Goal: Task Accomplishment & Management: Complete application form

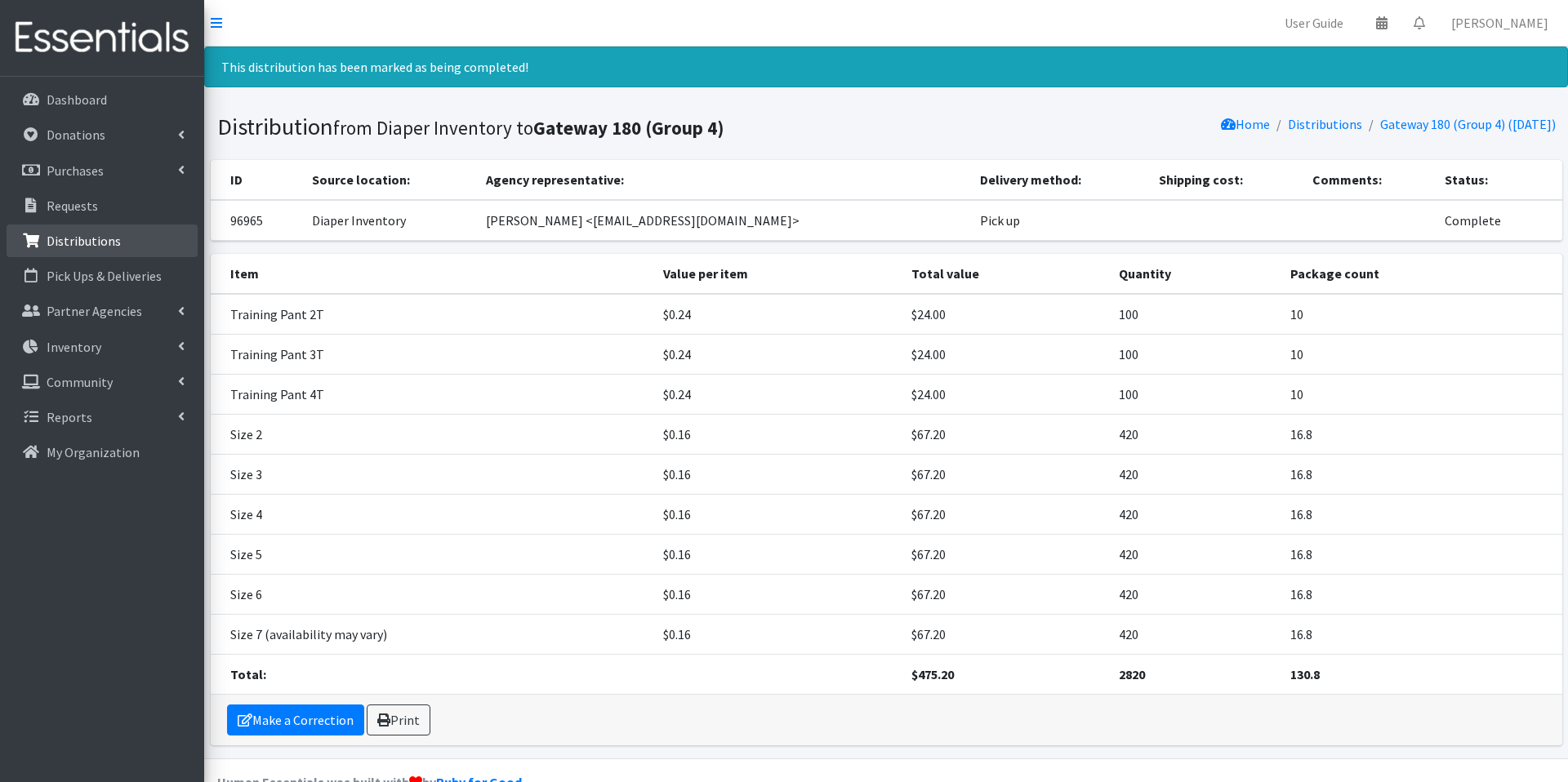
click at [134, 237] on link "Distributions" at bounding box center [102, 240] width 191 height 32
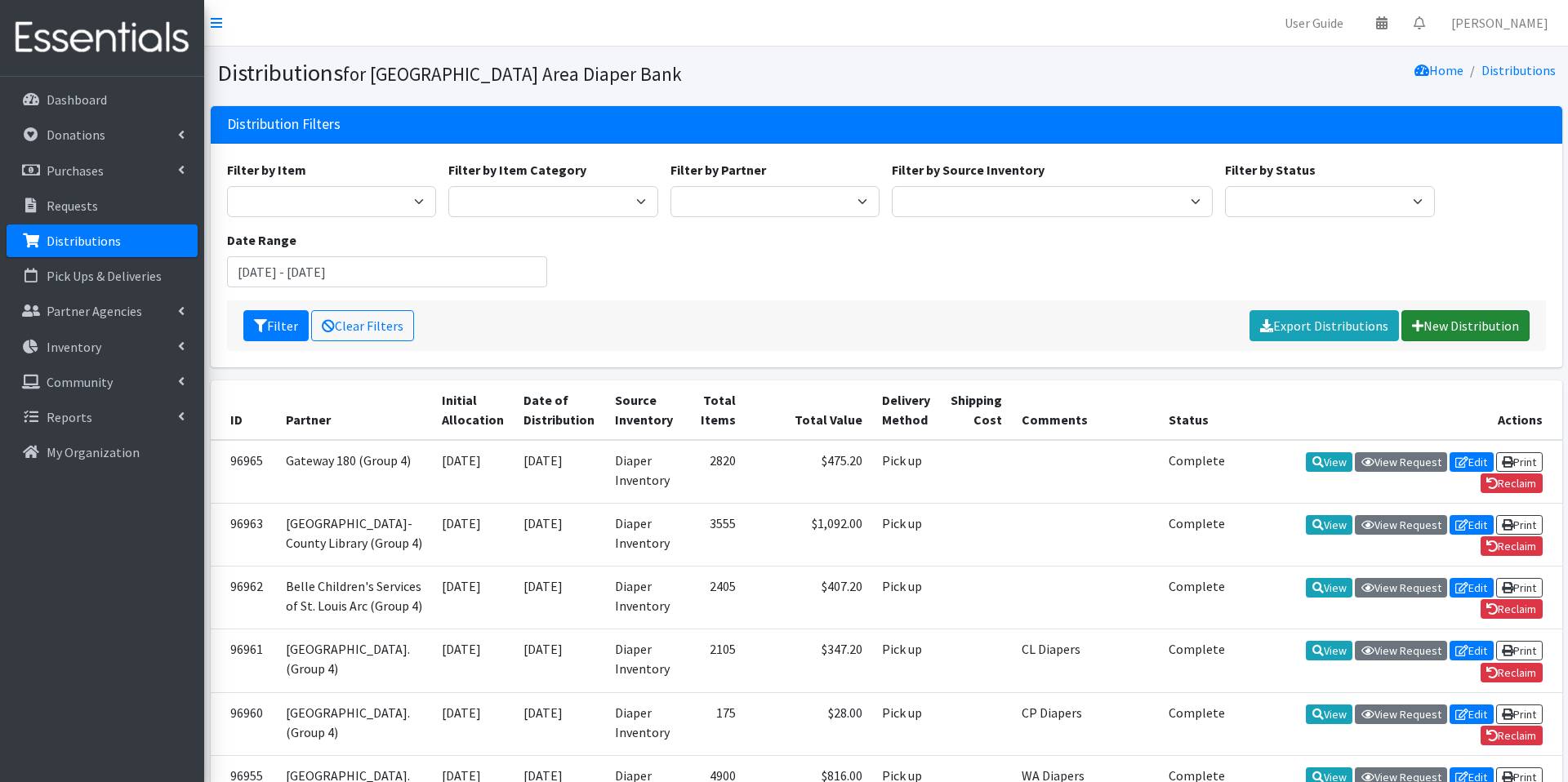
click at [1466, 334] on link "New Distribution" at bounding box center [1465, 326] width 128 height 31
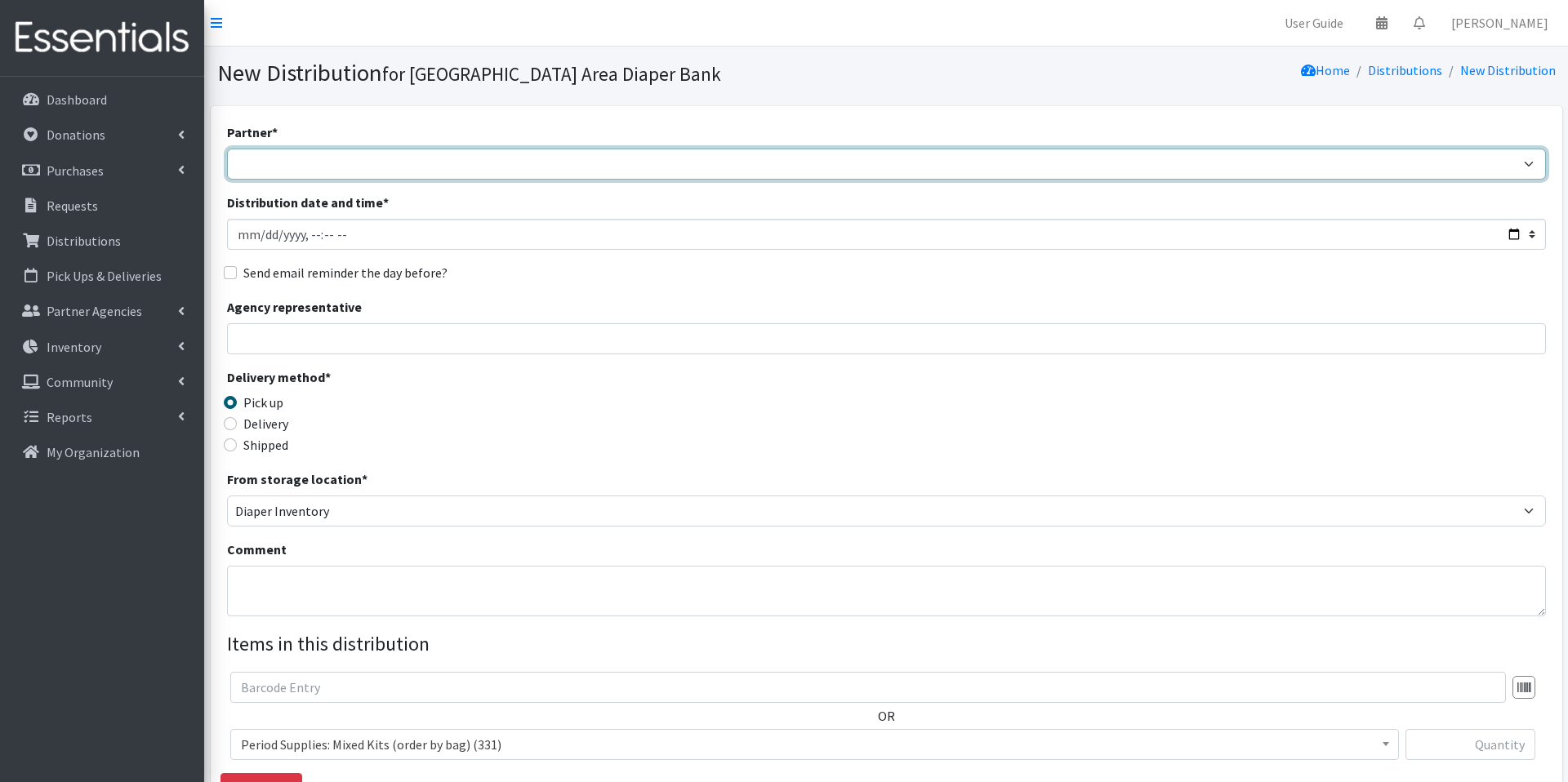
click at [641, 168] on select "Affinia Healthcare (Group 2) Annie Malone (Group 1) Assistance League of St. Lo…" at bounding box center [887, 164] width 1319 height 31
select select "5715"
click at [227, 149] on select "Affinia Healthcare (Group 2) Annie Malone (Group 1) Assistance League of St. Lo…" at bounding box center [887, 164] width 1319 height 31
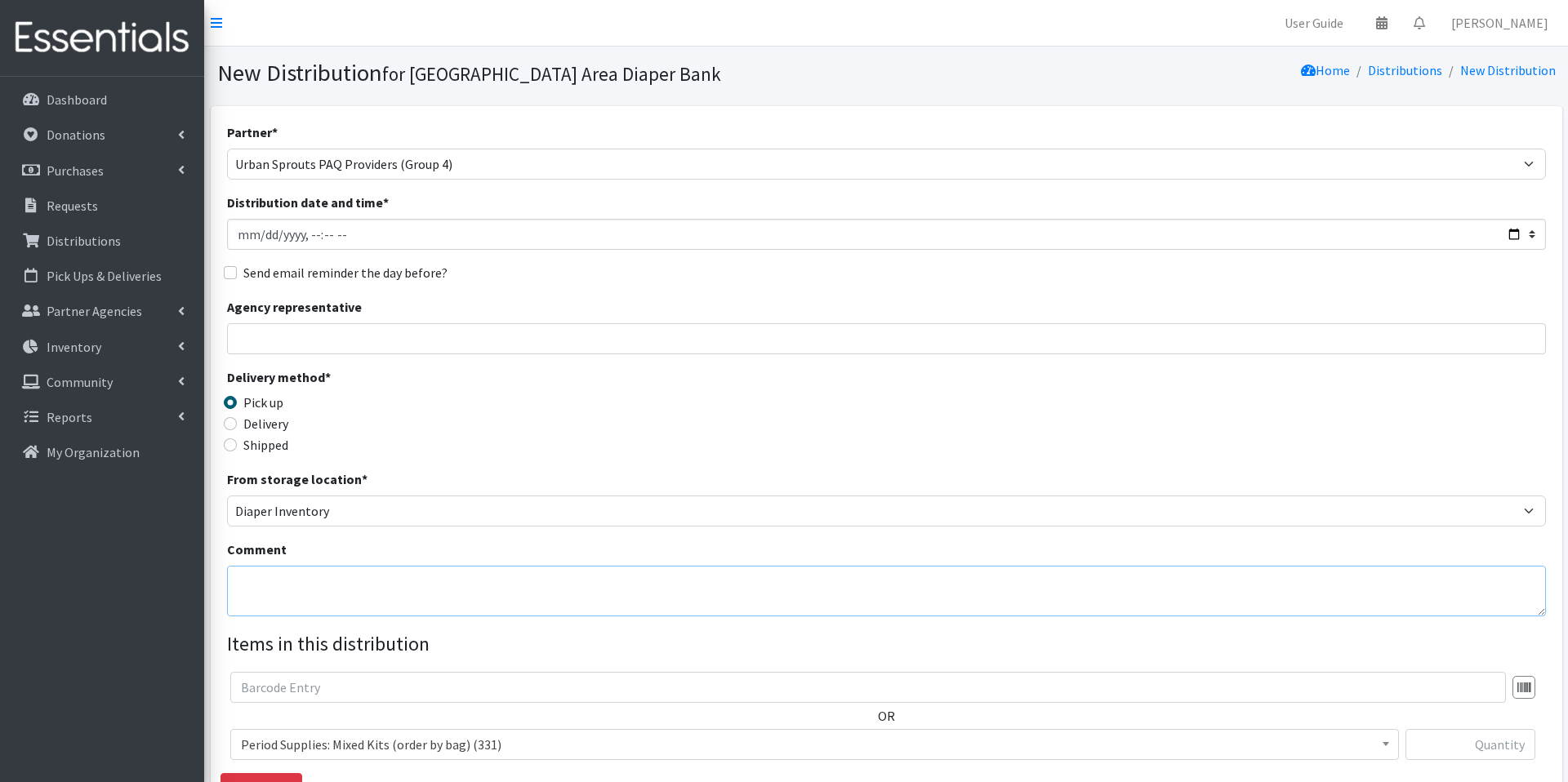
click at [434, 574] on textarea "Comment" at bounding box center [887, 591] width 1319 height 51
type textarea "Kandiland Academy"
click at [1517, 407] on div "Delivery method * Pick up Delivery Shipped Shipping cost" at bounding box center [887, 419] width 1319 height 102
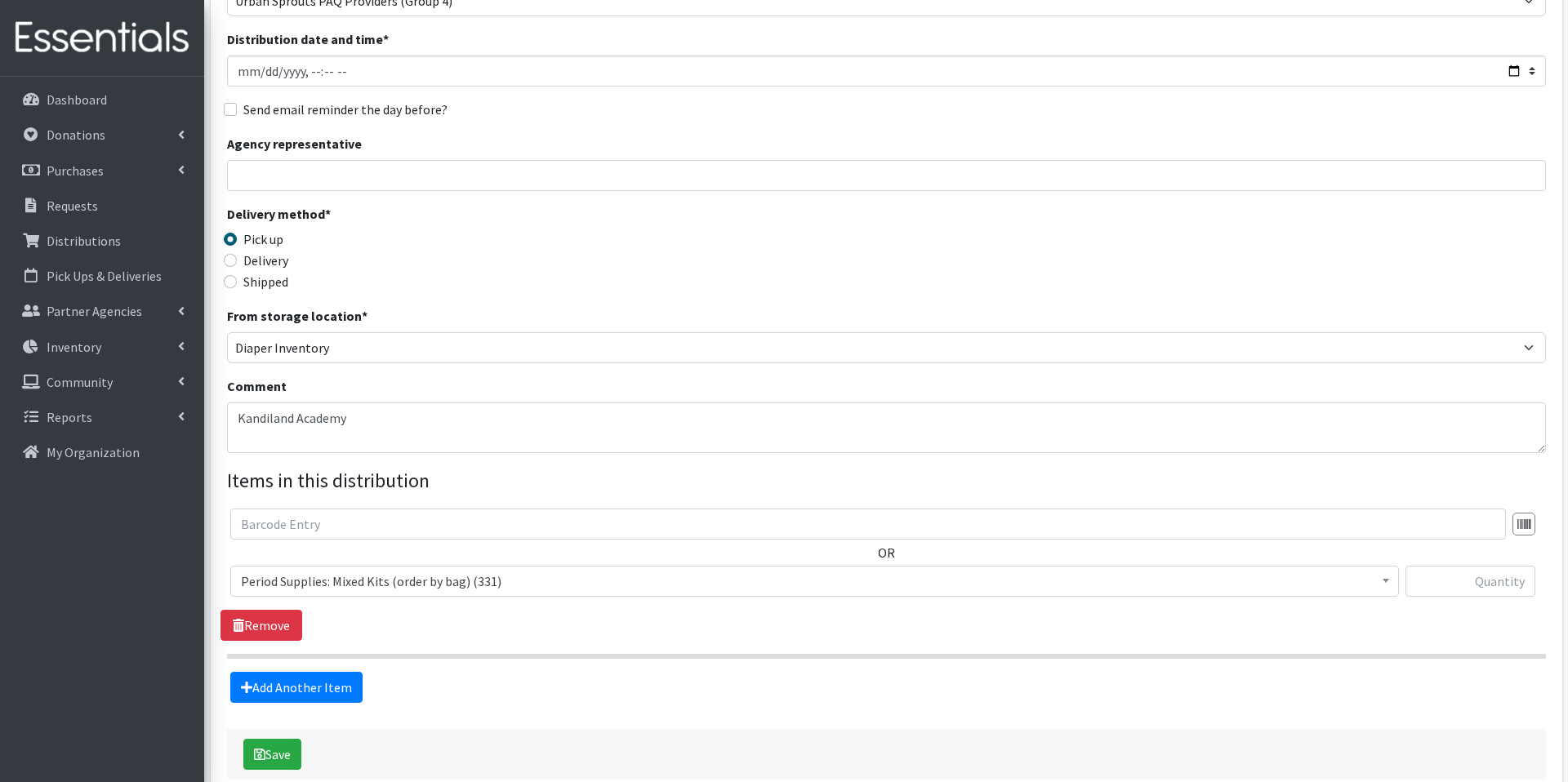
scroll to position [196, 0]
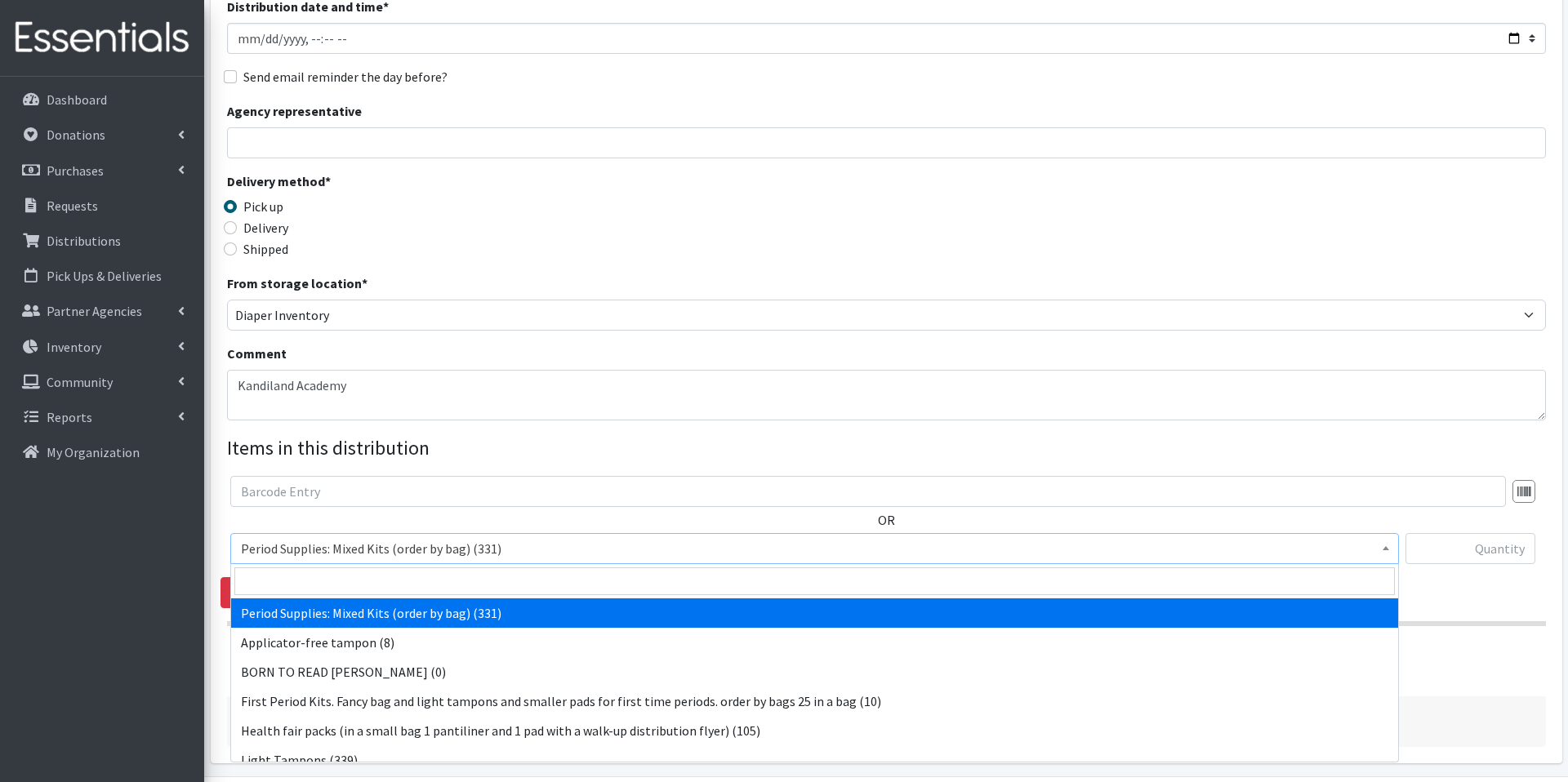
click at [1118, 559] on span "Period Supplies: Mixed Kits (order by bag) (331)" at bounding box center [814, 548] width 1147 height 23
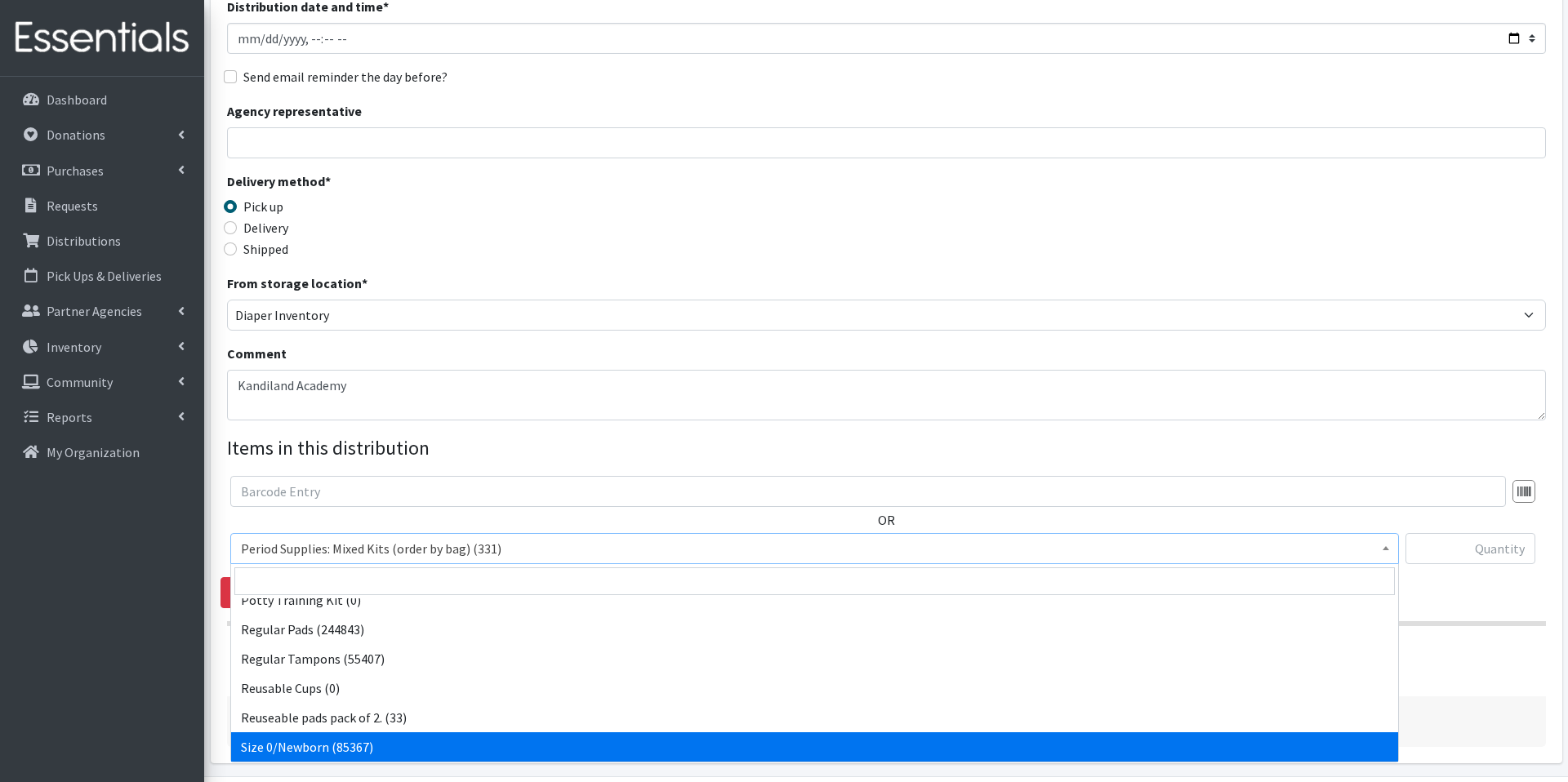
scroll to position [454, 0]
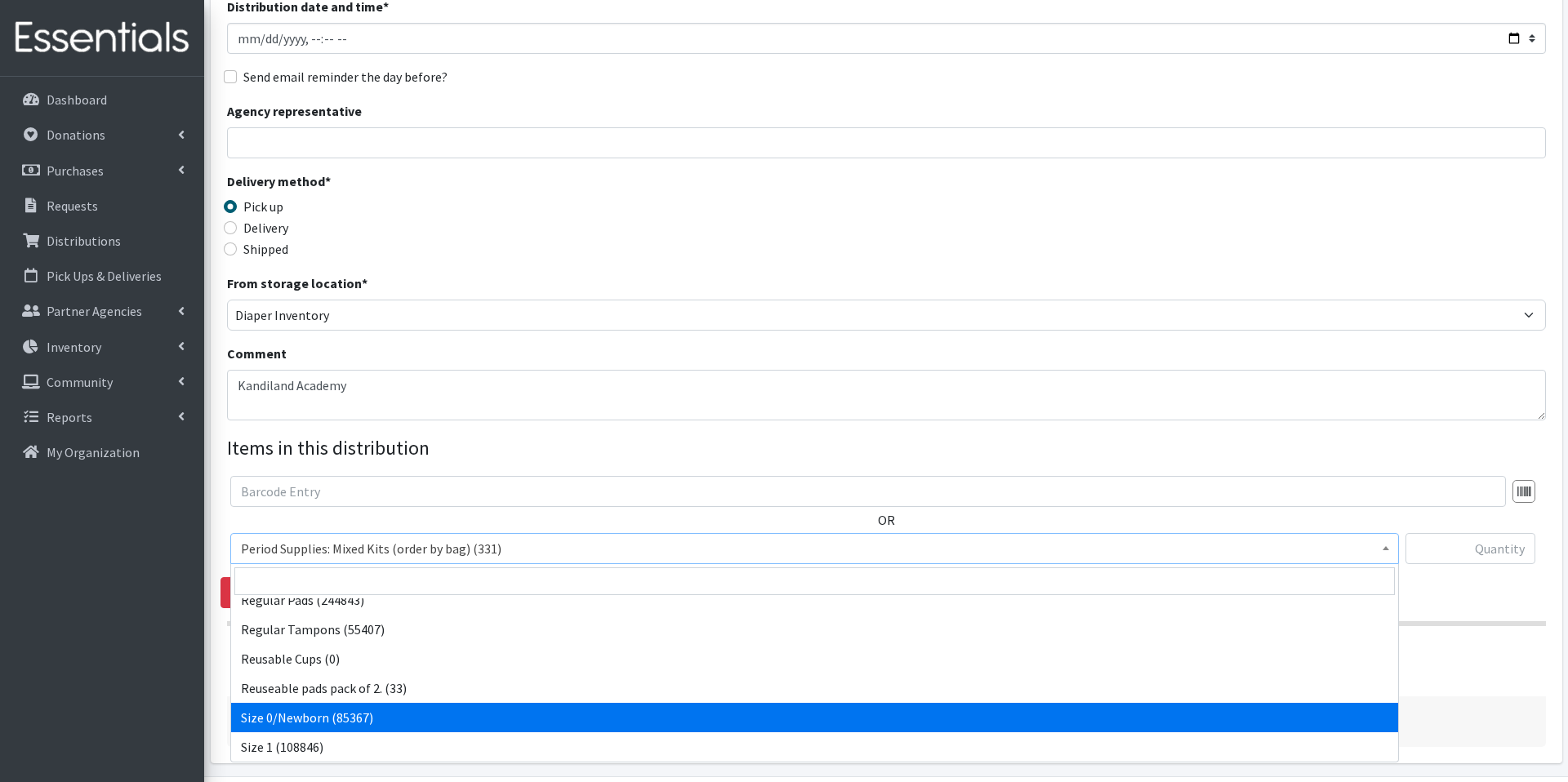
select select "1095"
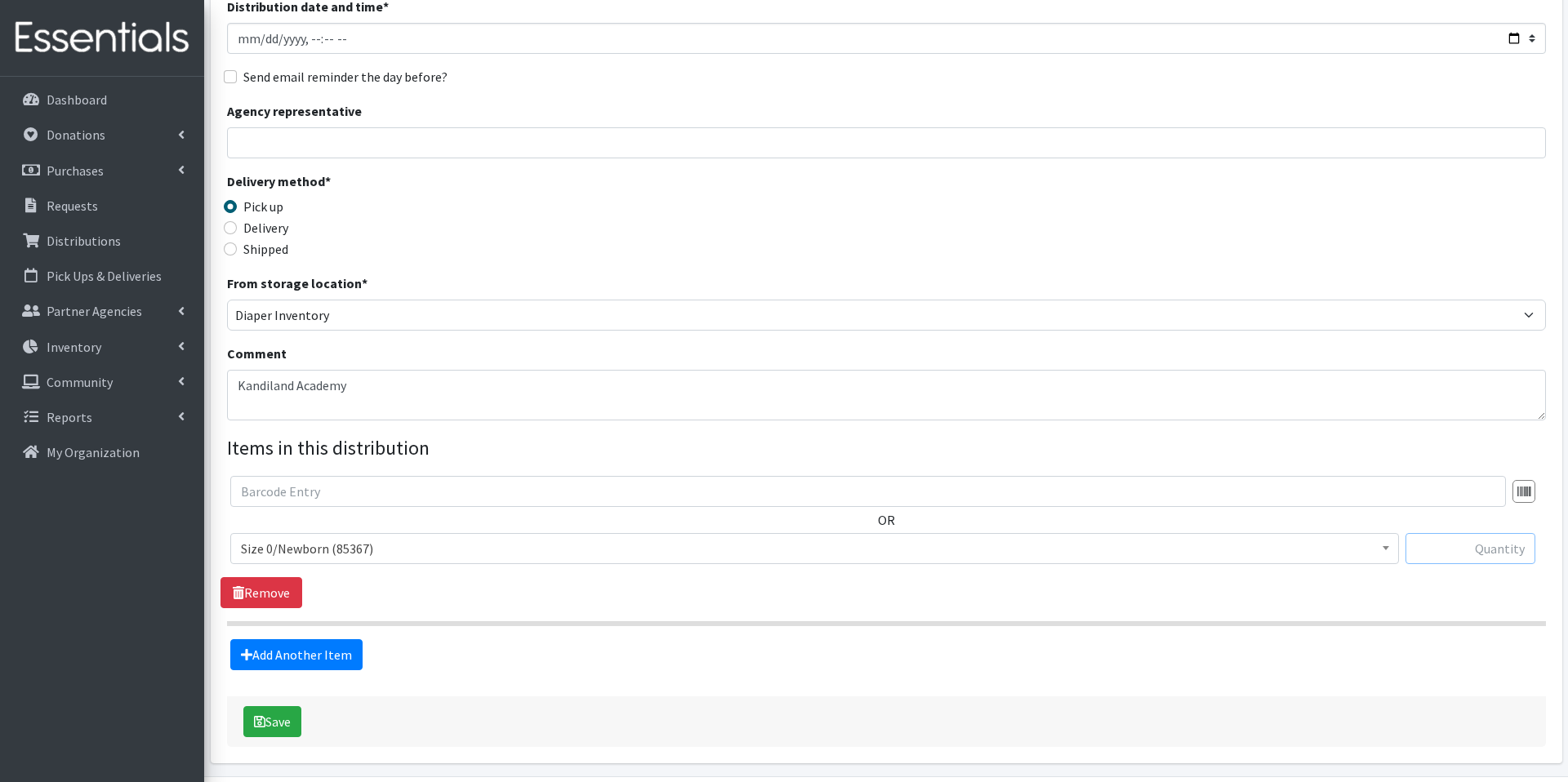
click at [1434, 541] on input "text" at bounding box center [1470, 549] width 130 height 31
type input "25"
click at [339, 657] on link "Add Another Item" at bounding box center [296, 655] width 132 height 31
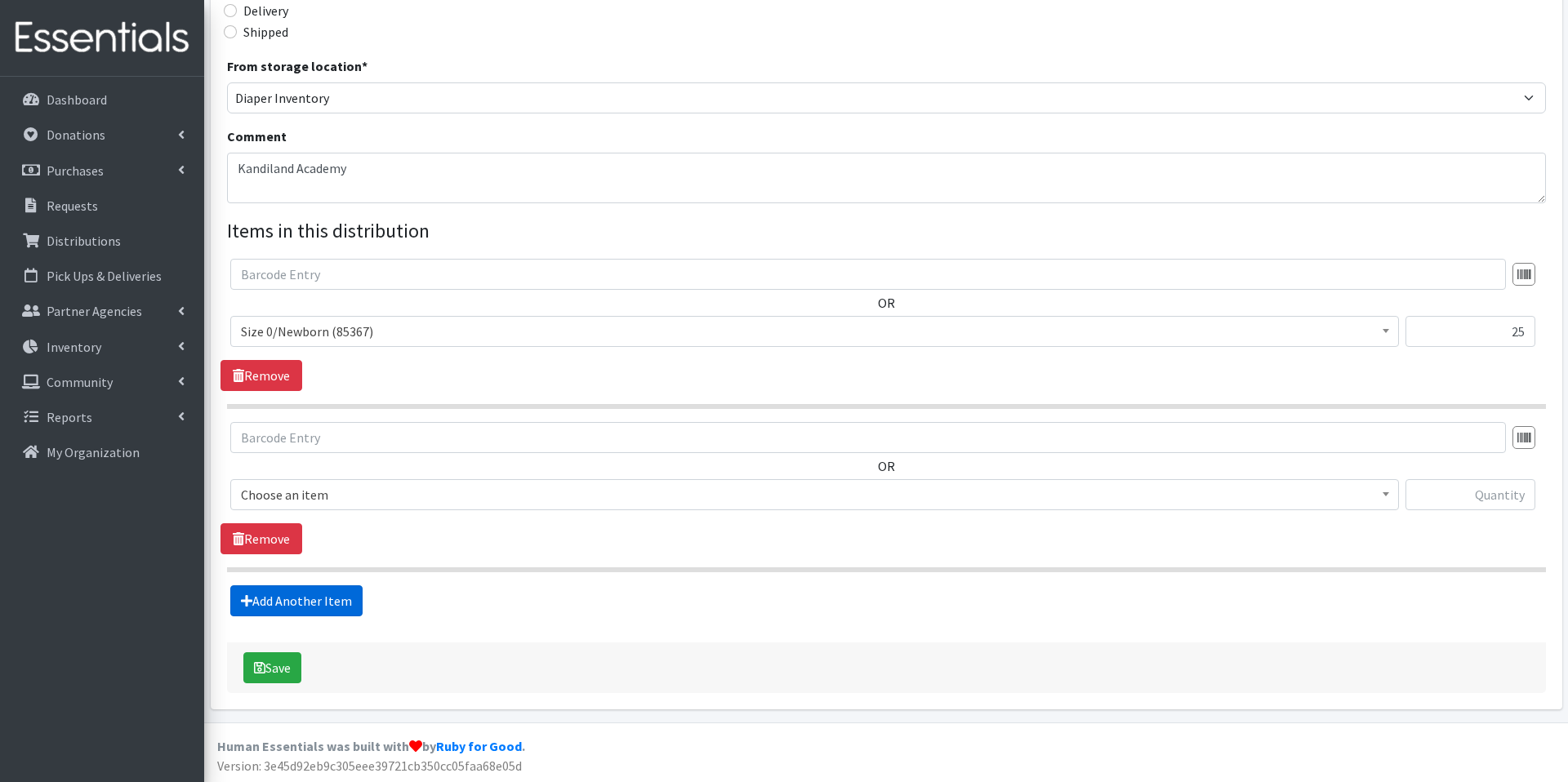
scroll to position [415, 0]
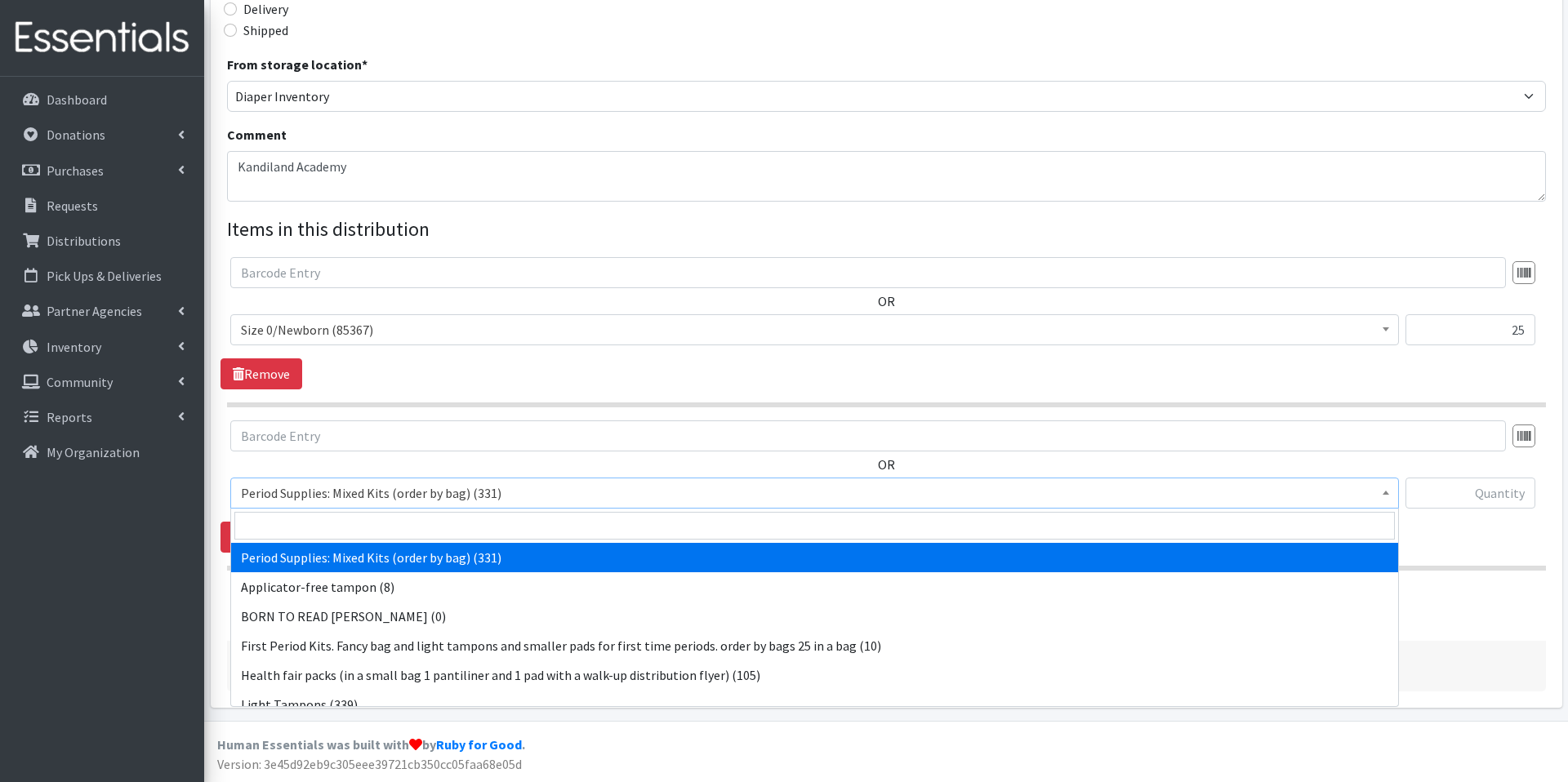
click at [417, 485] on span "Period Supplies: Mixed Kits (order by bag) (331)" at bounding box center [814, 492] width 1147 height 23
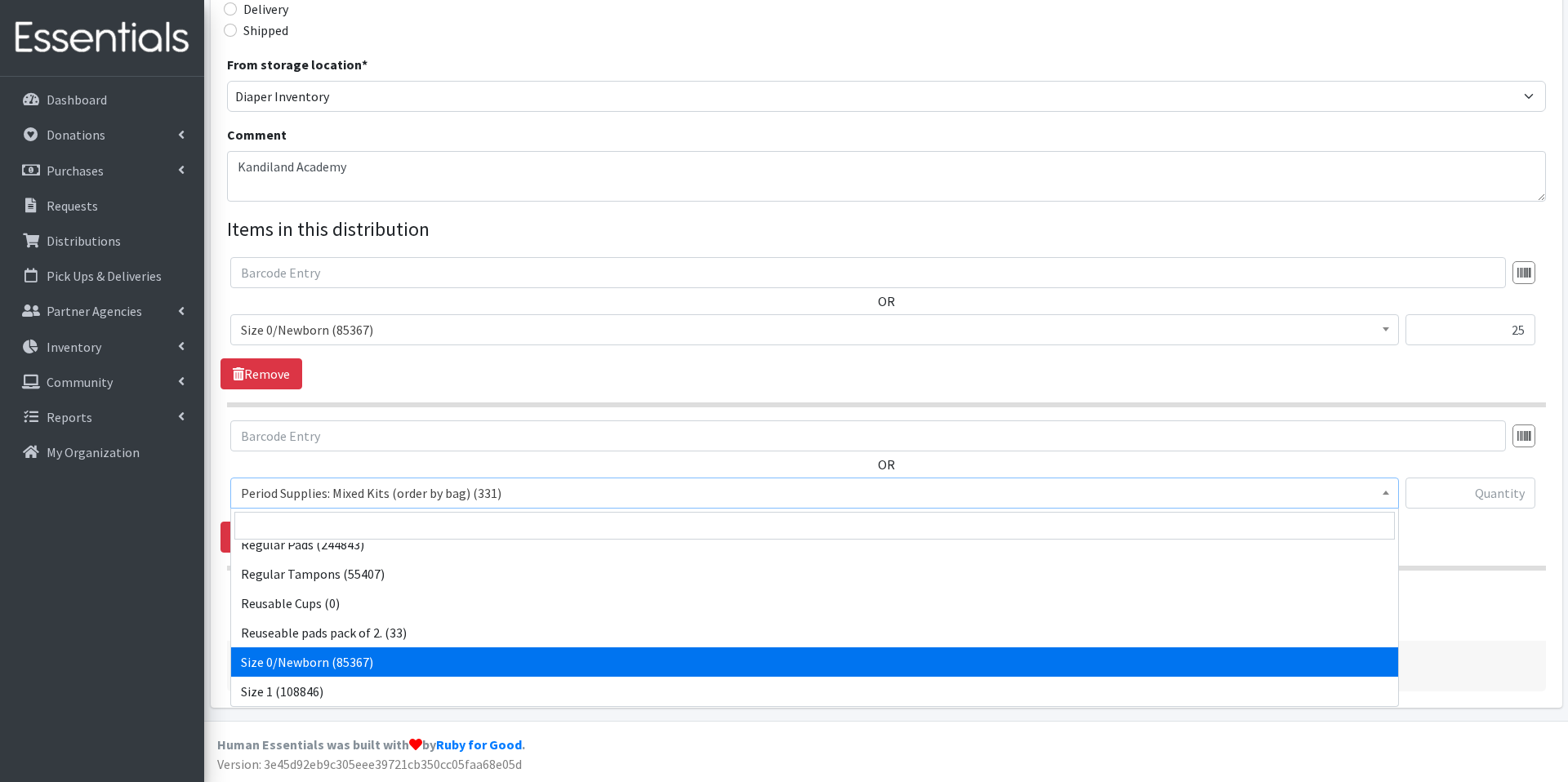
scroll to position [483, 0]
select select "1090"
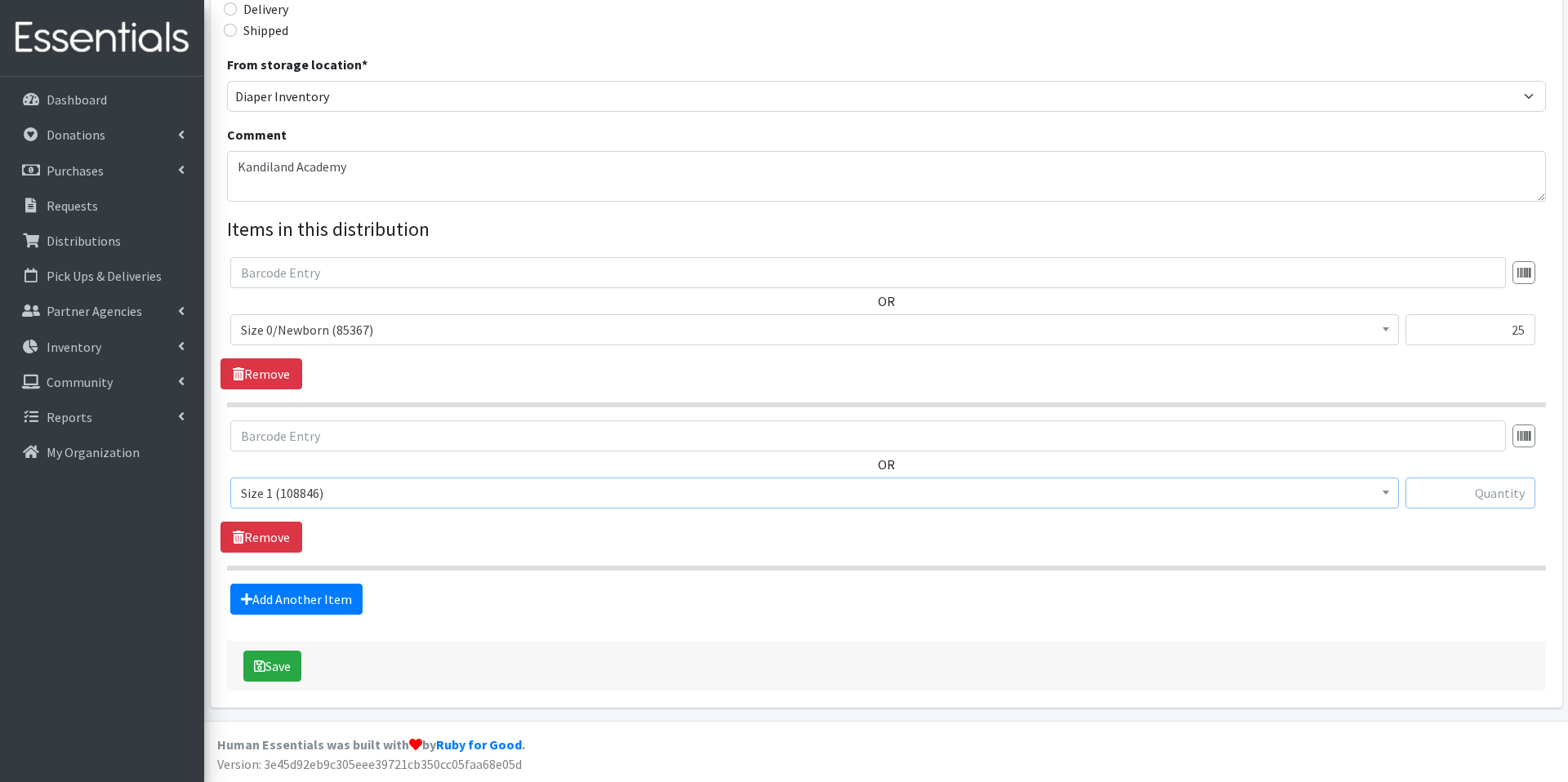
click at [1444, 494] on input "text" at bounding box center [1470, 493] width 130 height 31
type input "25"
click at [298, 591] on link "Add Another Item" at bounding box center [296, 600] width 132 height 31
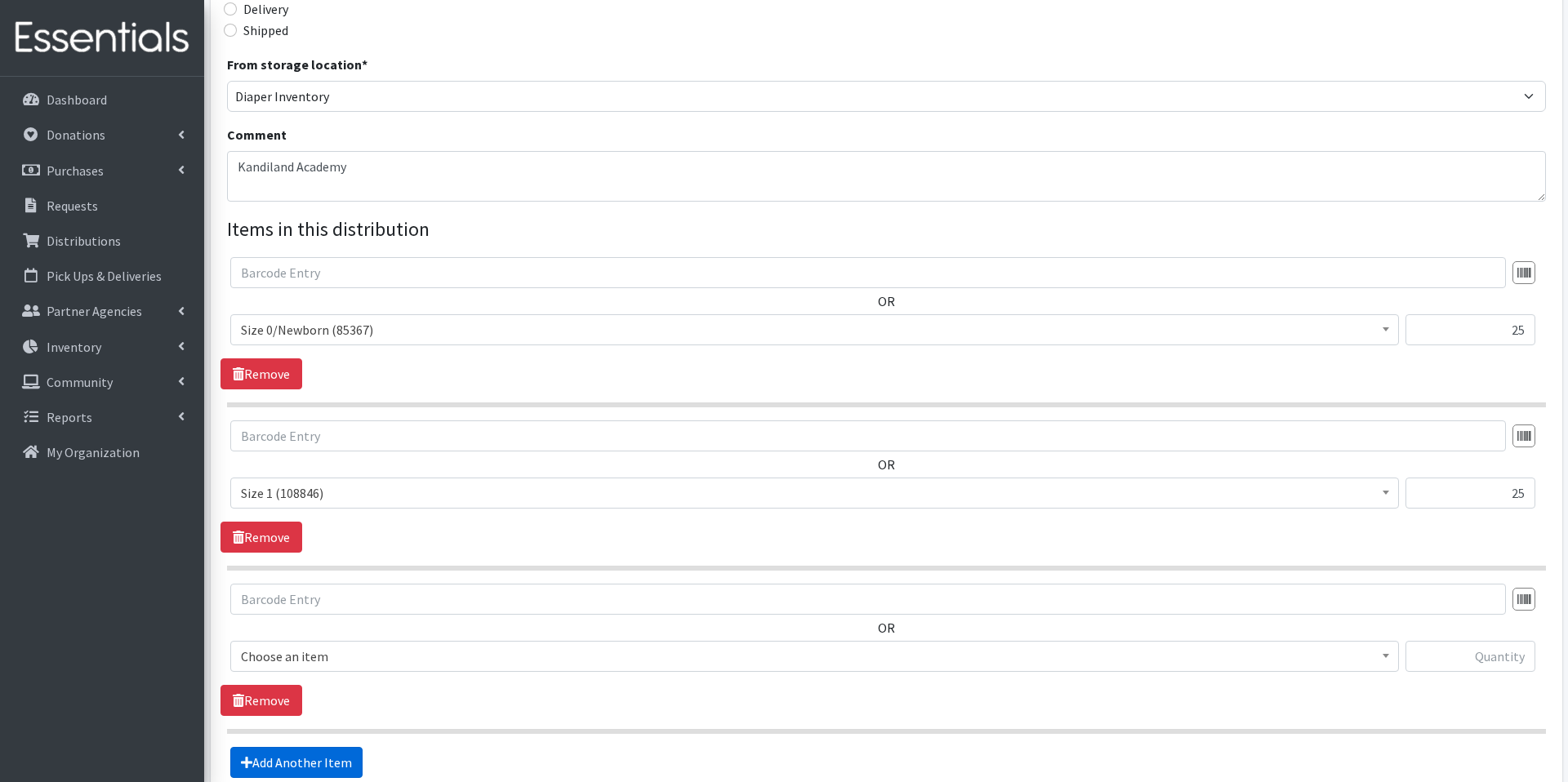
scroll to position [578, 0]
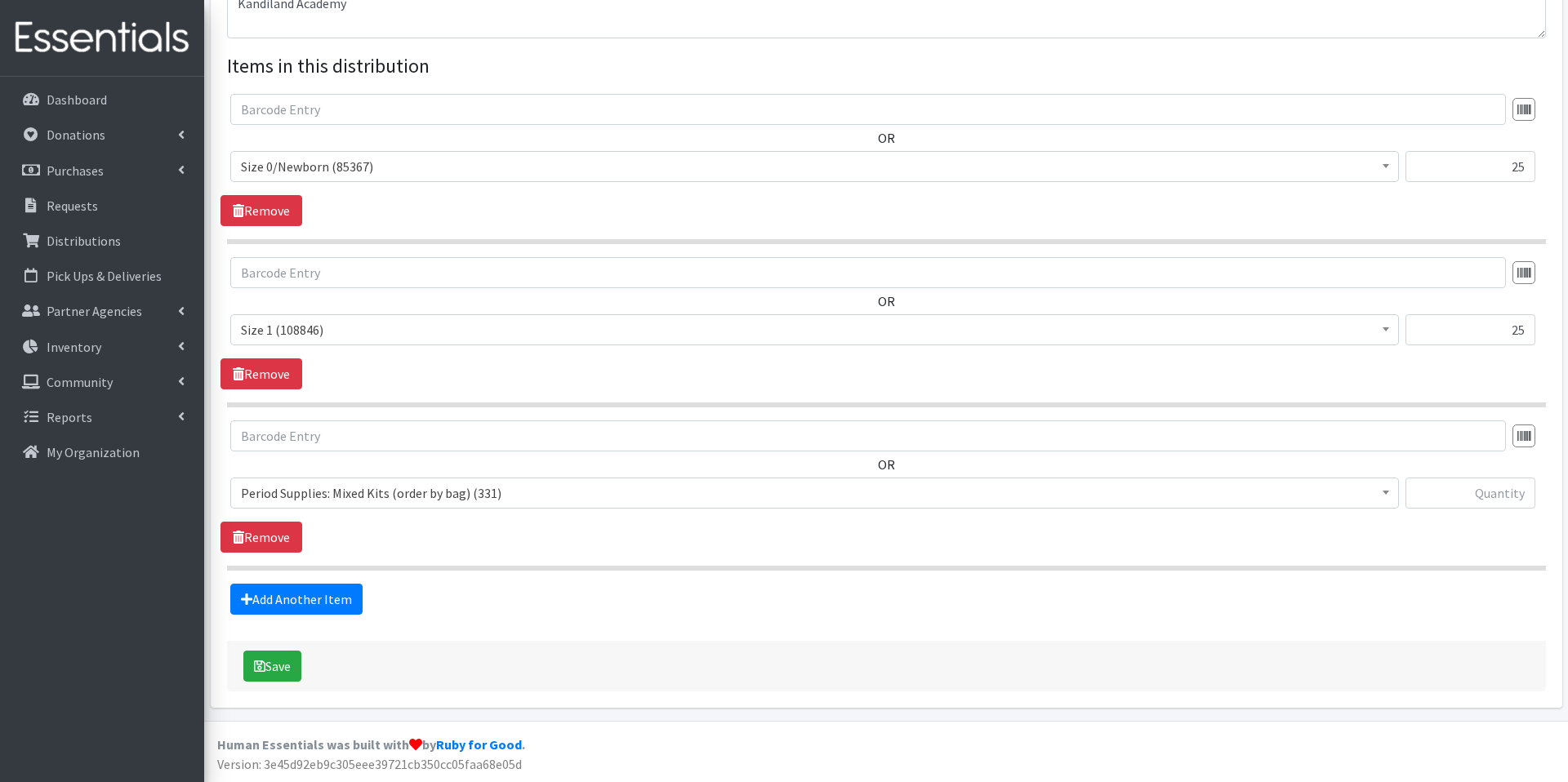
click at [402, 491] on span "Period Supplies: Mixed Kits (order by bag) (331)" at bounding box center [814, 492] width 1147 height 23
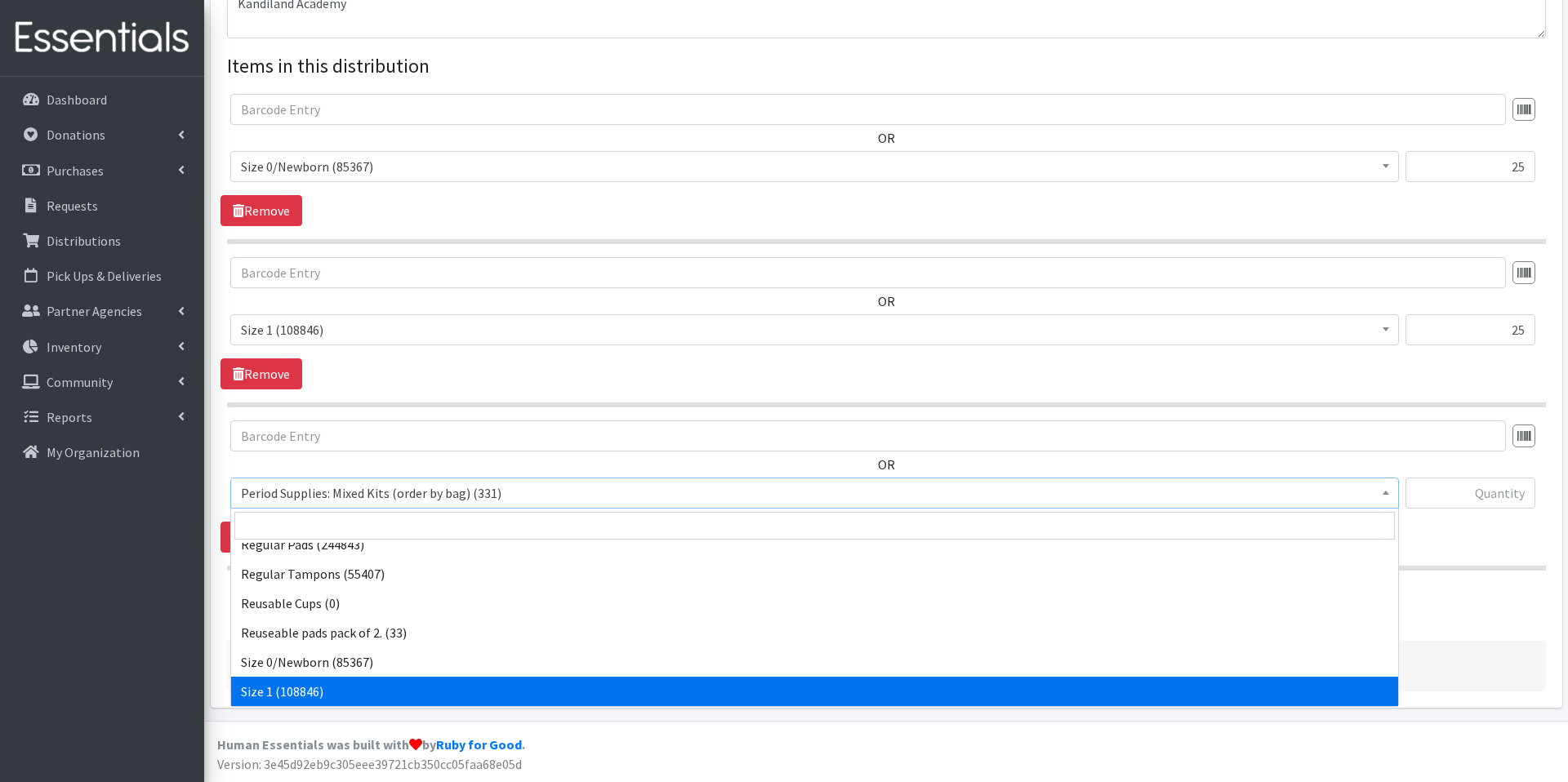
scroll to position [483, 0]
select select "1091"
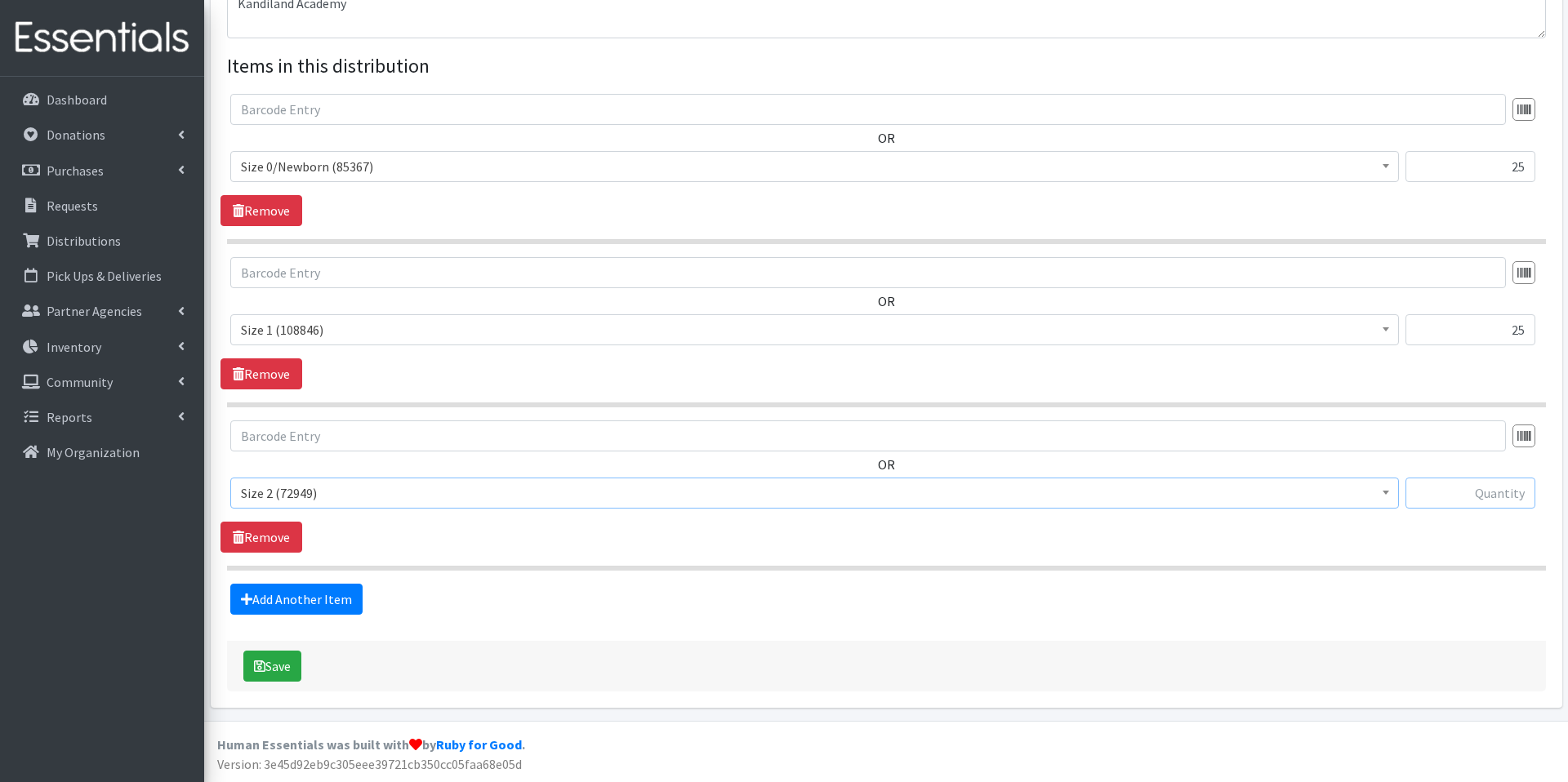
click at [1456, 489] on input "text" at bounding box center [1470, 493] width 130 height 31
type input "25"
click at [324, 599] on link "Add Another Item" at bounding box center [296, 600] width 132 height 31
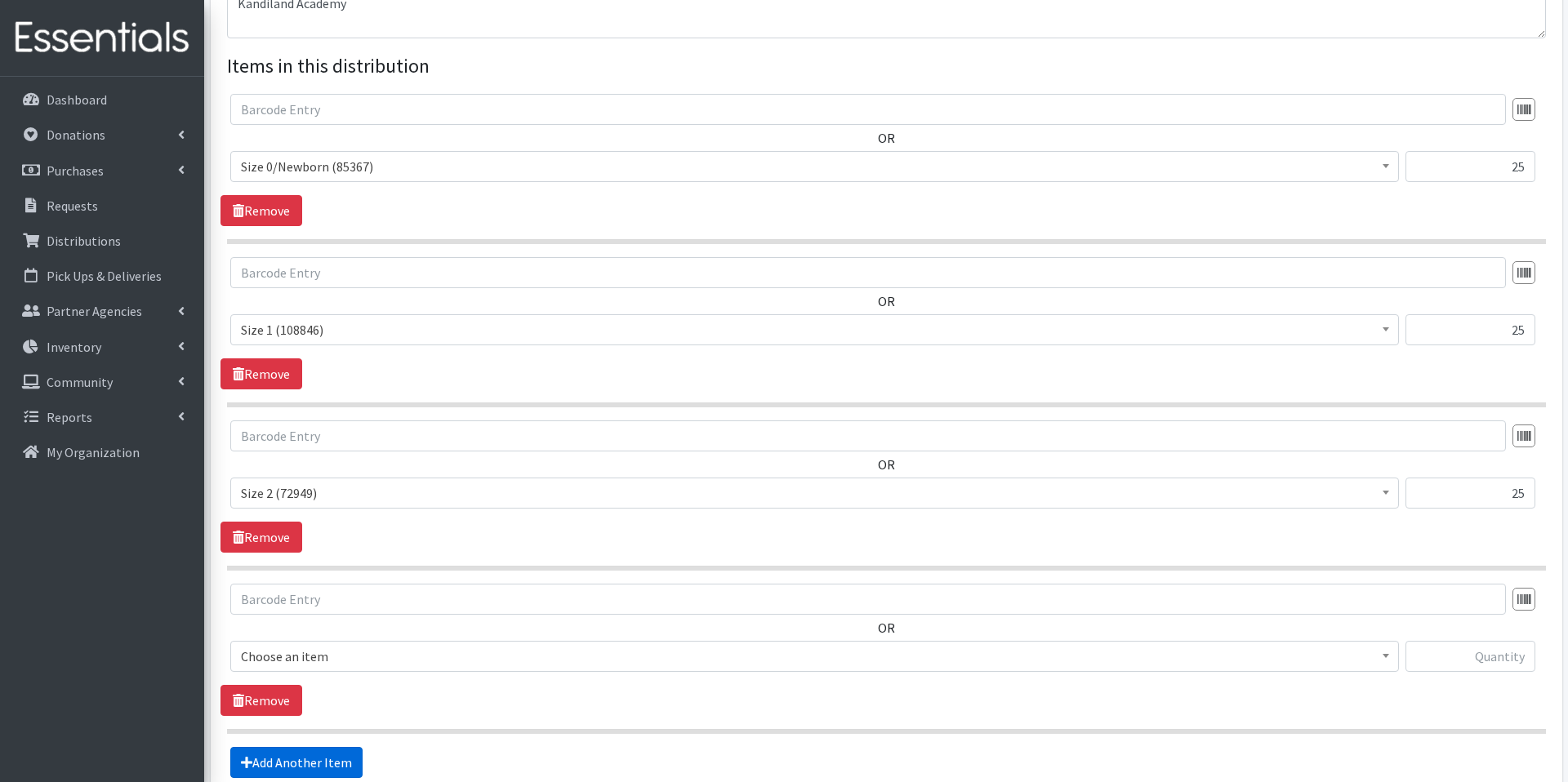
scroll to position [742, 0]
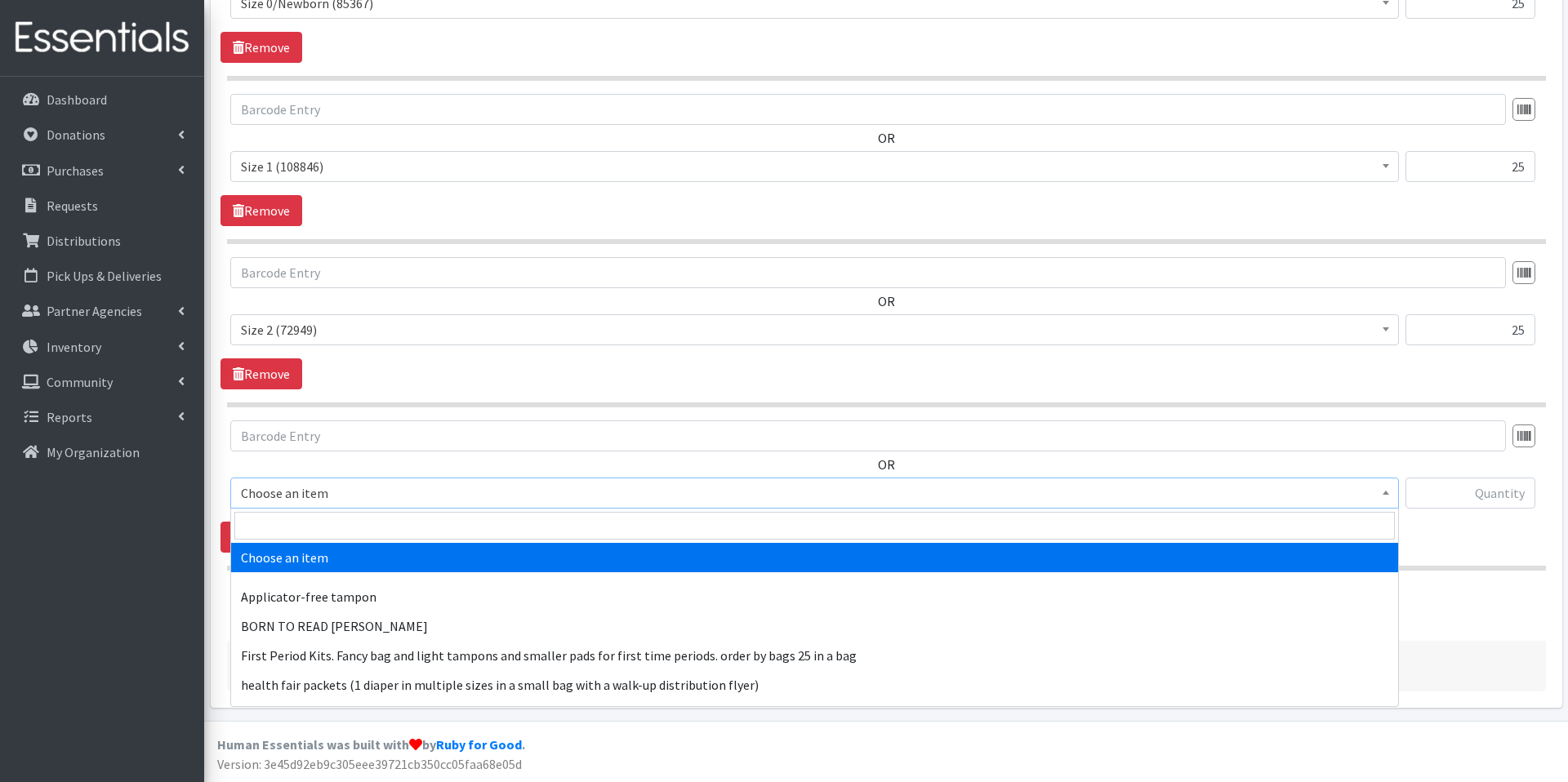
click at [384, 481] on span "Choose an item" at bounding box center [814, 493] width 1169 height 31
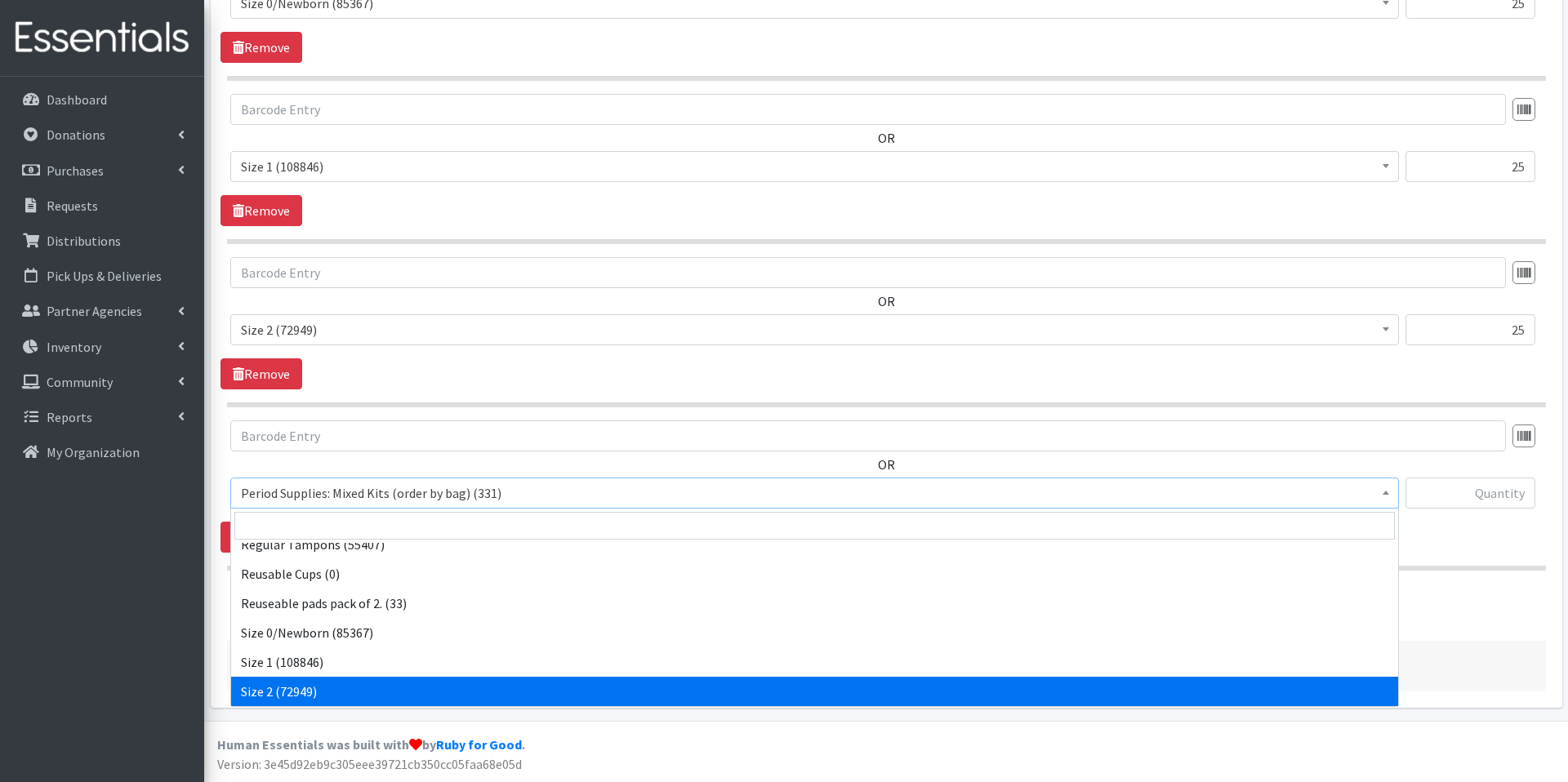
scroll to position [513, 0]
select select "1094"
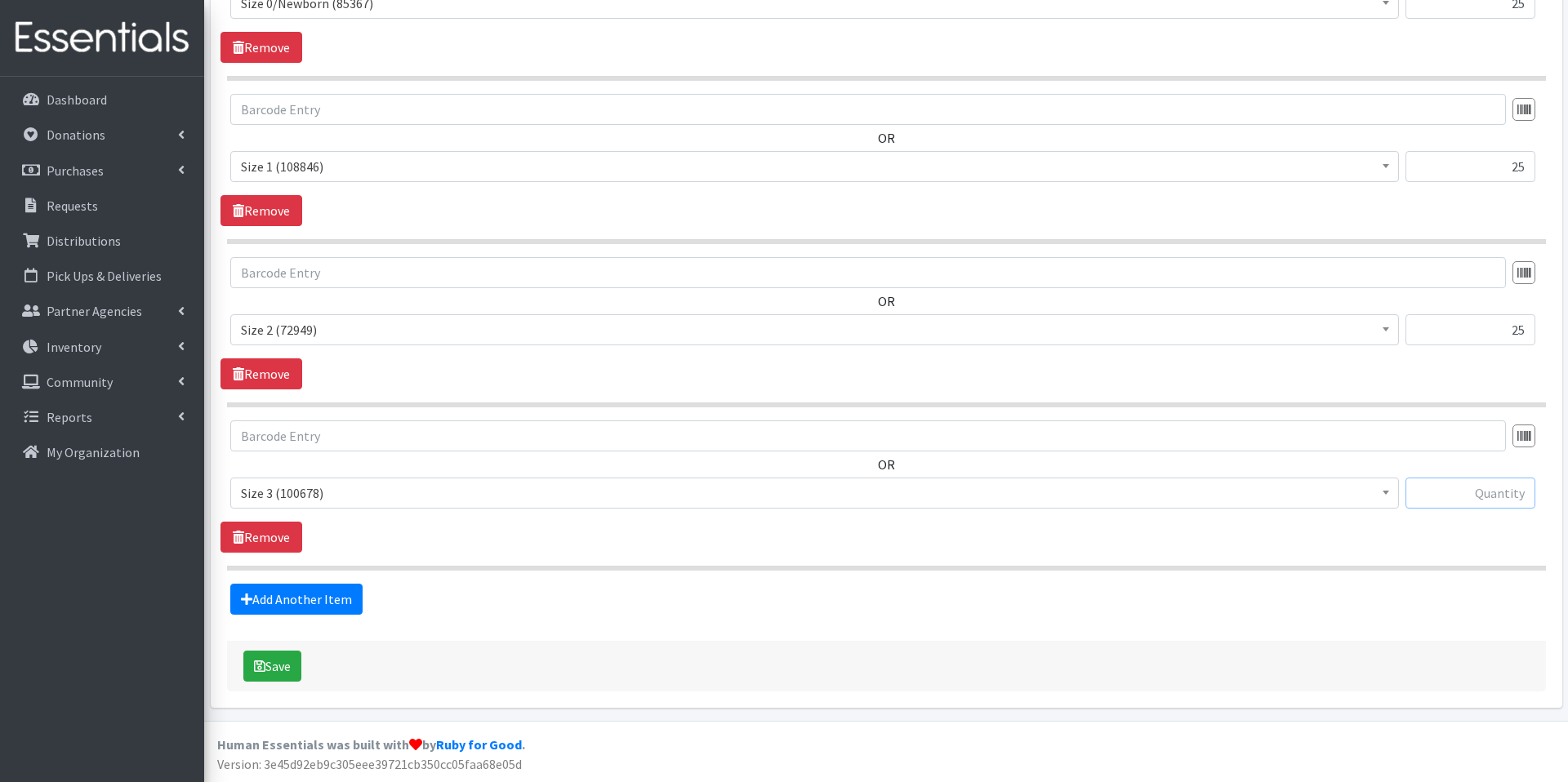
click at [1495, 491] on input "text" at bounding box center [1470, 493] width 130 height 31
type input "100"
click at [300, 603] on link "Add Another Item" at bounding box center [296, 600] width 132 height 31
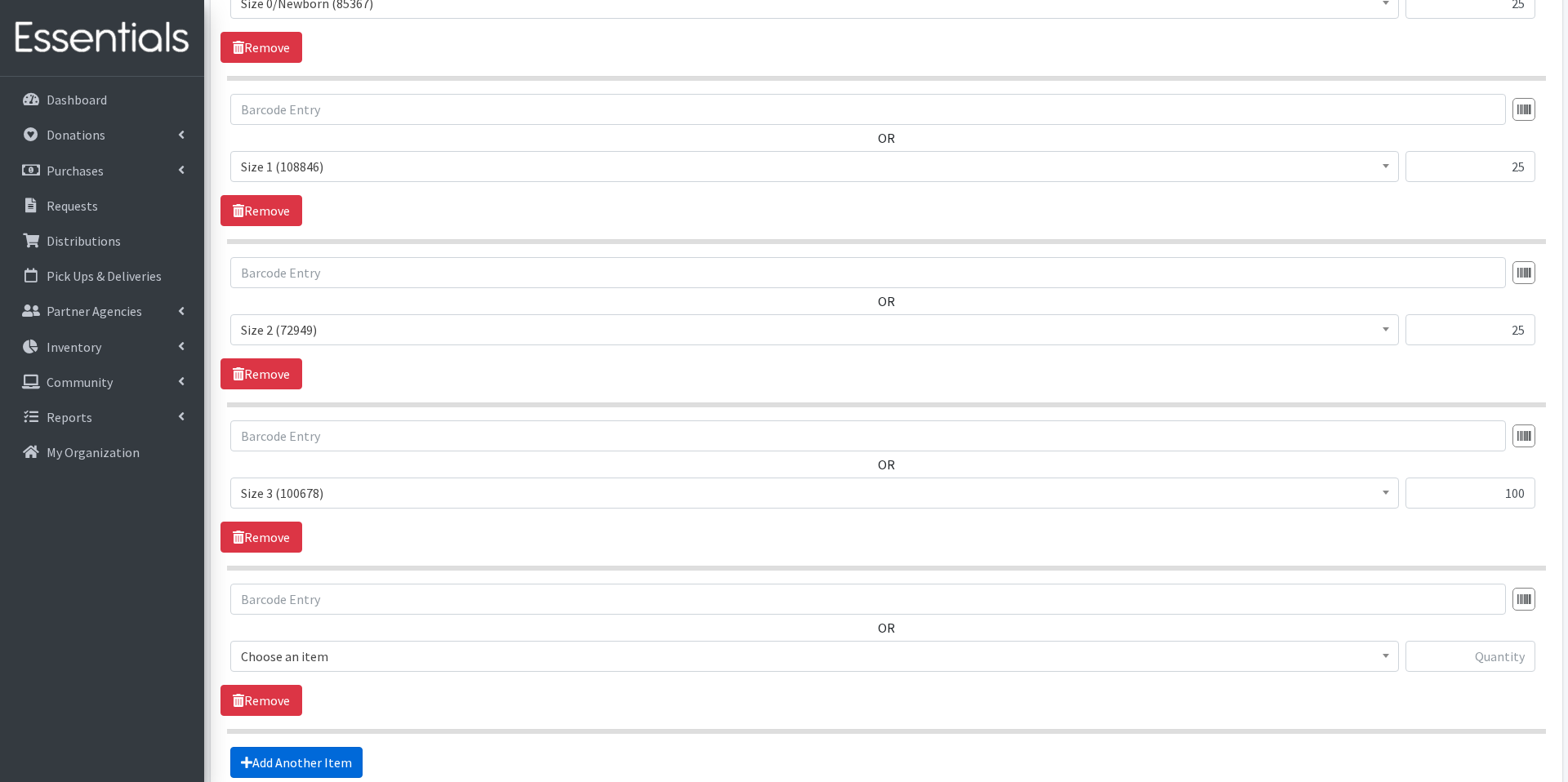
scroll to position [905, 0]
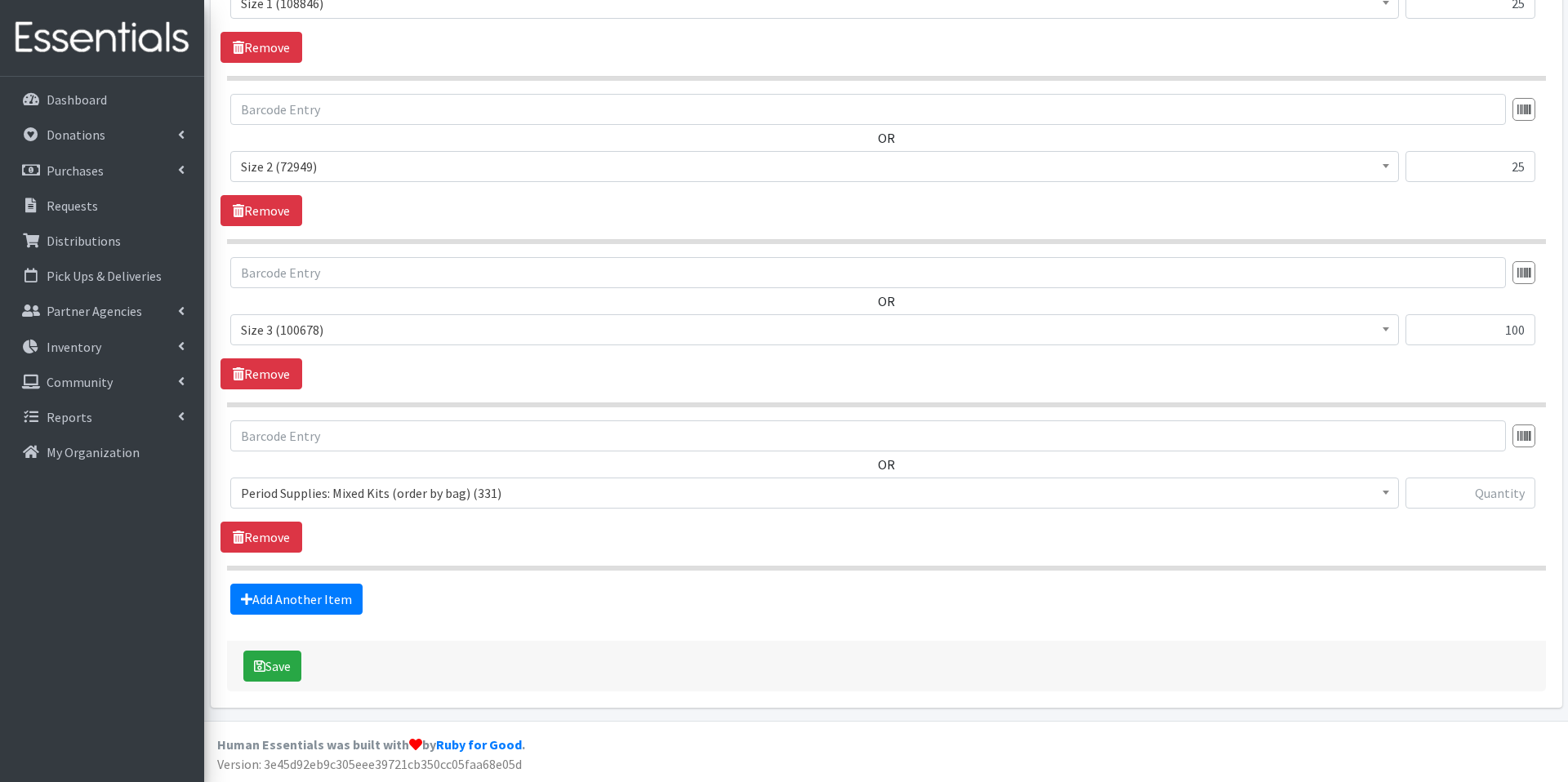
click at [392, 500] on span "Period Supplies: Mixed Kits (order by bag) (331)" at bounding box center [814, 492] width 1147 height 23
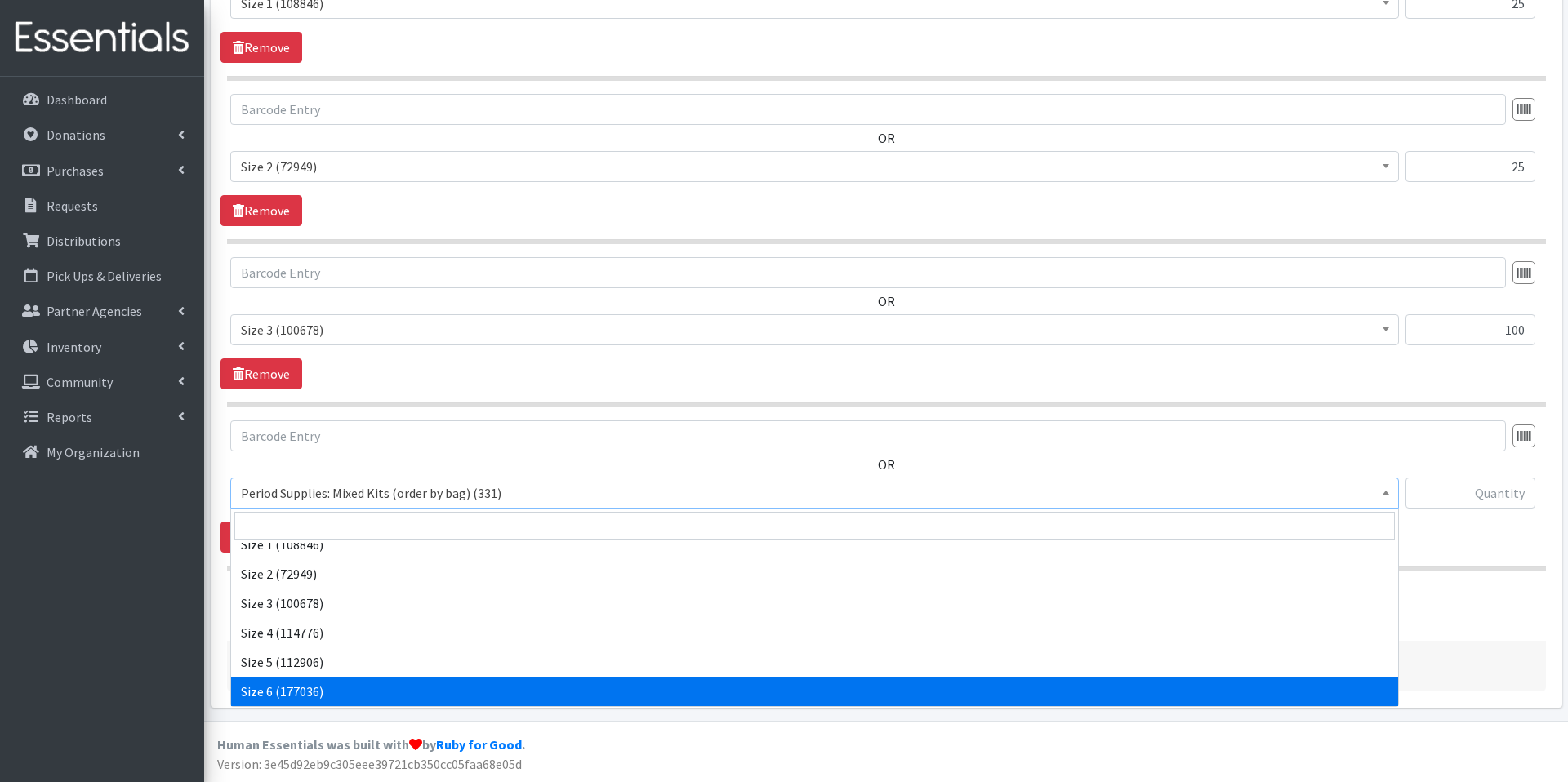
scroll to position [630, 0]
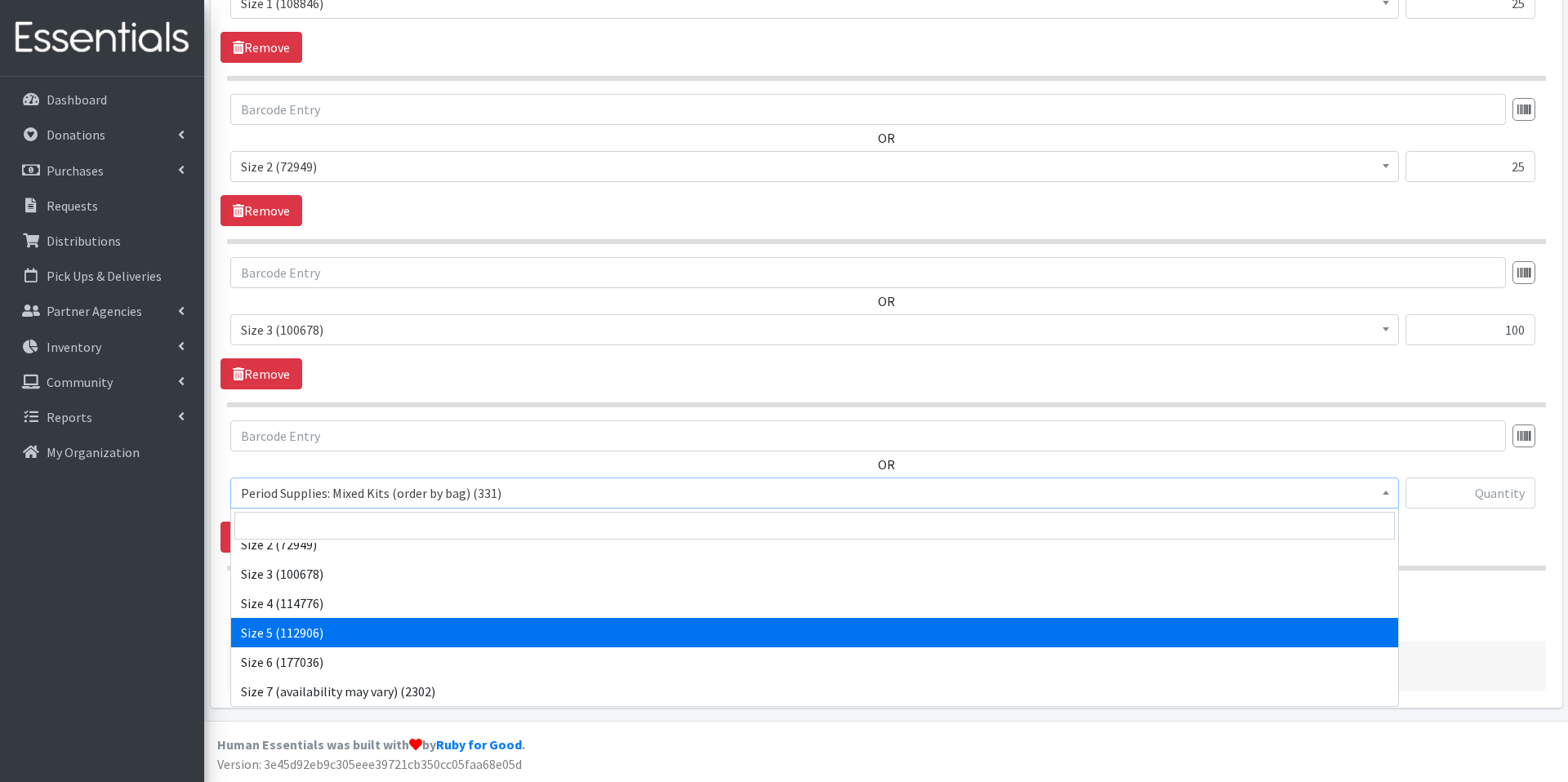
select select "1098"
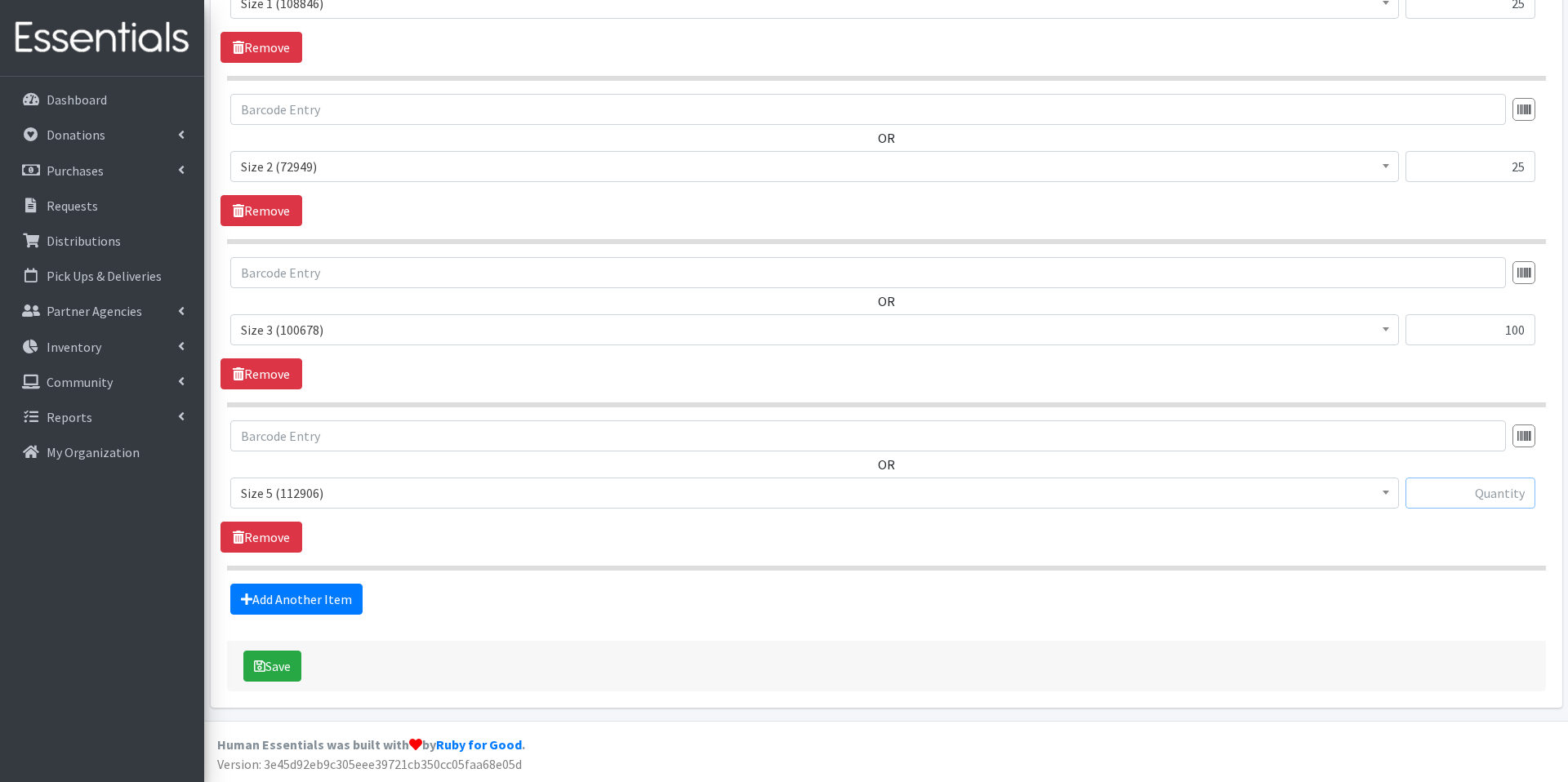
click at [1444, 491] on input "text" at bounding box center [1470, 493] width 130 height 31
type input "250"
click at [318, 613] on link "Add Another Item" at bounding box center [296, 600] width 132 height 31
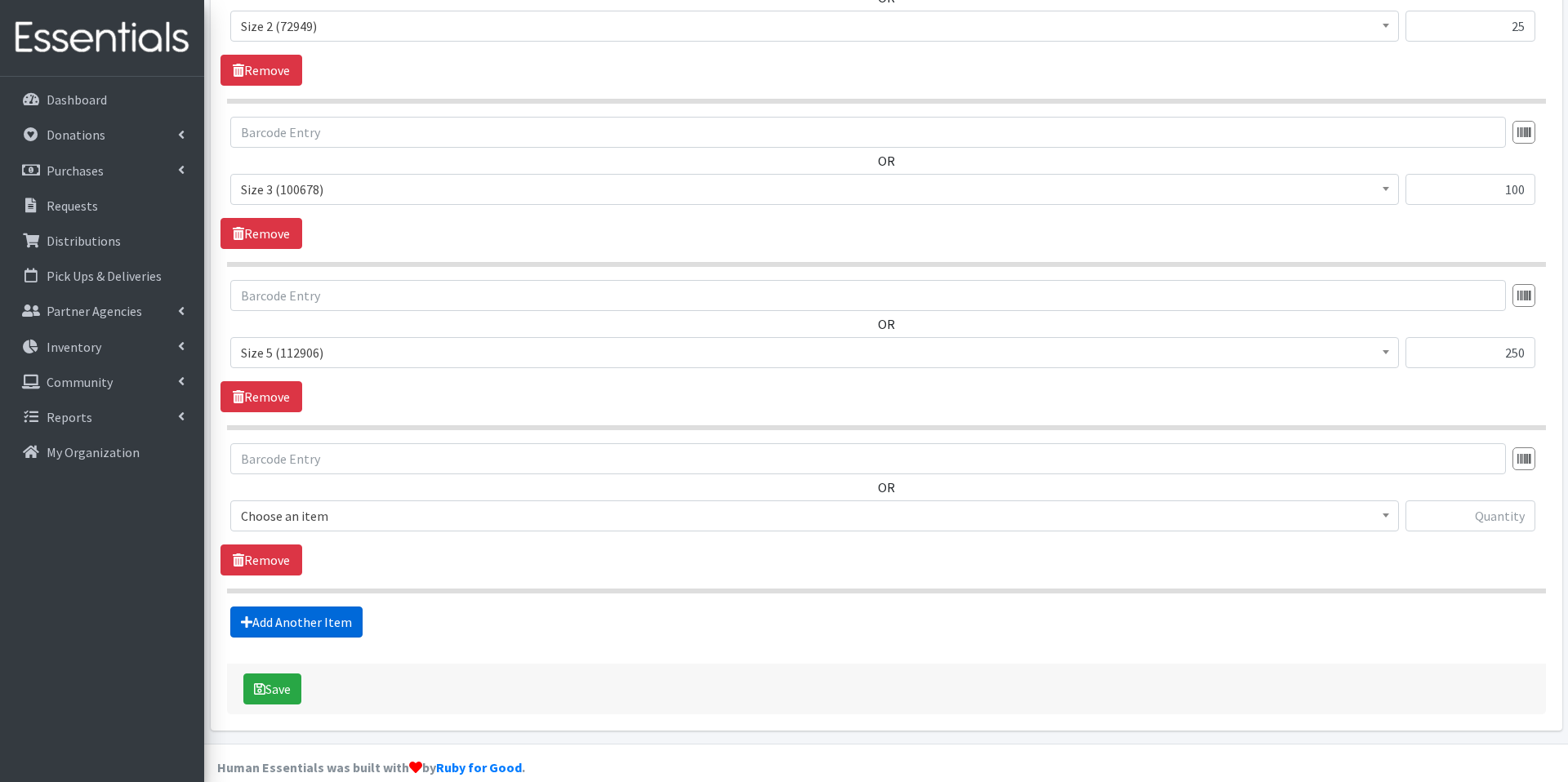
scroll to position [1069, 0]
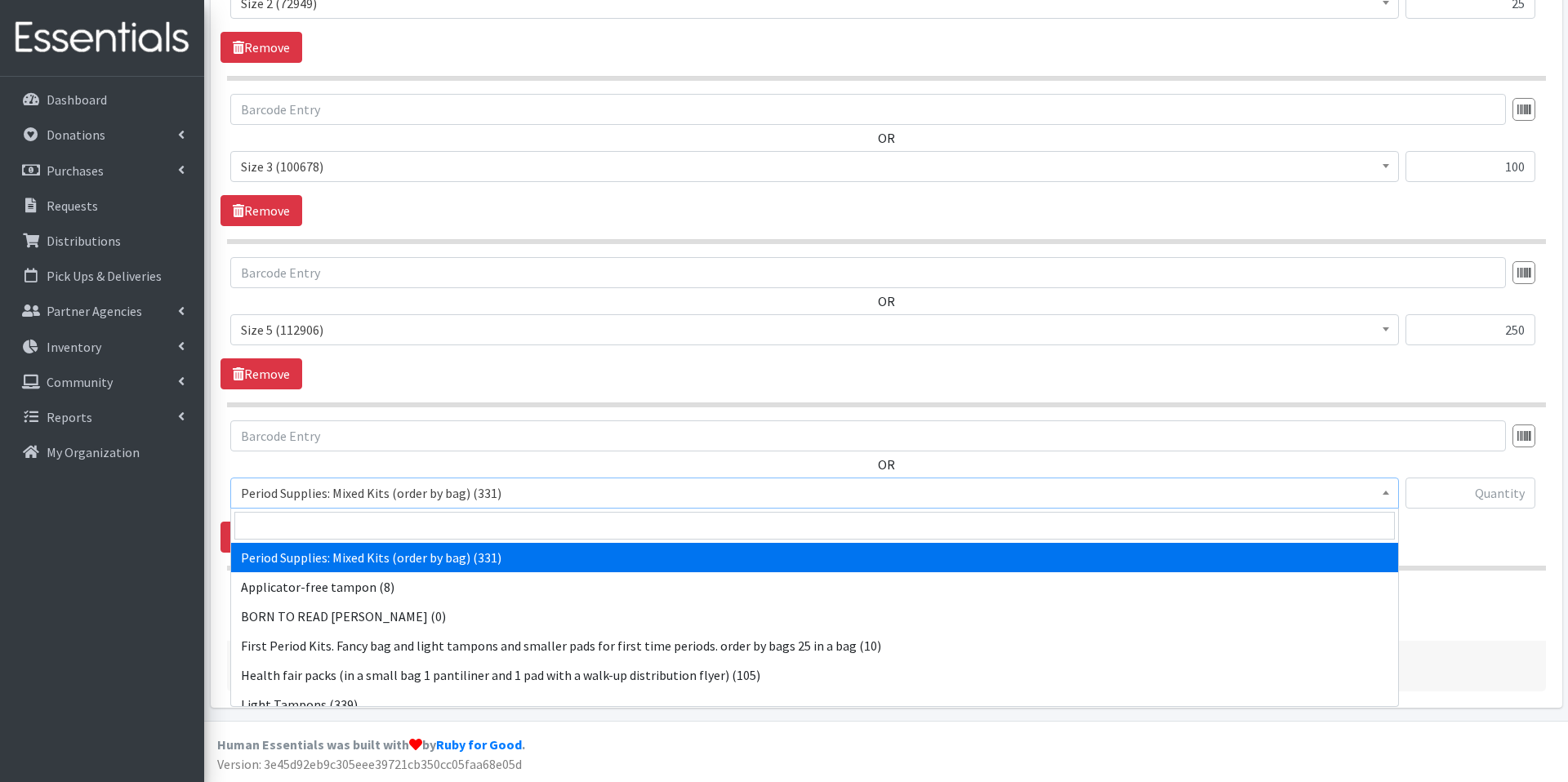
click at [406, 504] on span "Period Supplies: Mixed Kits (order by bag) (331)" at bounding box center [814, 492] width 1147 height 23
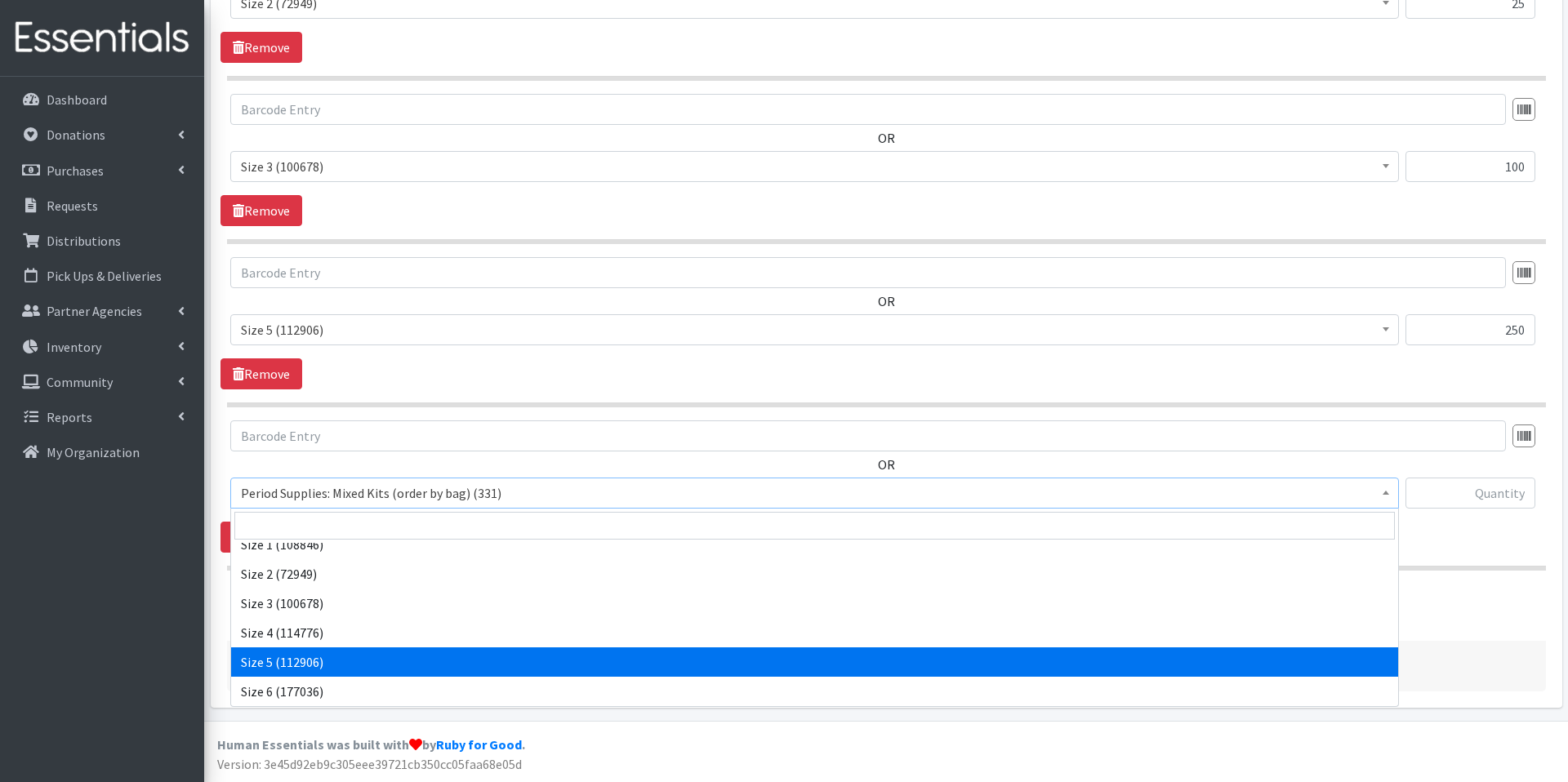
scroll to position [630, 0]
select select "1100"
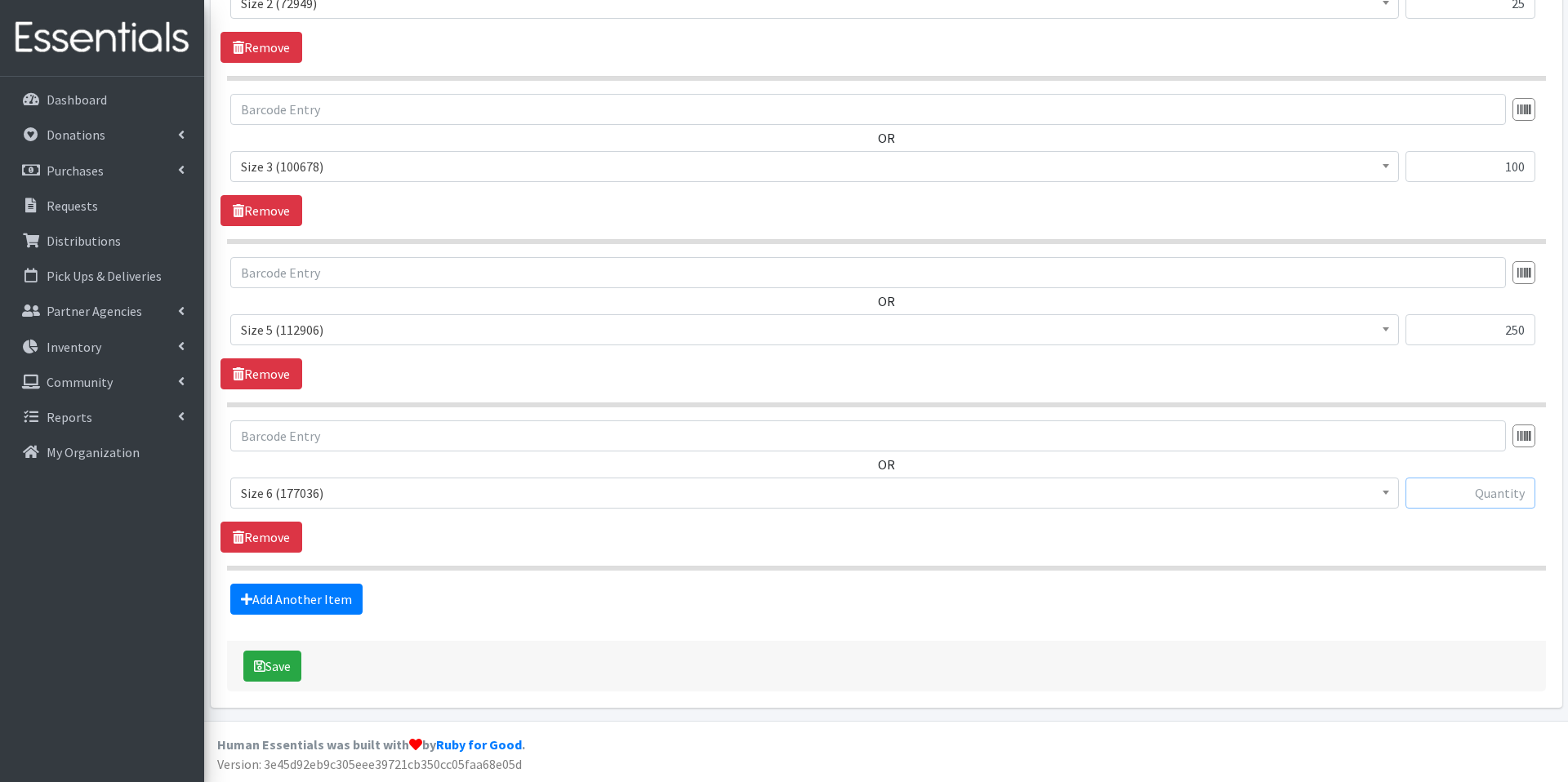
click at [1467, 498] on input "text" at bounding box center [1470, 493] width 130 height 31
type input "250"
click at [259, 667] on icon "submit" at bounding box center [260, 666] width 12 height 13
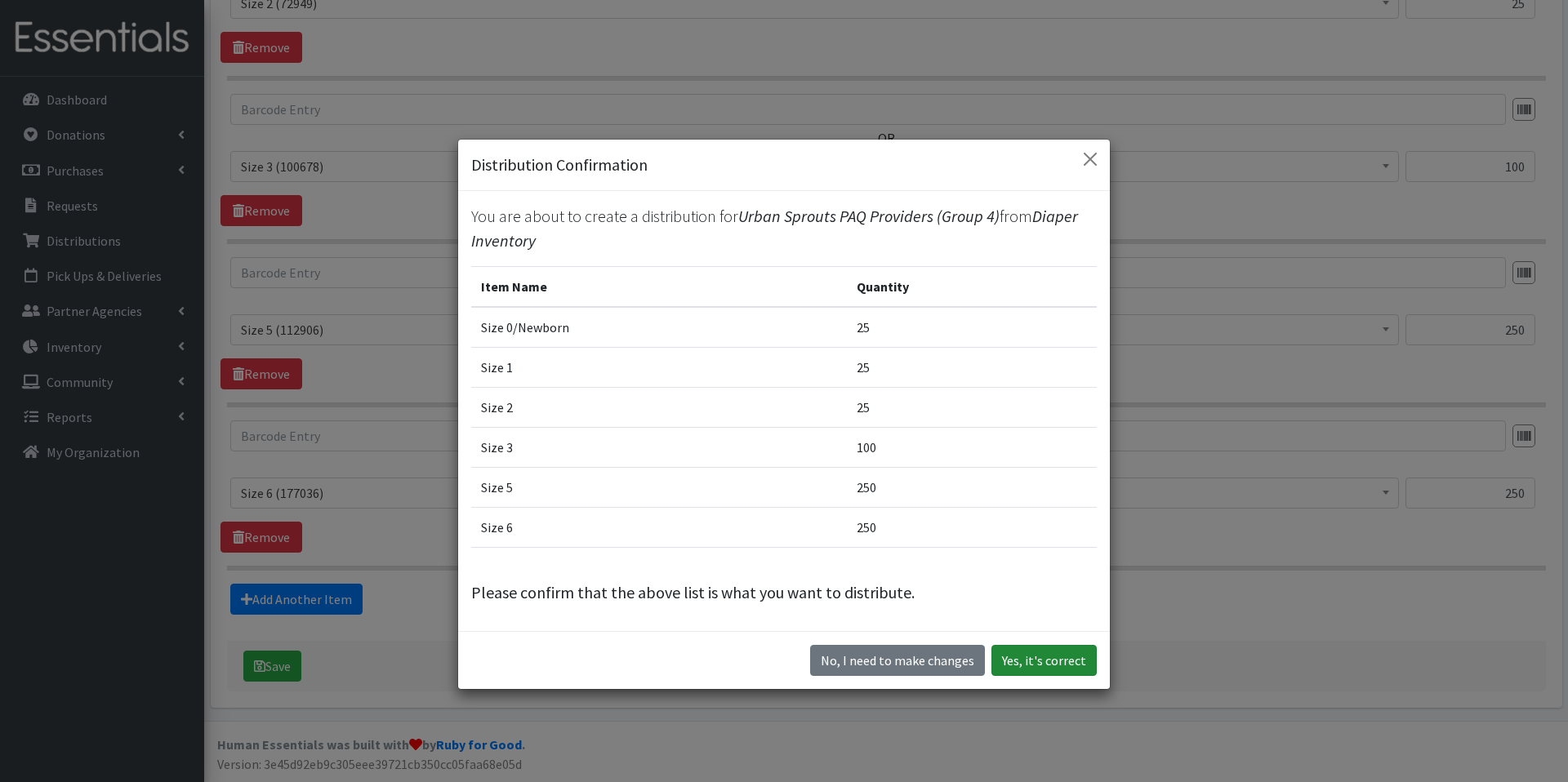
click at [1061, 650] on button "Yes, it's correct" at bounding box center [1044, 661] width 106 height 31
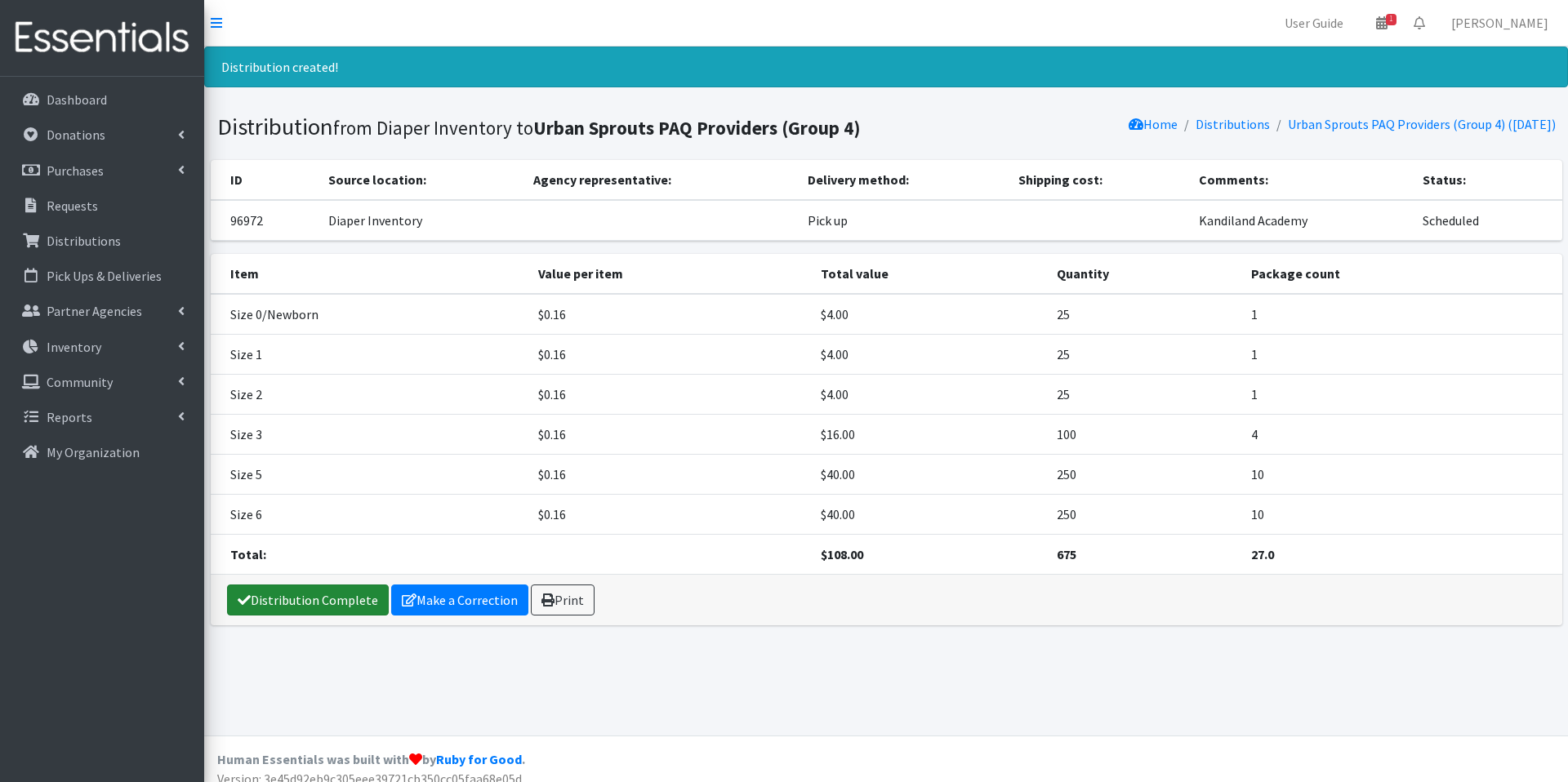
click at [303, 600] on link "Distribution Complete" at bounding box center [307, 600] width 161 height 31
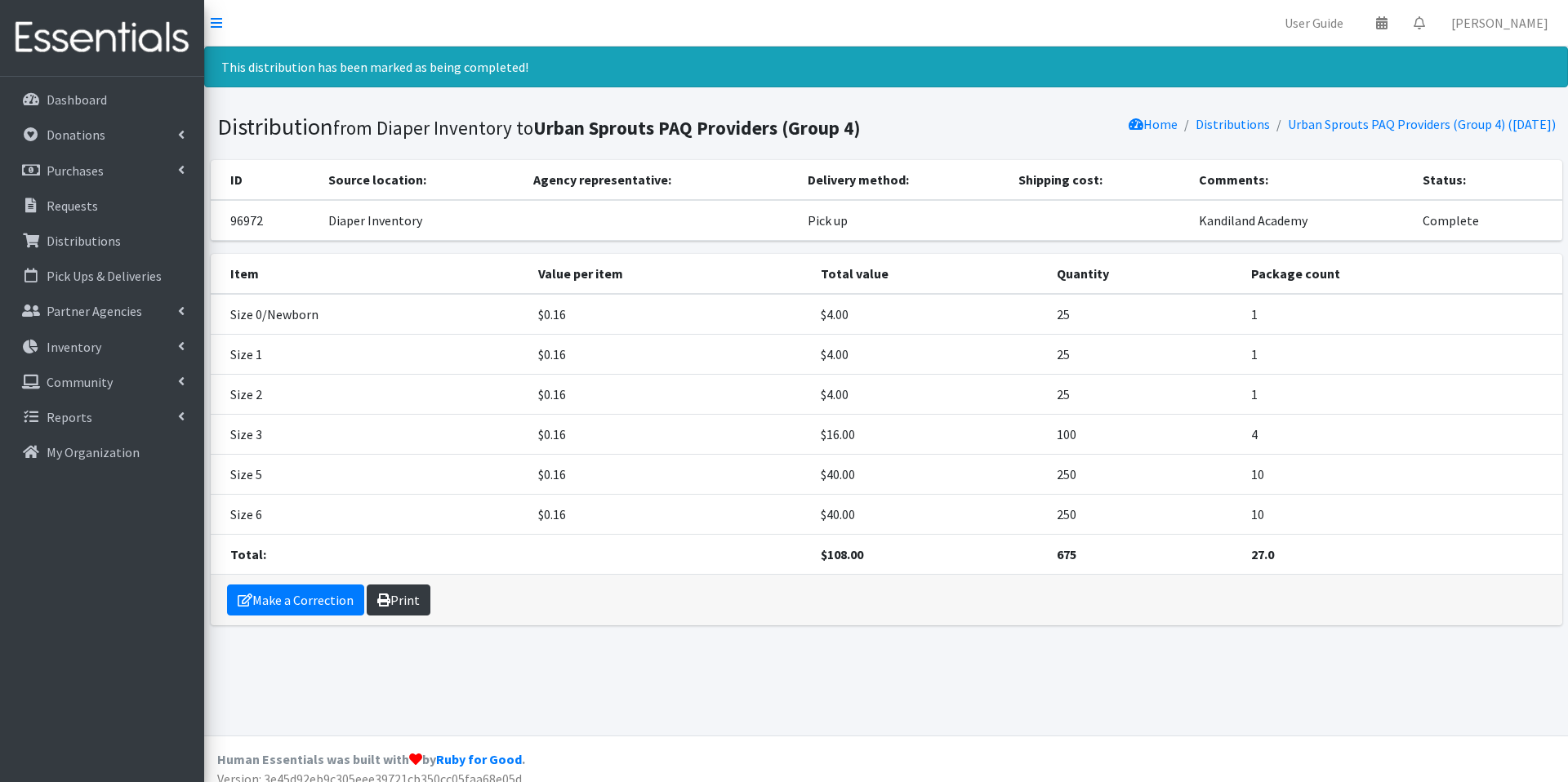
click at [408, 587] on link "Print" at bounding box center [398, 600] width 64 height 31
click at [154, 241] on link "Distributions" at bounding box center [102, 240] width 191 height 32
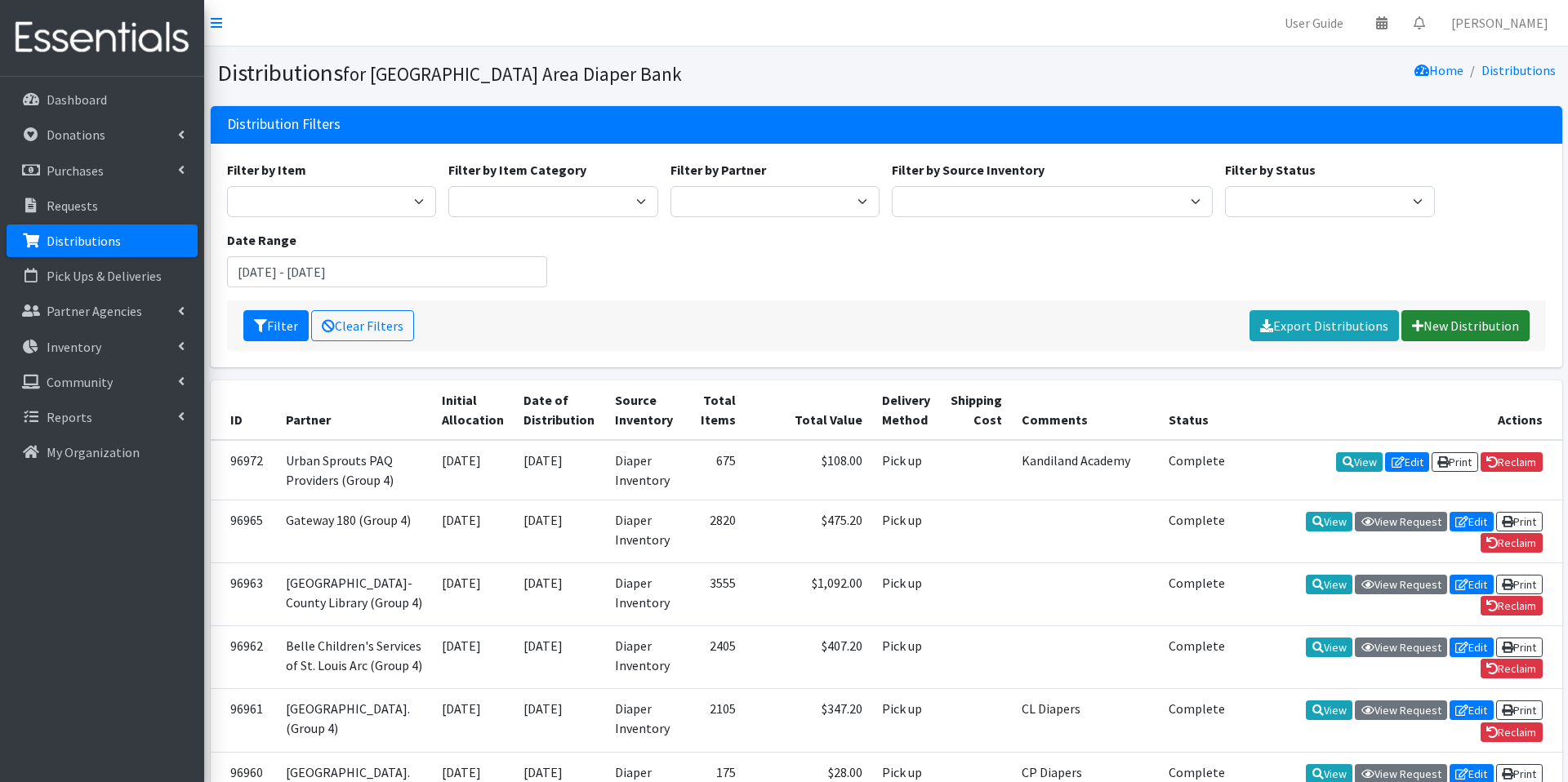
click at [1449, 320] on link "New Distribution" at bounding box center [1465, 326] width 128 height 31
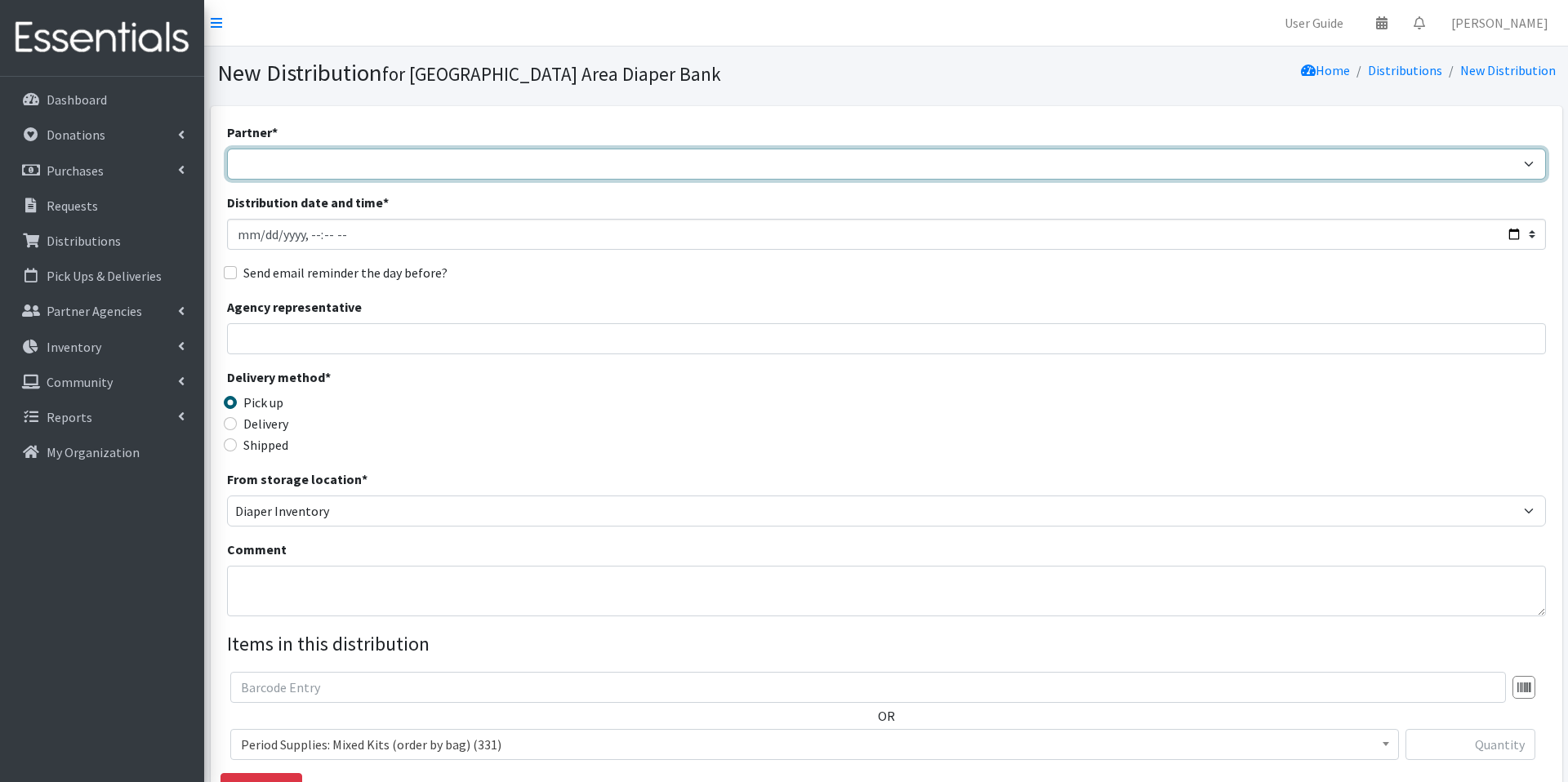
click at [412, 161] on select "Affinia Healthcare (Group 2) Annie Malone (Group 1) Assistance League of St. Lo…" at bounding box center [887, 164] width 1319 height 31
select select "679"
click at [227, 149] on select "Affinia Healthcare (Group 2) Annie Malone (Group 1) Assistance League of St. Lo…" at bounding box center [887, 164] width 1319 height 31
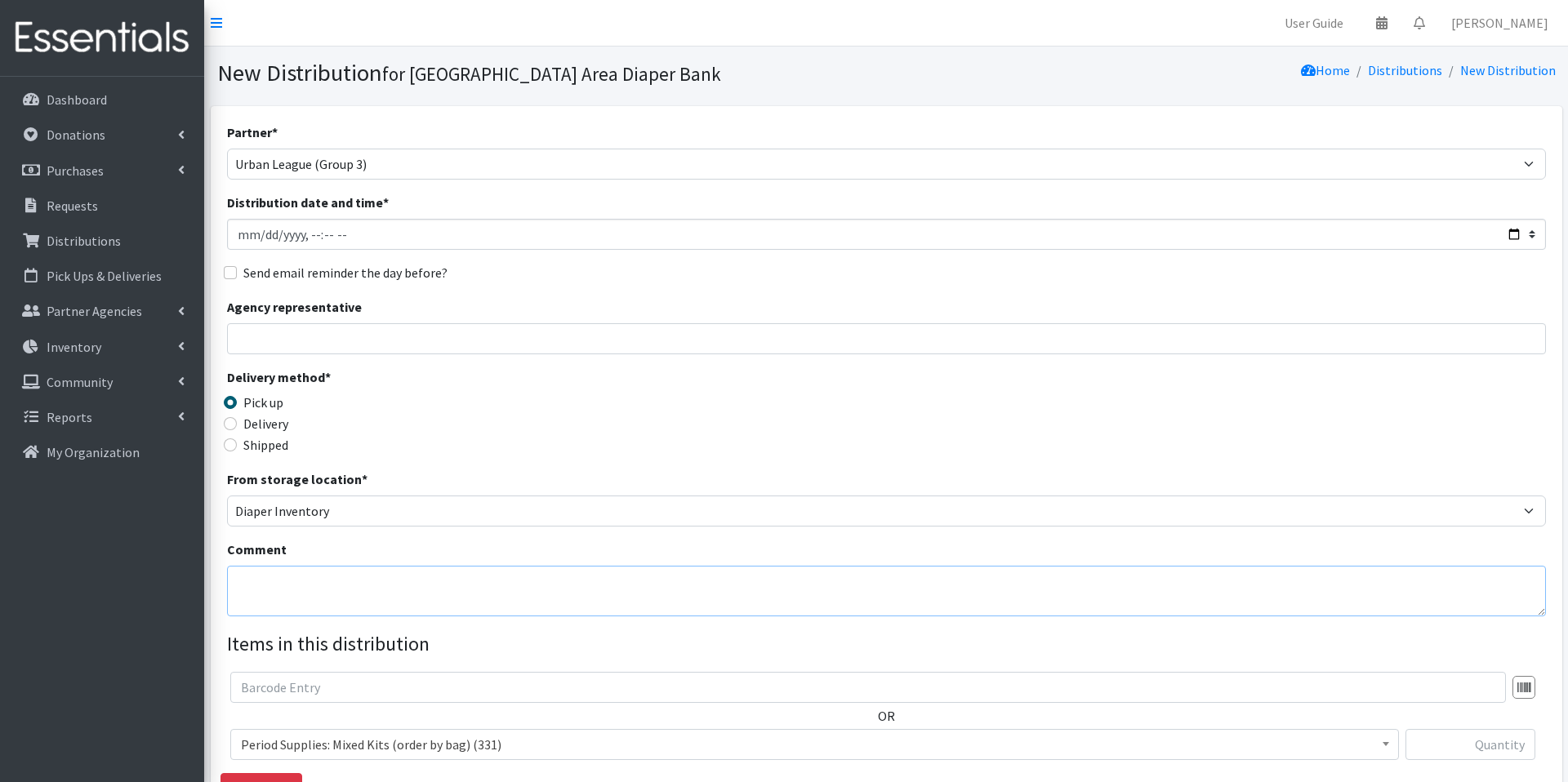
click at [575, 579] on textarea "Comment" at bounding box center [887, 591] width 1319 height 51
type textarea "Williams Academy STL"
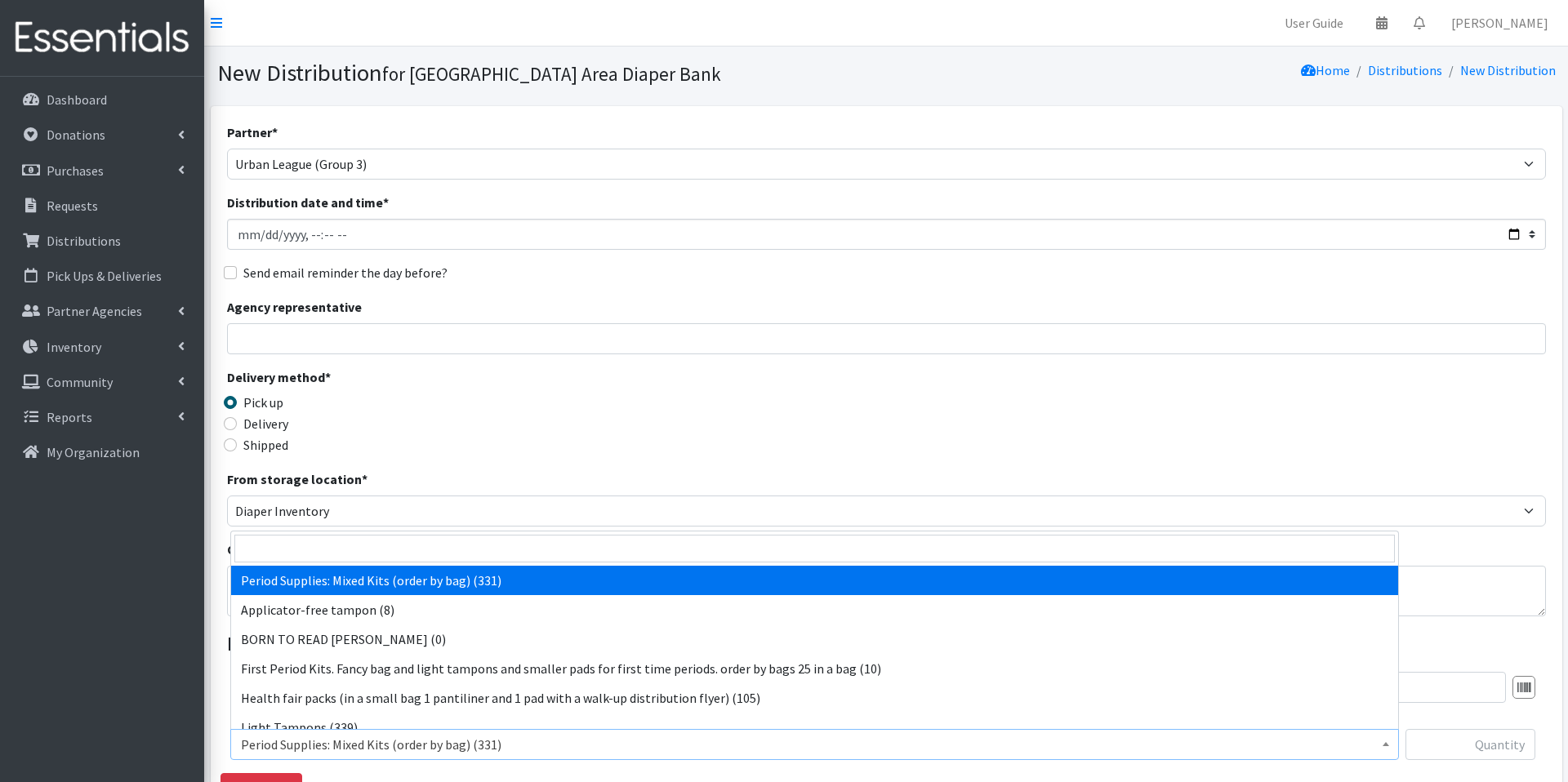
click at [1042, 749] on span "Period Supplies: Mixed Kits (order by bag) (331)" at bounding box center [814, 744] width 1147 height 23
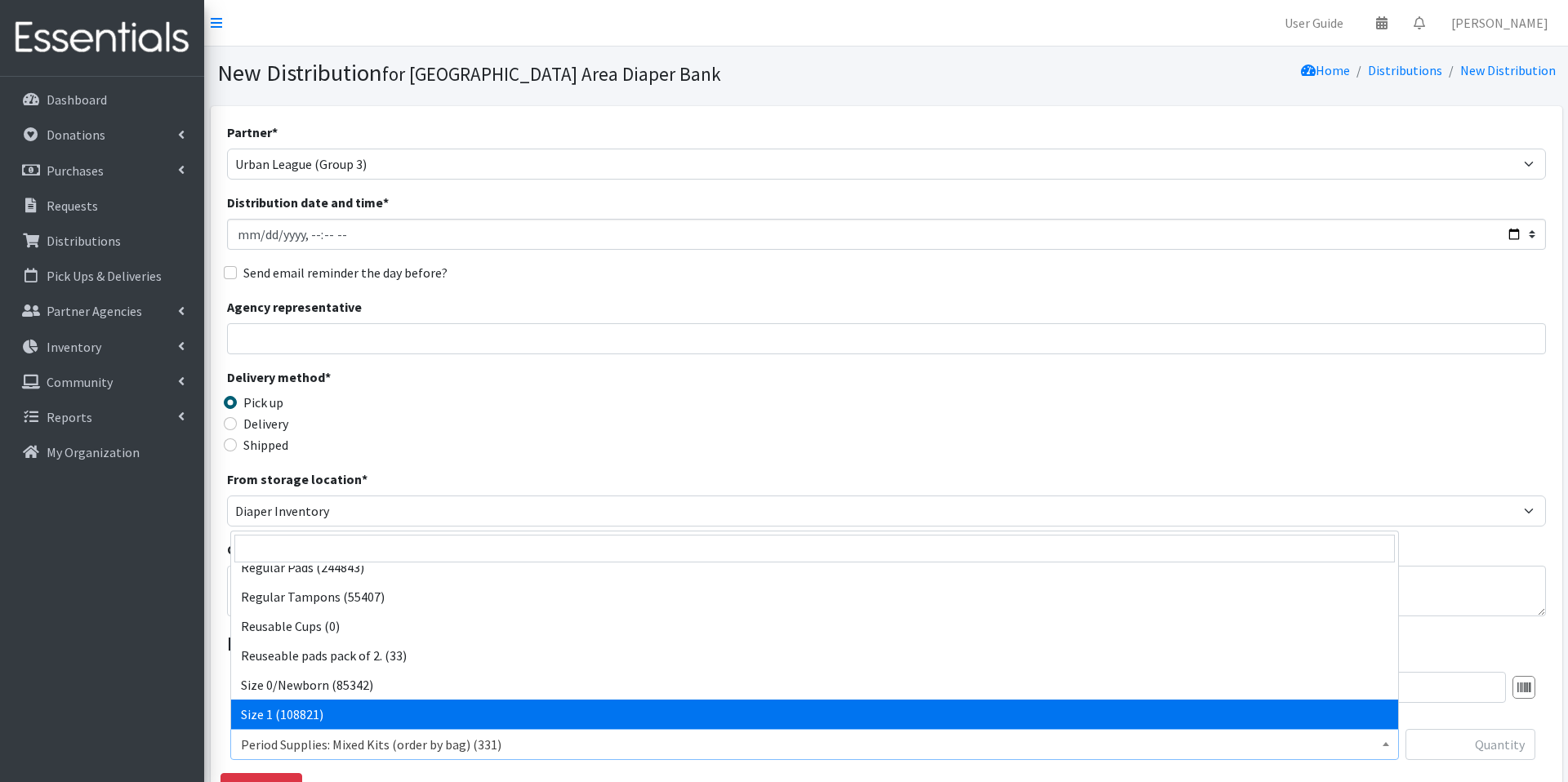
scroll to position [483, 0]
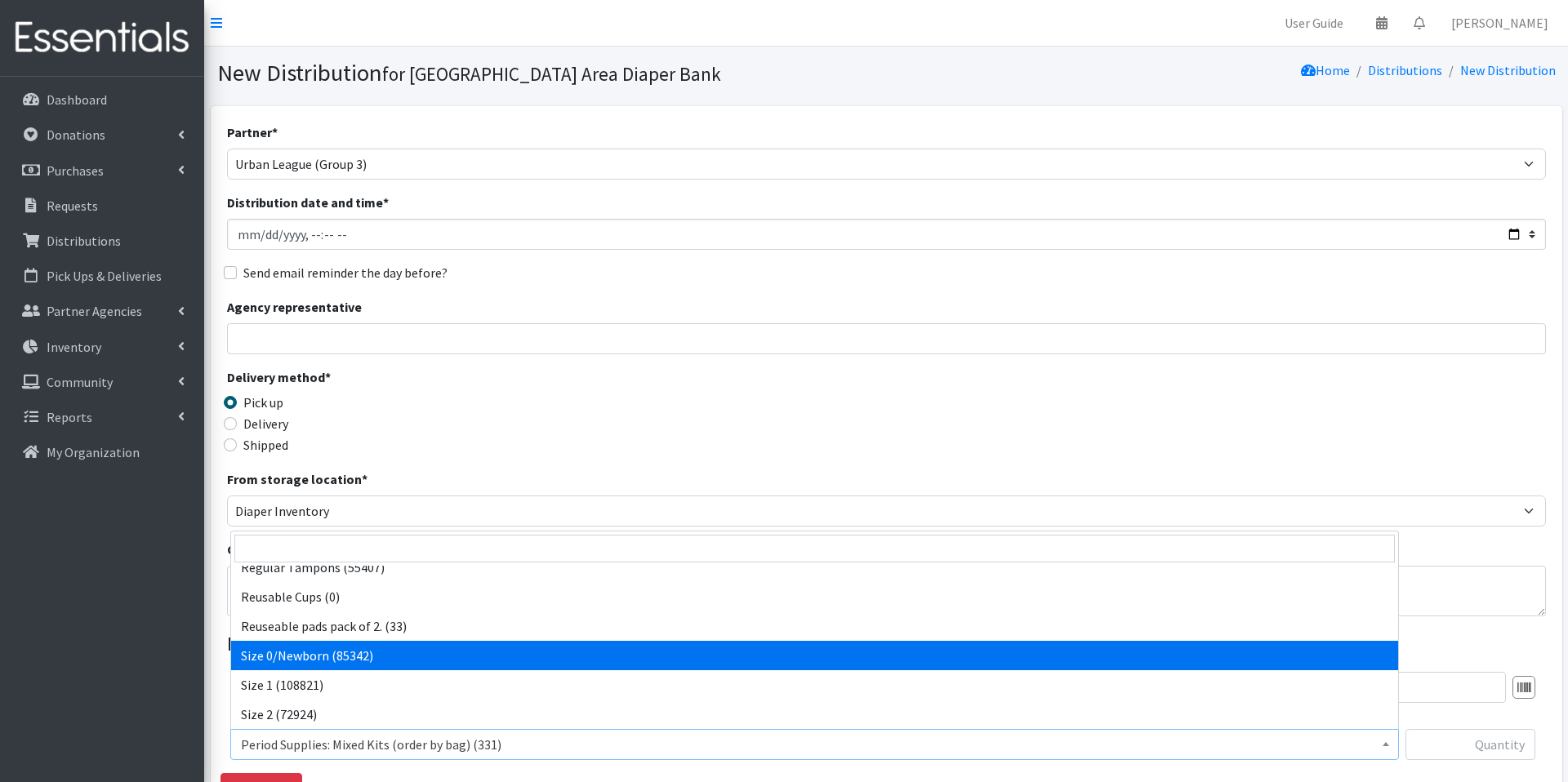
select select "1095"
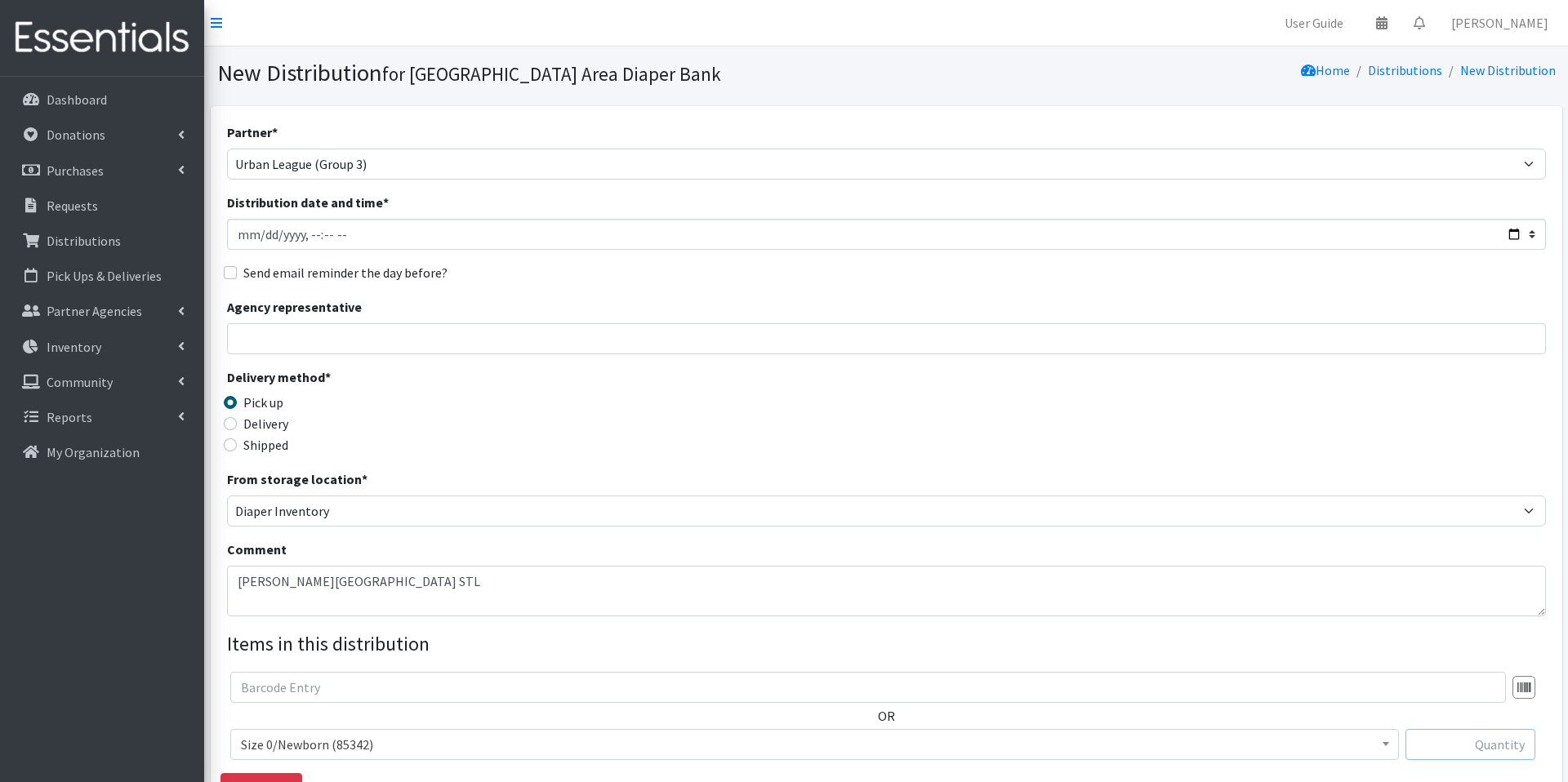
click at [1453, 743] on input "text" at bounding box center [1470, 745] width 130 height 31
type input "25"
click at [1422, 473] on div "From storage location * Diaper Inventory Rolla storage Unit" at bounding box center [887, 498] width 1319 height 57
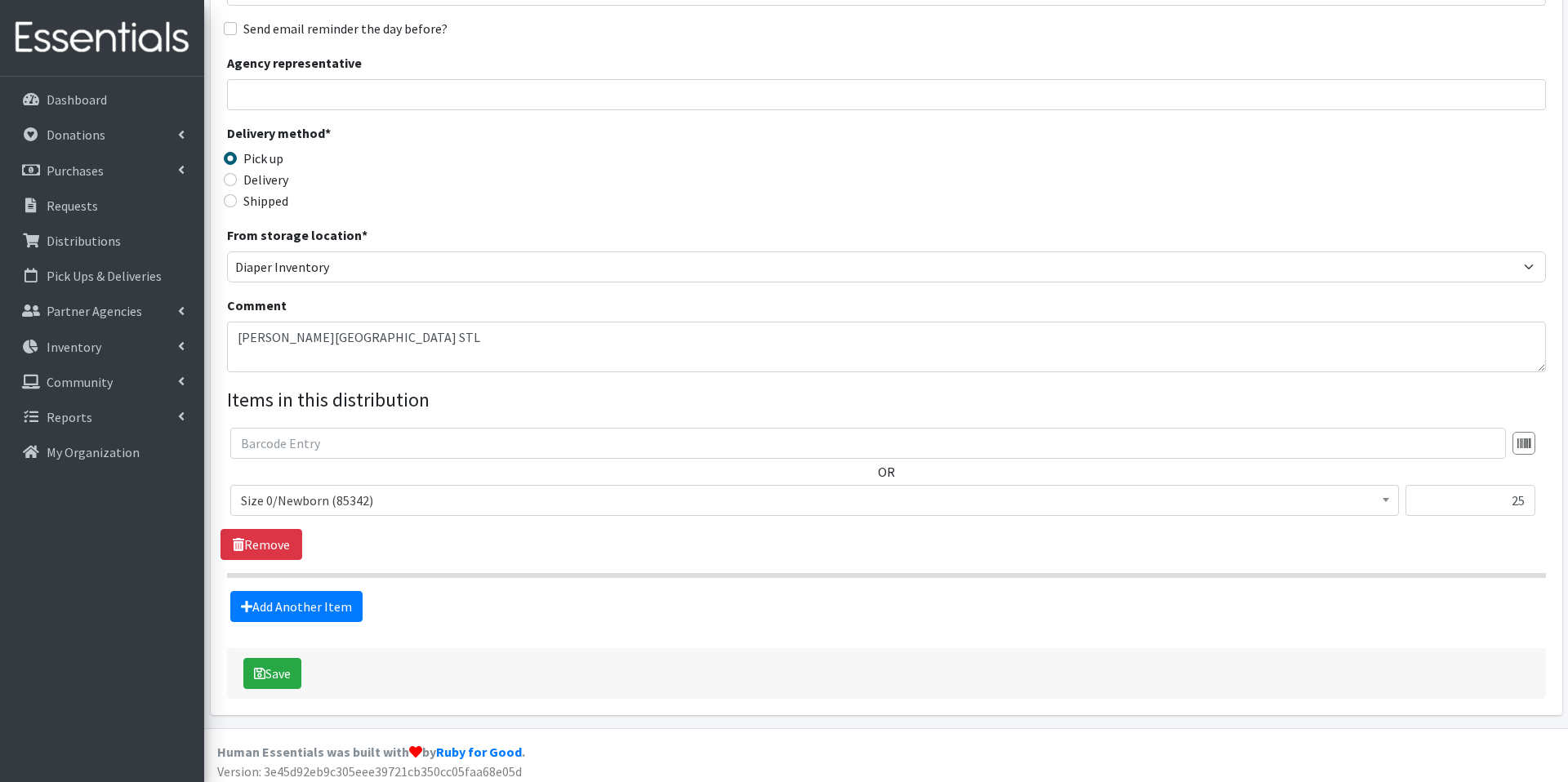
scroll to position [252, 0]
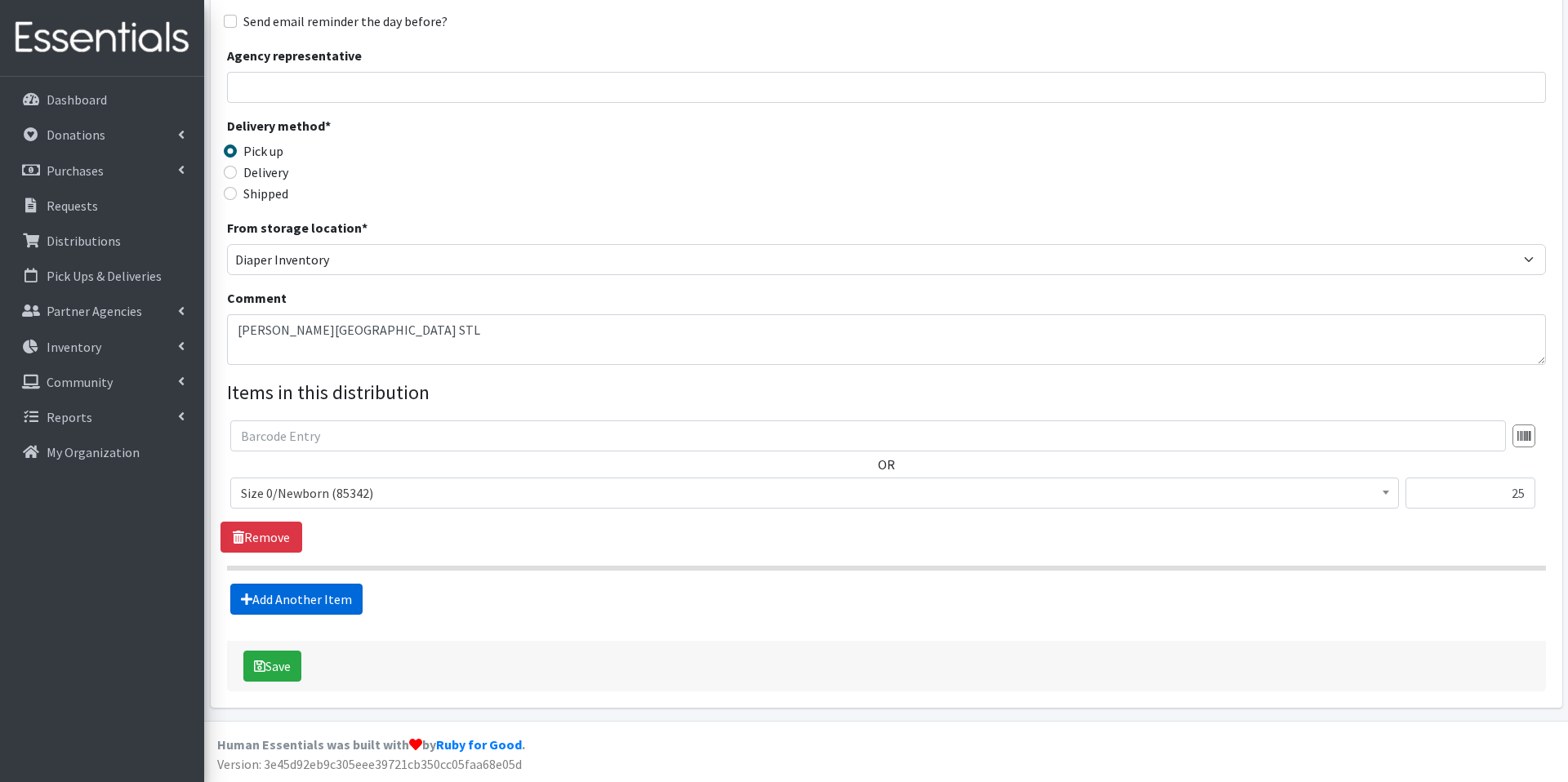
click at [299, 605] on link "Add Another Item" at bounding box center [296, 600] width 132 height 31
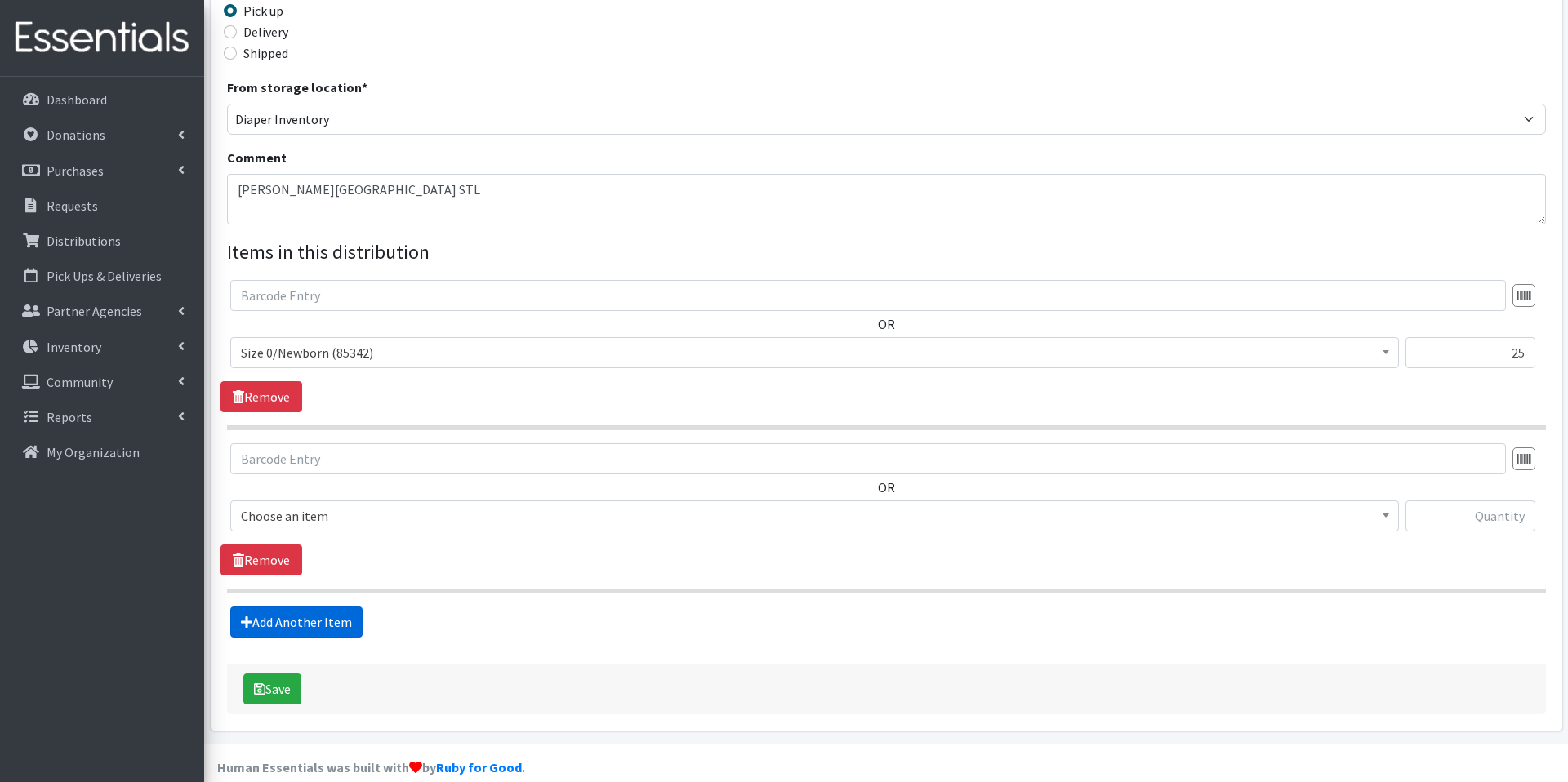
scroll to position [415, 0]
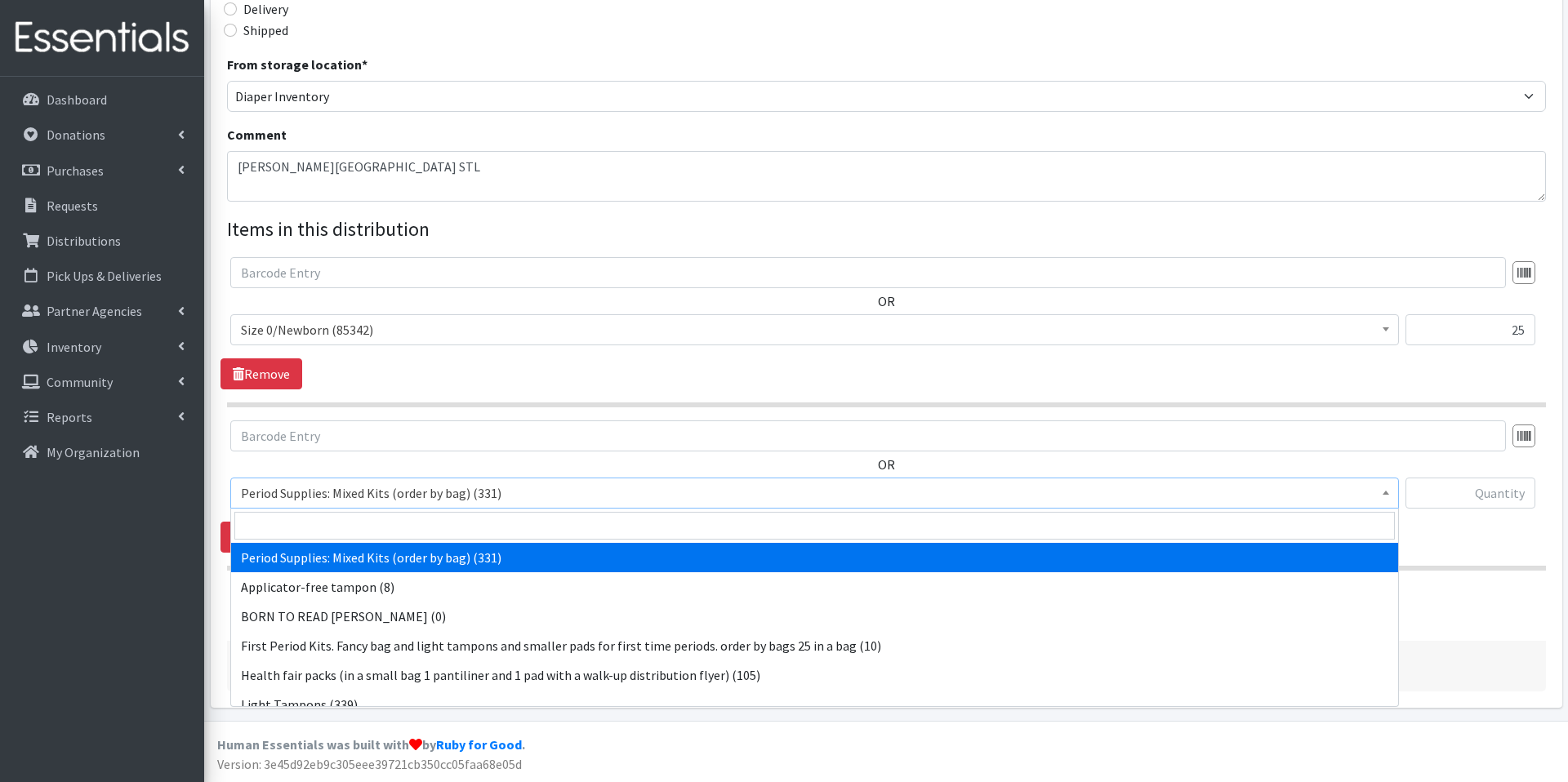
click at [446, 483] on span "Period Supplies: Mixed Kits (order by bag) (331)" at bounding box center [814, 492] width 1147 height 23
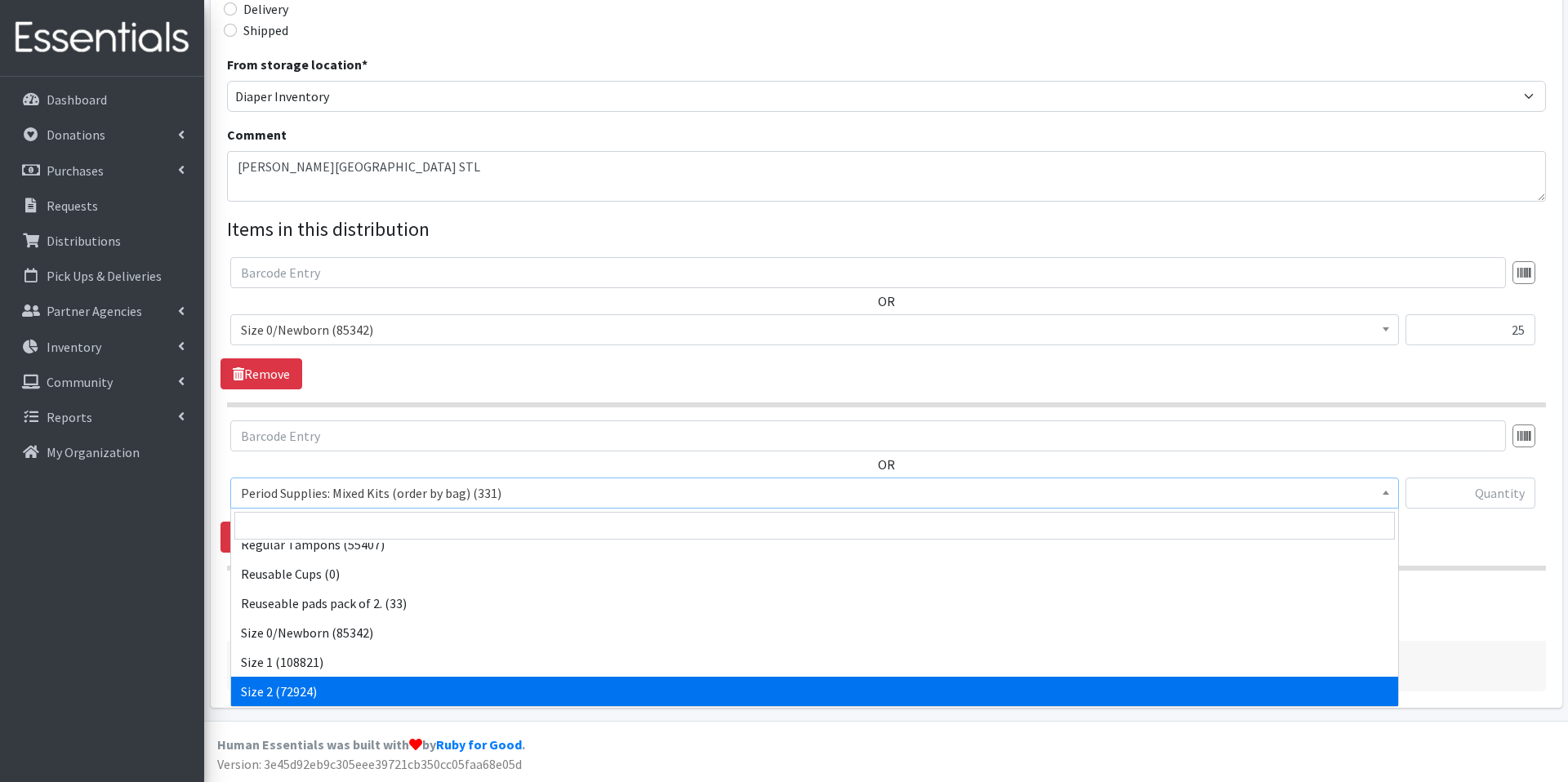
scroll to position [513, 0]
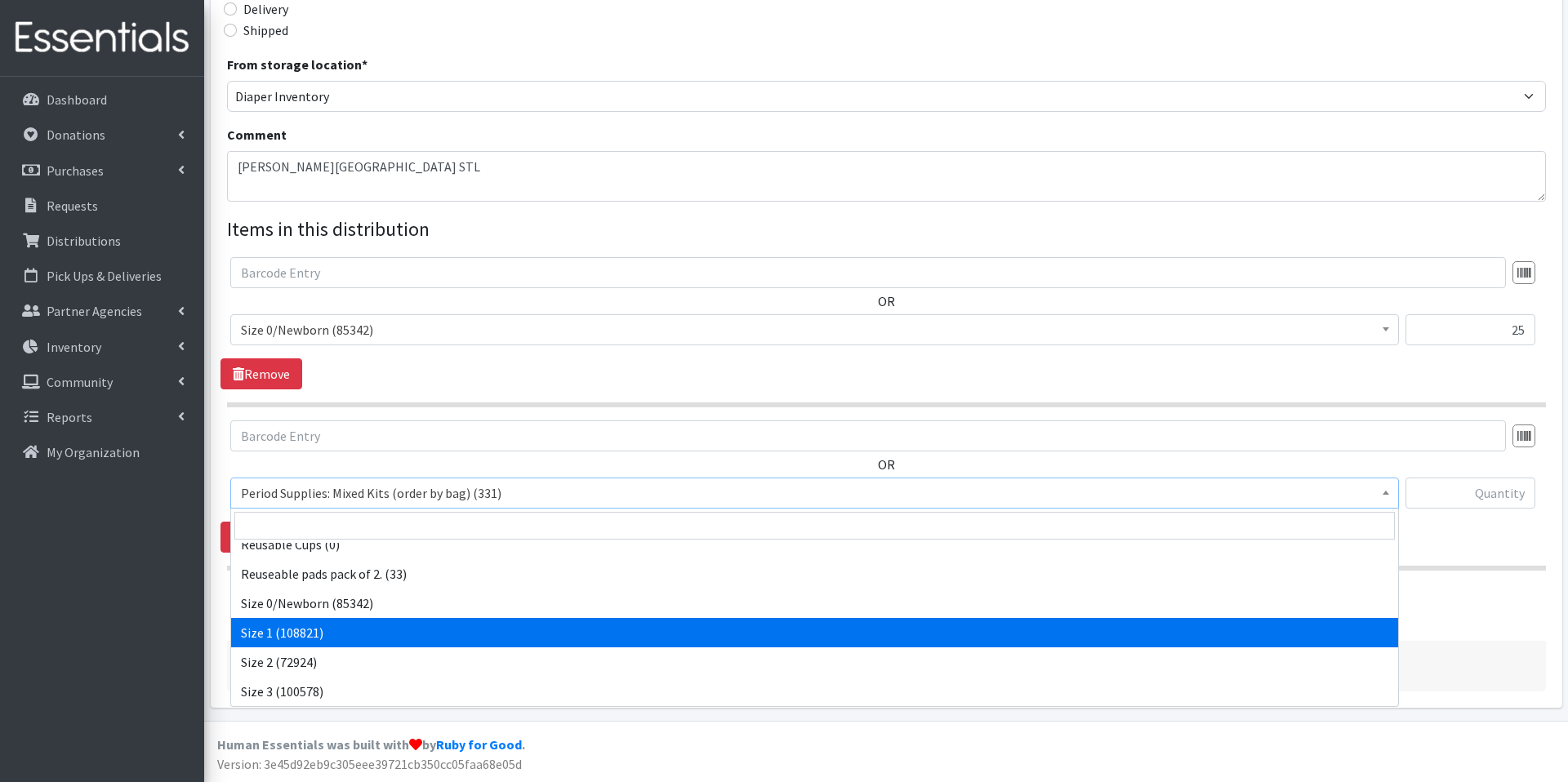
select select "1090"
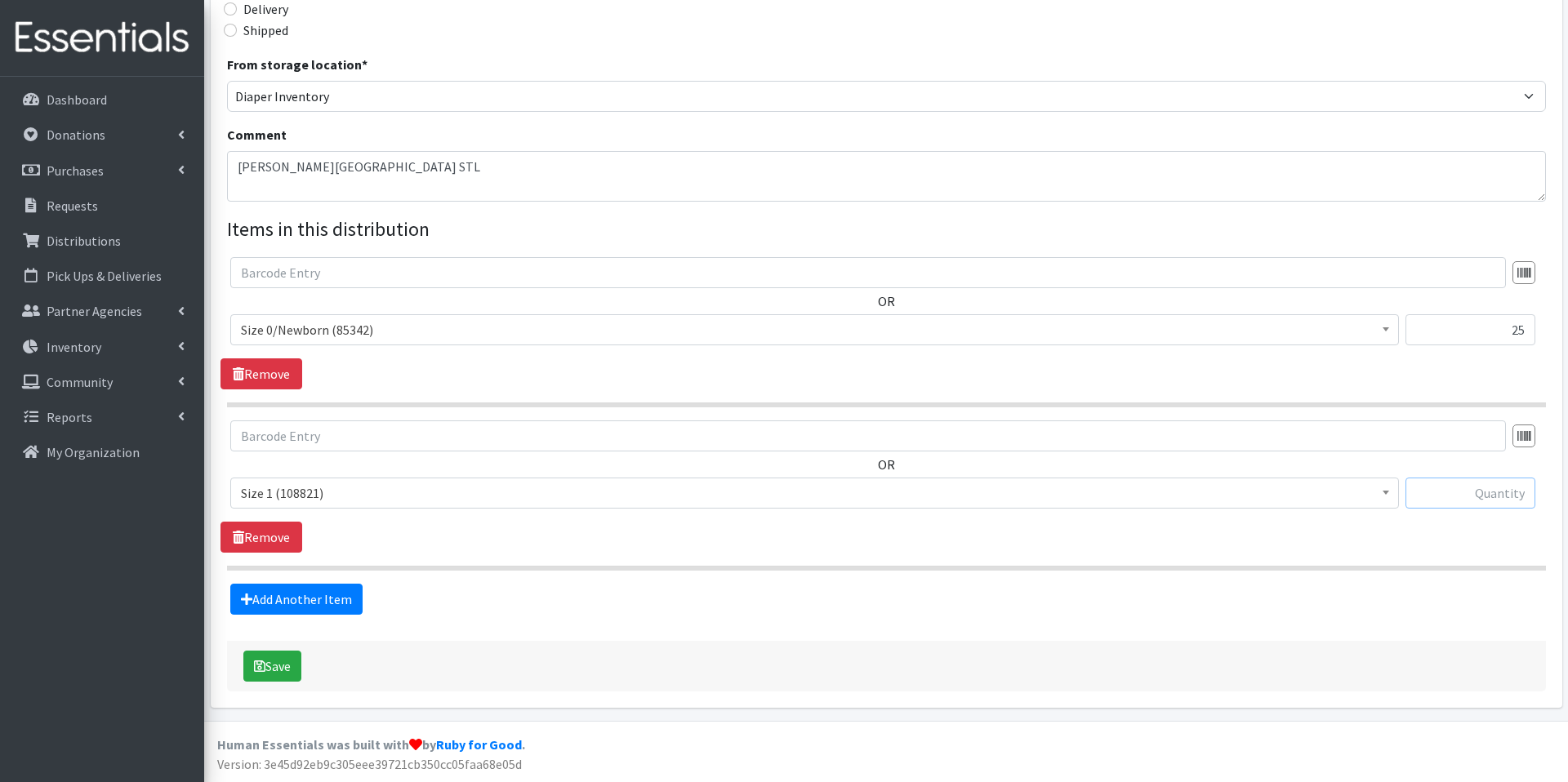
click at [1462, 498] on input "text" at bounding box center [1470, 493] width 130 height 31
type input "25"
click at [338, 603] on link "Add Another Item" at bounding box center [296, 600] width 132 height 31
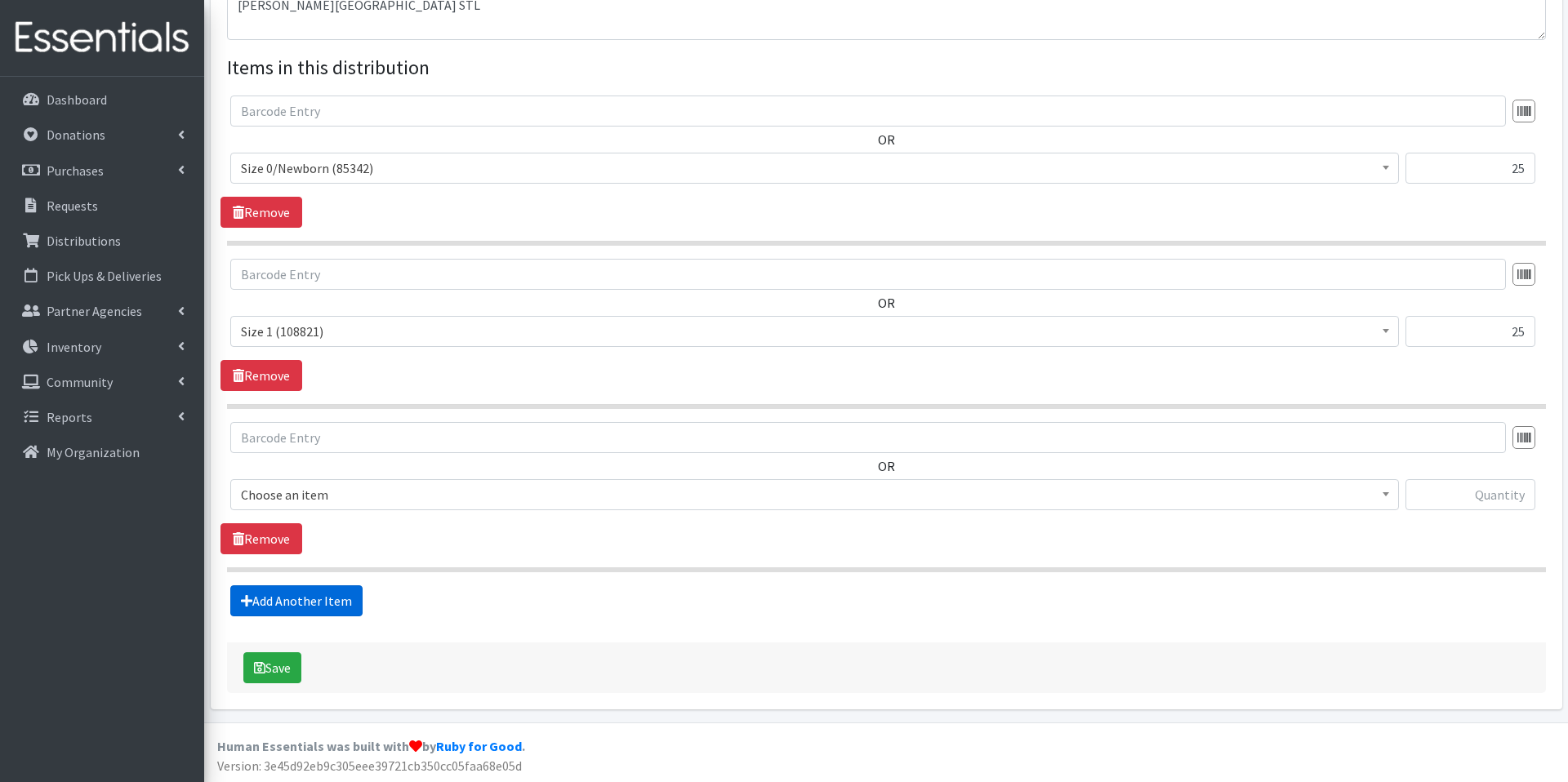
scroll to position [578, 0]
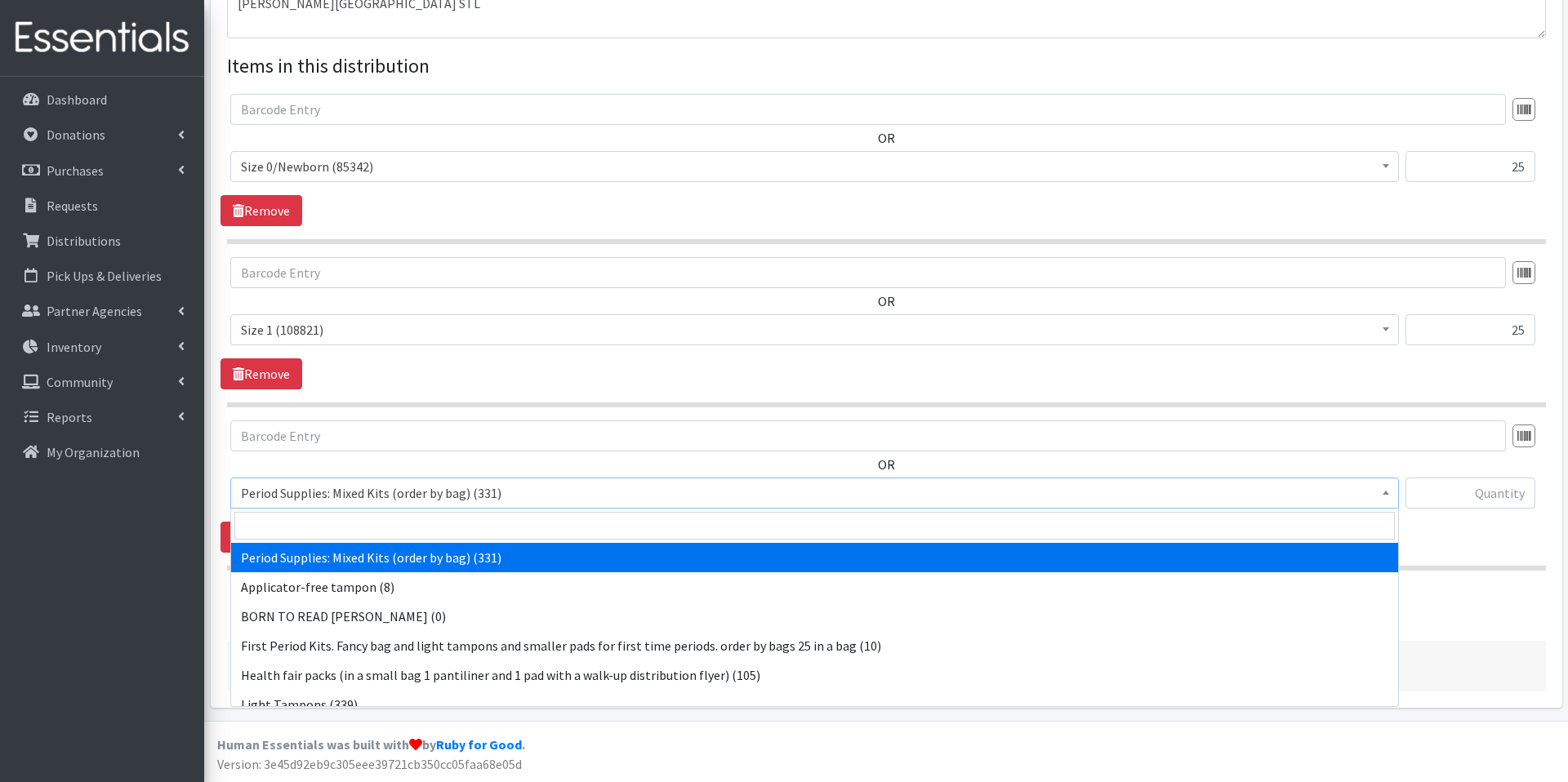
click at [418, 491] on span "Period Supplies: Mixed Kits (order by bag) (331)" at bounding box center [814, 492] width 1147 height 23
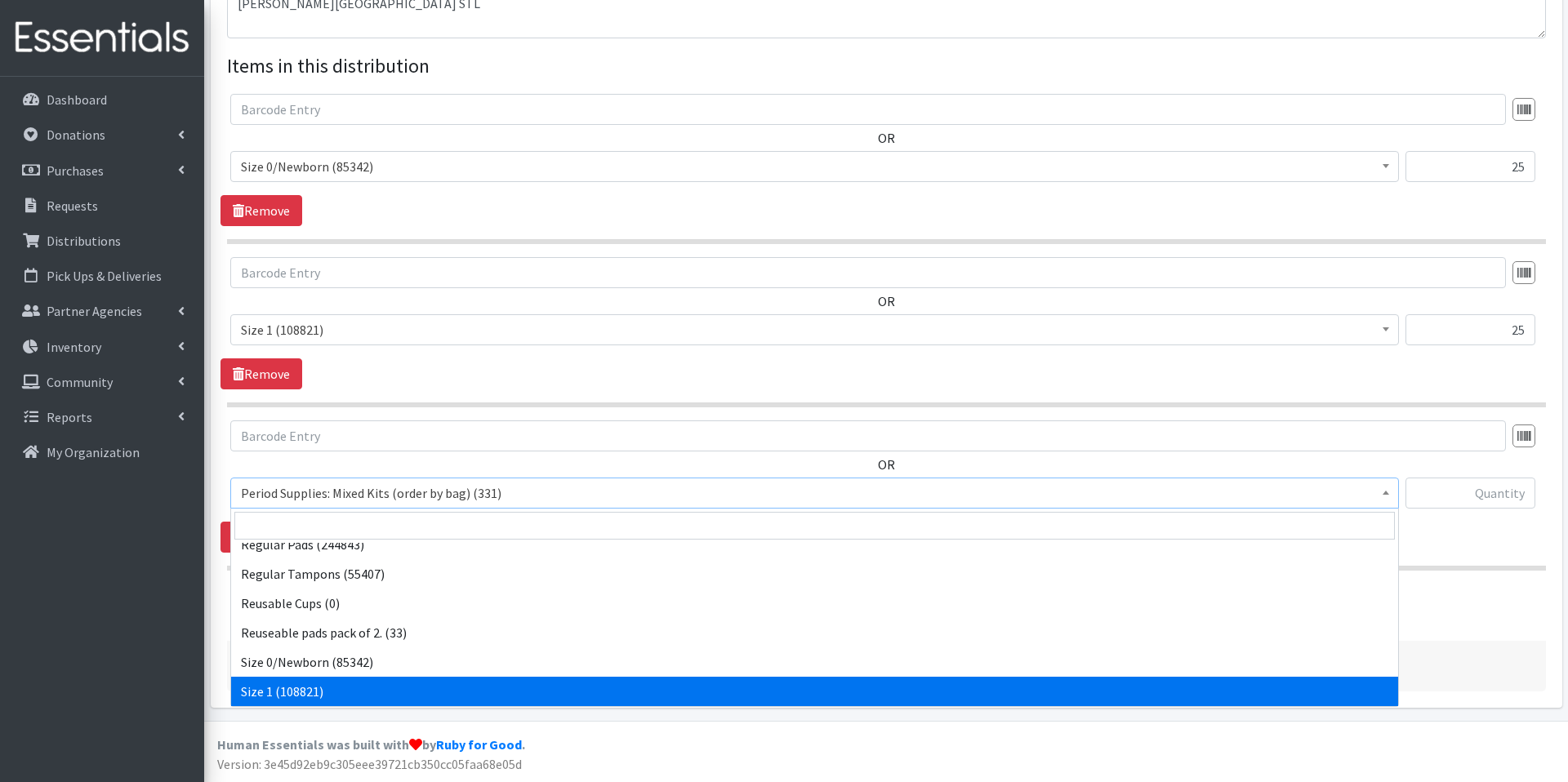
scroll to position [483, 0]
select select "1091"
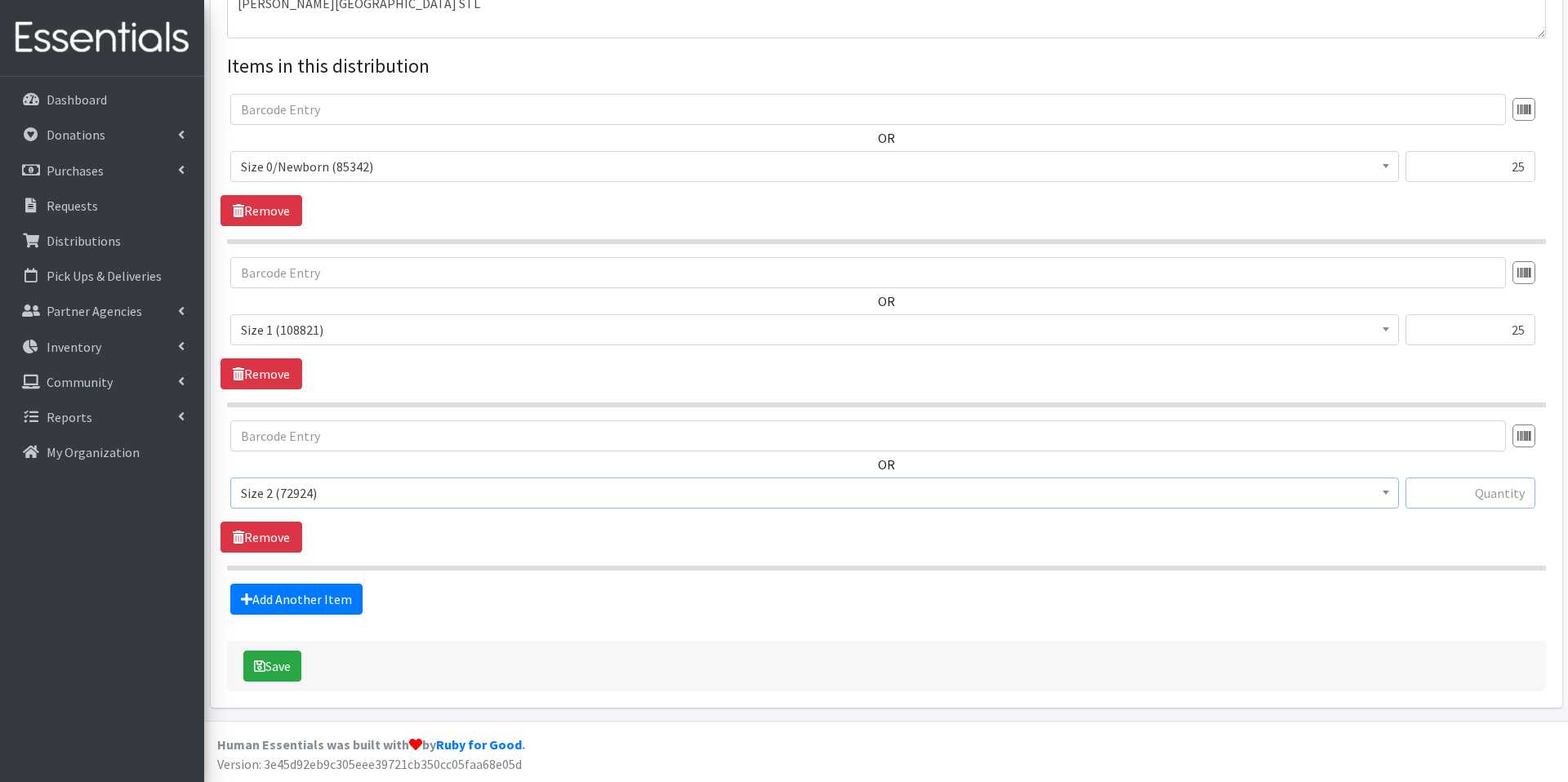
click at [1453, 487] on input "text" at bounding box center [1470, 493] width 130 height 31
drag, startPoint x: 1509, startPoint y: 492, endPoint x: 1536, endPoint y: 492, distance: 27.0
click at [1536, 492] on div "Period Supplies: Mixed Kits (order by bag) (331) Applicator-free tampon (8) BOR…" at bounding box center [886, 499] width 1312 height 44
type input "50"
click at [292, 373] on link "Remove" at bounding box center [260, 374] width 81 height 31
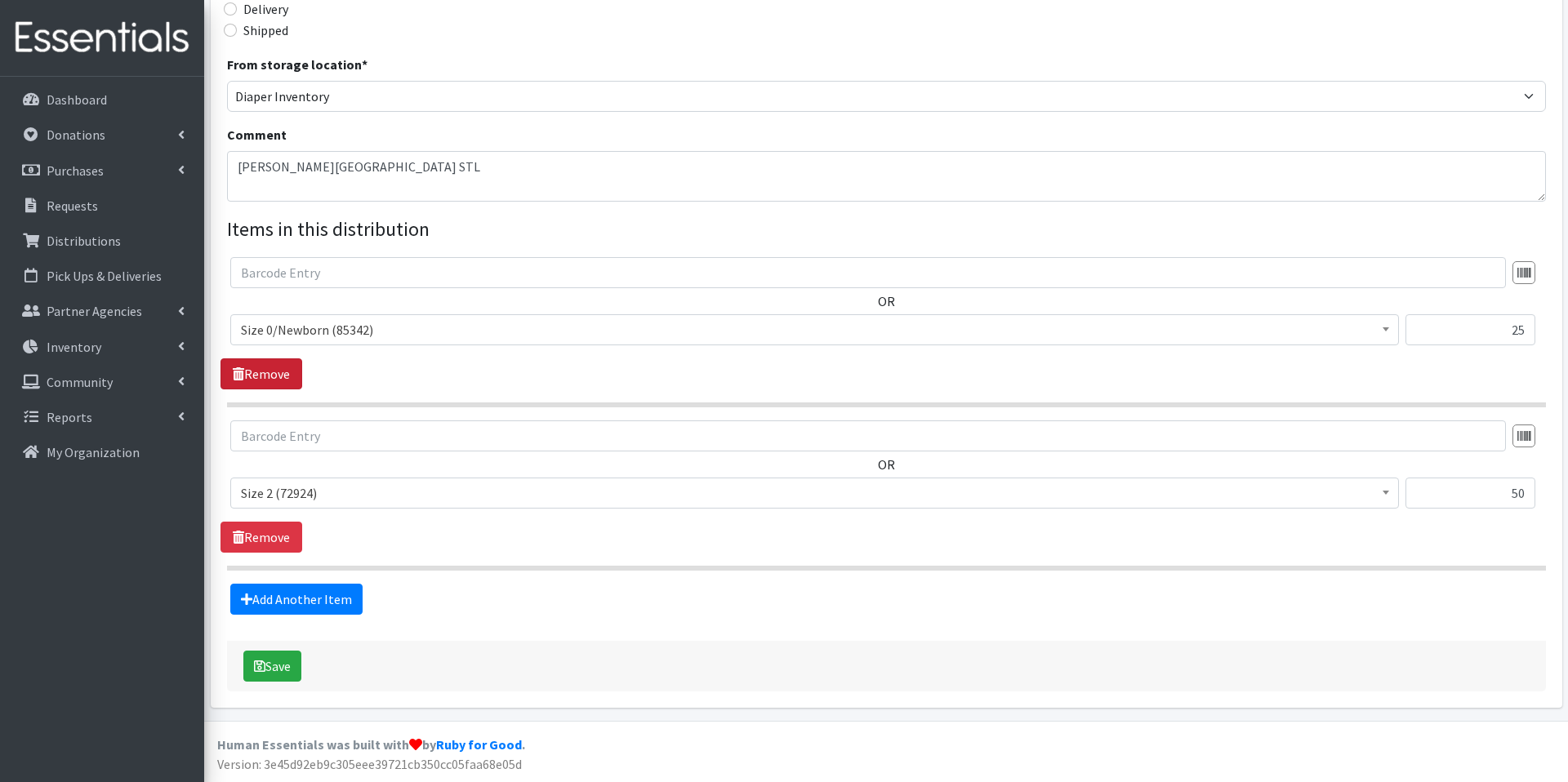
click at [292, 372] on link "Remove" at bounding box center [260, 374] width 81 height 31
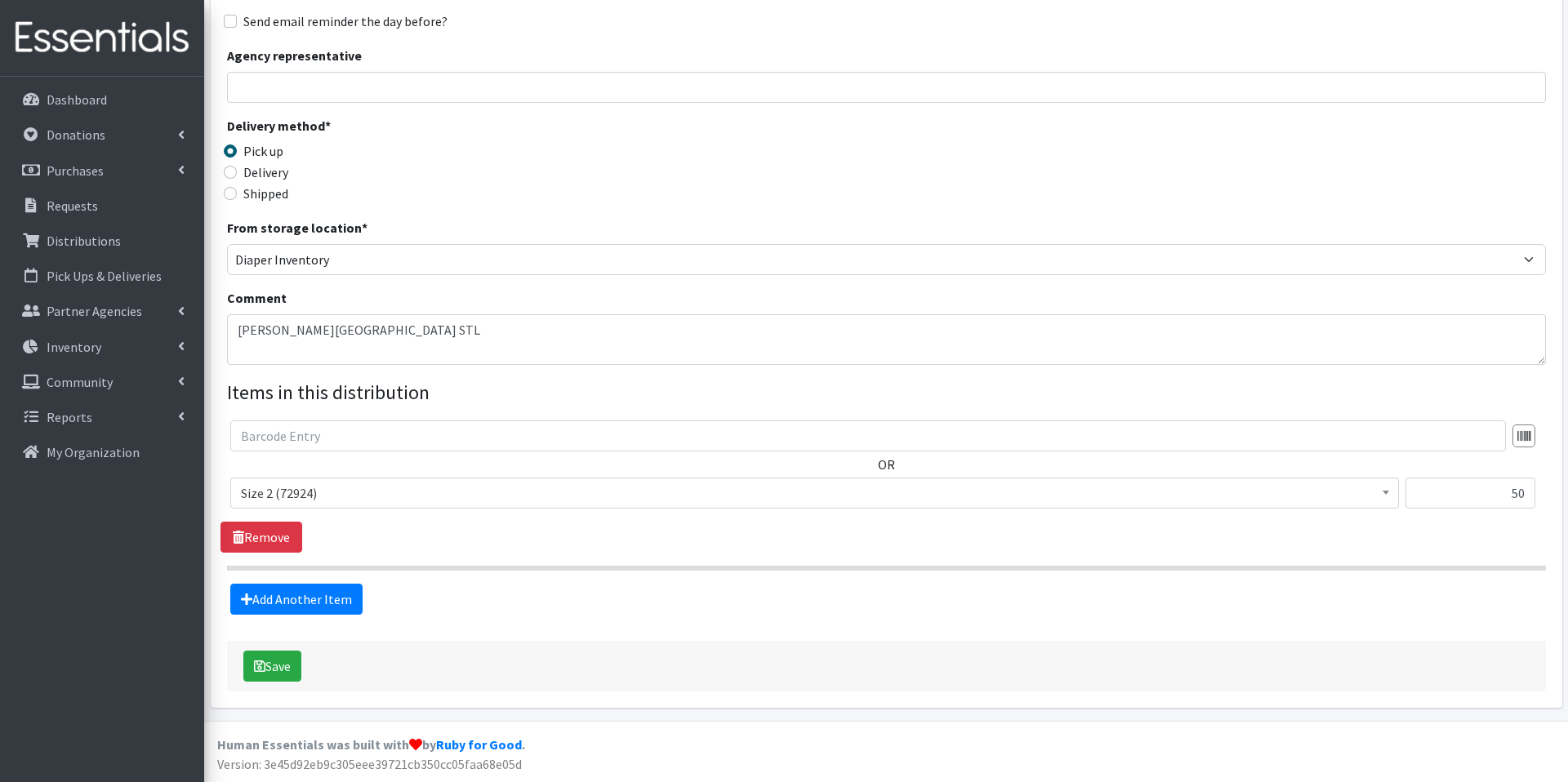
scroll to position [252, 0]
click at [333, 605] on link "Add Another Item" at bounding box center [296, 600] width 132 height 31
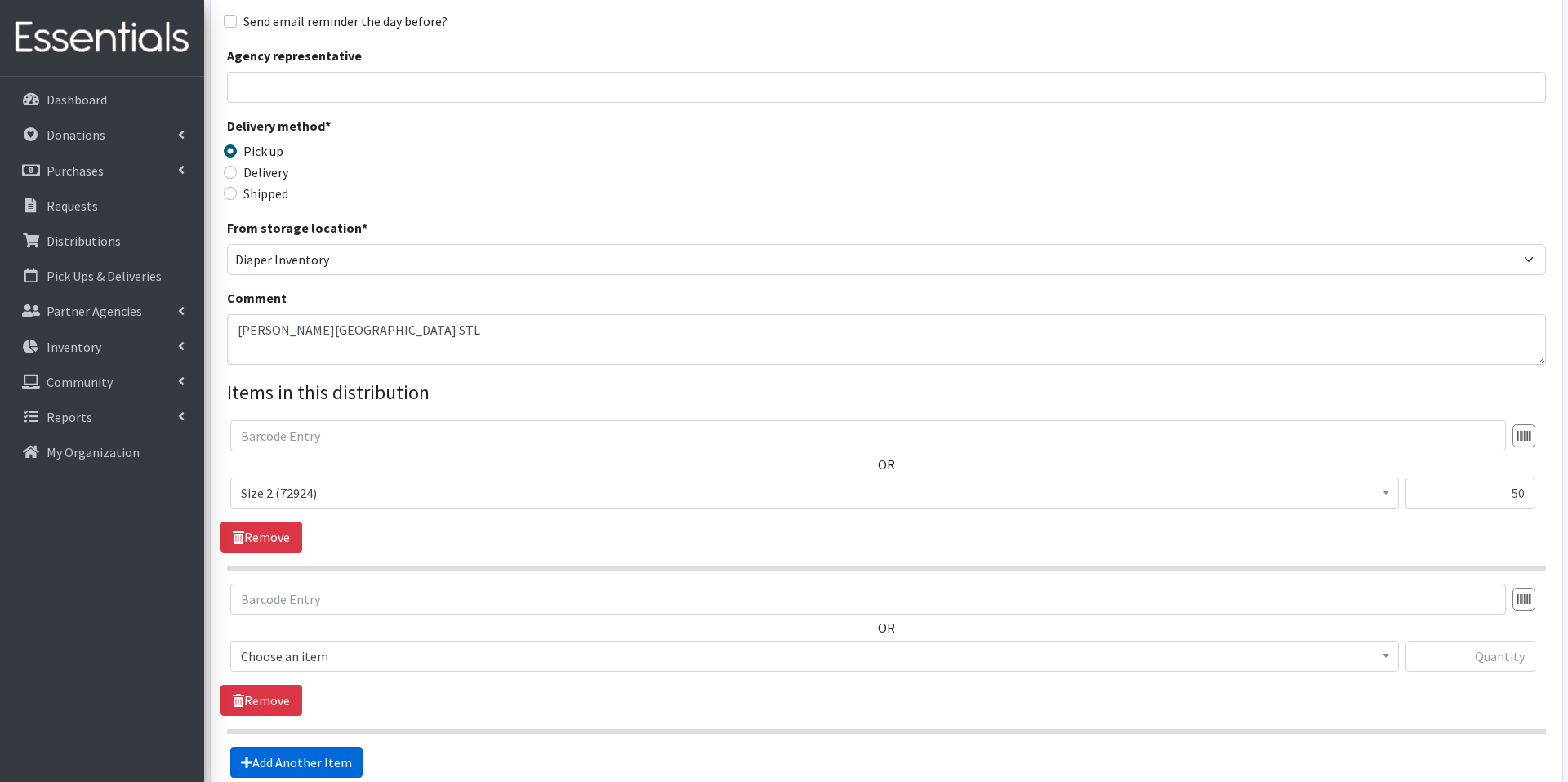
scroll to position [415, 0]
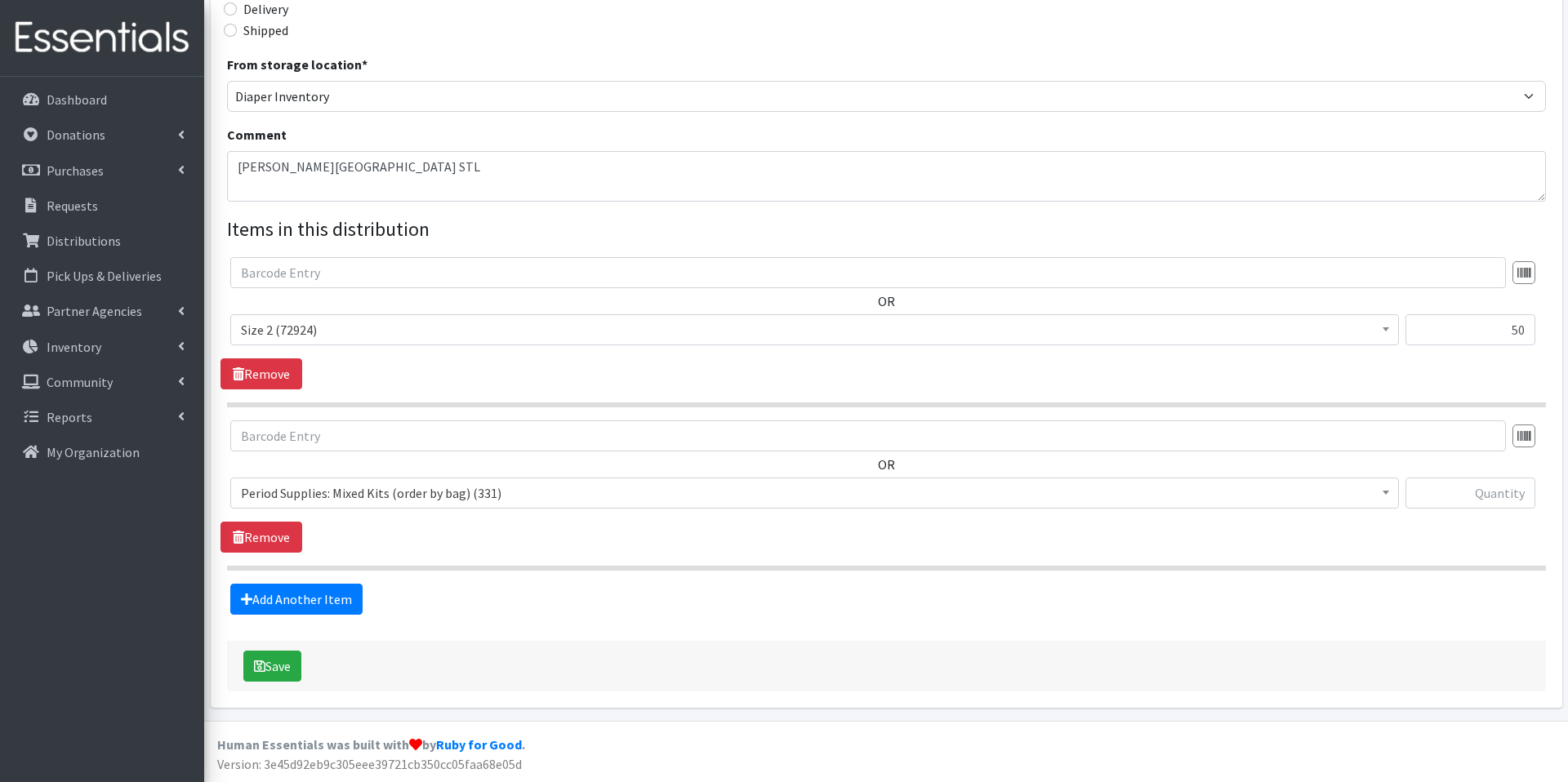
click at [405, 502] on span "Period Supplies: Mixed Kits (order by bag) (331)" at bounding box center [814, 492] width 1147 height 23
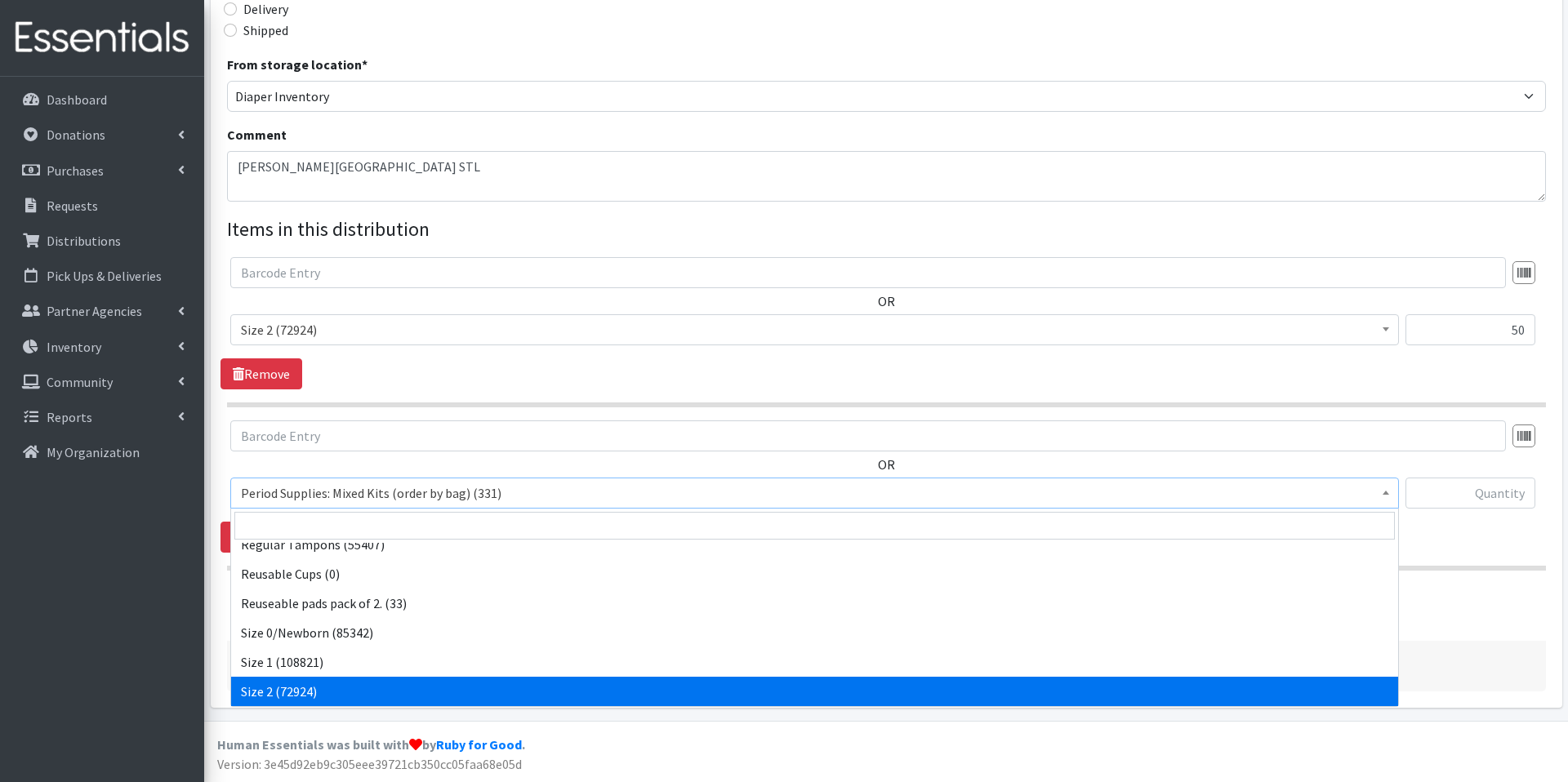
scroll to position [513, 0]
select select "1094"
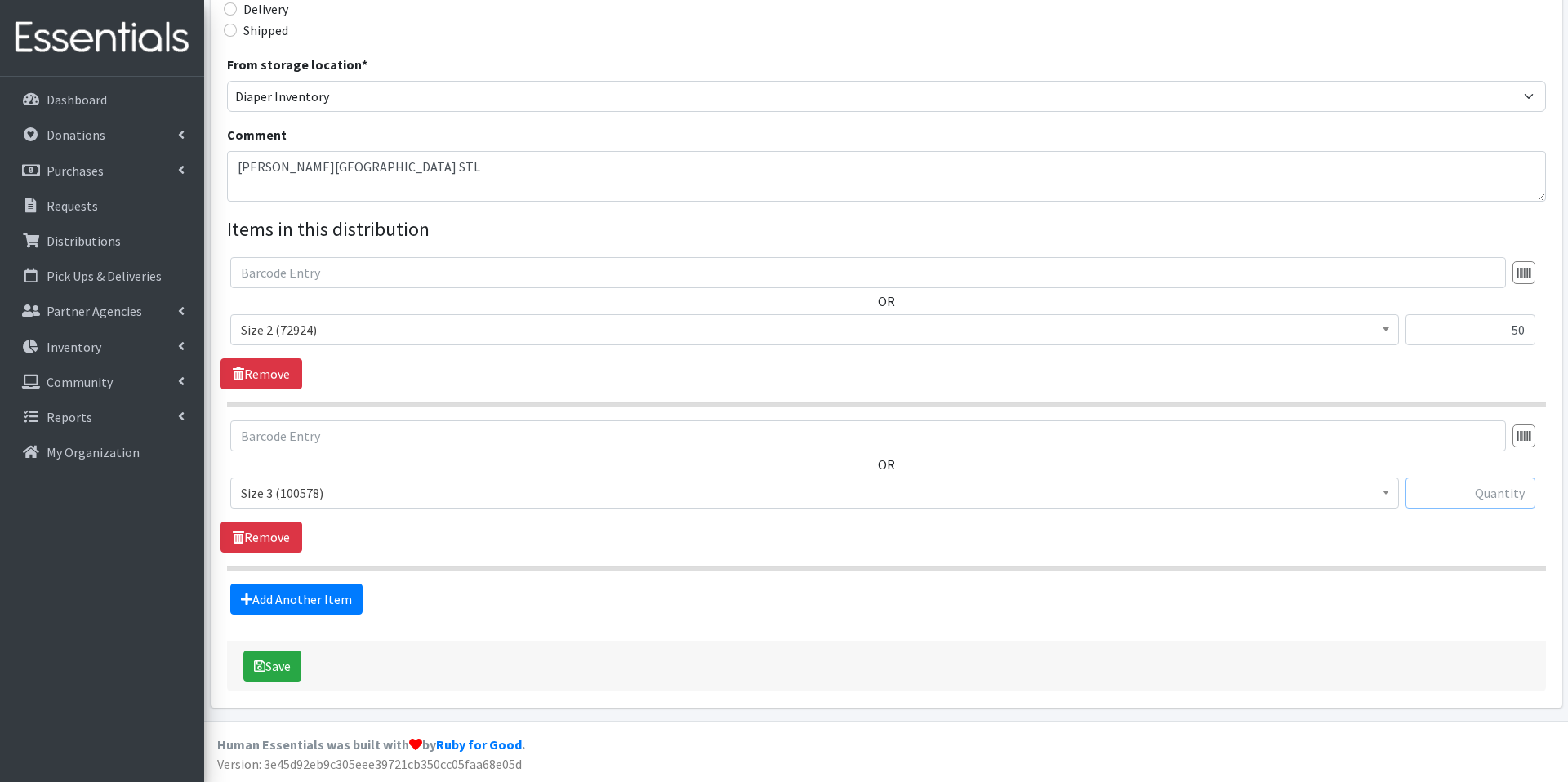
click at [1455, 490] on input "text" at bounding box center [1470, 493] width 130 height 31
type input "100"
click at [315, 592] on link "Add Another Item" at bounding box center [296, 600] width 132 height 31
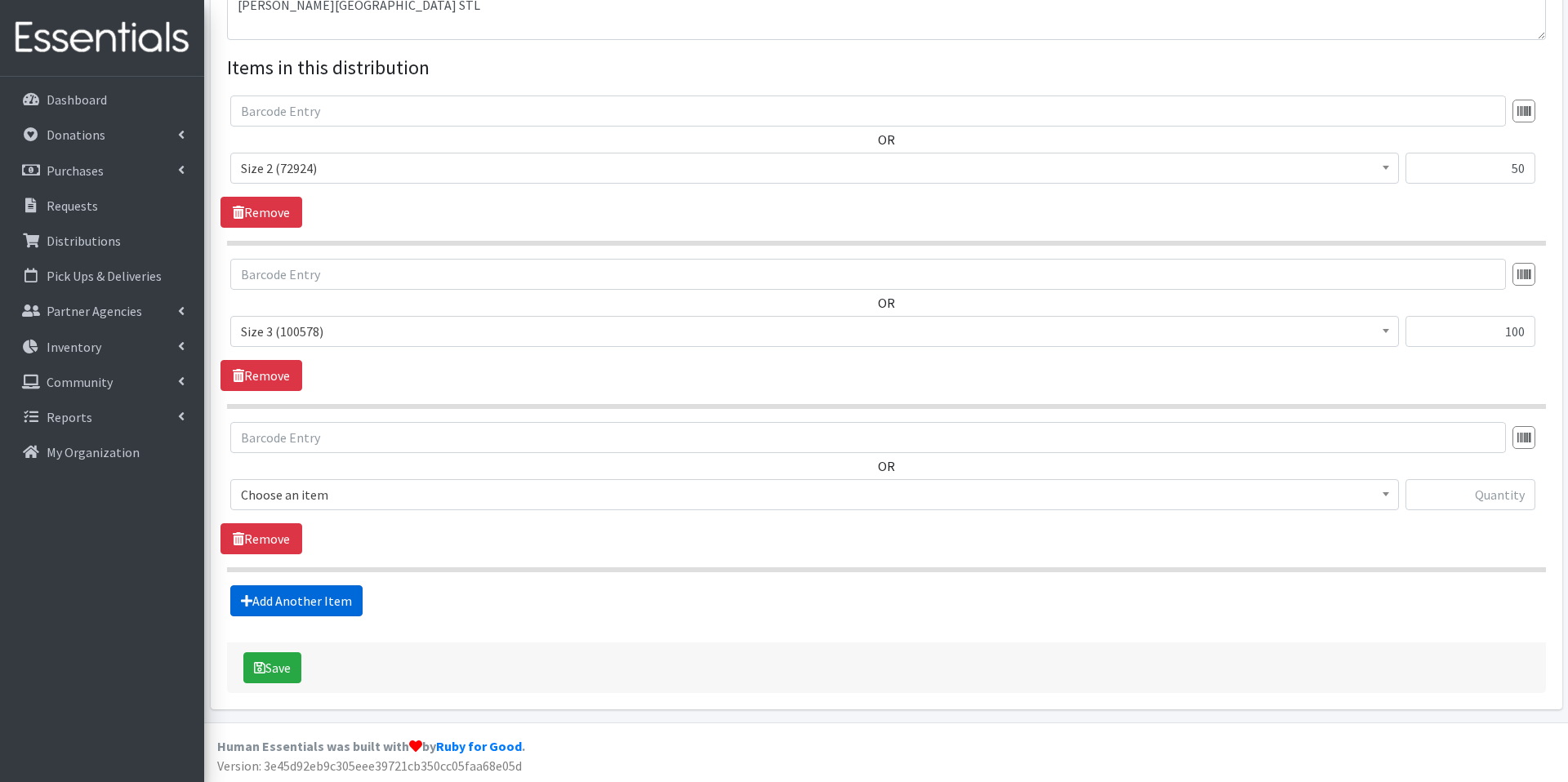
scroll to position [578, 0]
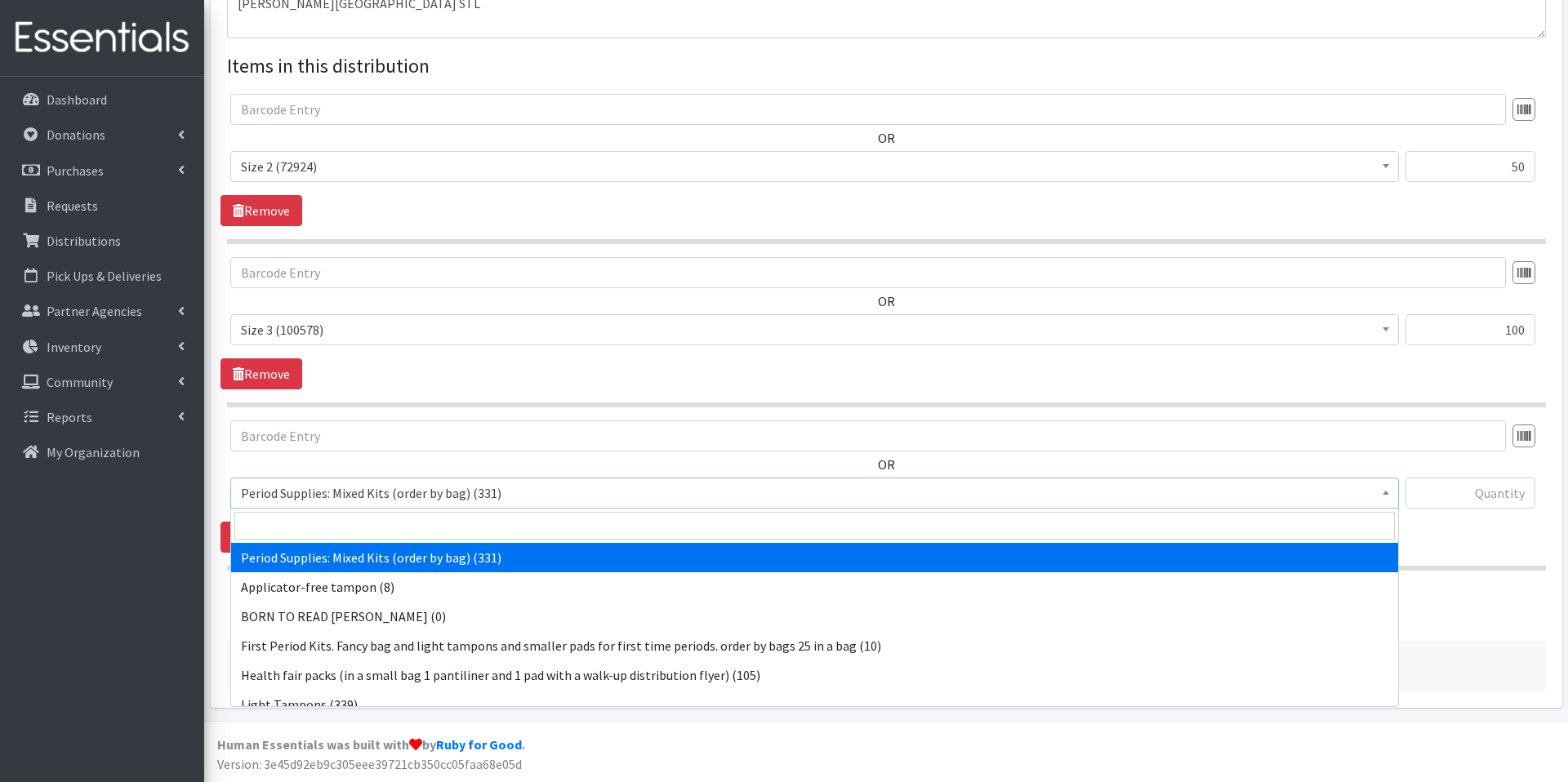
click at [422, 505] on span "Period Supplies: Mixed Kits (order by bag) (331)" at bounding box center [814, 493] width 1169 height 31
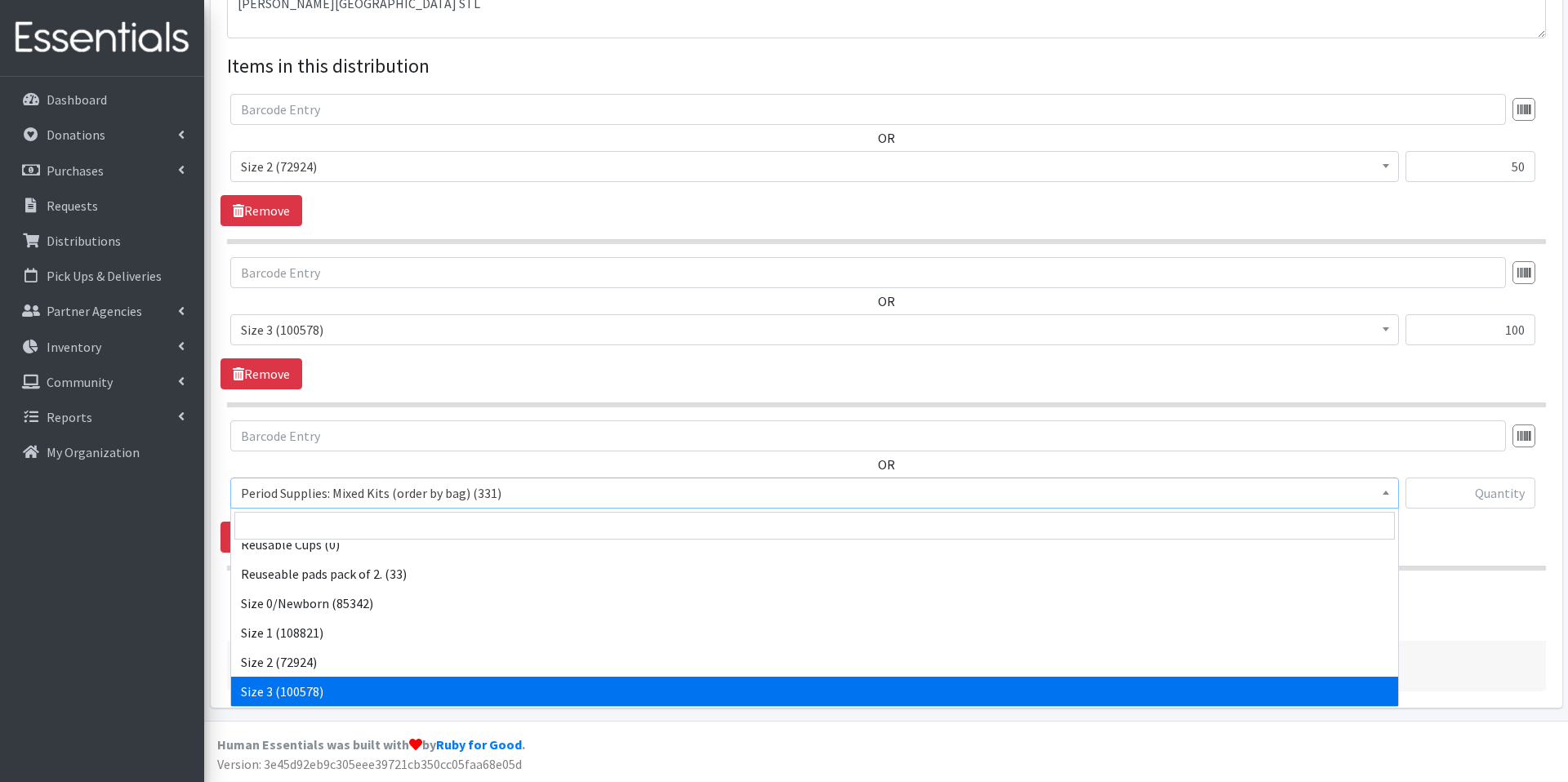
scroll to position [542, 0]
select select "1097"
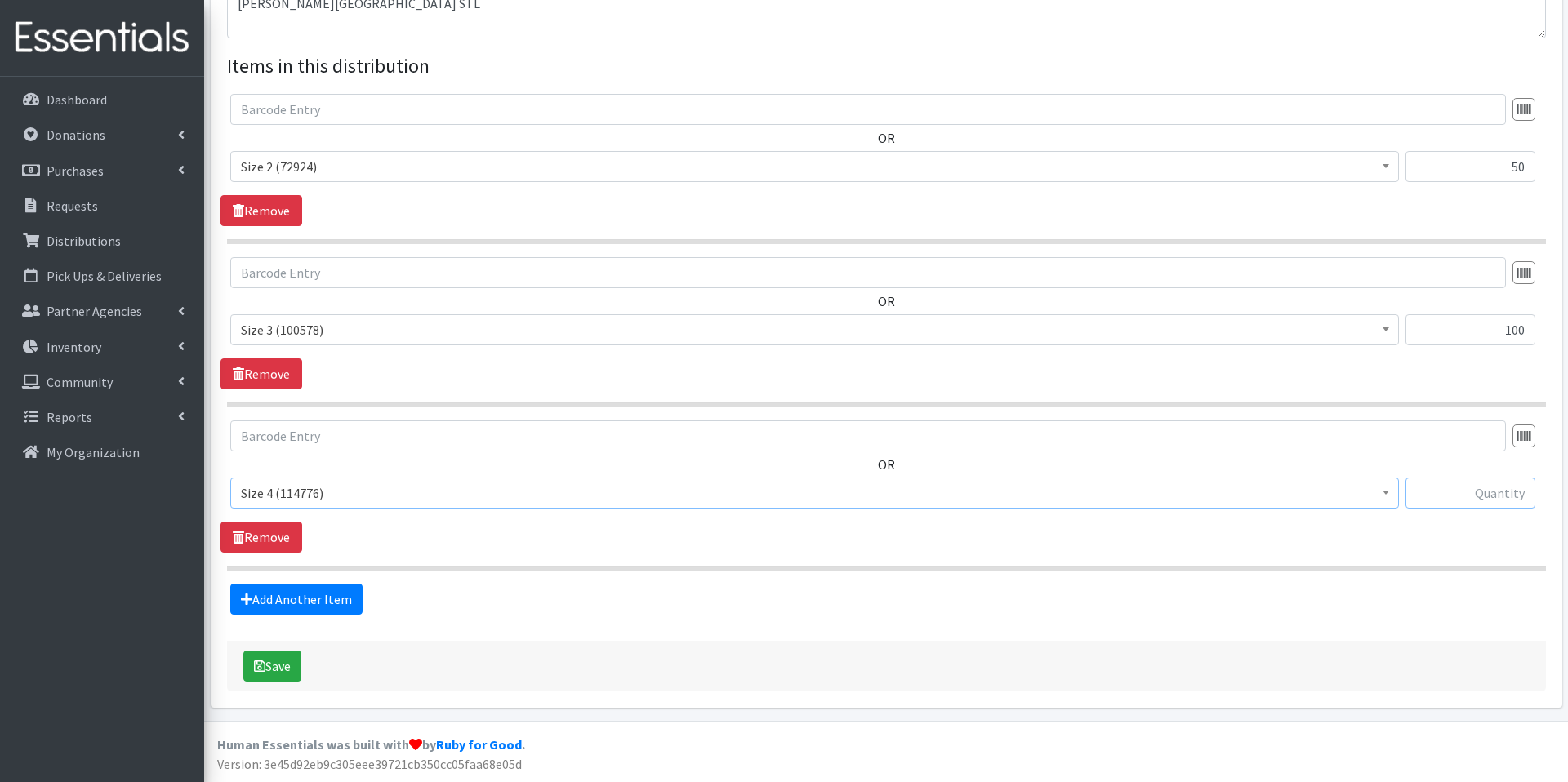
click at [1445, 500] on input "text" at bounding box center [1470, 493] width 130 height 31
type input "175"
click at [336, 611] on link "Add Another Item" at bounding box center [296, 600] width 132 height 31
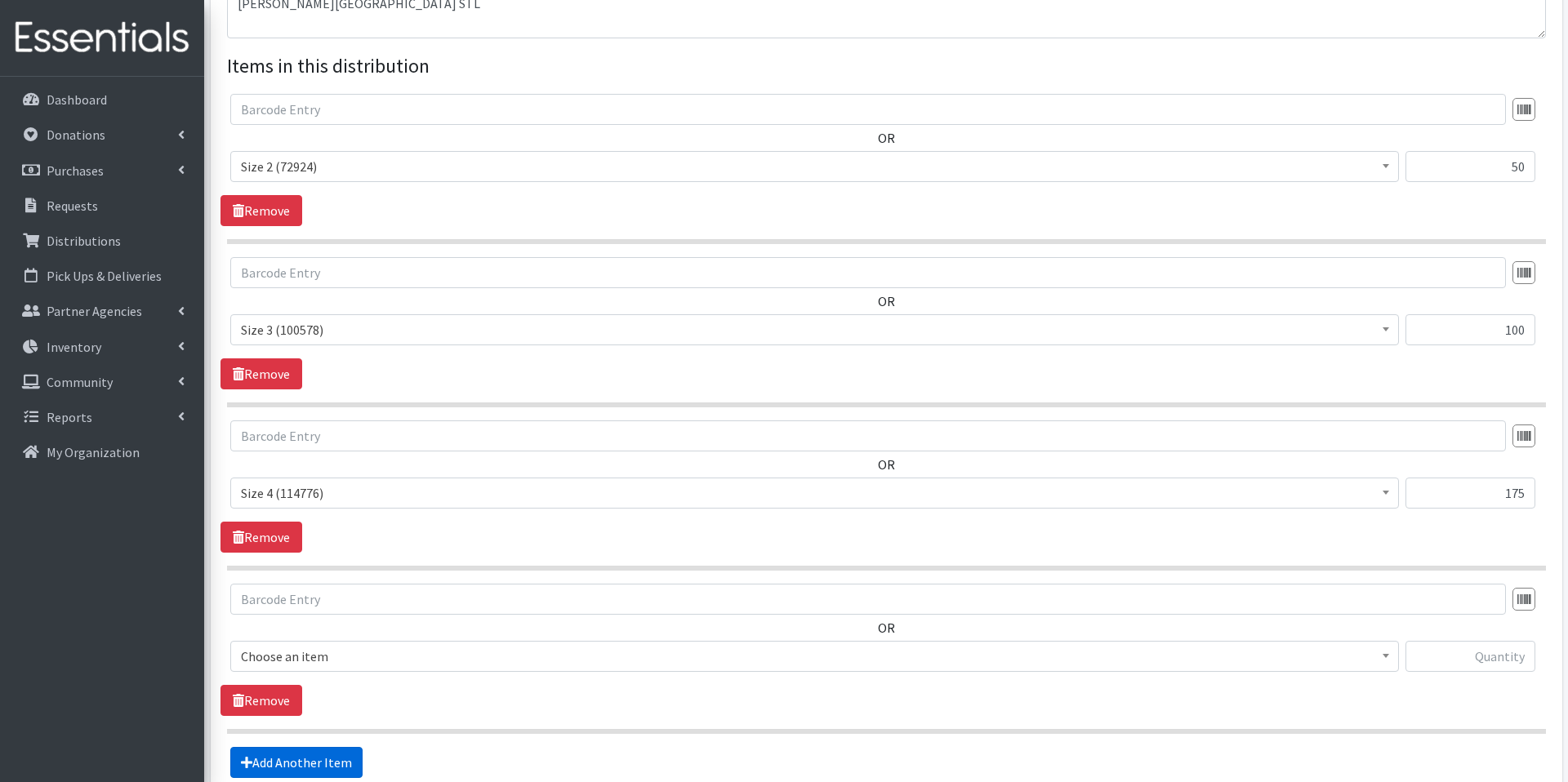
scroll to position [742, 0]
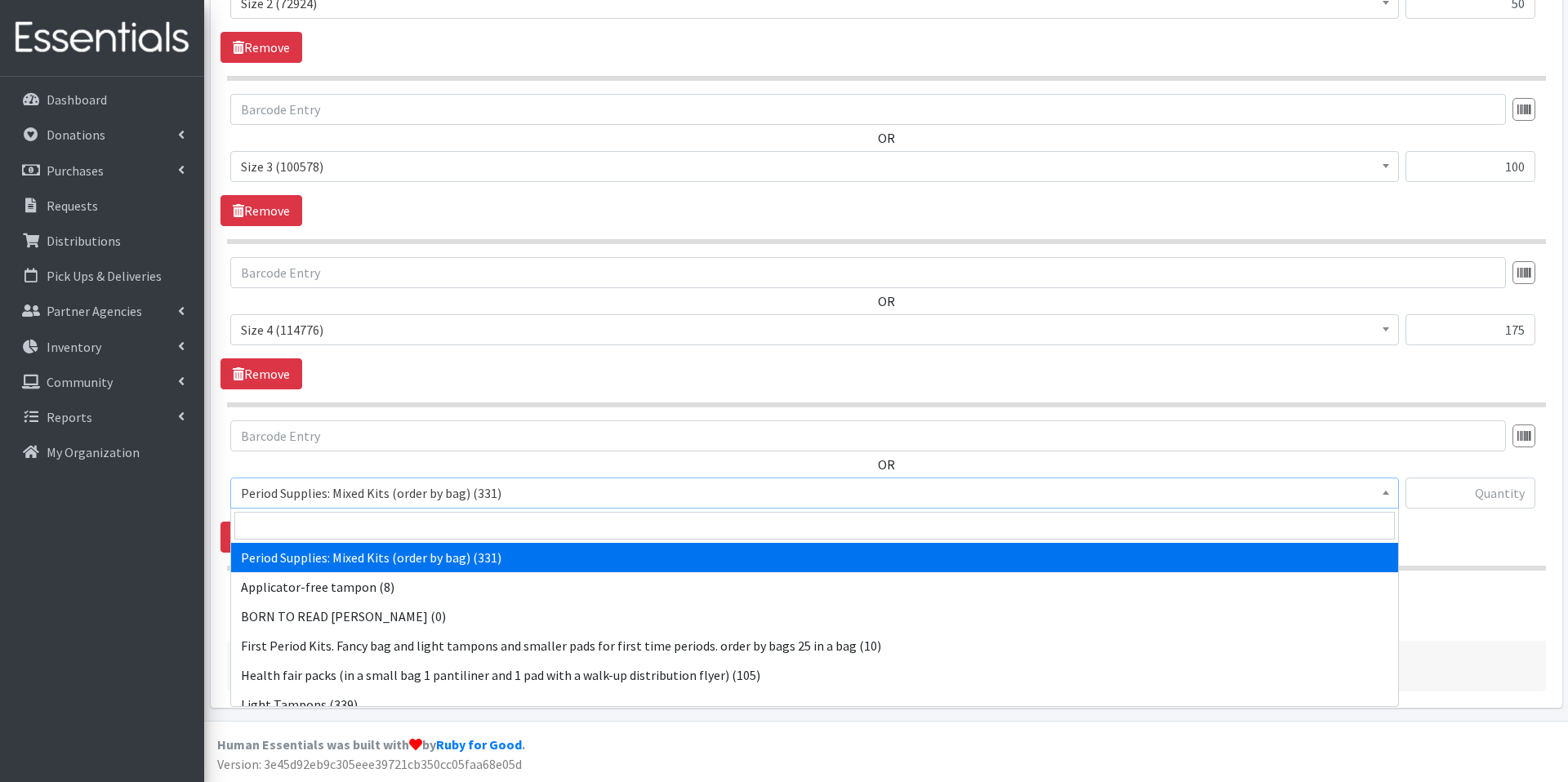
click at [450, 481] on span "Period Supplies: Mixed Kits (order by bag) (331)" at bounding box center [814, 493] width 1169 height 31
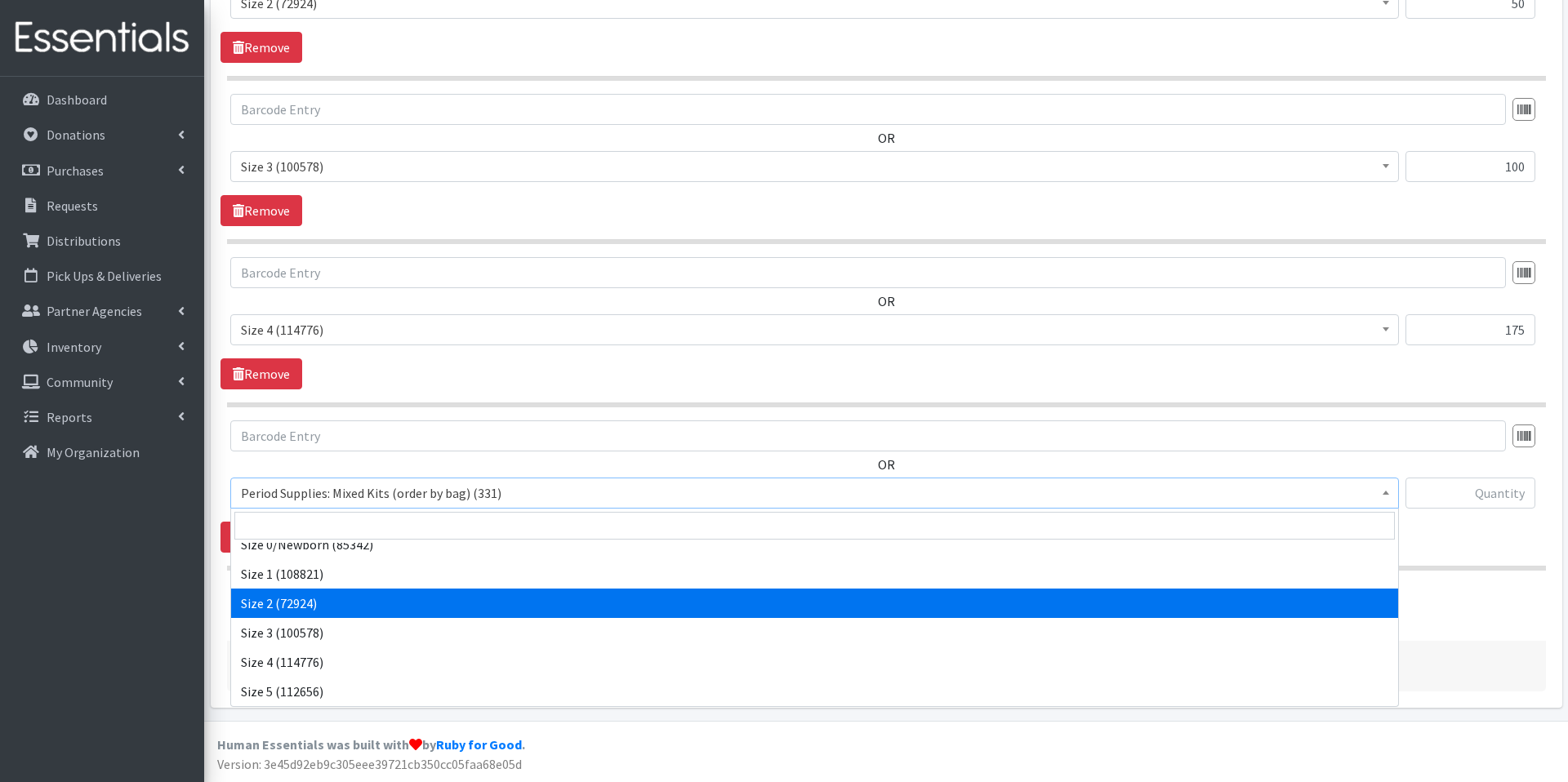
scroll to position [601, 0]
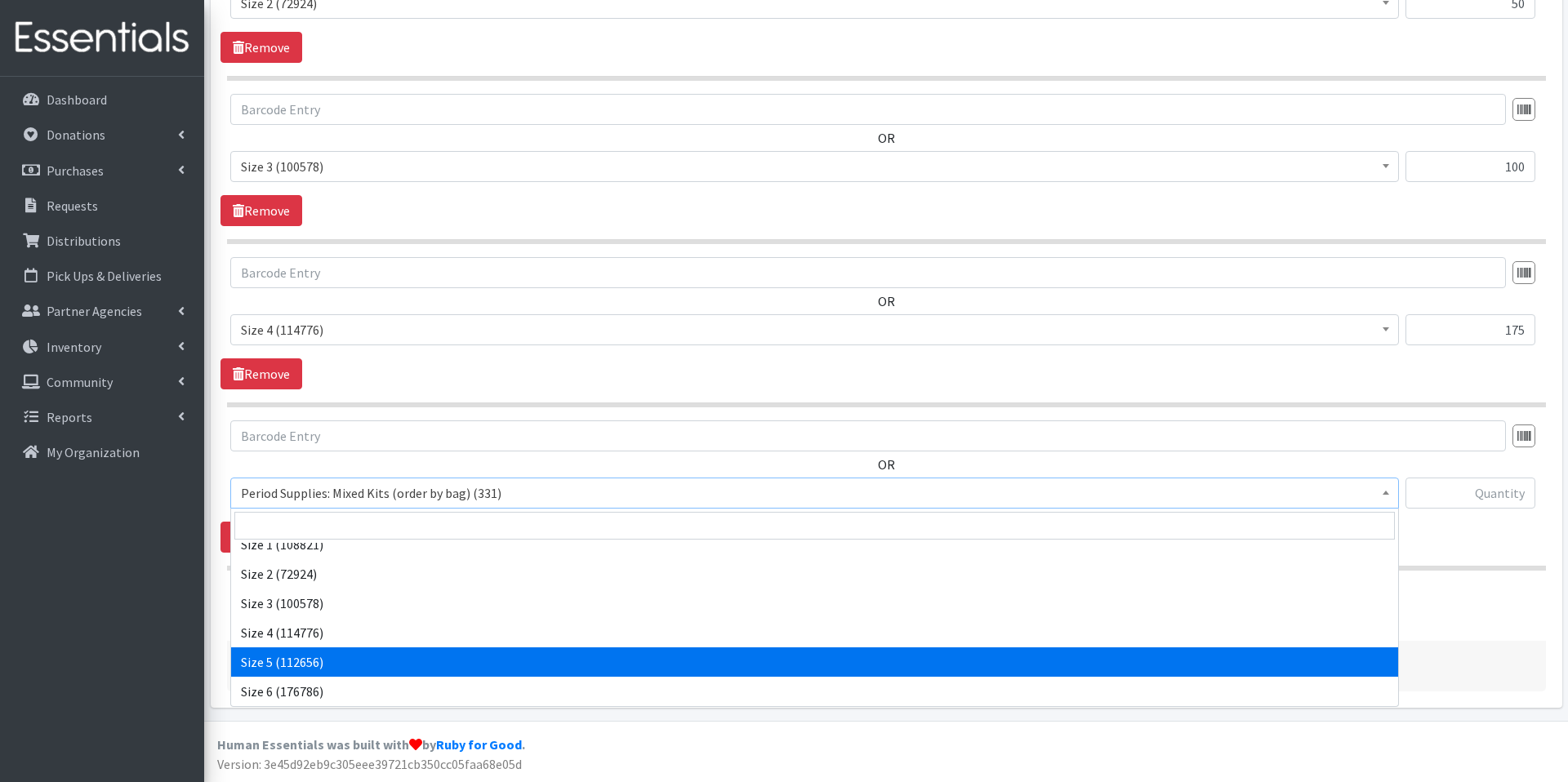
select select "1098"
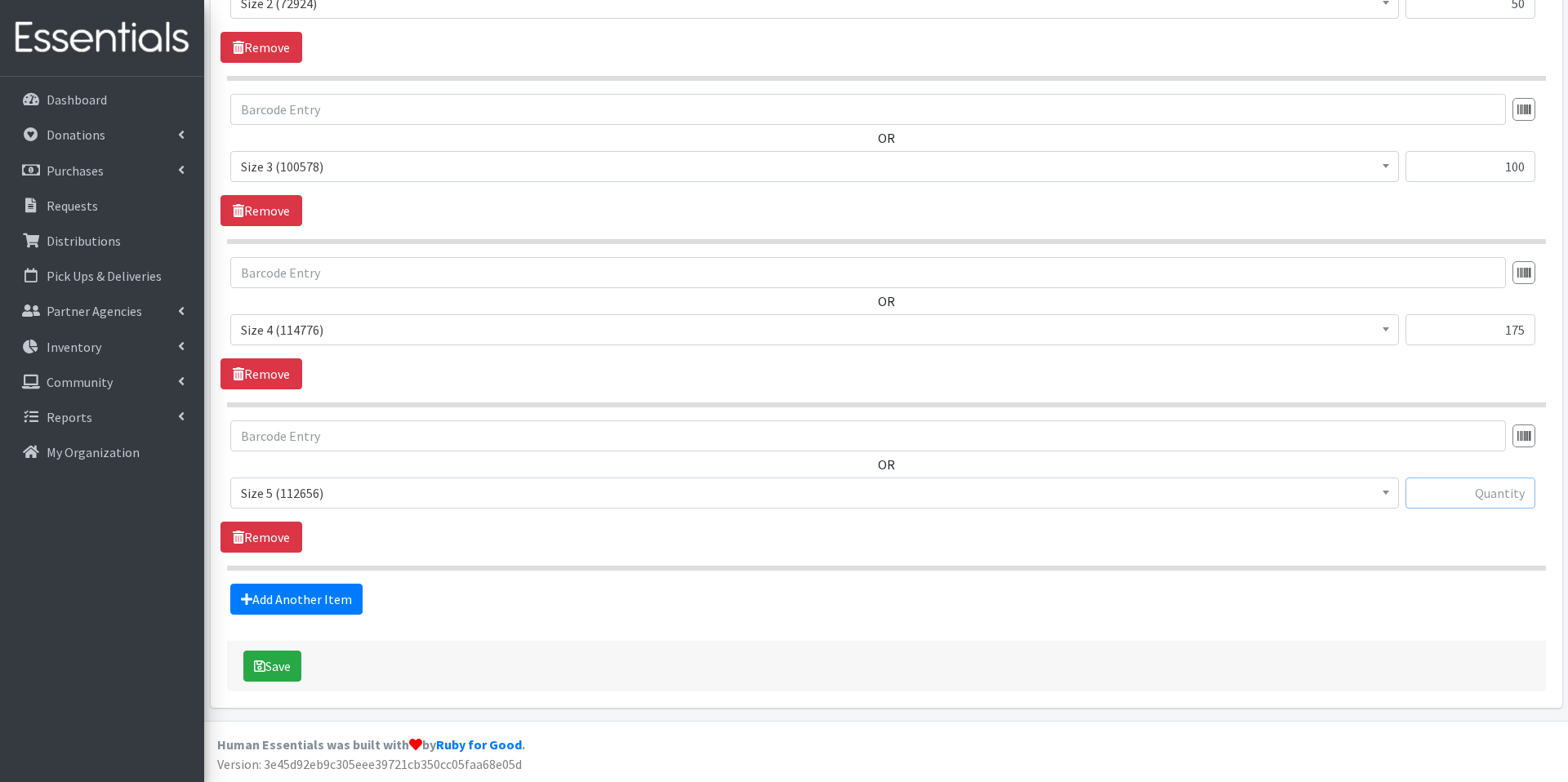
click at [1437, 496] on input "text" at bounding box center [1470, 493] width 130 height 31
type input "175"
click at [330, 599] on link "Add Another Item" at bounding box center [296, 600] width 132 height 31
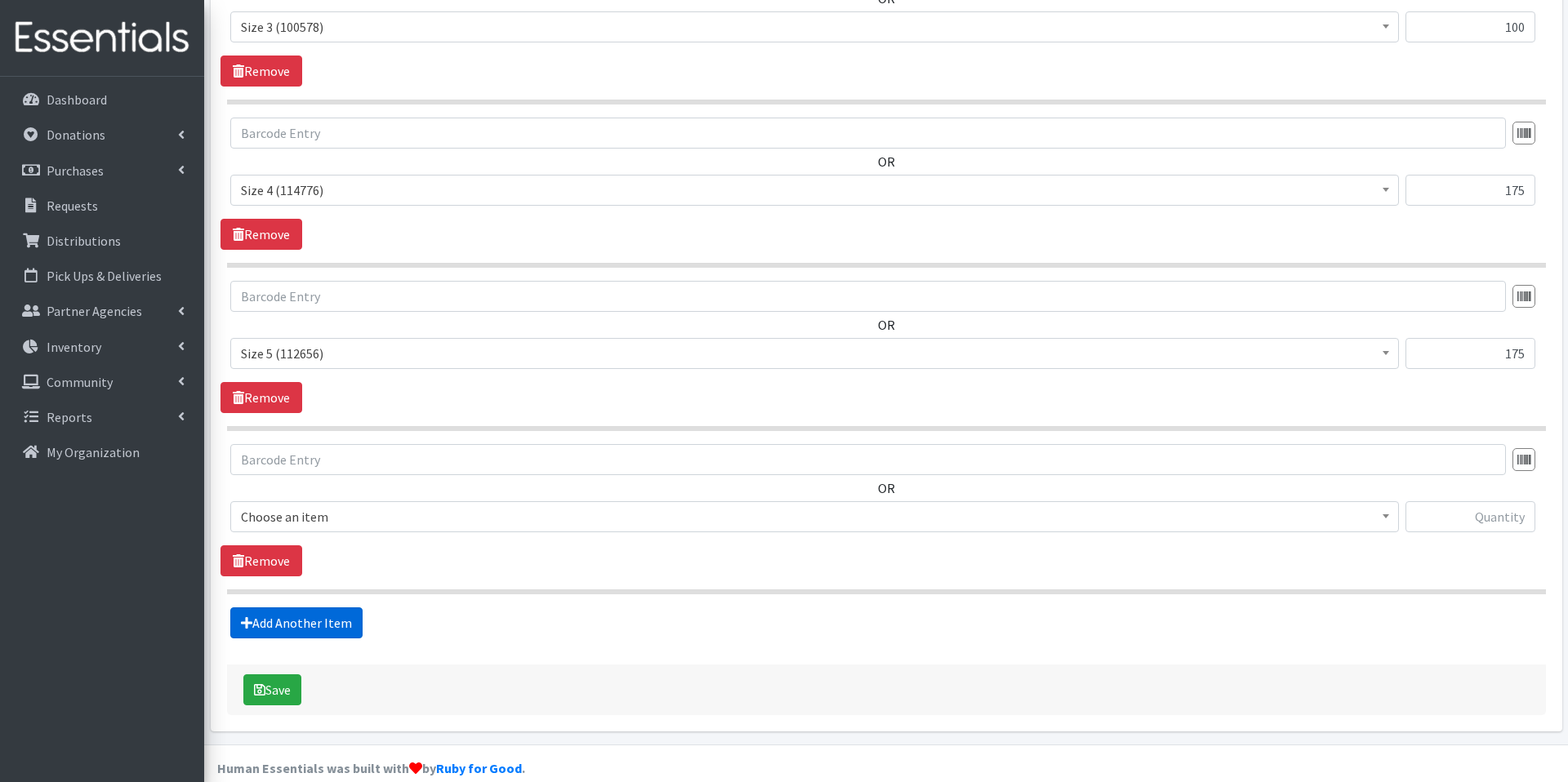
scroll to position [905, 0]
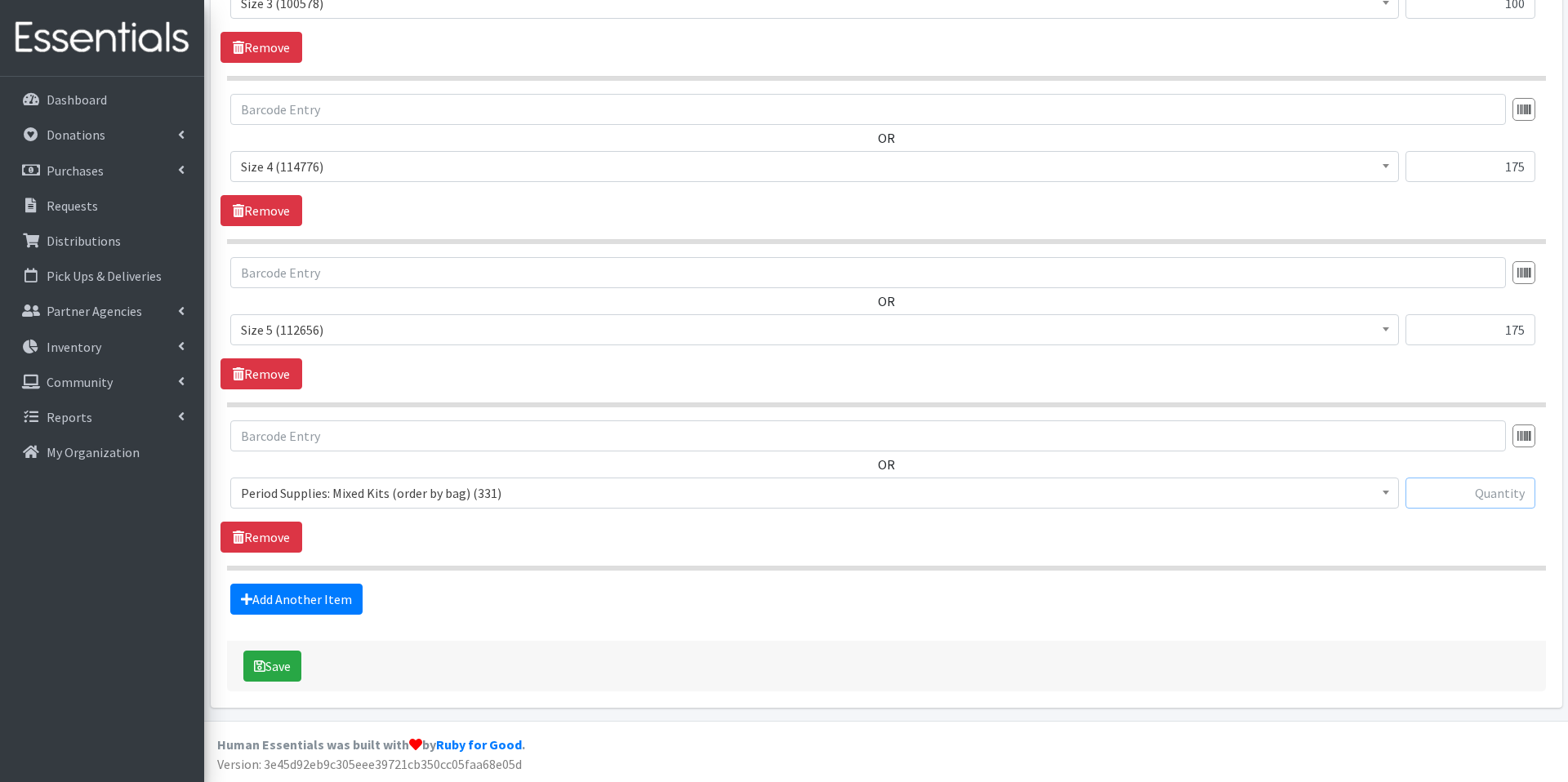
click at [1493, 497] on input "text" at bounding box center [1470, 493] width 130 height 31
type input "200"
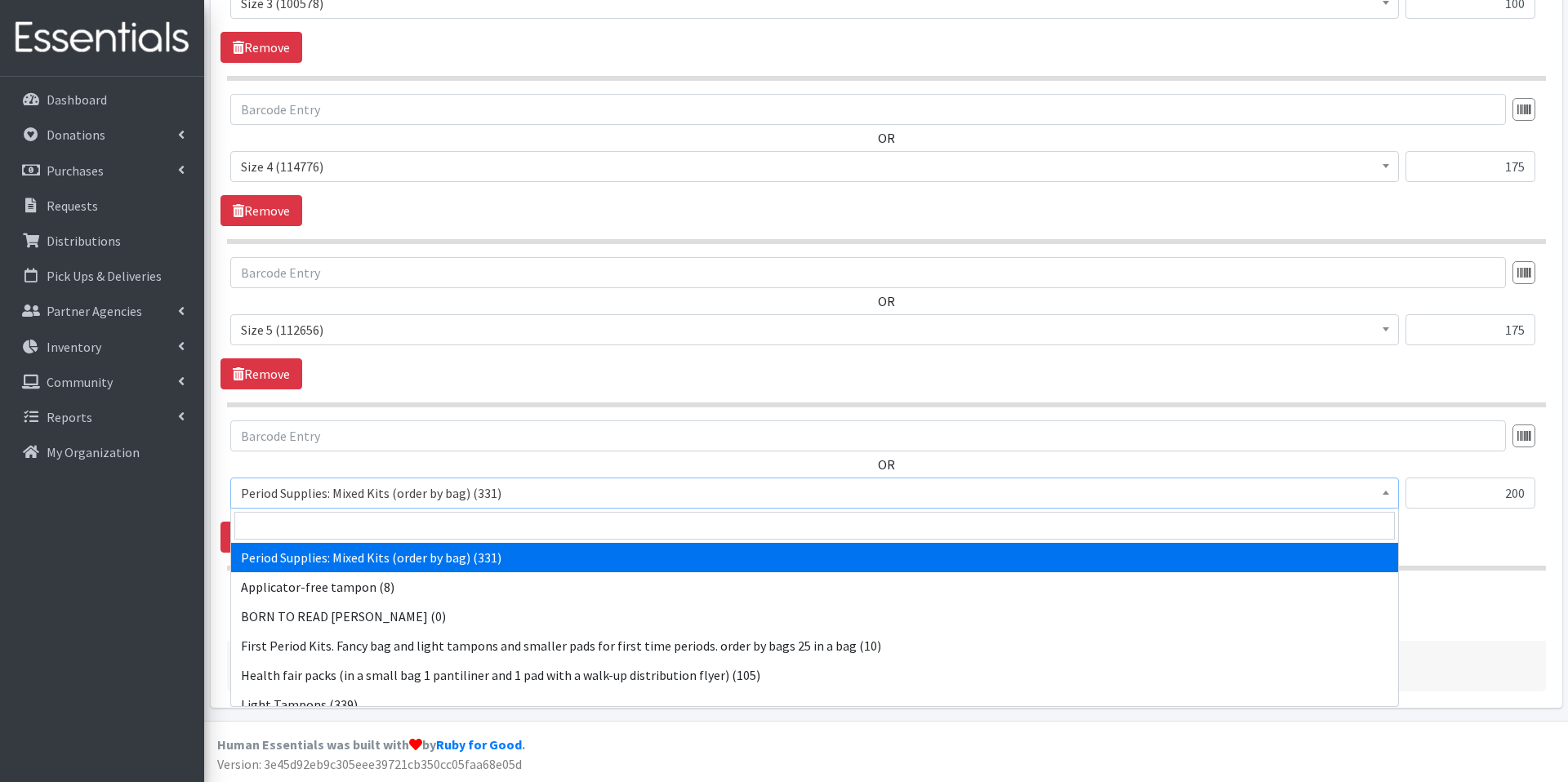
click at [496, 495] on span "Period Supplies: Mixed Kits (order by bag) (331)" at bounding box center [814, 492] width 1147 height 23
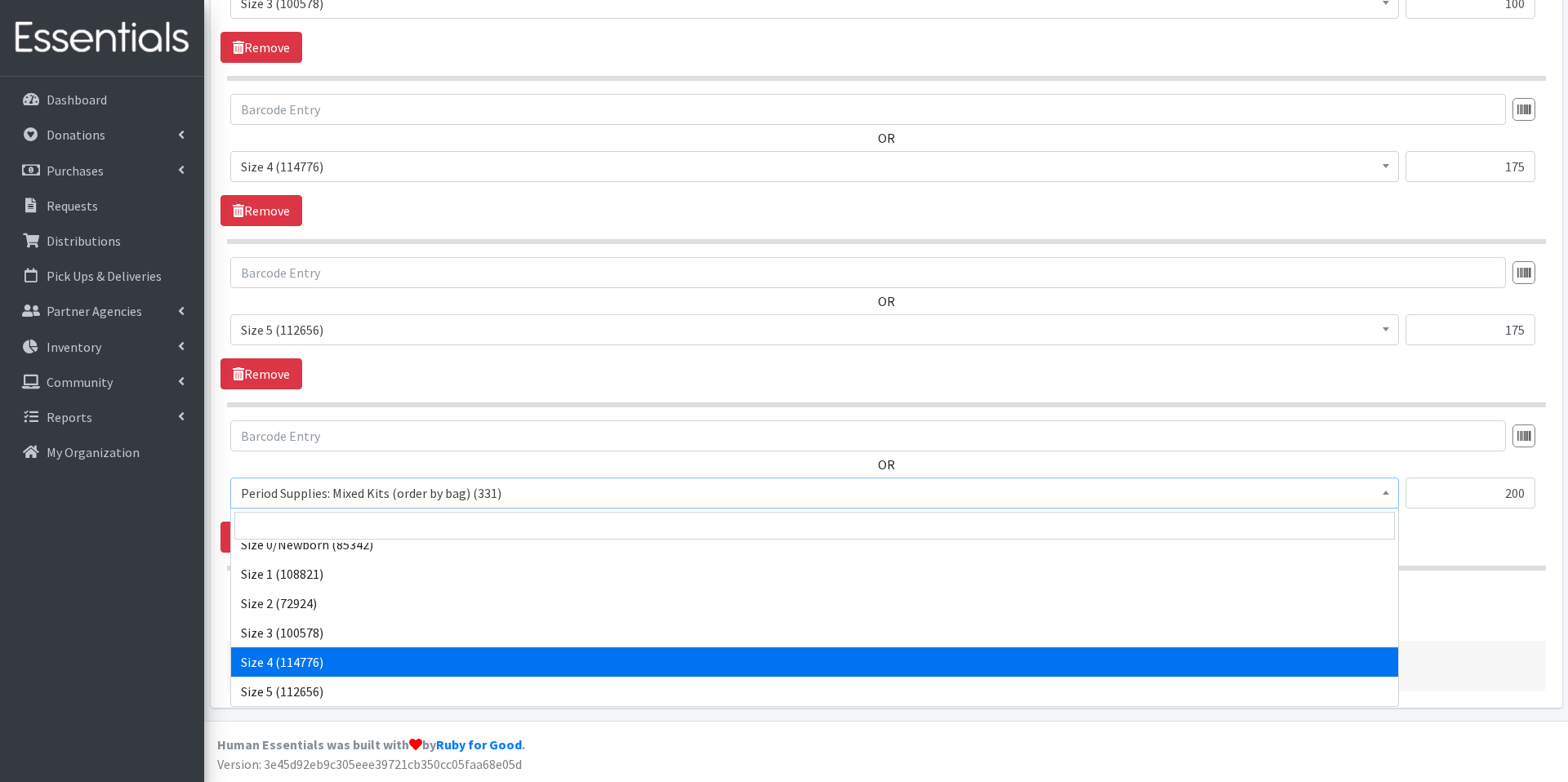
scroll to position [601, 0]
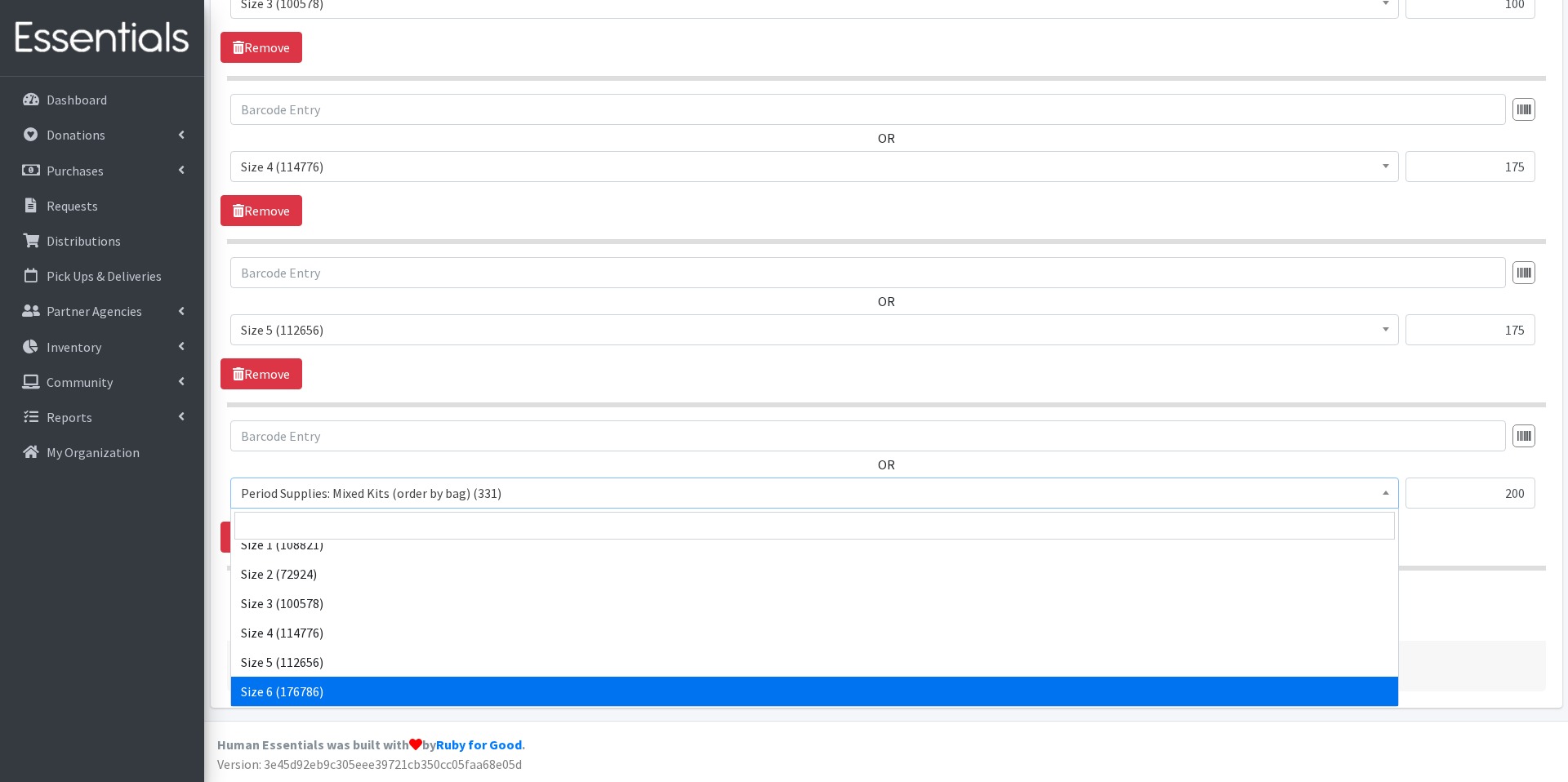
select select "1100"
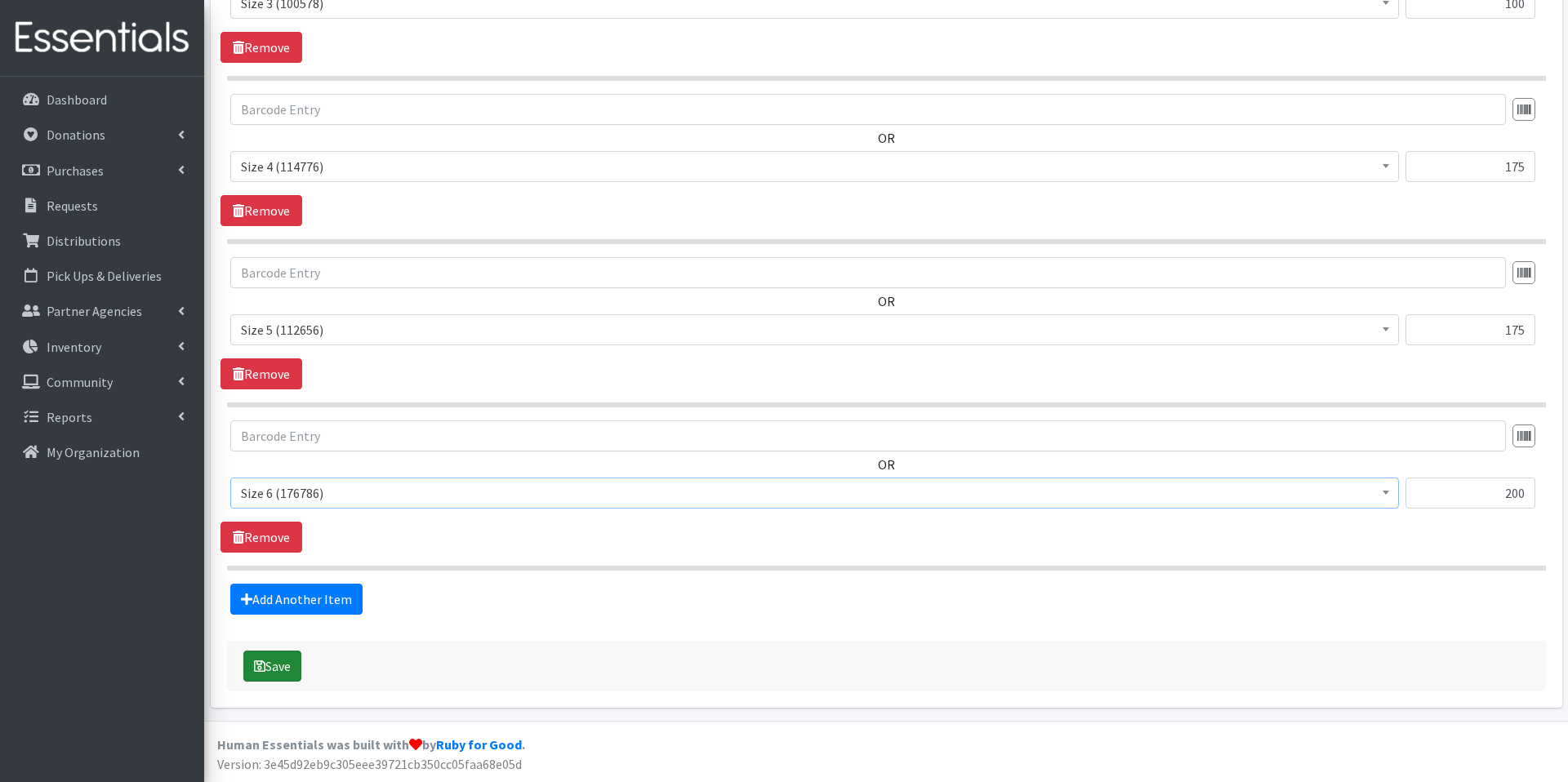
click at [300, 669] on button "Save" at bounding box center [272, 667] width 58 height 31
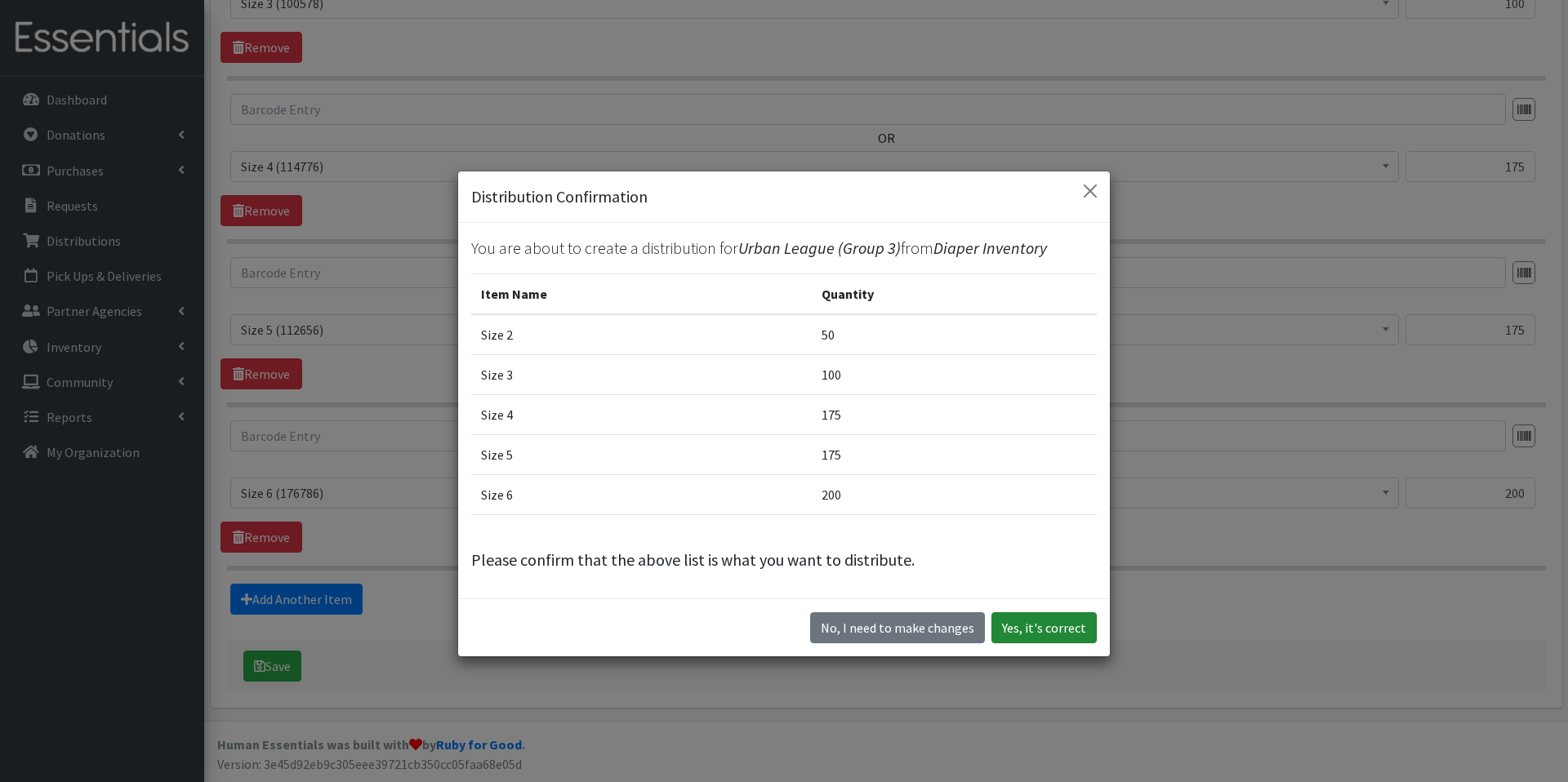
click at [1008, 626] on button "Yes, it's correct" at bounding box center [1044, 628] width 106 height 31
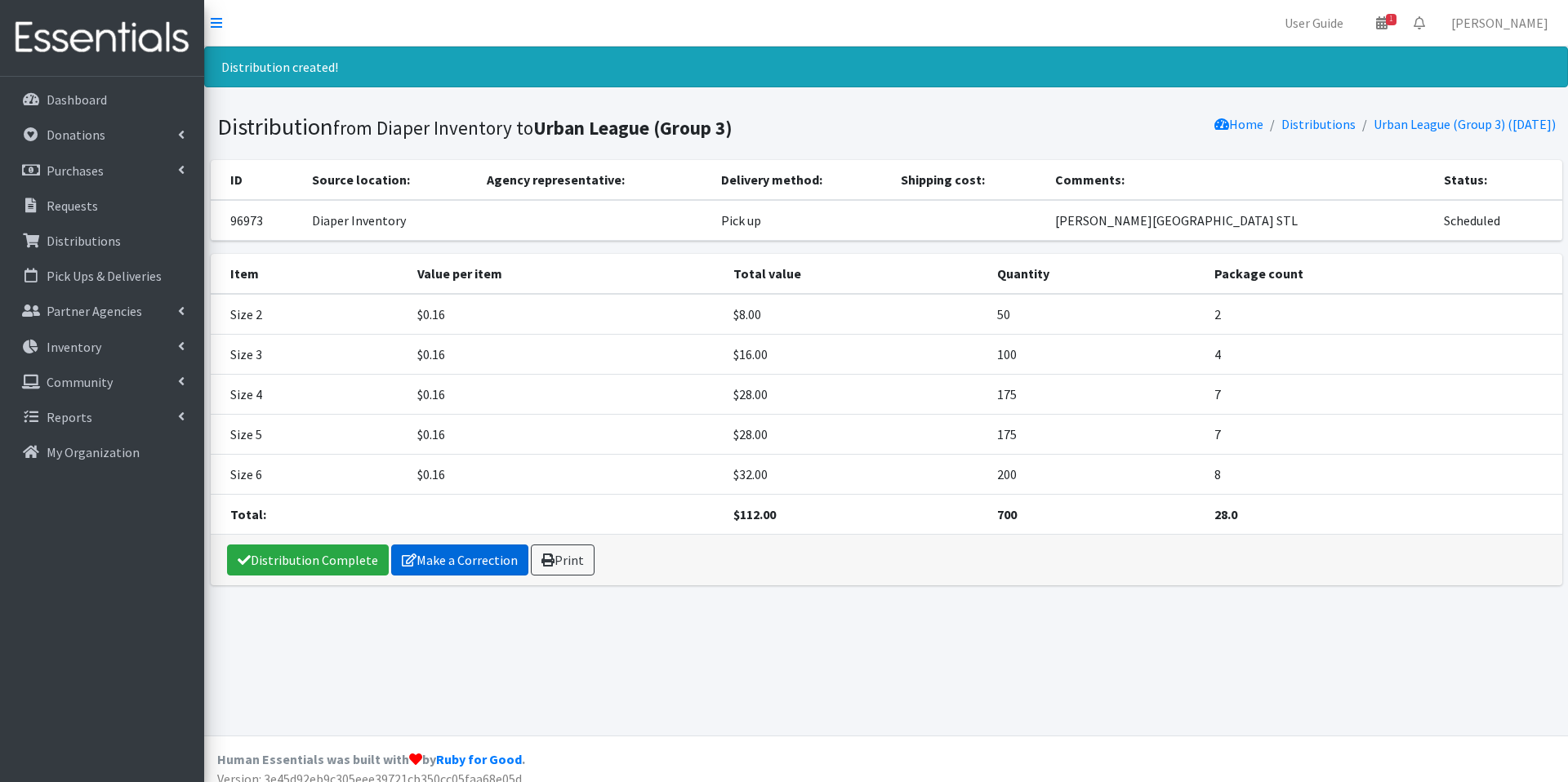
click at [449, 565] on link "Make a Correction" at bounding box center [460, 561] width 137 height 31
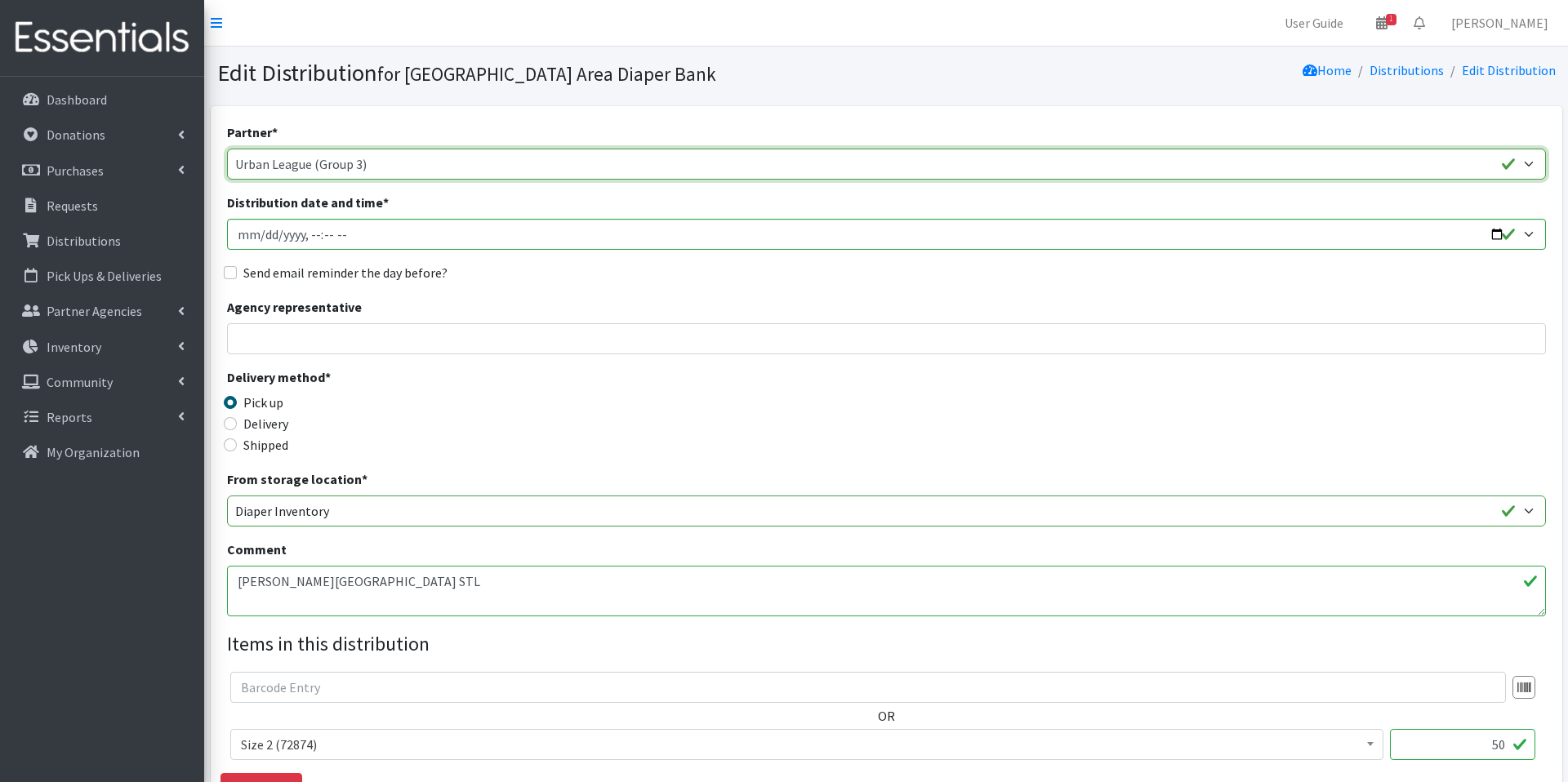
click at [468, 149] on select "AAA- Test Agency Affinia Healthcare (Group 2) [PERSON_NAME] (Group 1) ARJ Commu…" at bounding box center [887, 164] width 1319 height 31
select select "5715"
click at [227, 149] on select "AAA- Test Agency Affinia Healthcare (Group 2) [PERSON_NAME] (Group 1) ARJ Commu…" at bounding box center [887, 164] width 1319 height 31
click at [482, 383] on legend "Delivery method *" at bounding box center [392, 381] width 330 height 25
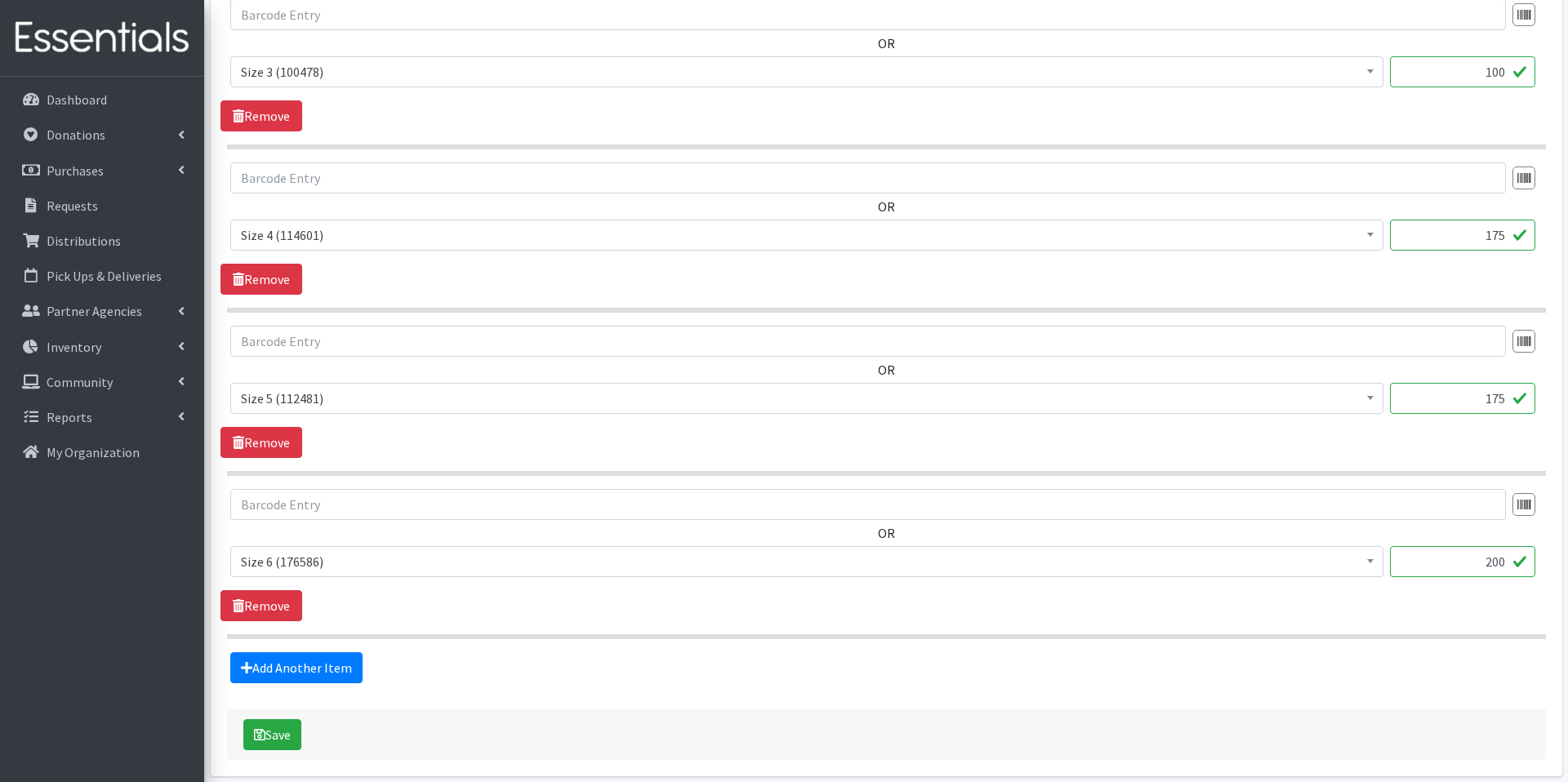
scroll to position [905, 0]
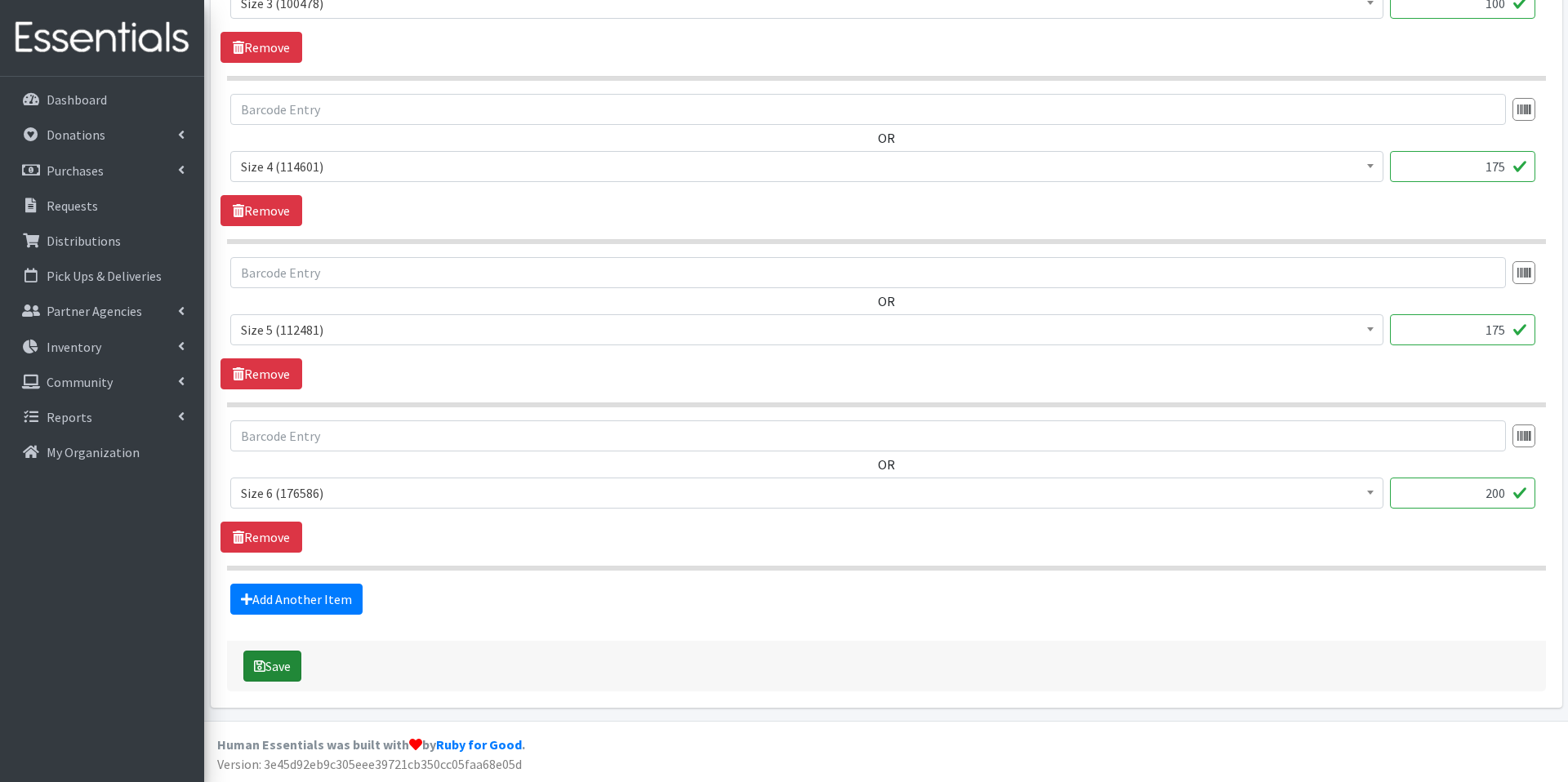
click at [274, 661] on button "Save" at bounding box center [272, 667] width 58 height 31
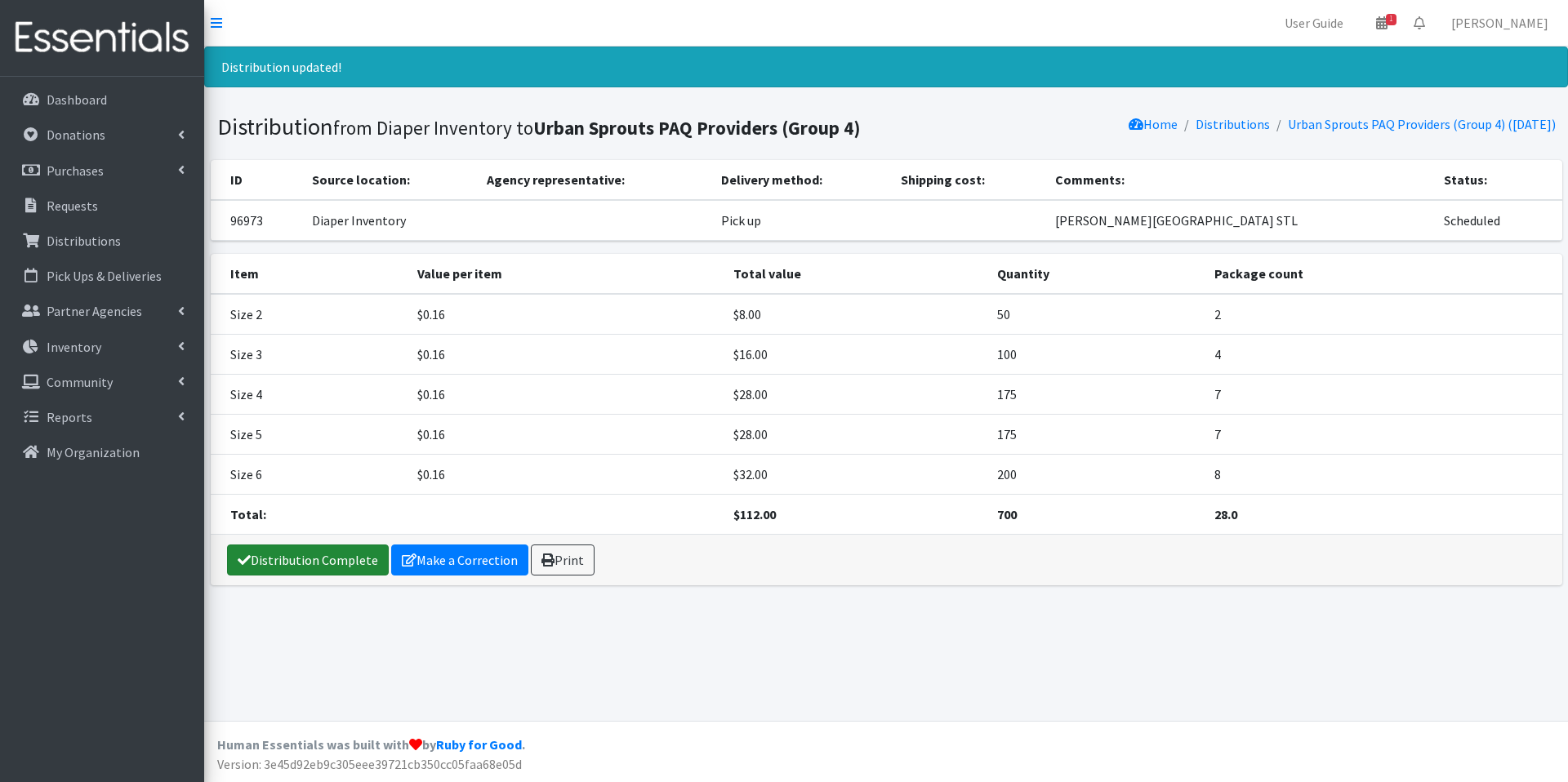
click at [314, 570] on link "Distribution Complete" at bounding box center [307, 561] width 161 height 31
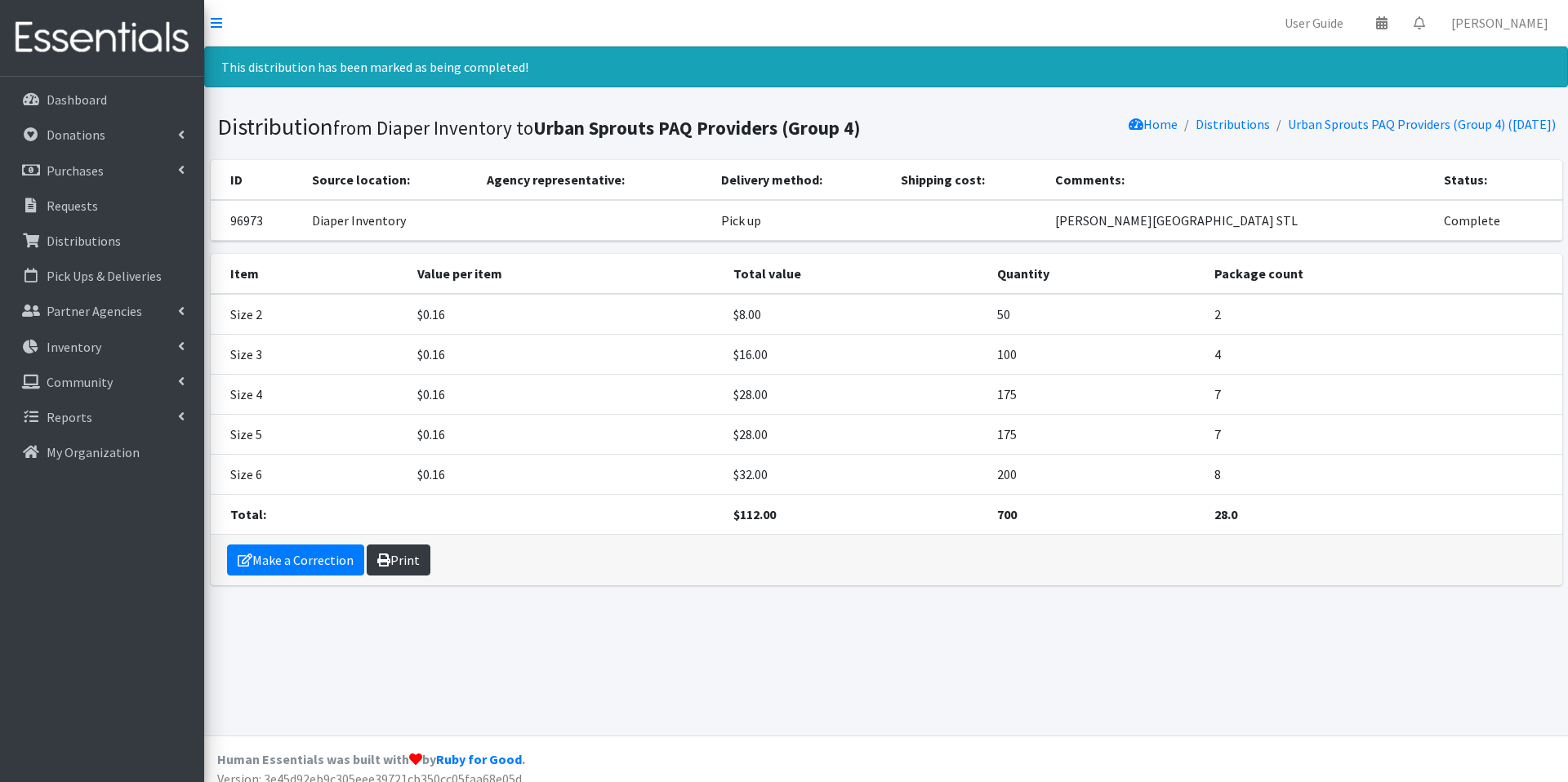
click at [415, 548] on link "Print" at bounding box center [398, 561] width 64 height 31
click at [93, 252] on link "Distributions" at bounding box center [102, 240] width 191 height 32
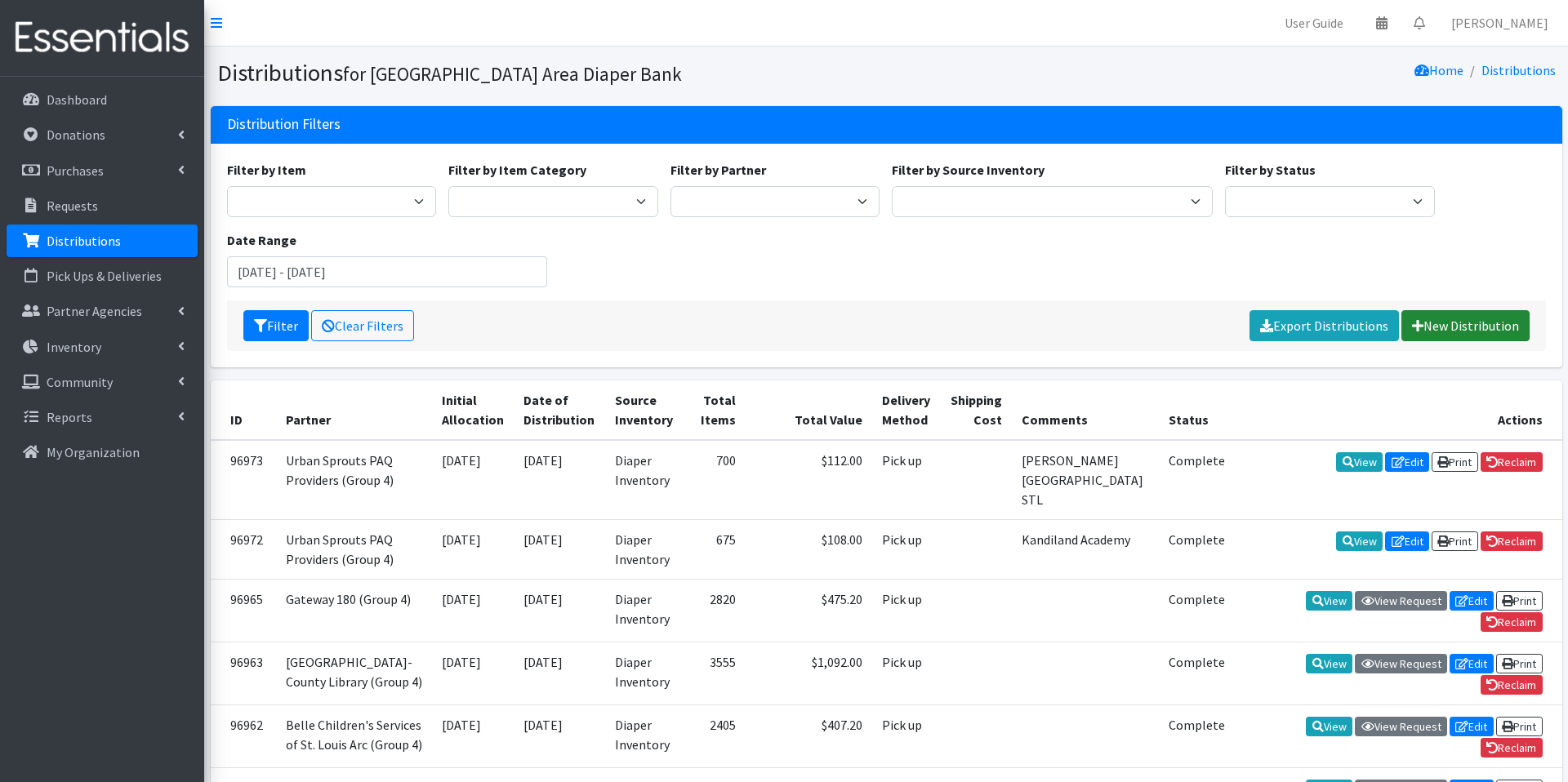
click at [1454, 323] on link "New Distribution" at bounding box center [1465, 326] width 128 height 31
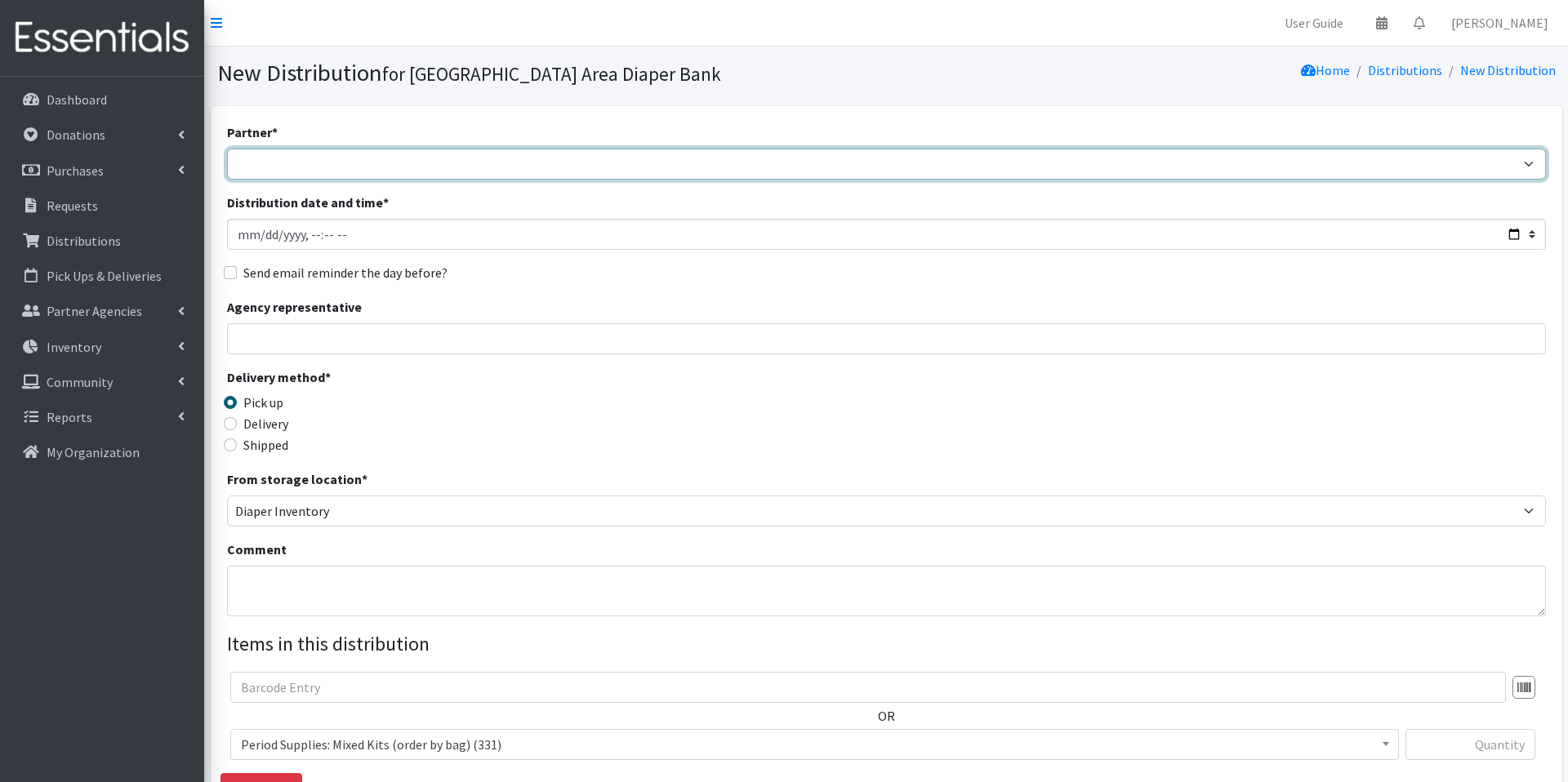
click at [730, 161] on select "Affinia Healthcare (Group 2) Annie Malone (Group 1) Assistance League of St. Lo…" at bounding box center [887, 164] width 1319 height 31
select select "5715"
click at [227, 149] on select "Affinia Healthcare (Group 2) Annie Malone (Group 1) Assistance League of St. Lo…" at bounding box center [887, 164] width 1319 height 31
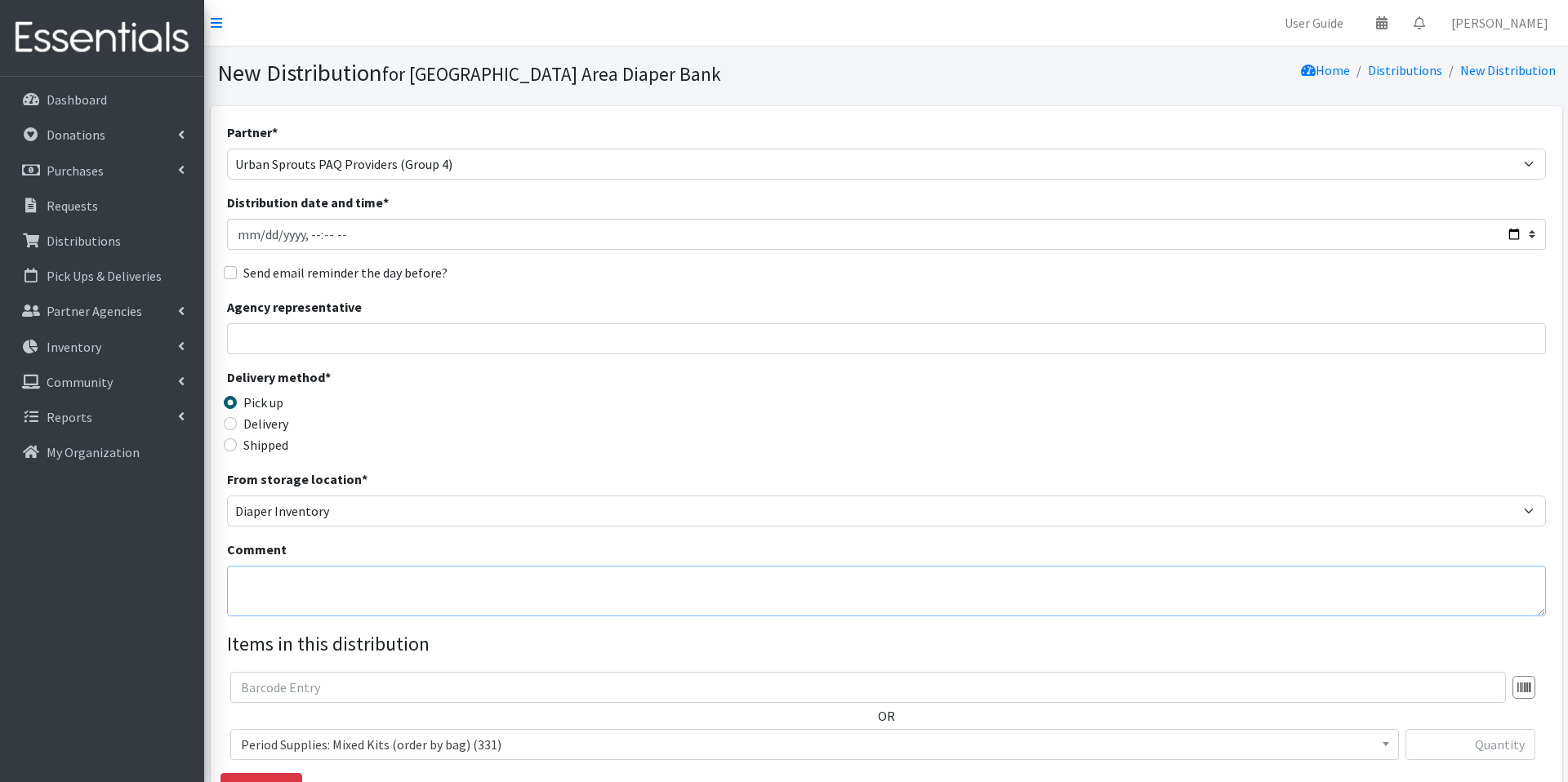
click at [401, 584] on textarea "Comment" at bounding box center [887, 591] width 1319 height 51
type textarea "YWCA Pagedale"
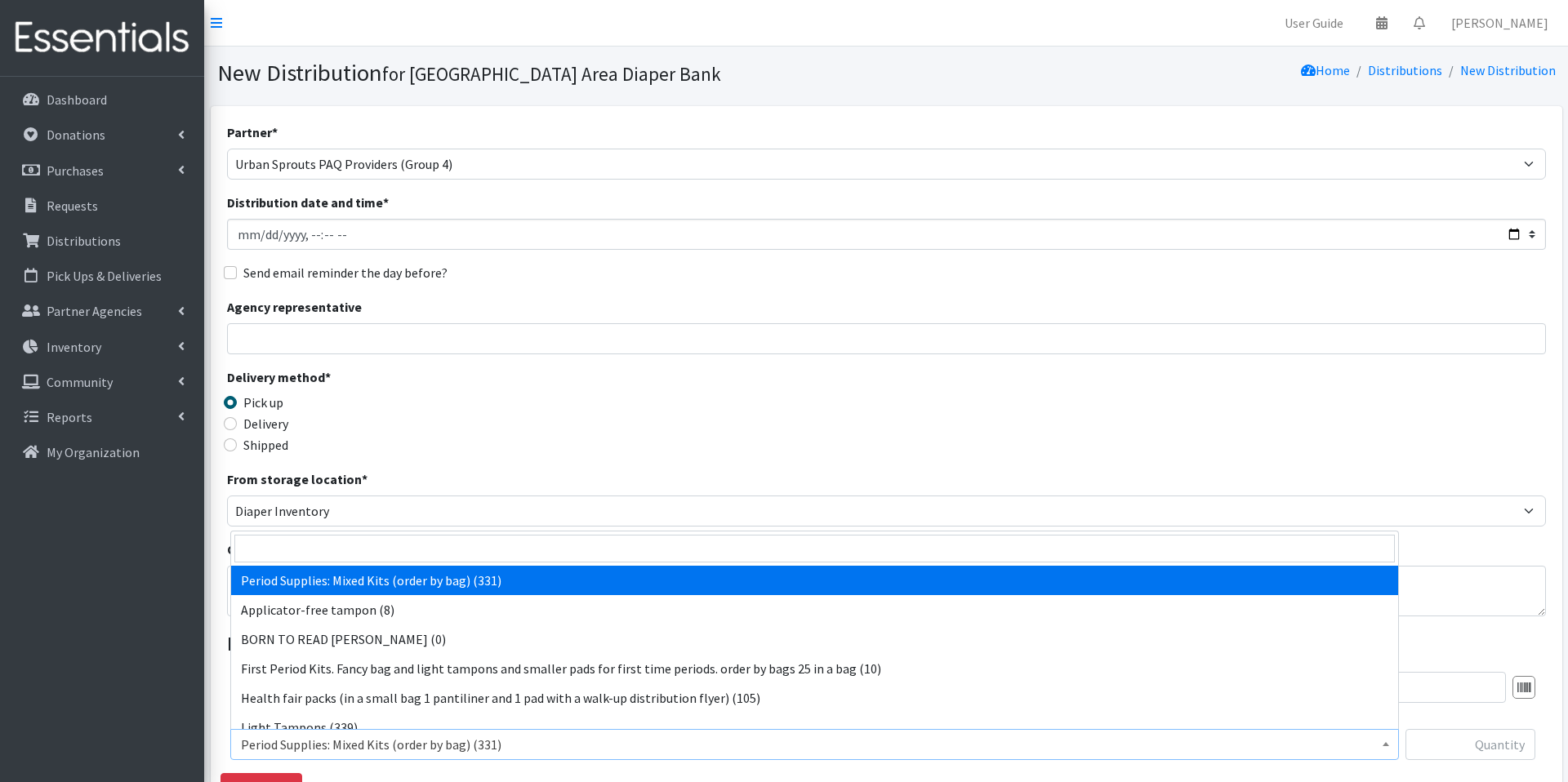
click at [494, 741] on span "Period Supplies: Mixed Kits (order by bag) (331)" at bounding box center [814, 744] width 1147 height 23
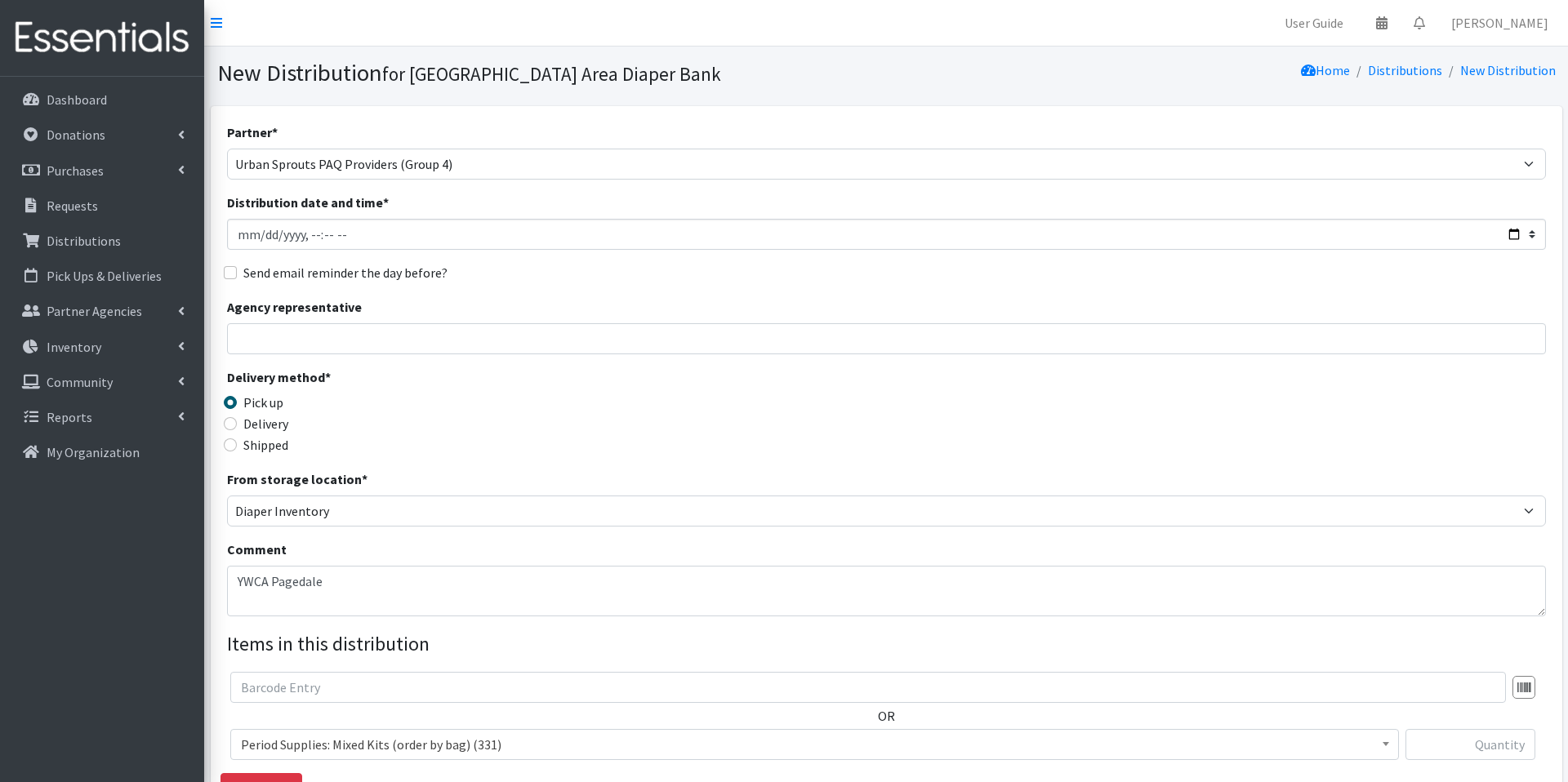
click at [1087, 440] on div "Delivery method * Pick up Delivery Shipped Shipping cost" at bounding box center [887, 419] width 1319 height 102
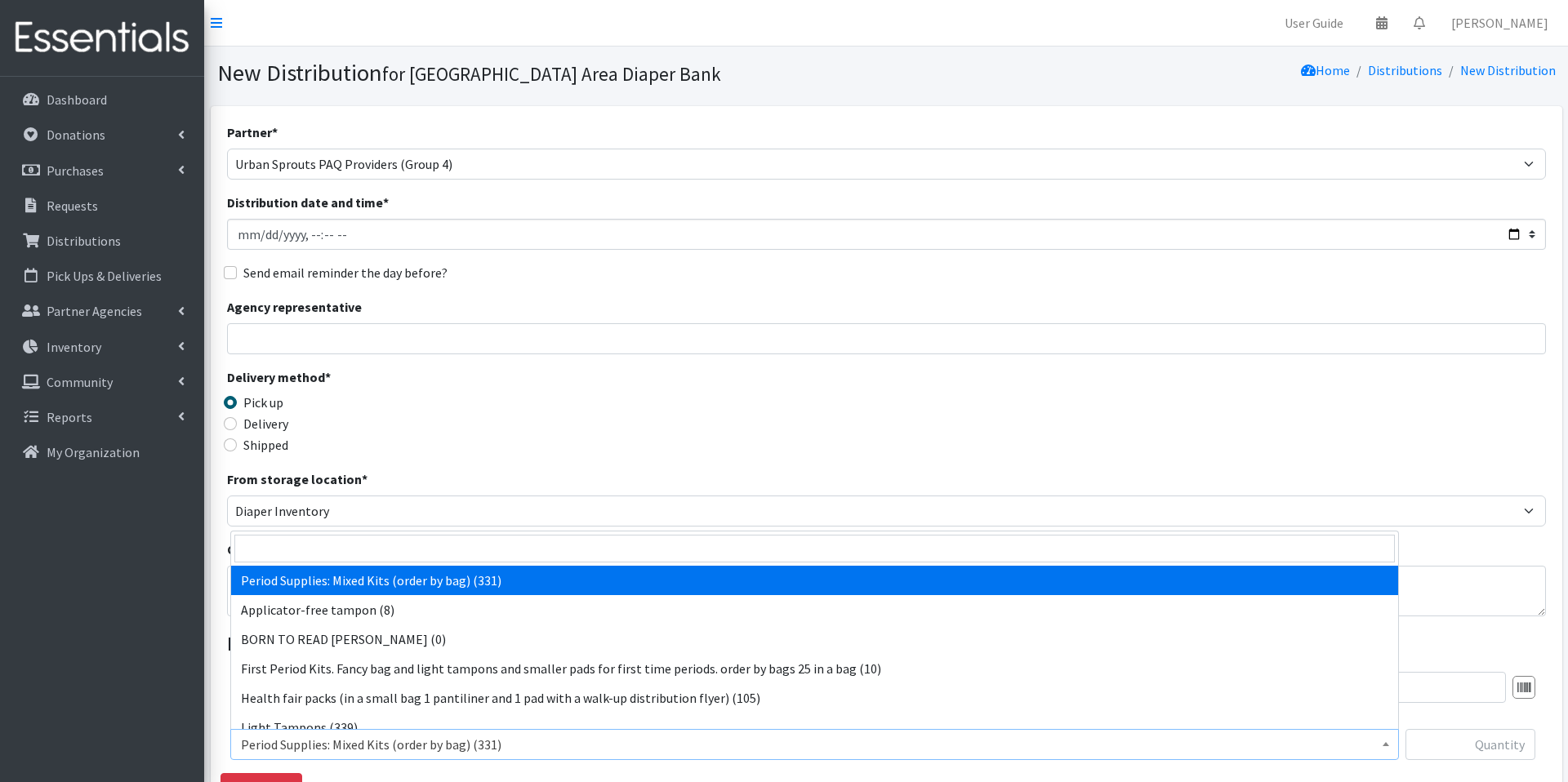
click at [1143, 743] on span "Period Supplies: Mixed Kits (order by bag) (331)" at bounding box center [814, 744] width 1147 height 23
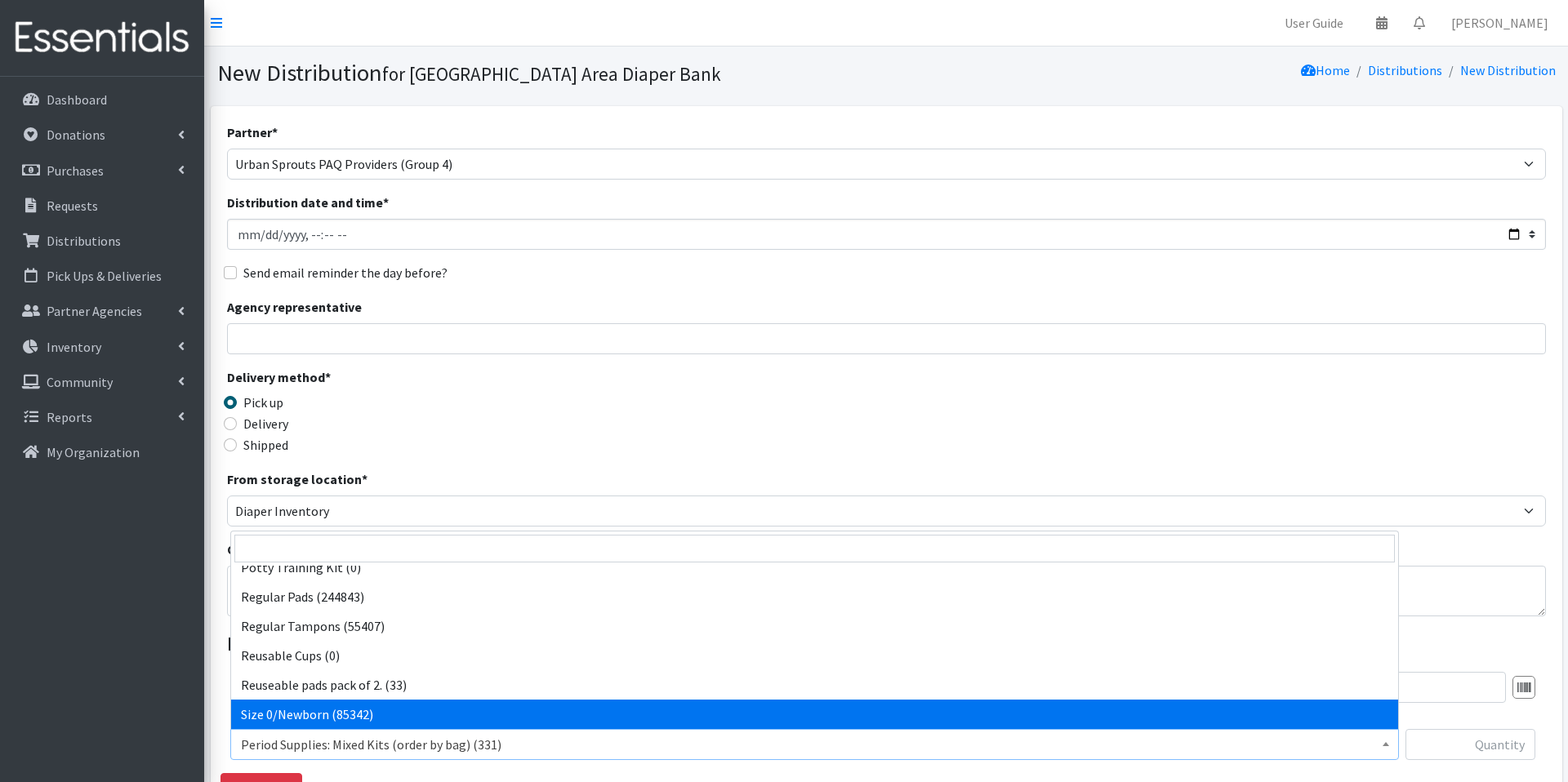
scroll to position [454, 0]
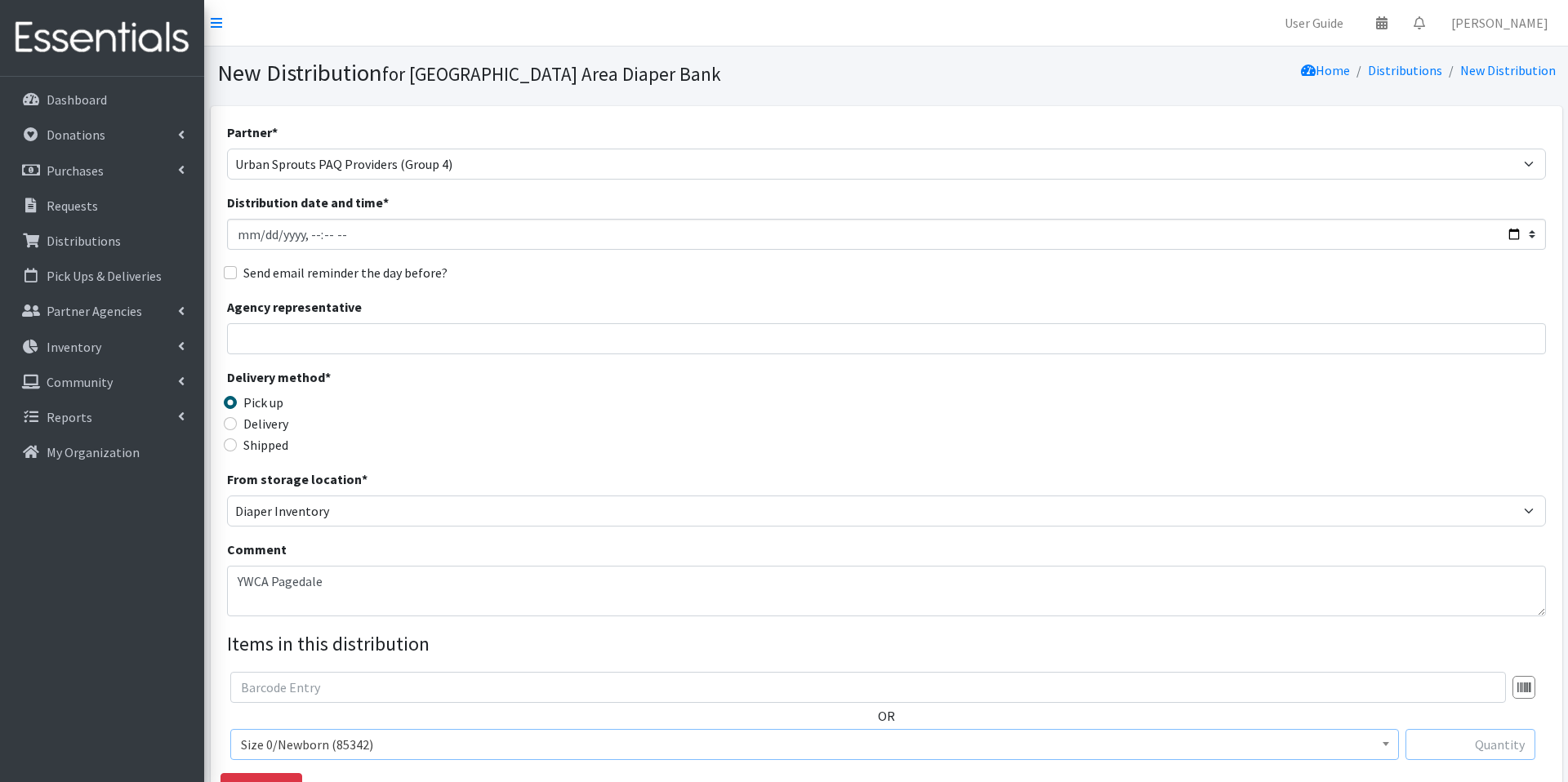
click at [1468, 750] on input "text" at bounding box center [1470, 745] width 130 height 31
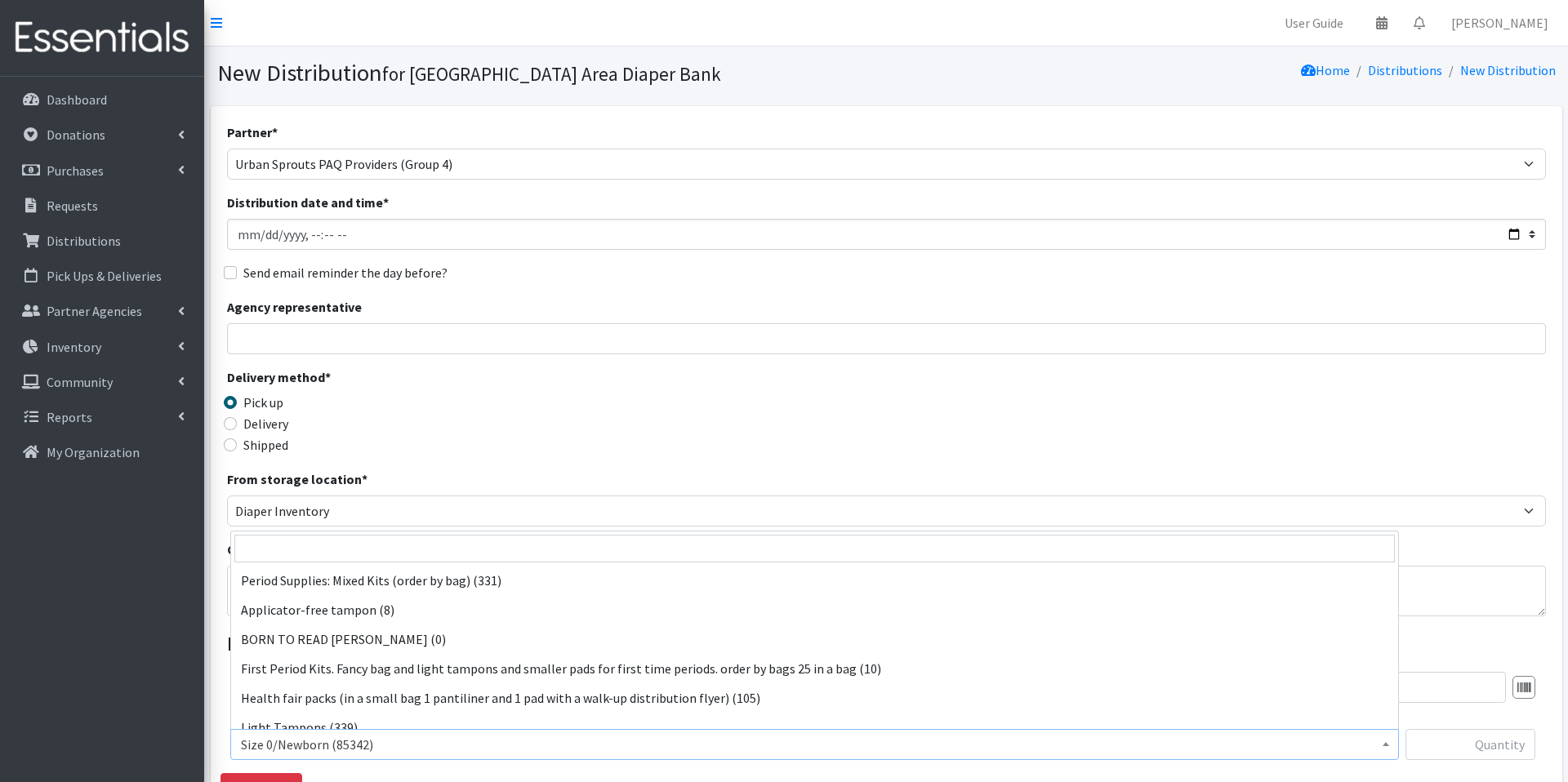
click at [1332, 743] on span "Size 0/Newborn (85342)" at bounding box center [814, 744] width 1147 height 23
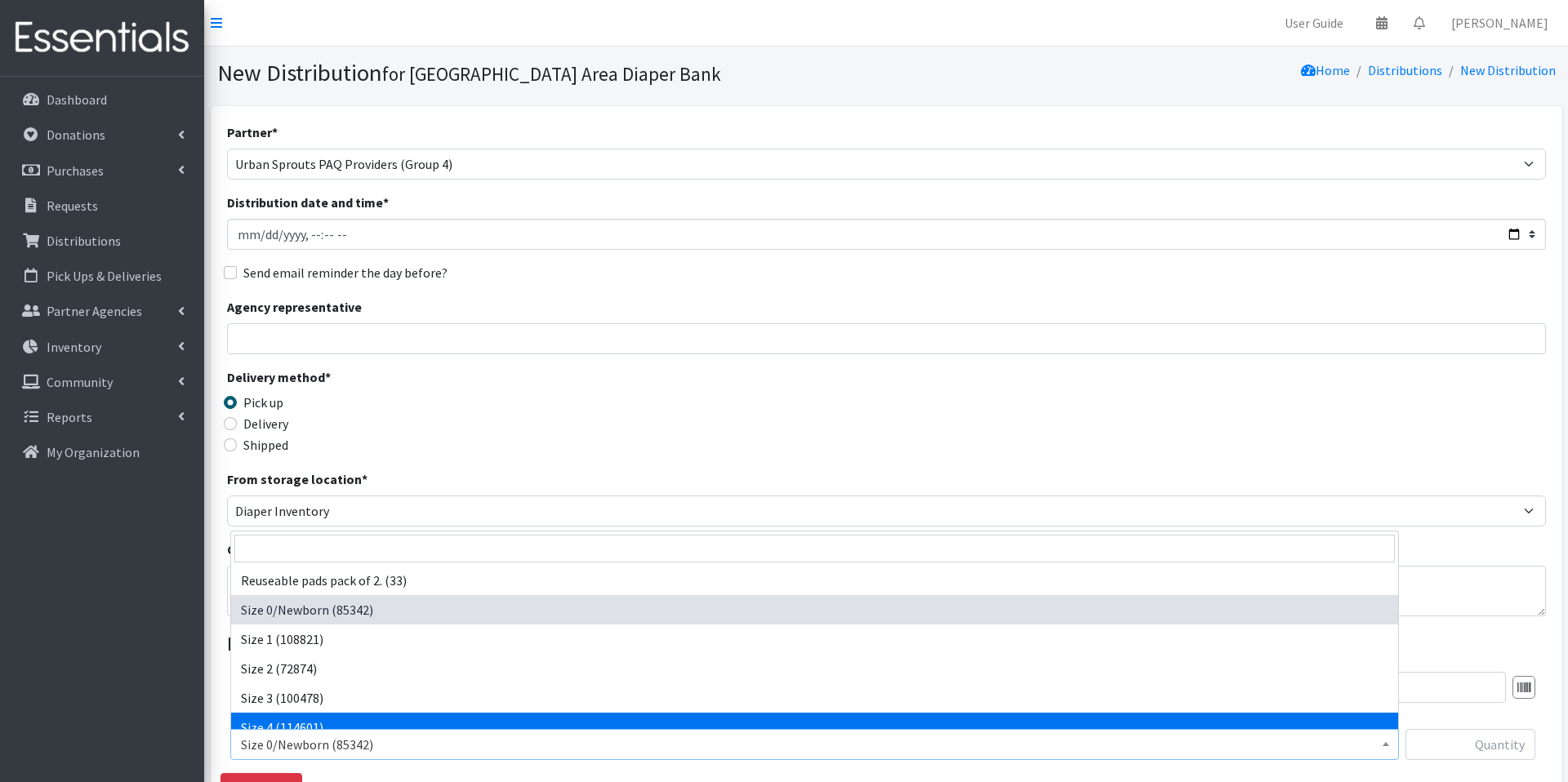
select select "1097"
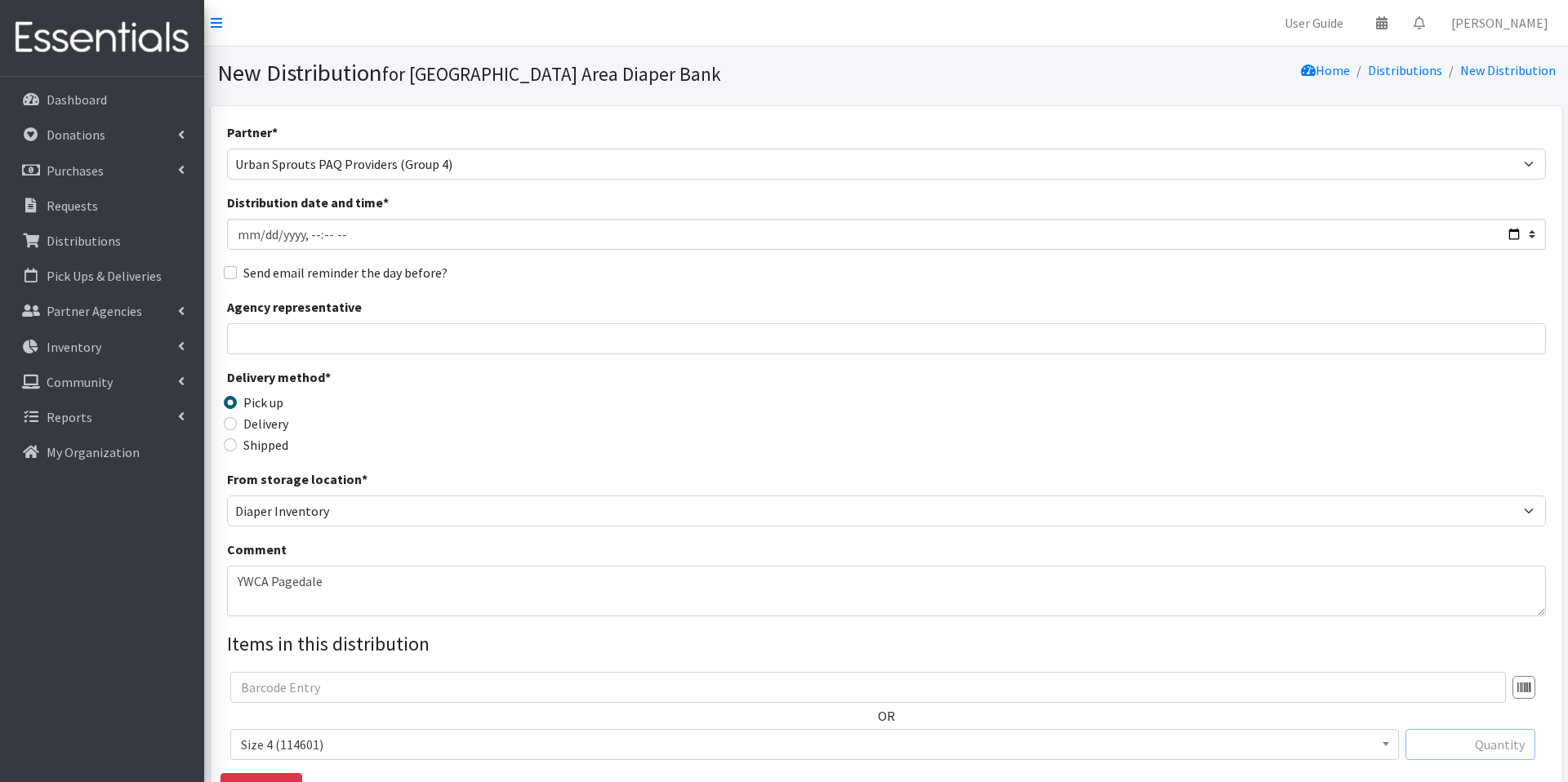
click at [1483, 737] on input "text" at bounding box center [1470, 745] width 130 height 31
type input "200"
click at [1473, 632] on legend "Items in this distribution" at bounding box center [887, 644] width 1319 height 29
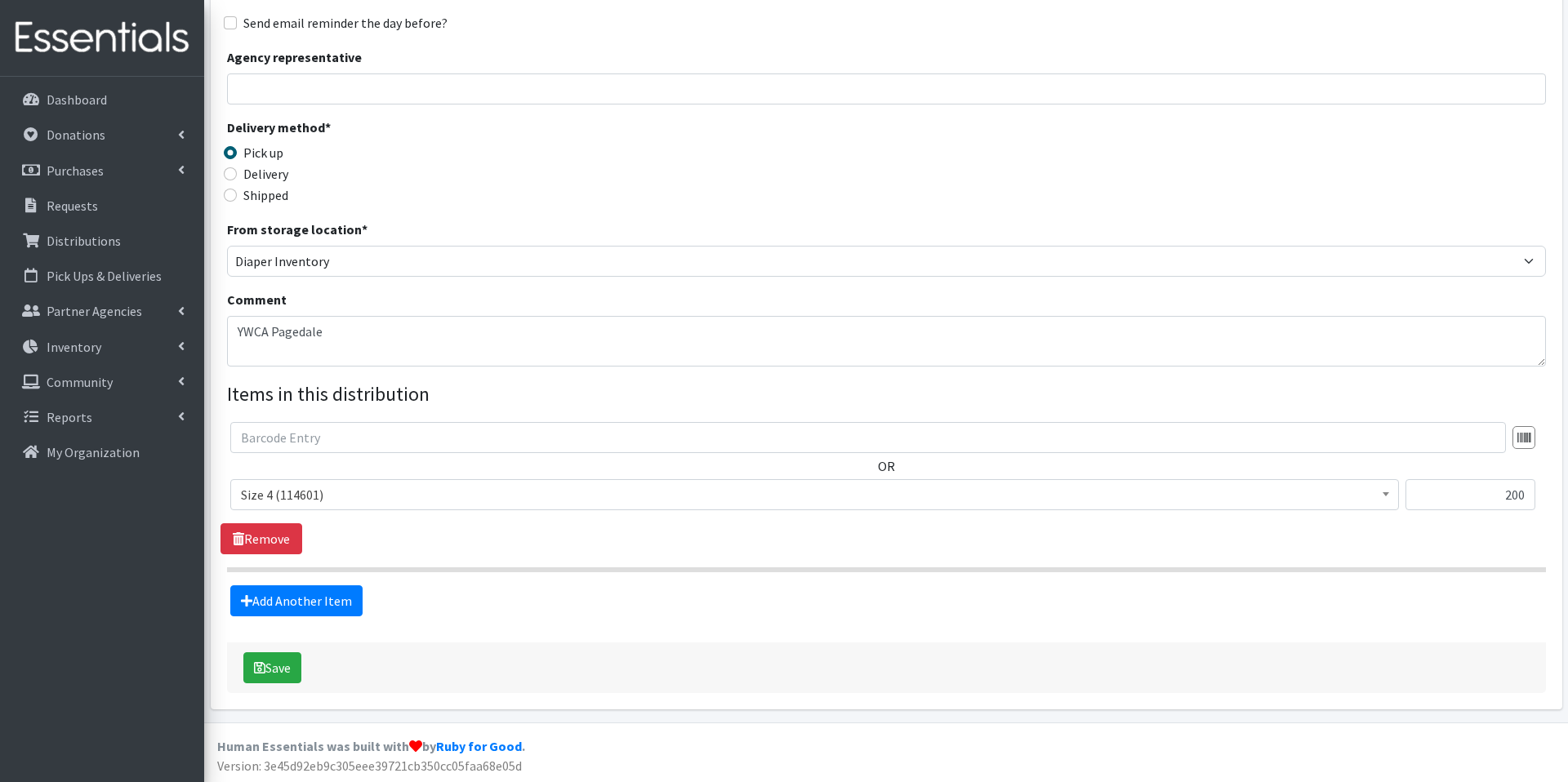
scroll to position [252, 0]
click at [328, 606] on link "Add Another Item" at bounding box center [296, 600] width 132 height 31
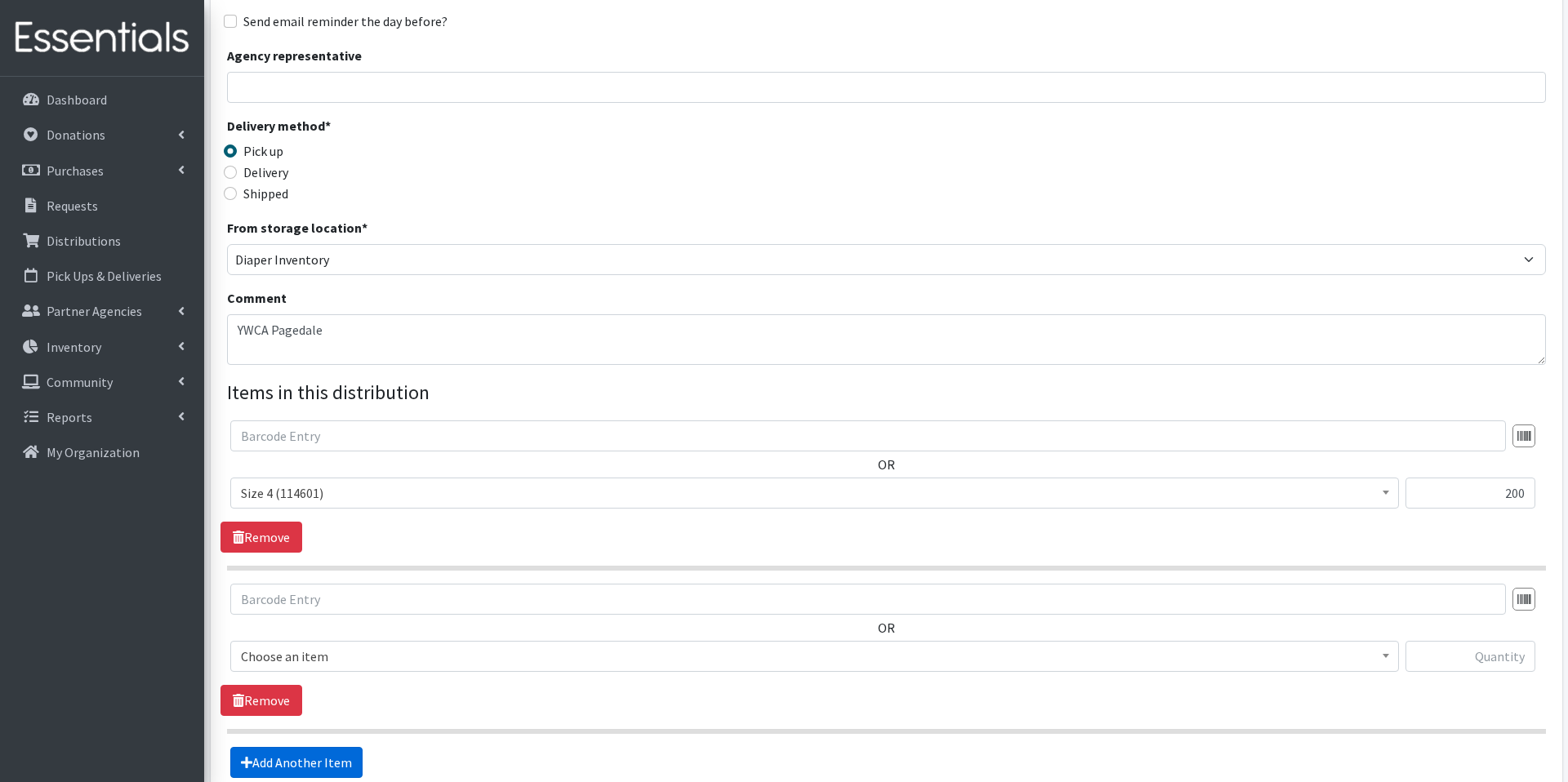
scroll to position [415, 0]
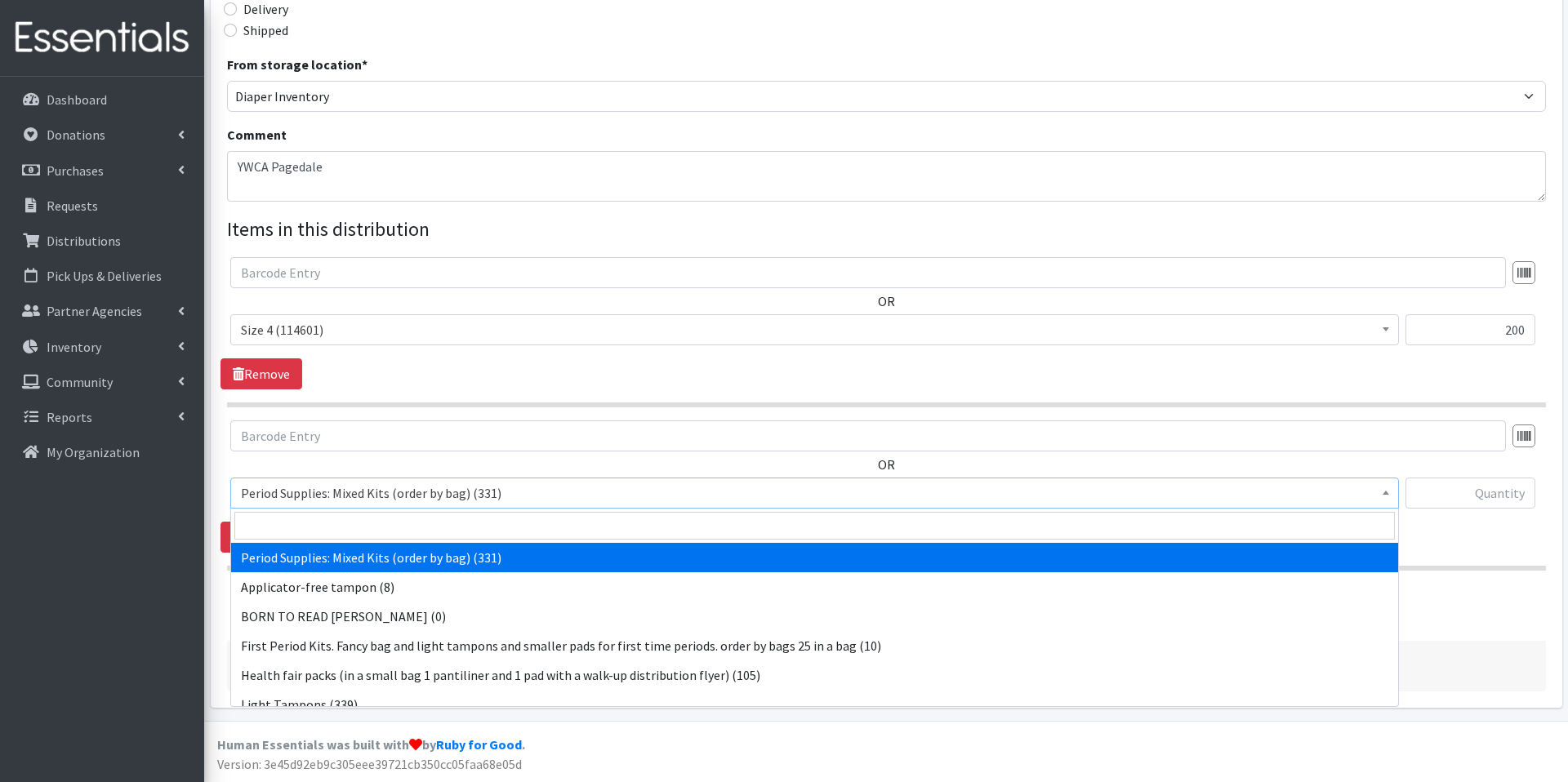
click at [358, 500] on span "Period Supplies: Mixed Kits (order by bag) (331)" at bounding box center [814, 492] width 1147 height 23
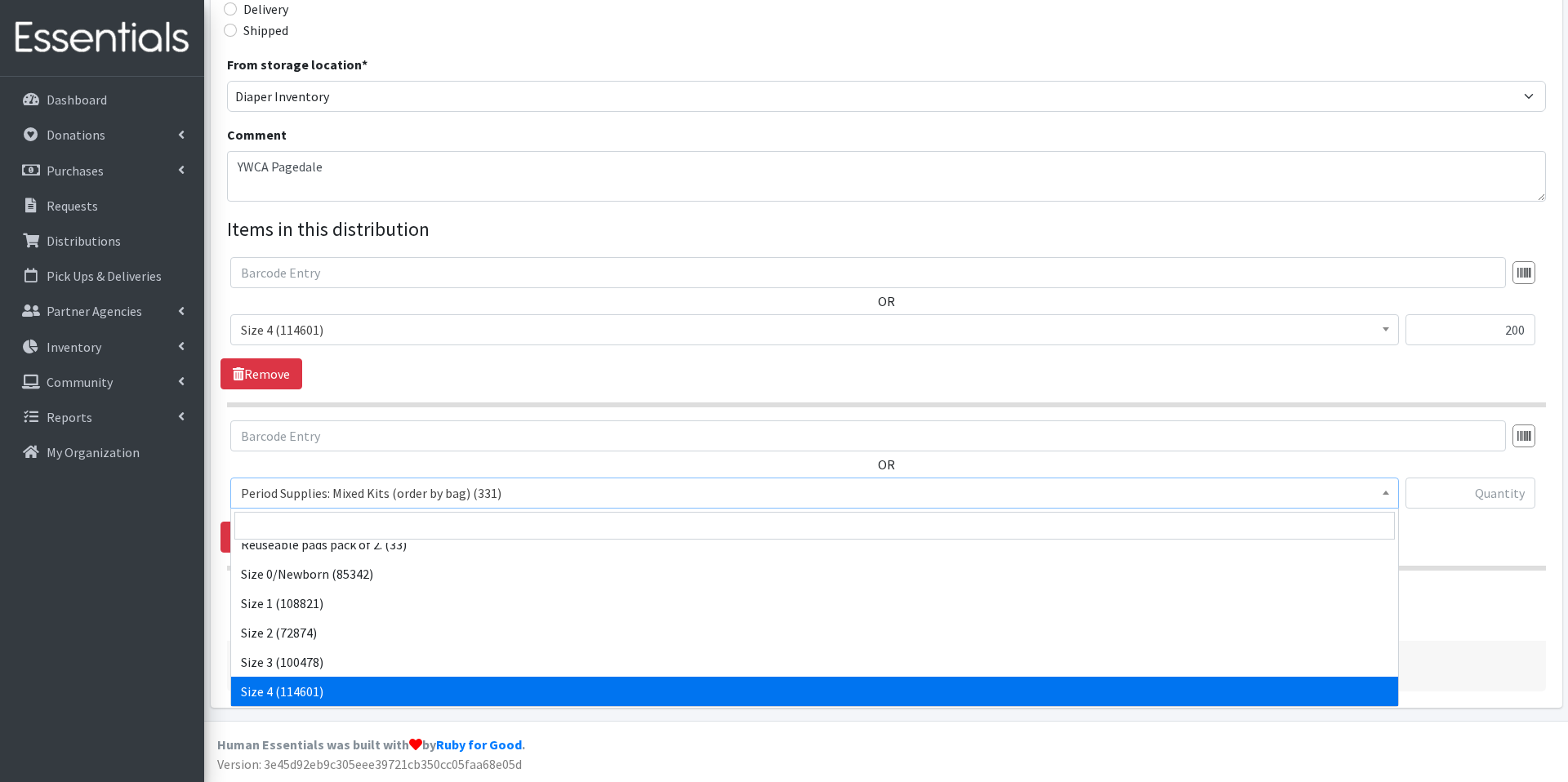
scroll to position [572, 0]
select select "1098"
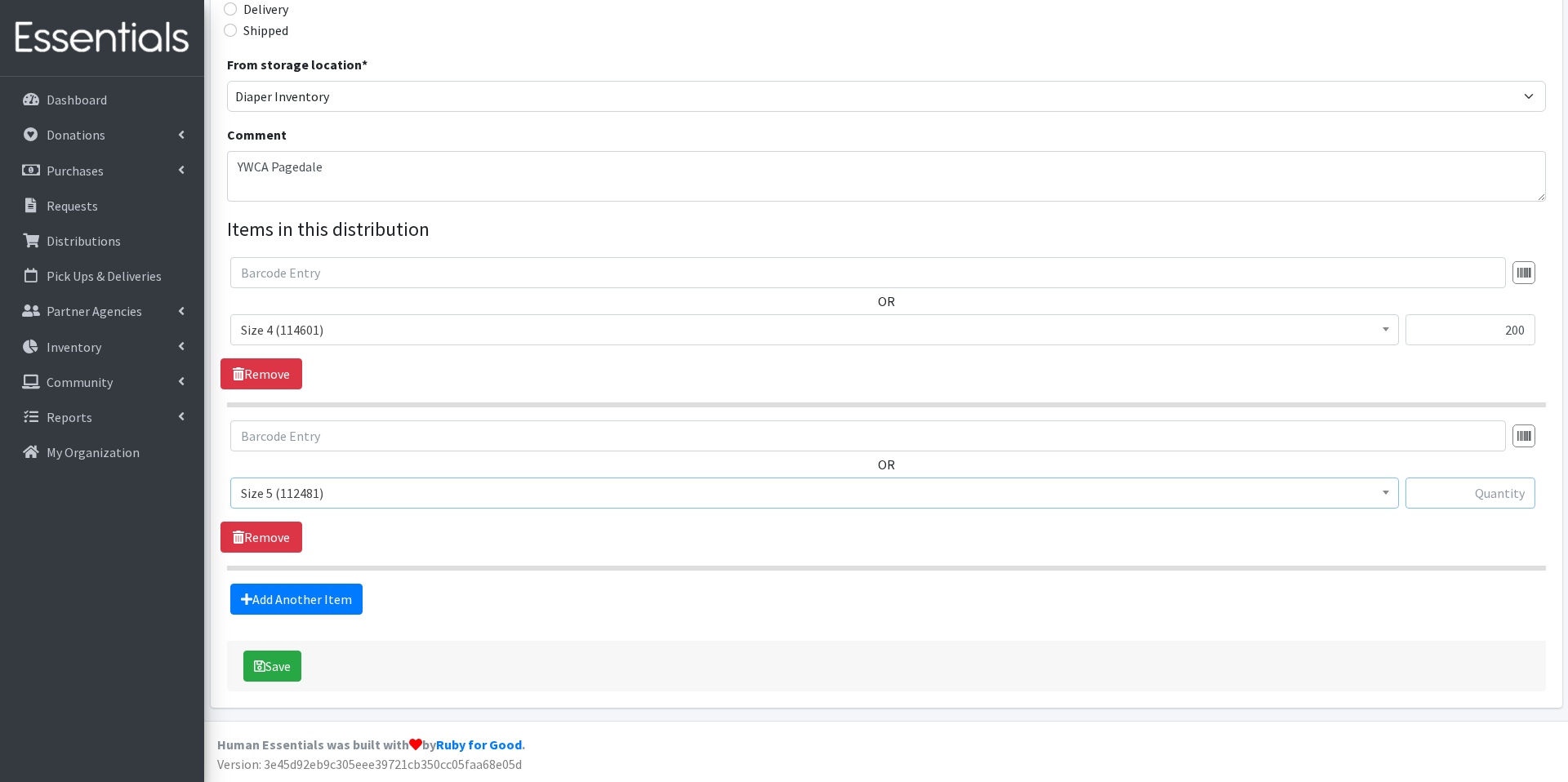
click at [1444, 496] on input "text" at bounding box center [1470, 493] width 130 height 31
type input "250"
click at [343, 609] on link "Add Another Item" at bounding box center [296, 600] width 132 height 31
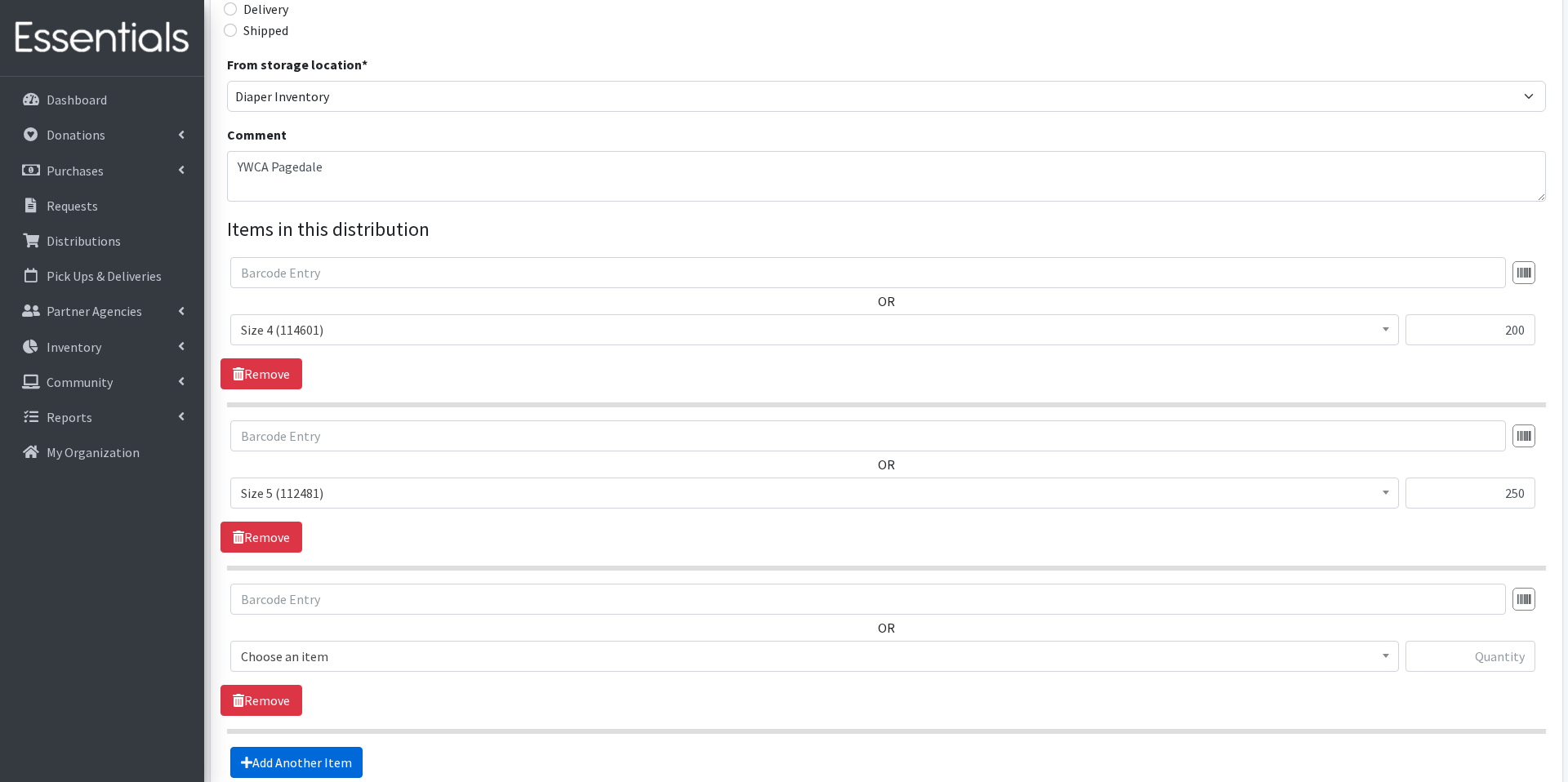
scroll to position [578, 0]
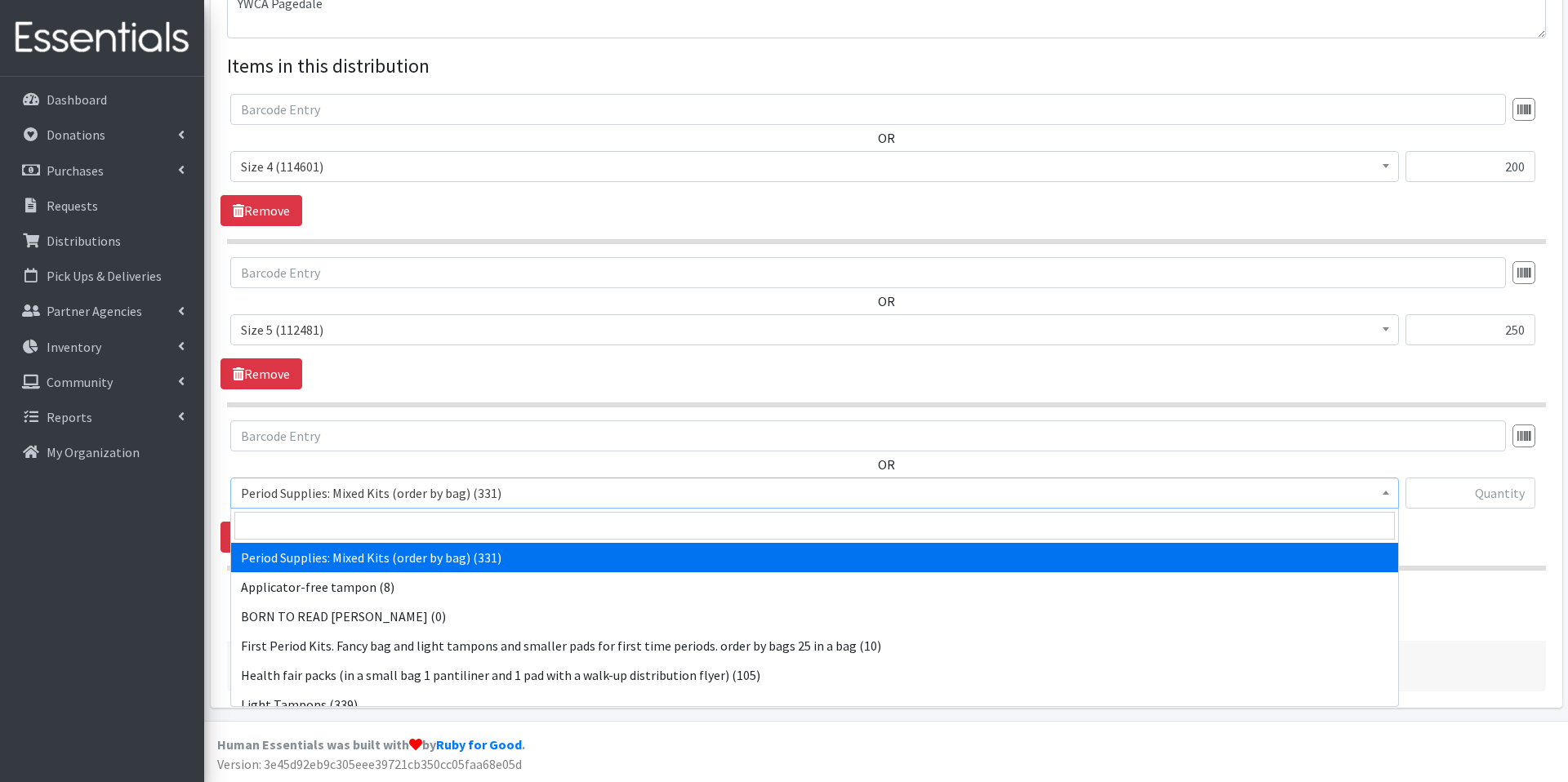
click at [430, 489] on span "Period Supplies: Mixed Kits (order by bag) (331)" at bounding box center [814, 492] width 1147 height 23
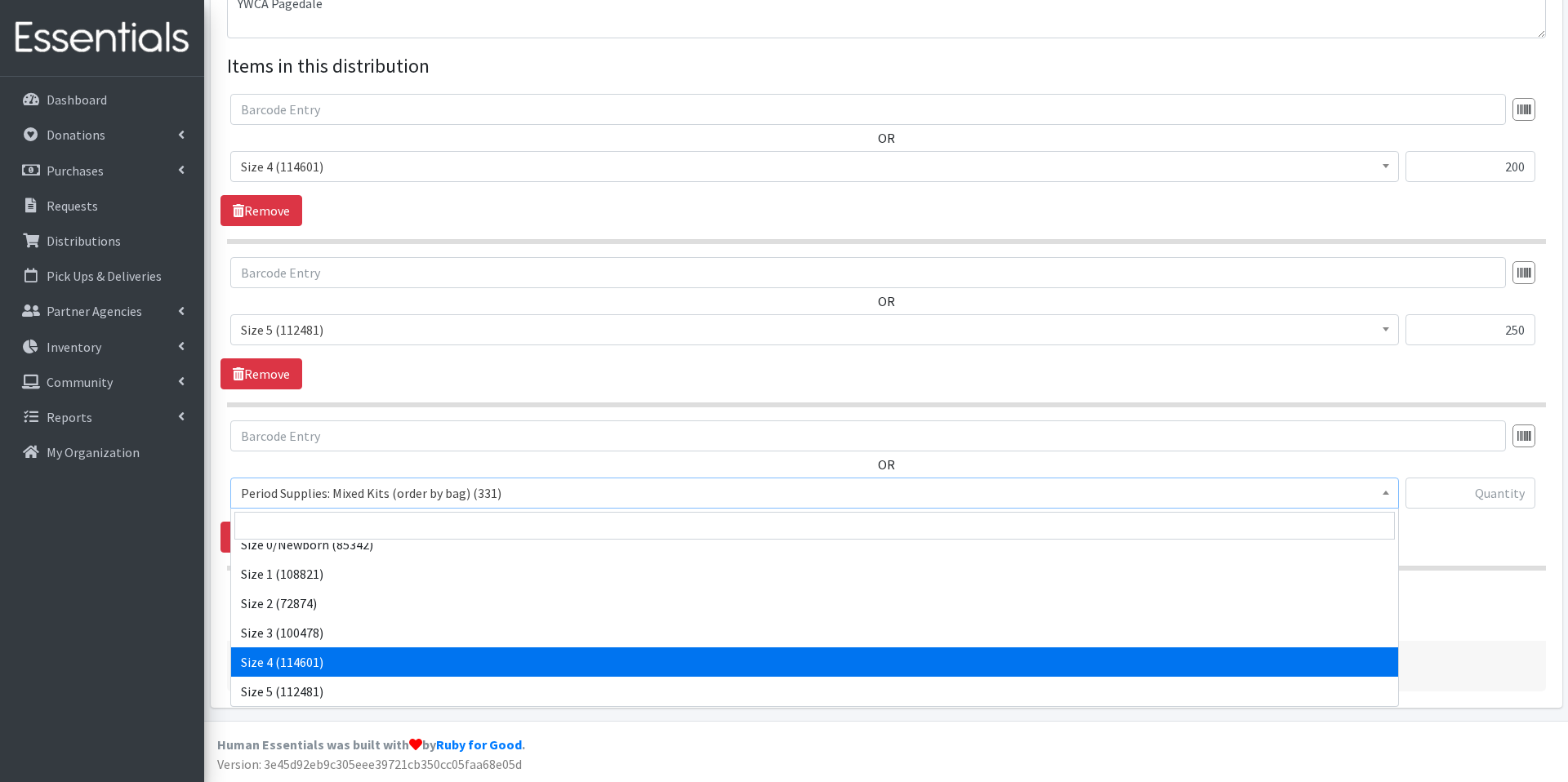
scroll to position [601, 0]
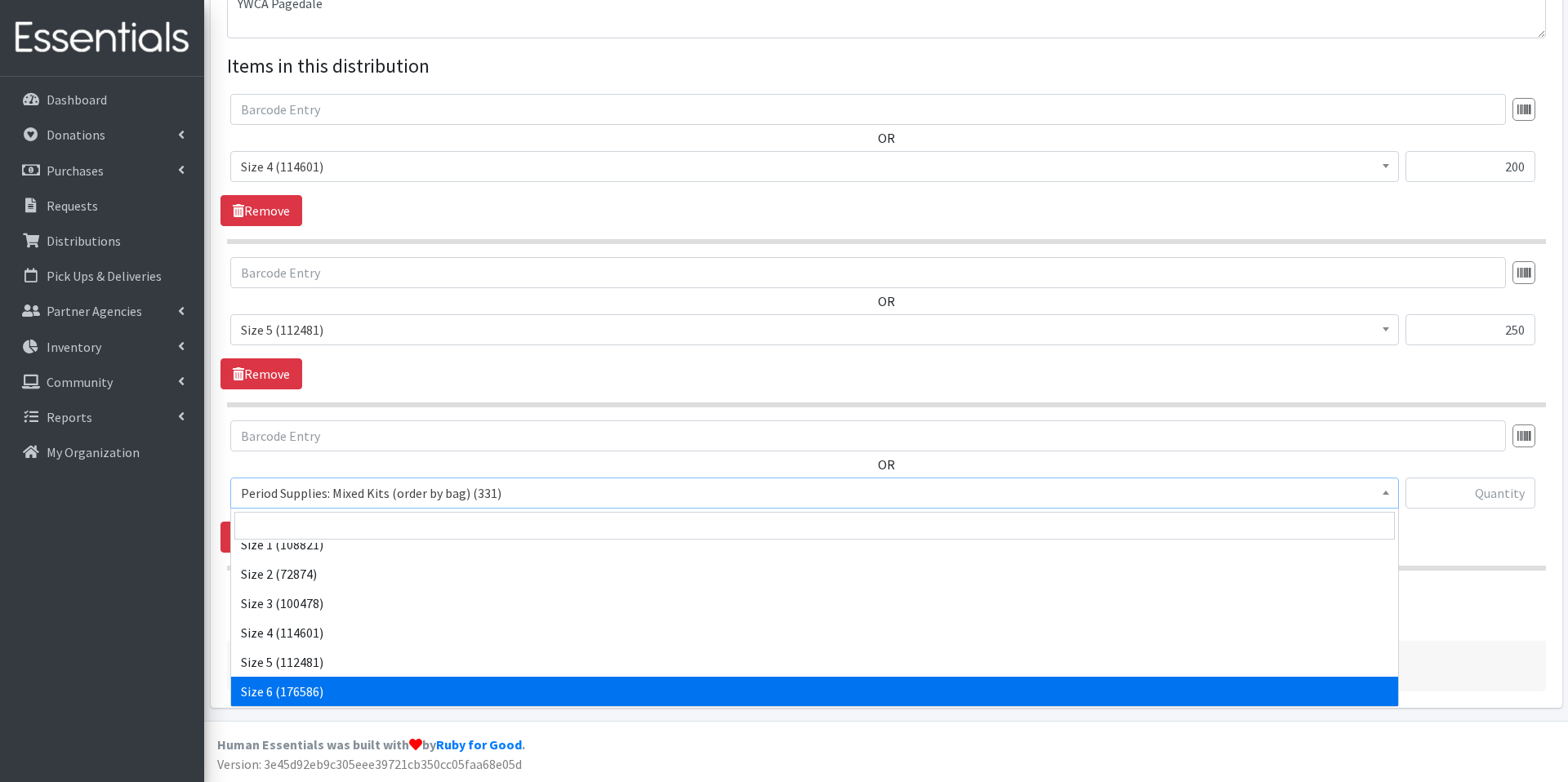
select select "1100"
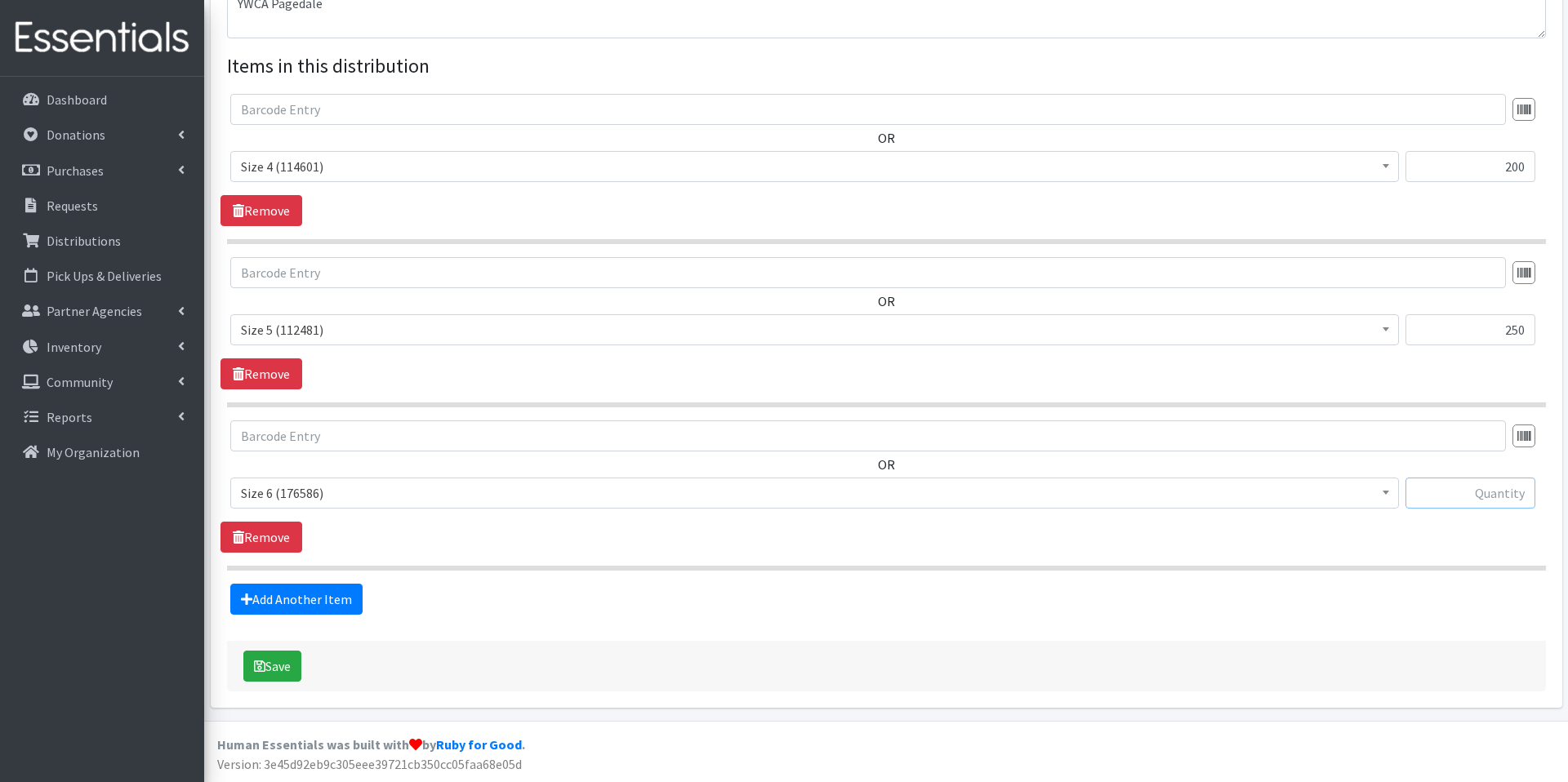
click at [1470, 490] on input "text" at bounding box center [1470, 493] width 130 height 31
type input "250"
click at [285, 663] on button "Save" at bounding box center [272, 667] width 58 height 31
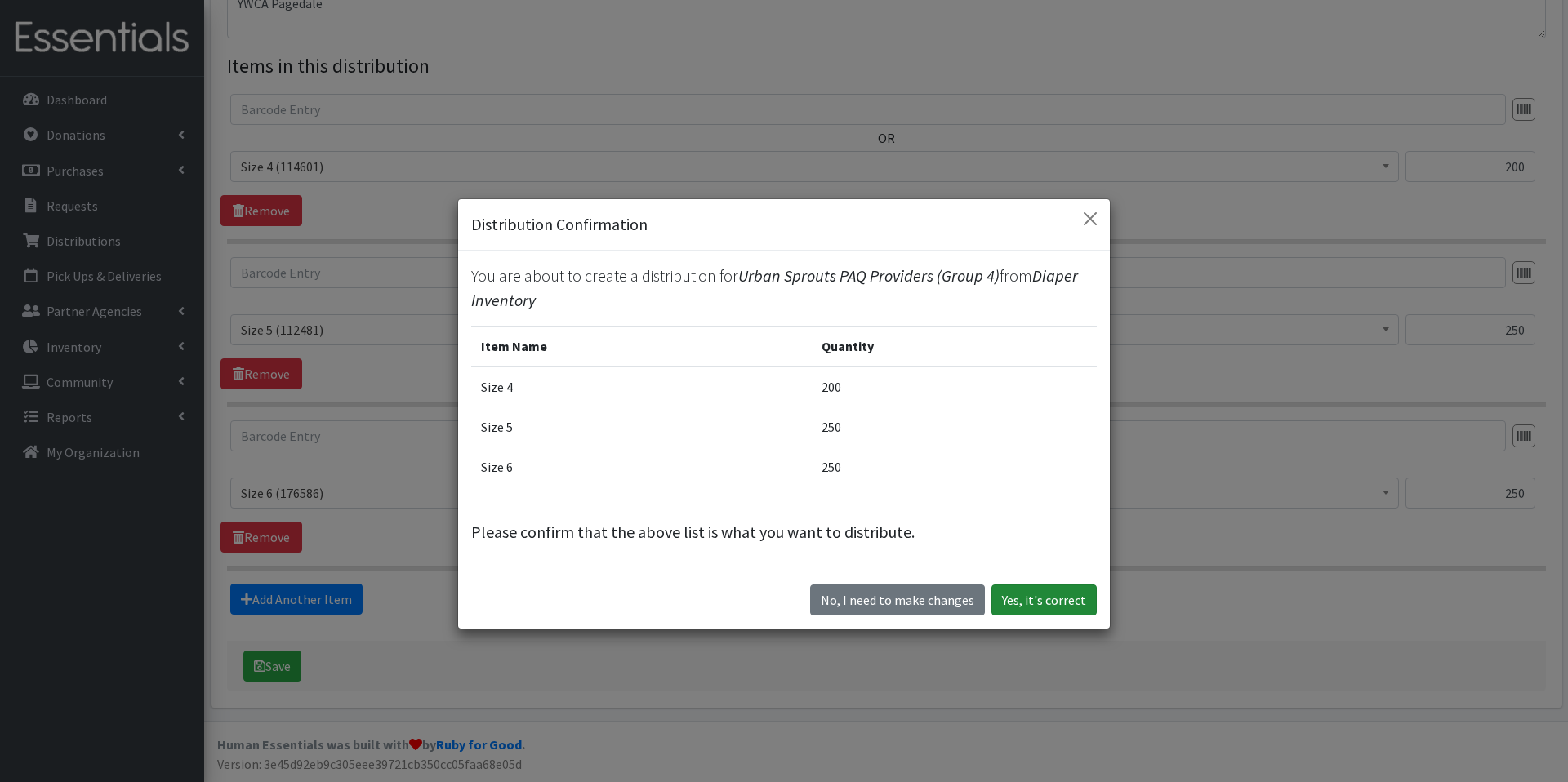
click at [1024, 593] on button "Yes, it's correct" at bounding box center [1044, 600] width 106 height 31
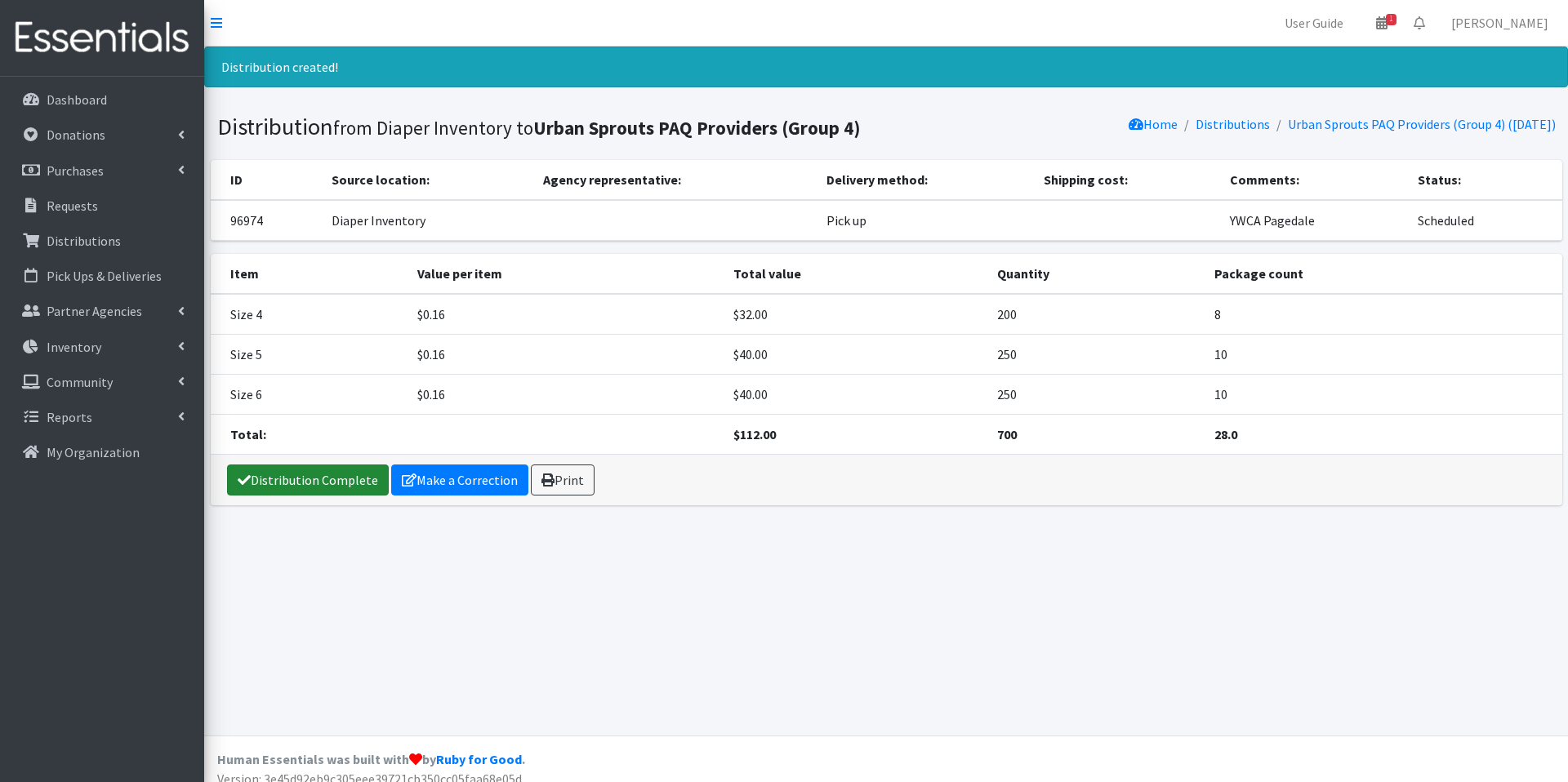
click at [295, 480] on link "Distribution Complete" at bounding box center [307, 481] width 161 height 31
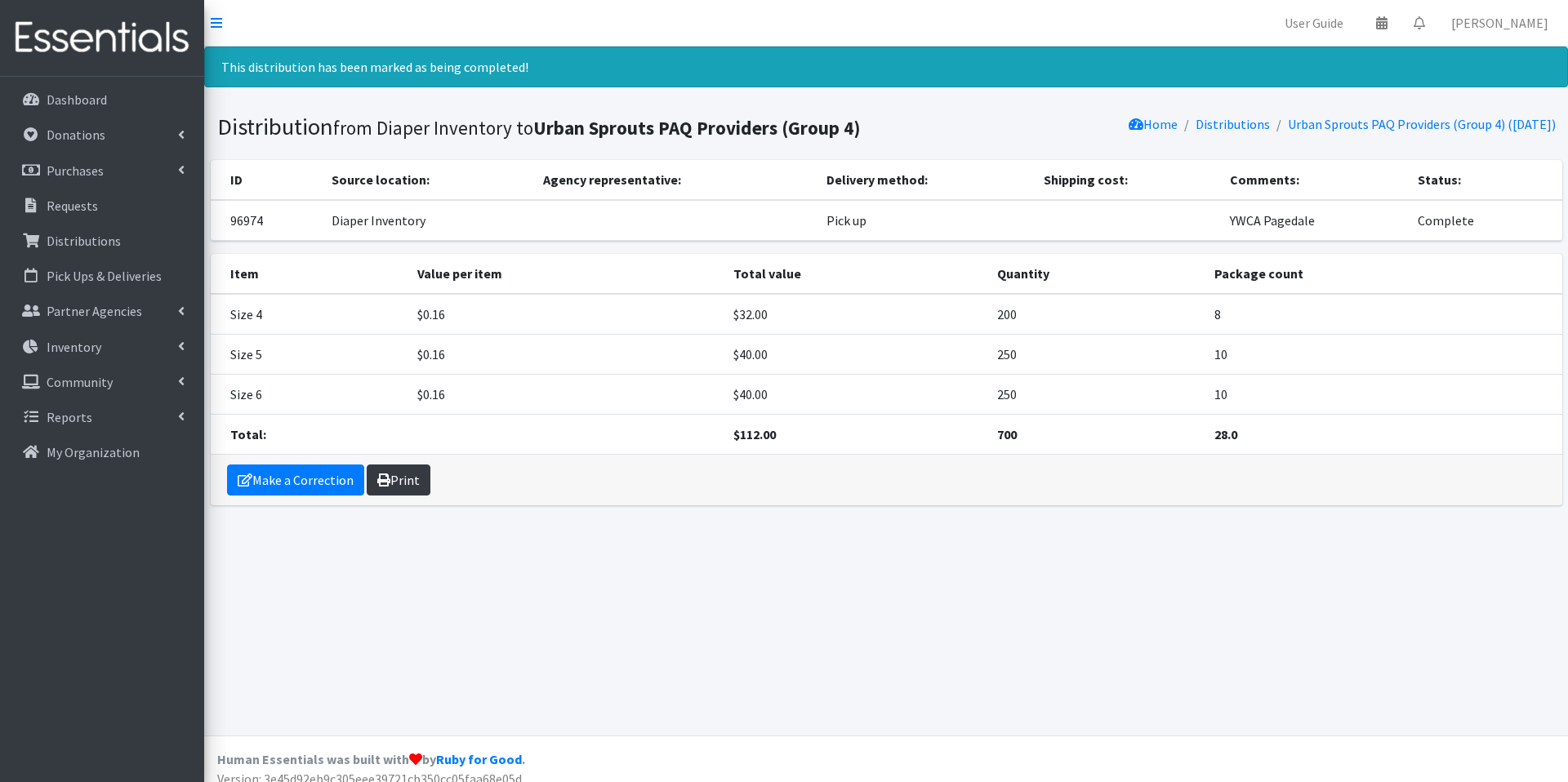
click at [395, 477] on link "Print" at bounding box center [398, 481] width 64 height 31
click at [306, 490] on link "Make a Correction" at bounding box center [296, 481] width 137 height 31
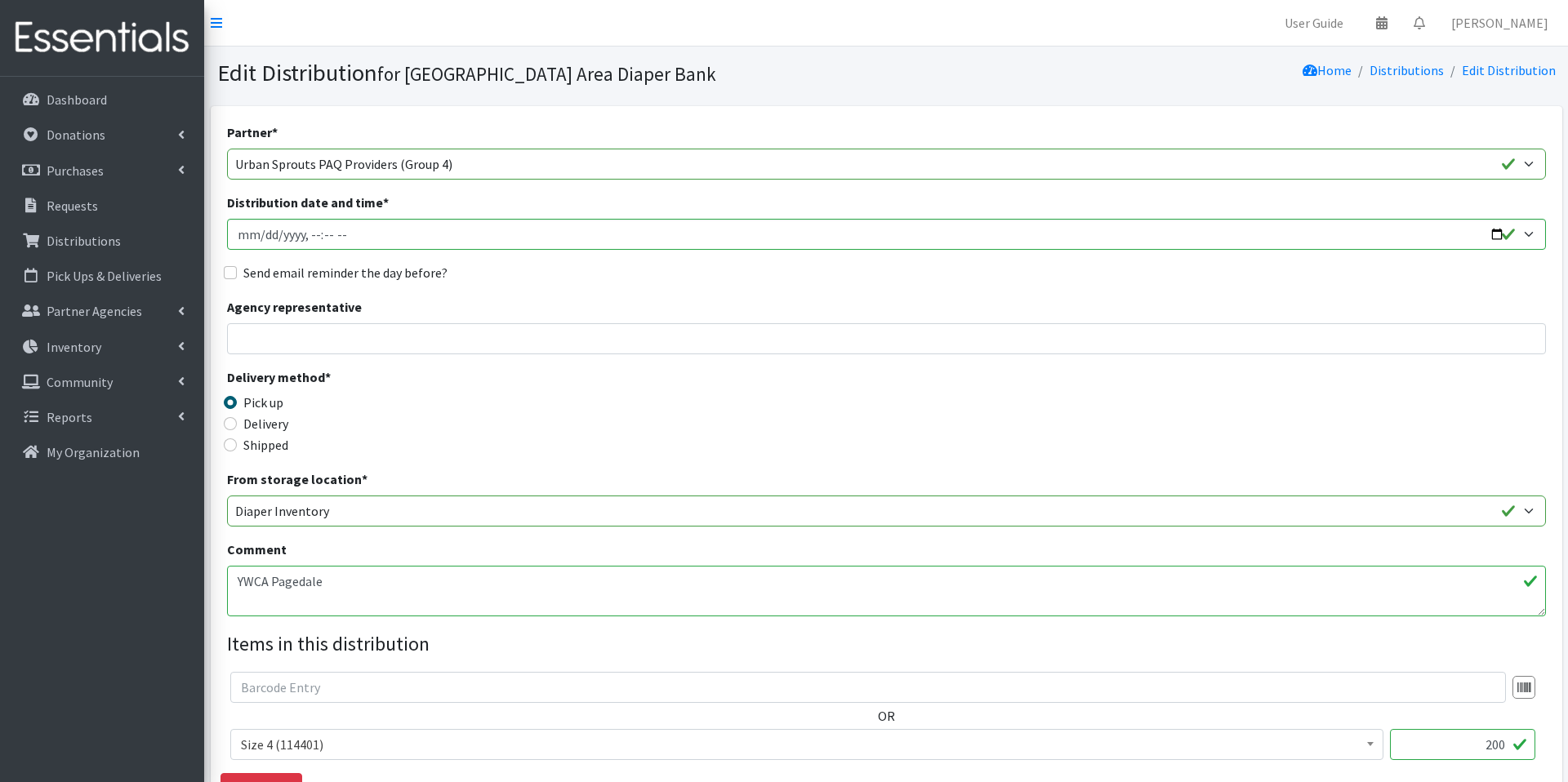
click at [1449, 416] on div "Delivery method * Pick up Delivery Shipped Shipping cost" at bounding box center [887, 419] width 1319 height 102
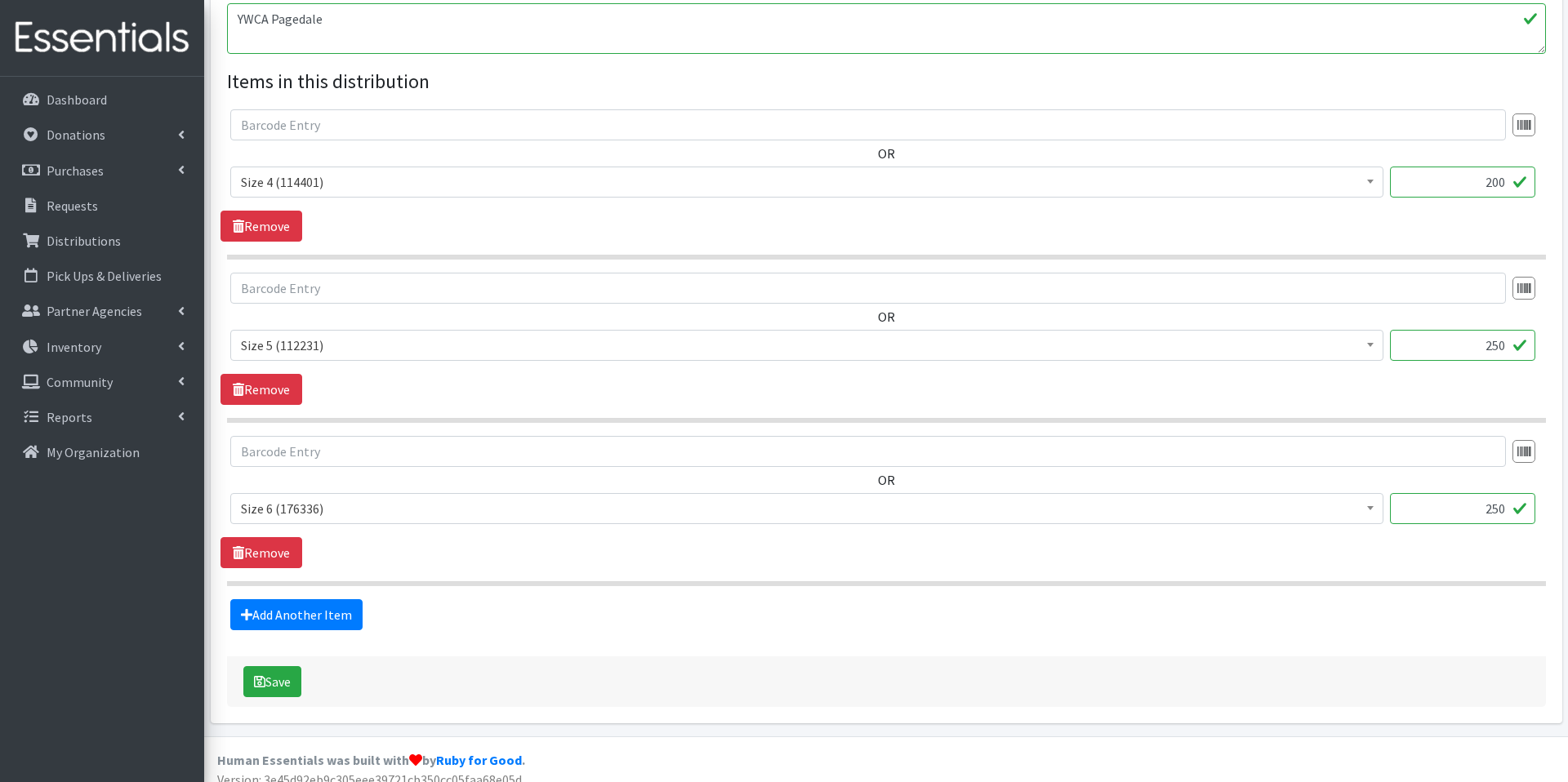
scroll to position [578, 0]
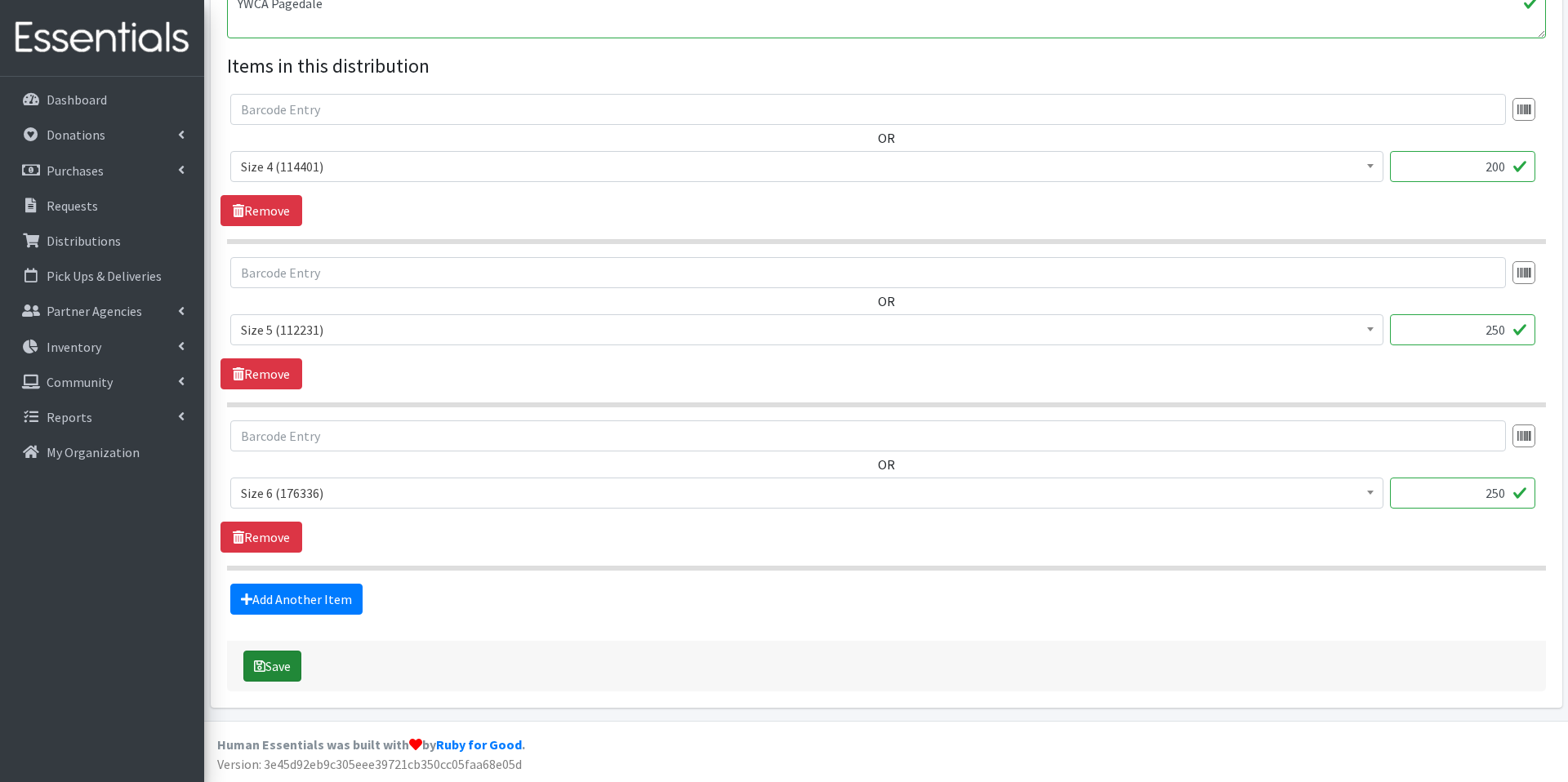
click at [272, 669] on button "Save" at bounding box center [272, 667] width 58 height 31
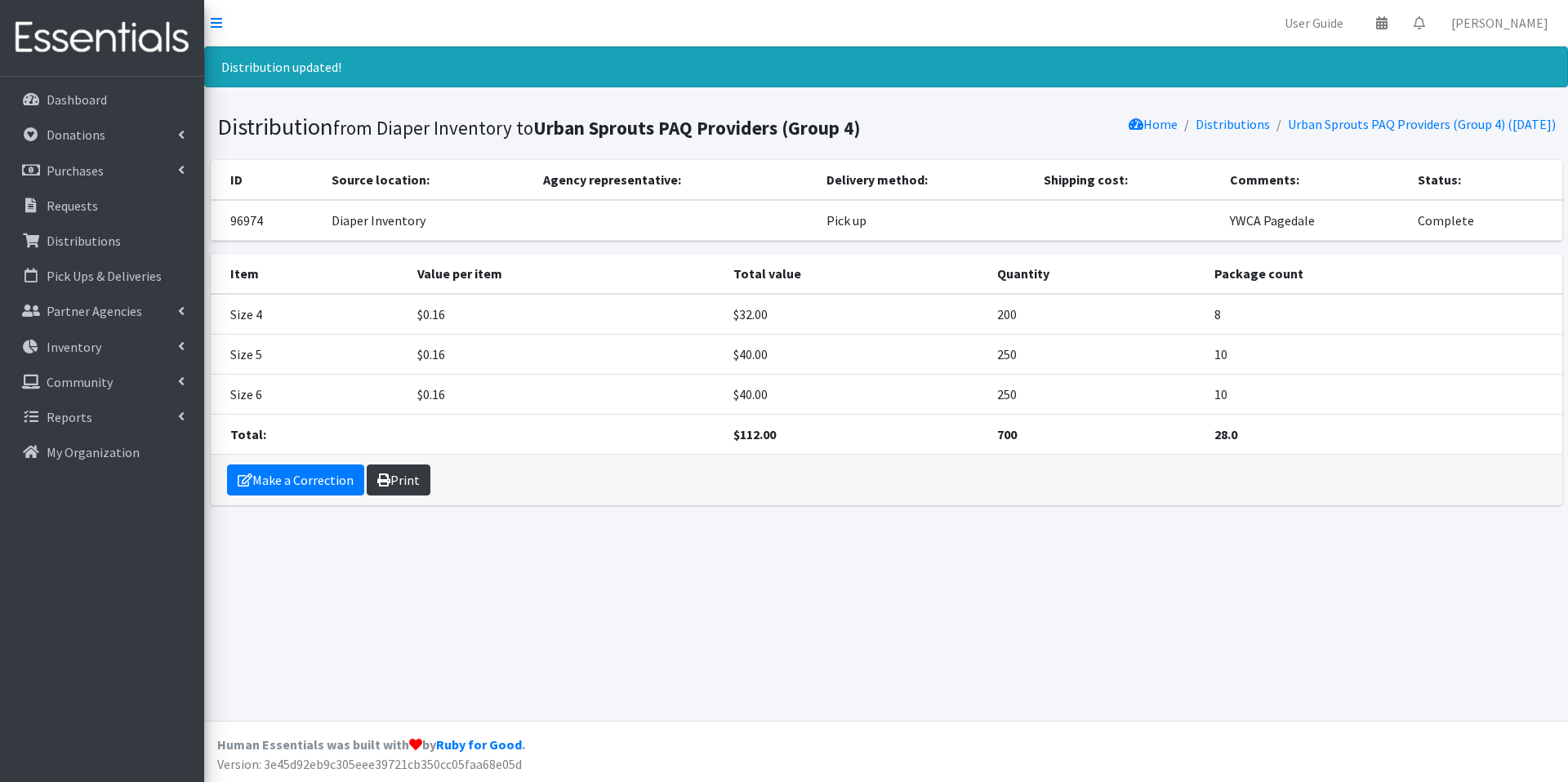
click at [397, 482] on link "Print" at bounding box center [398, 481] width 64 height 31
click at [115, 242] on p "Distributions" at bounding box center [84, 241] width 74 height 17
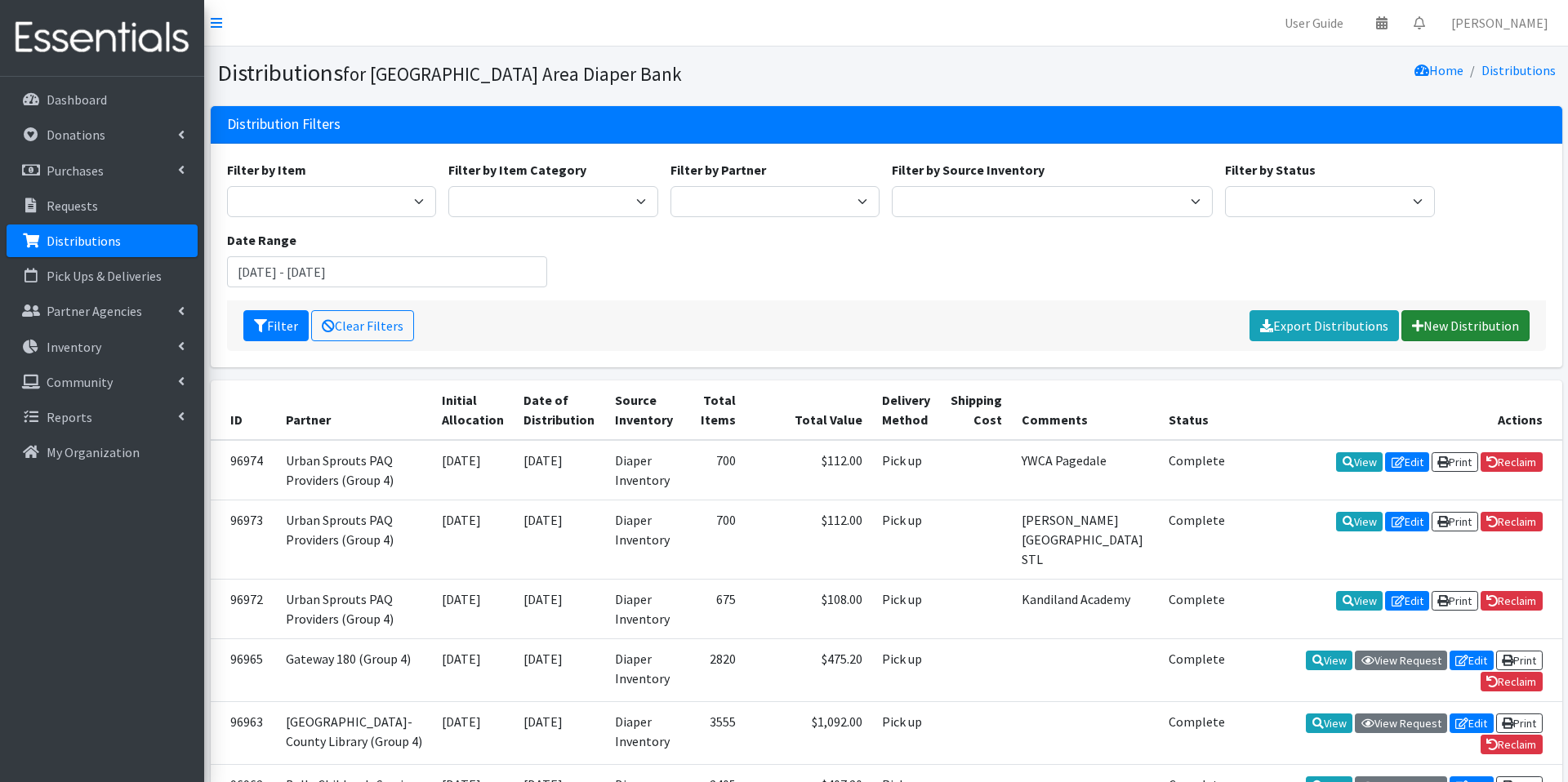
click at [1445, 325] on link "New Distribution" at bounding box center [1465, 326] width 128 height 31
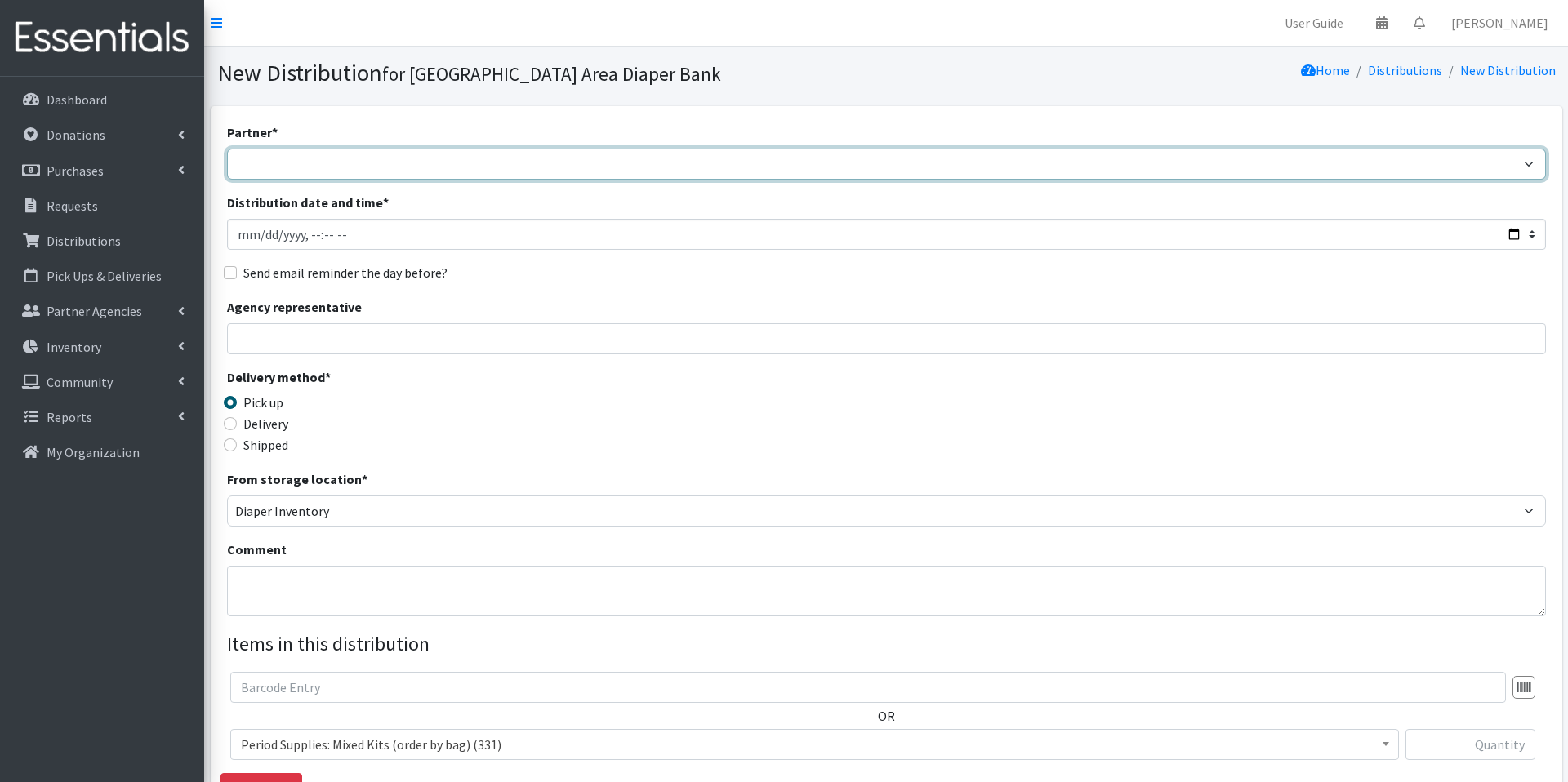
click at [887, 171] on select "Affinia Healthcare (Group 2) [PERSON_NAME] (Group 1) Assistance League of St. L…" at bounding box center [887, 164] width 1319 height 31
select select "5715"
click at [227, 149] on select "Affinia Healthcare (Group 2) [PERSON_NAME] (Group 1) Assistance League of St. L…" at bounding box center [887, 164] width 1319 height 31
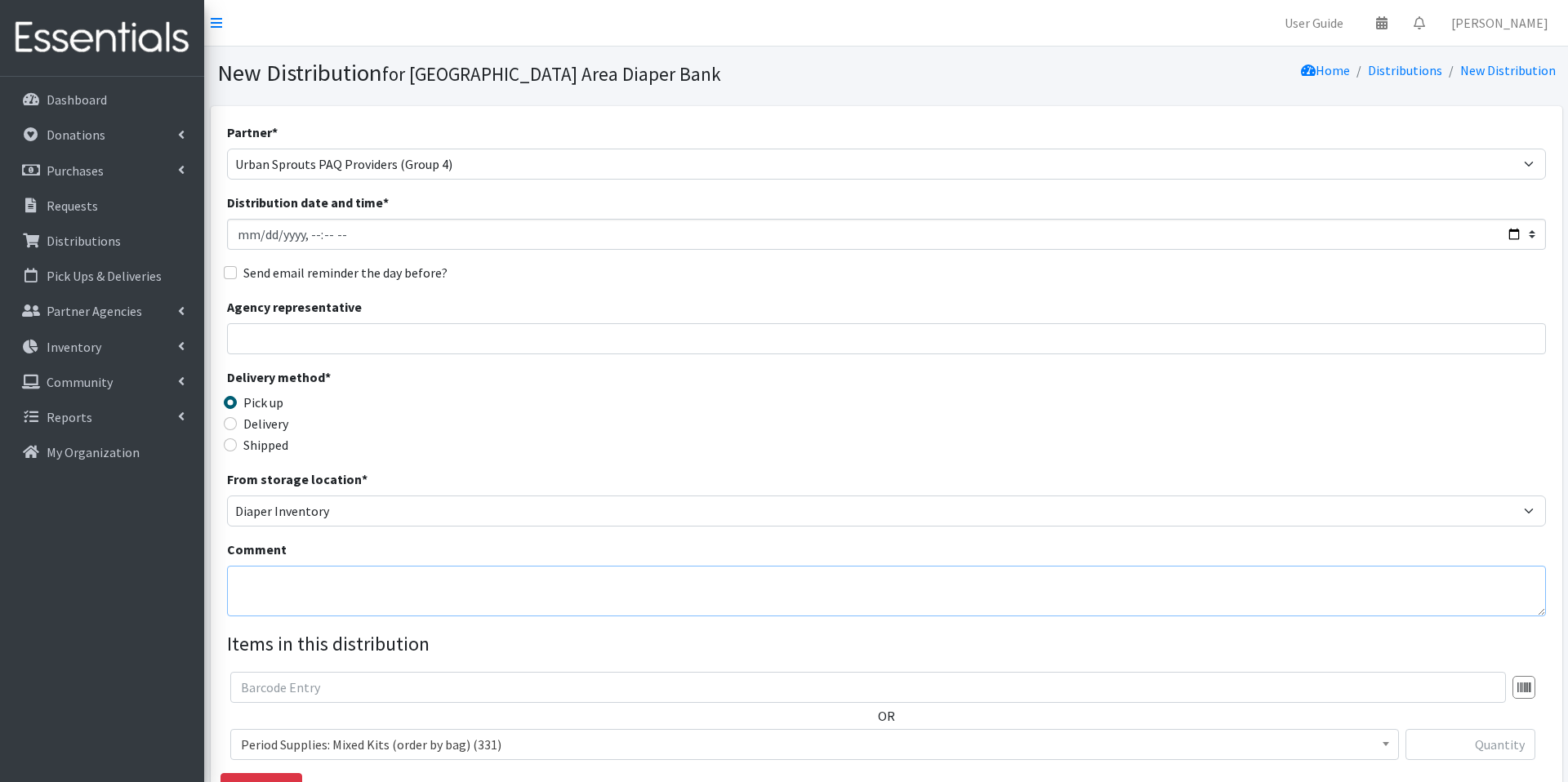
click at [764, 581] on textarea "Comment" at bounding box center [887, 591] width 1319 height 51
type textarea "Early Explorers Child Development Academy"
click at [957, 633] on legend "Items in this distribution" at bounding box center [887, 644] width 1319 height 29
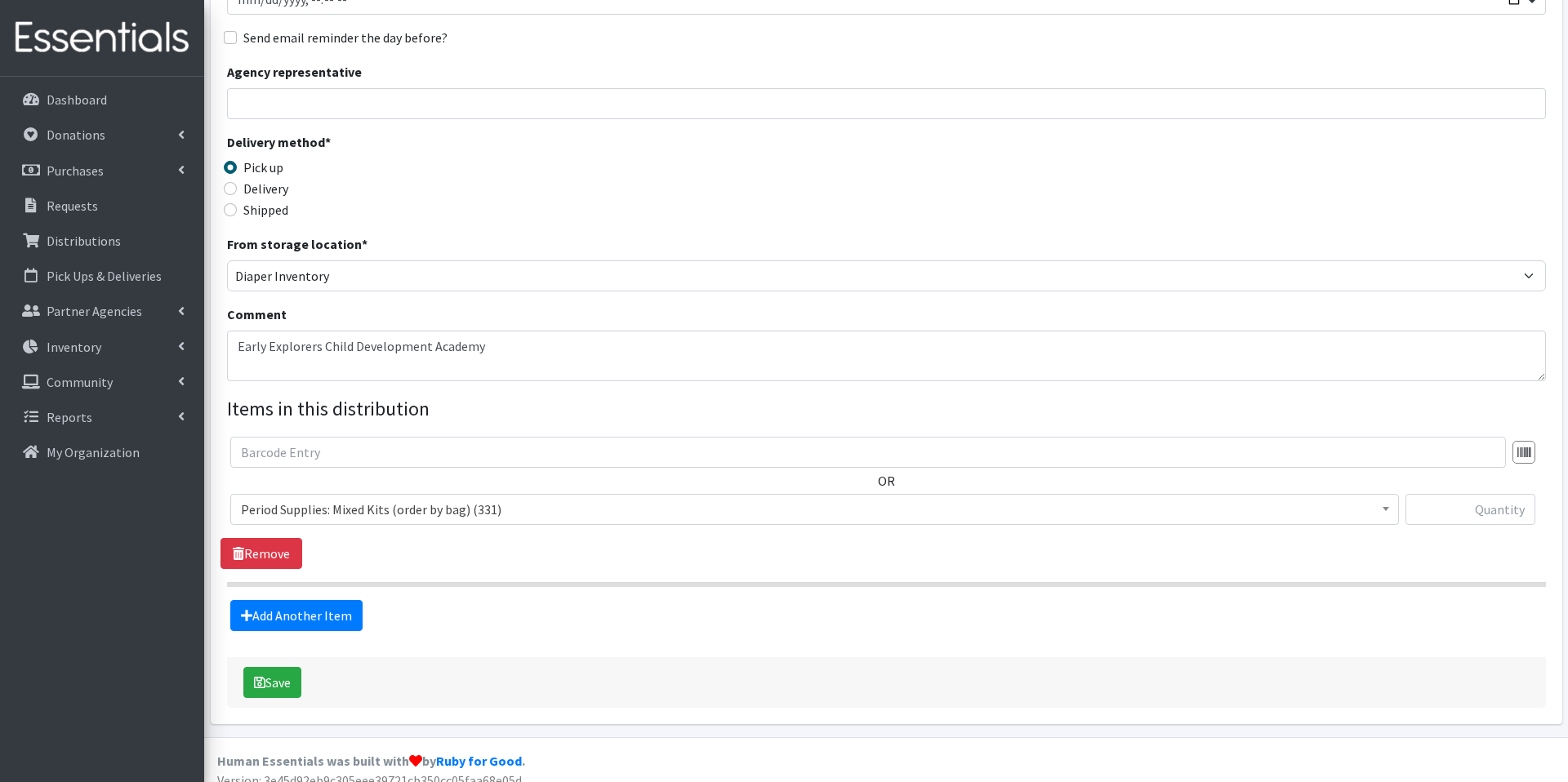
scroll to position [252, 0]
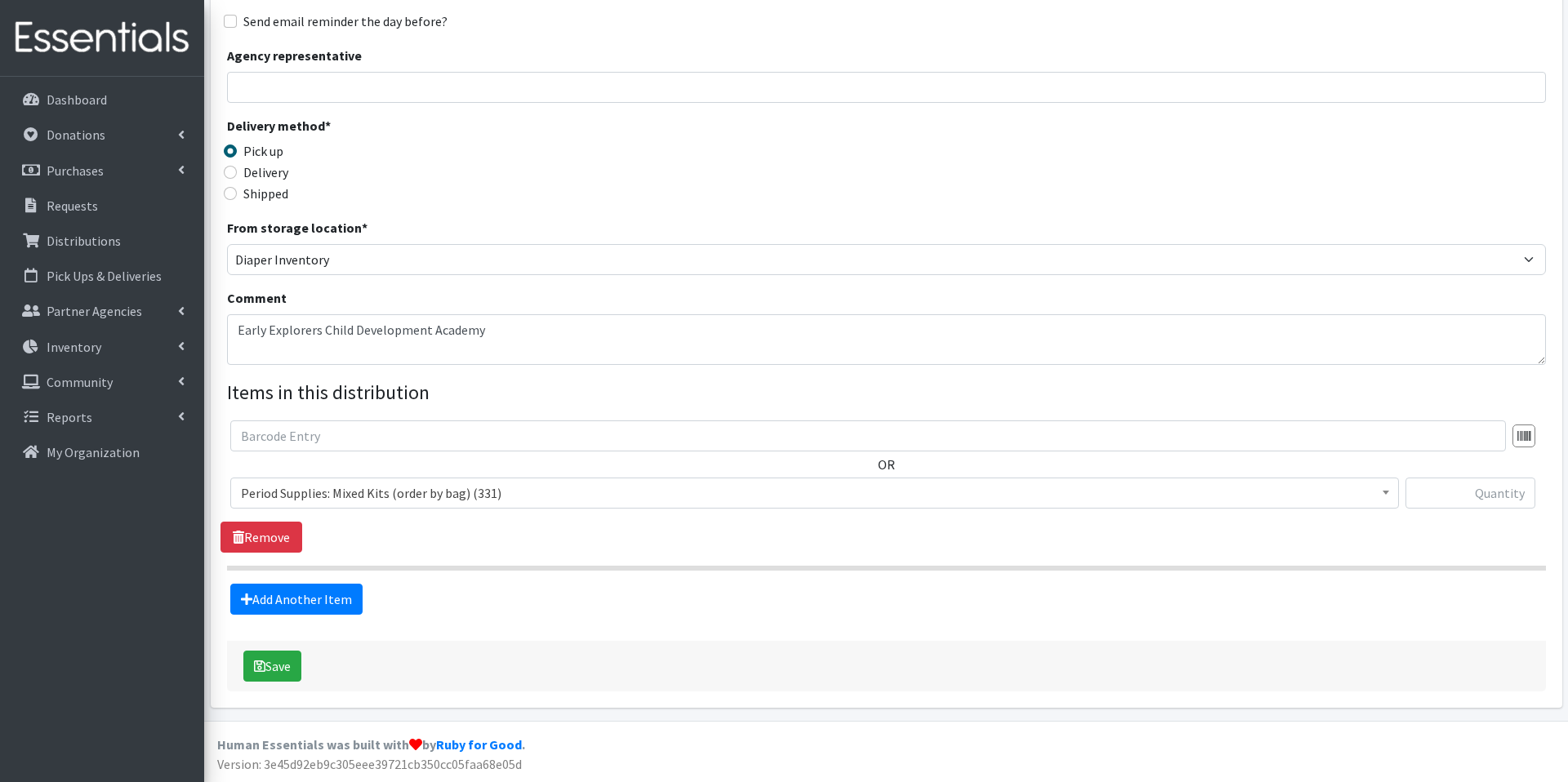
click at [1289, 496] on span "Period Supplies: Mixed Kits (order by bag) (331)" at bounding box center [814, 492] width 1147 height 23
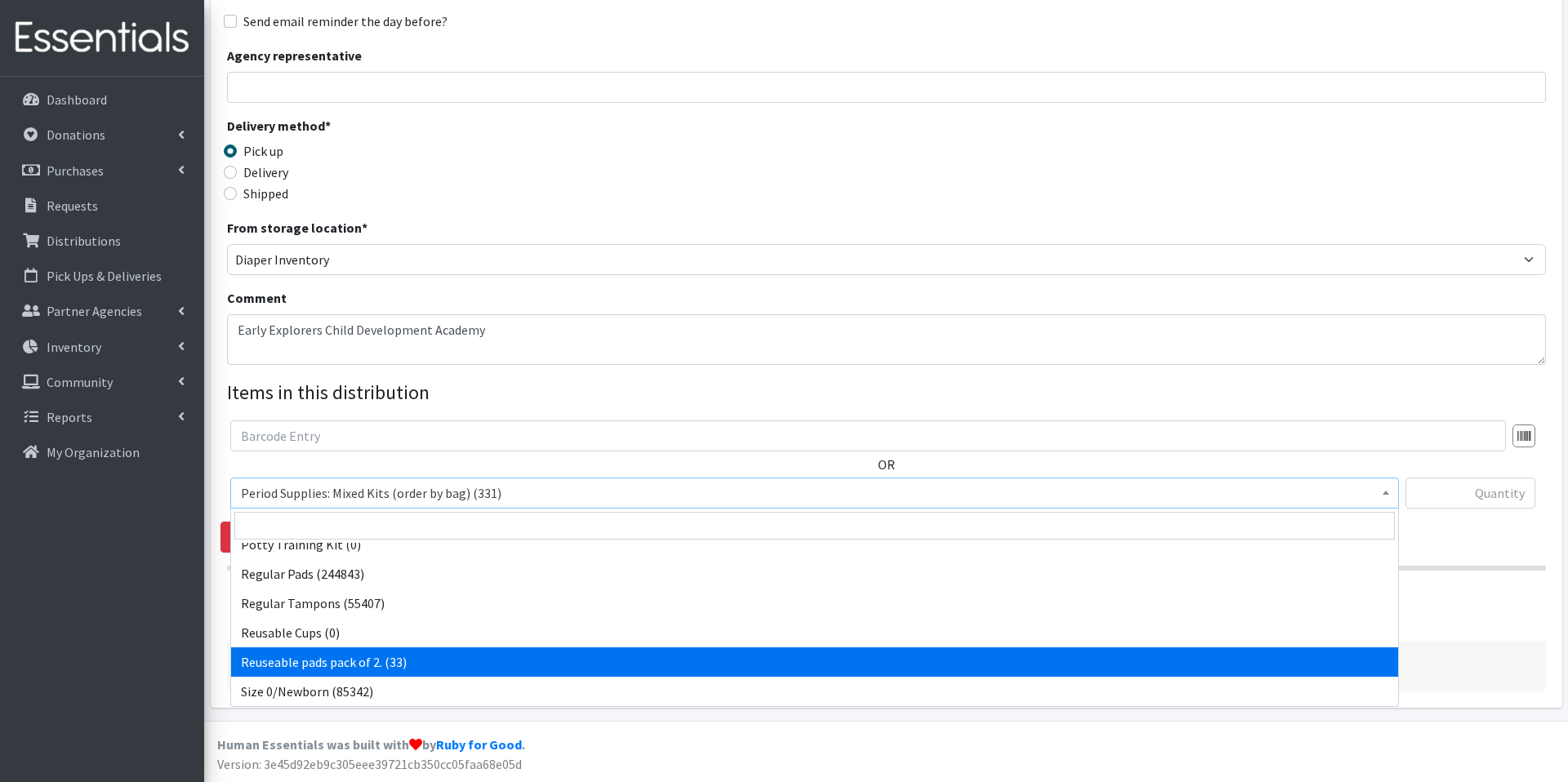
scroll to position [454, 0]
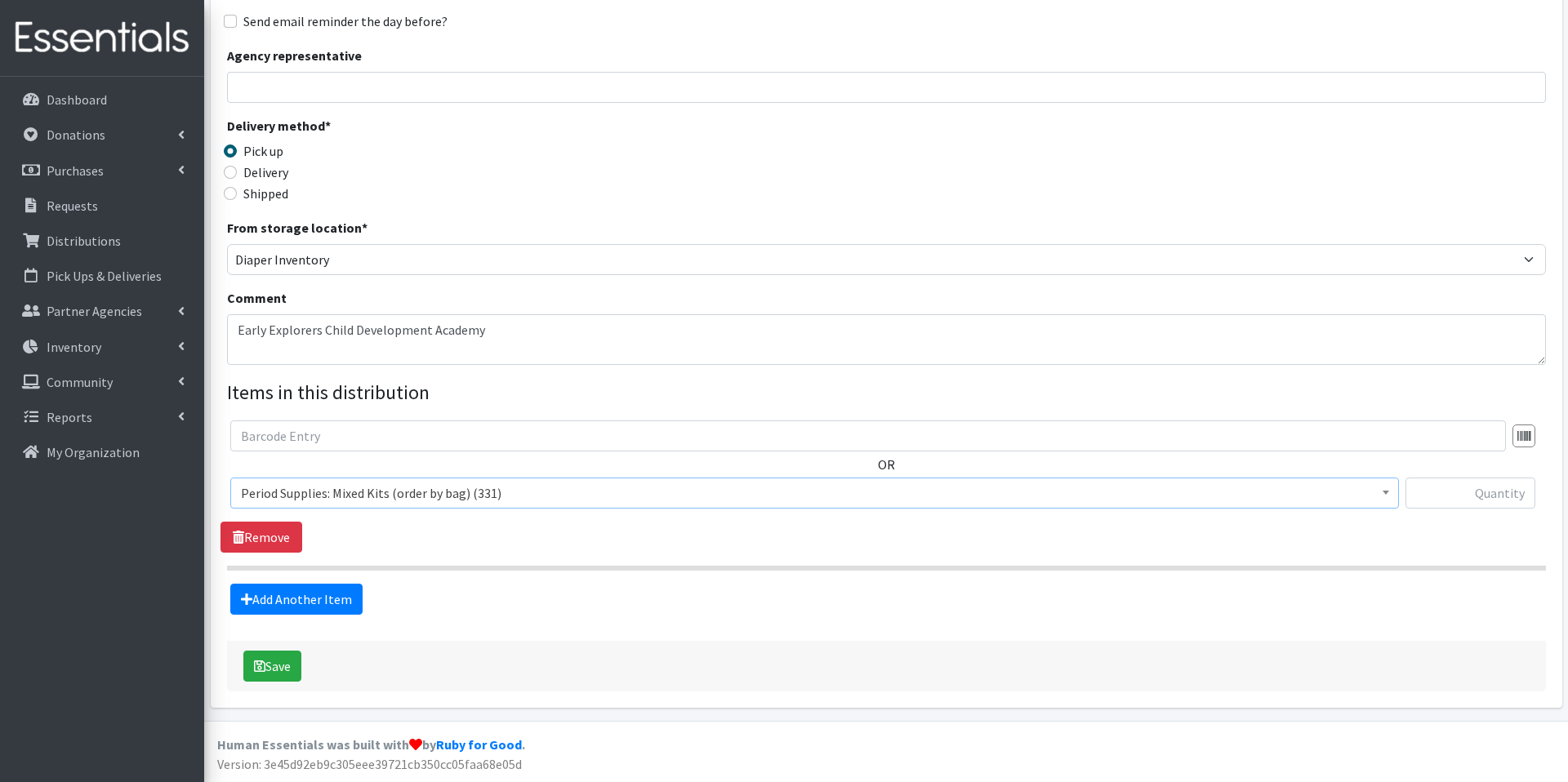
click at [1374, 489] on span "Period Supplies: Mixed Kits (order by bag) (331)" at bounding box center [814, 492] width 1147 height 23
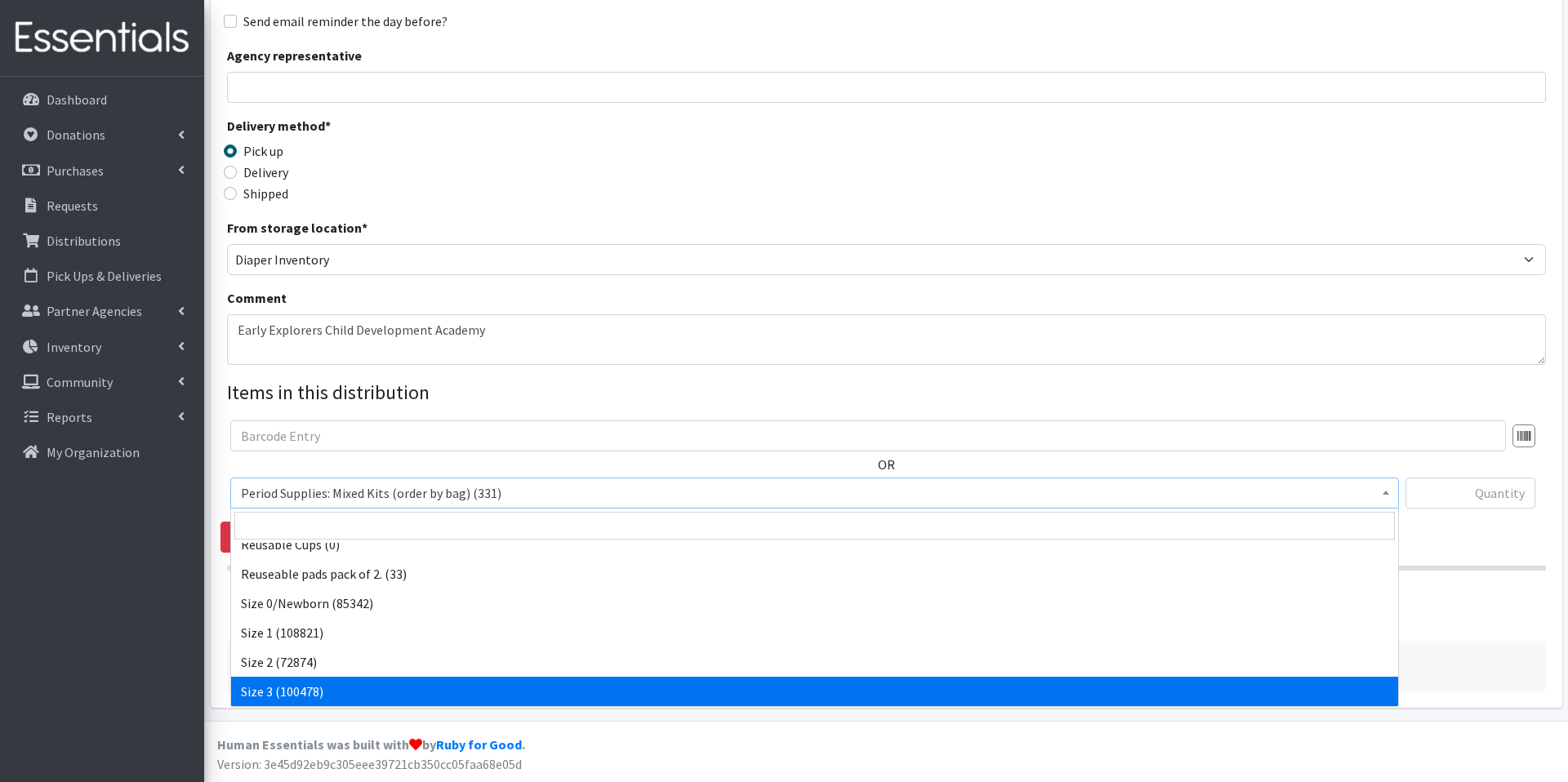
scroll to position [542, 0]
select select "1097"
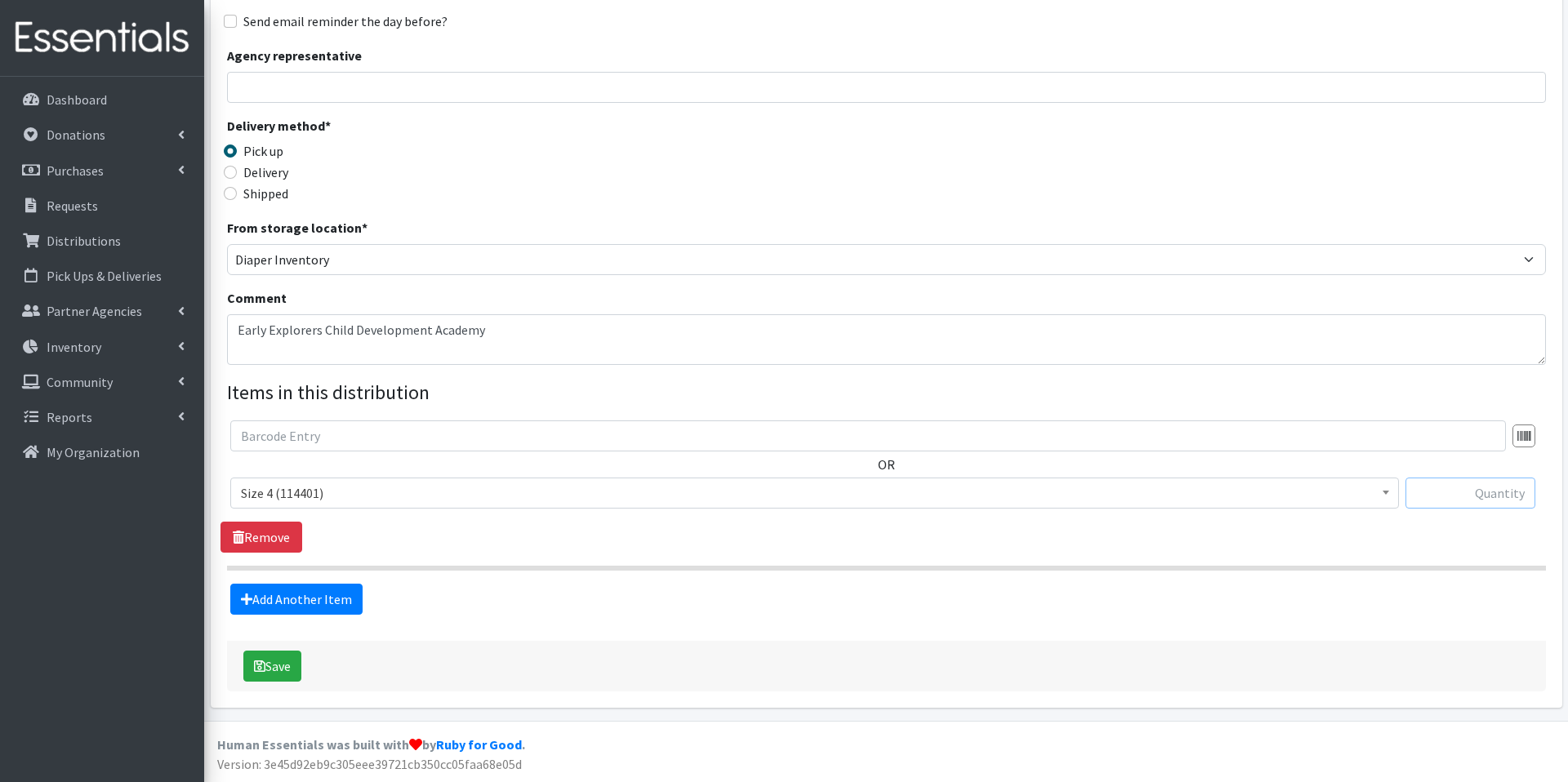
click at [1469, 491] on input "text" at bounding box center [1470, 493] width 130 height 31
type input "125"
click at [338, 596] on link "Add Another Item" at bounding box center [296, 600] width 132 height 31
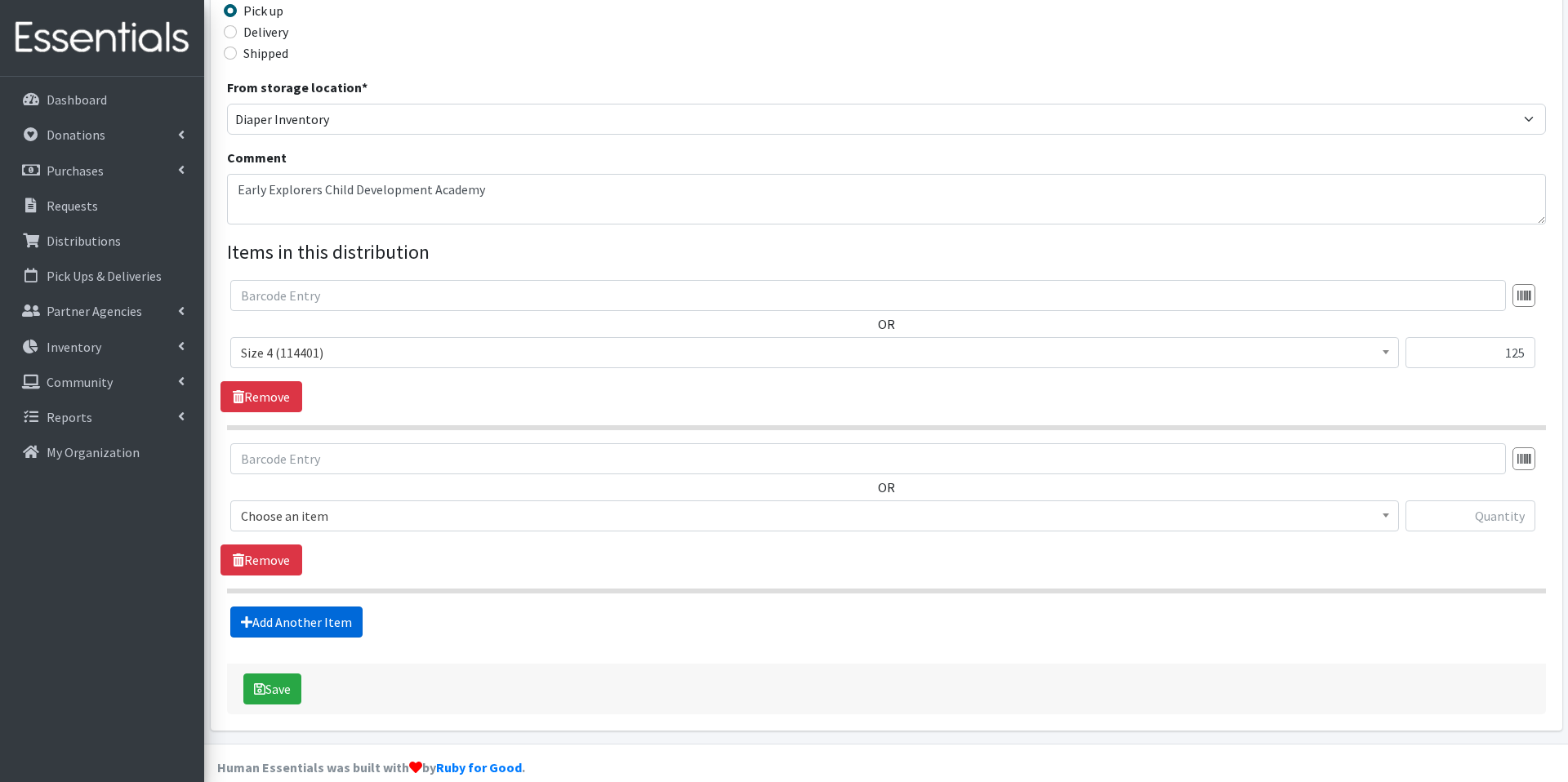
scroll to position [415, 0]
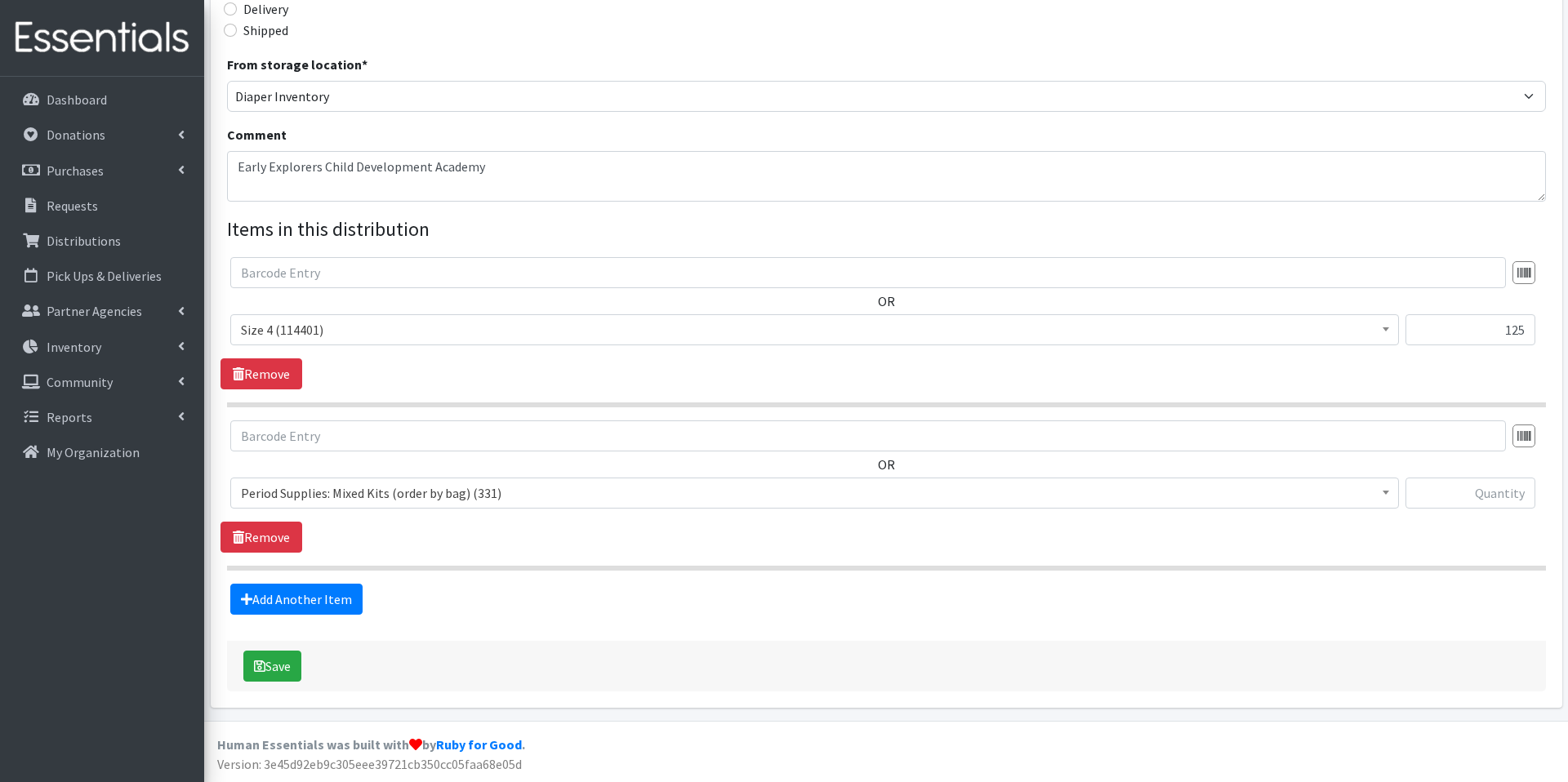
click at [458, 502] on span "Period Supplies: Mixed Kits (order by bag) (331)" at bounding box center [814, 492] width 1147 height 23
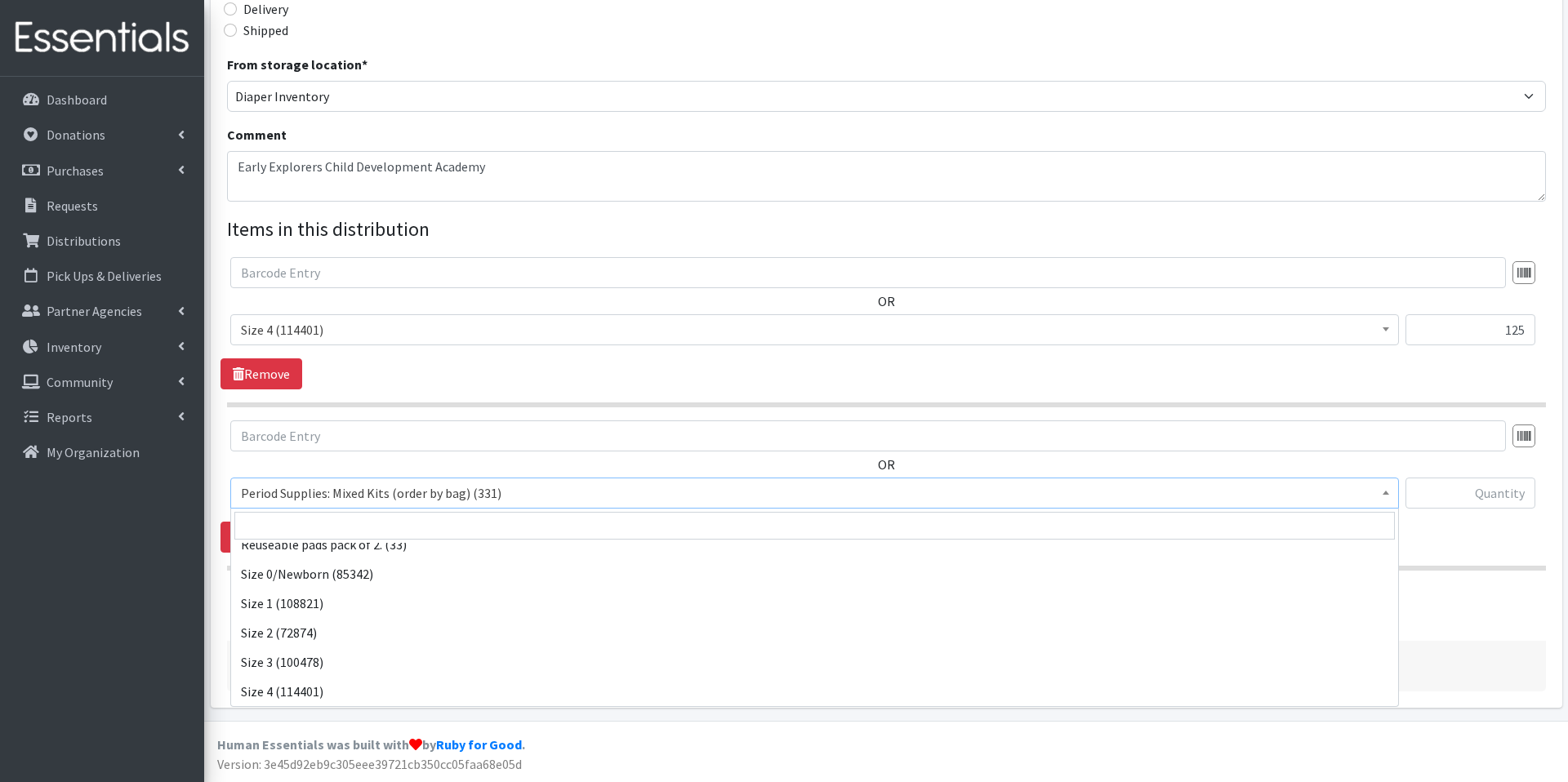
scroll to position [572, 0]
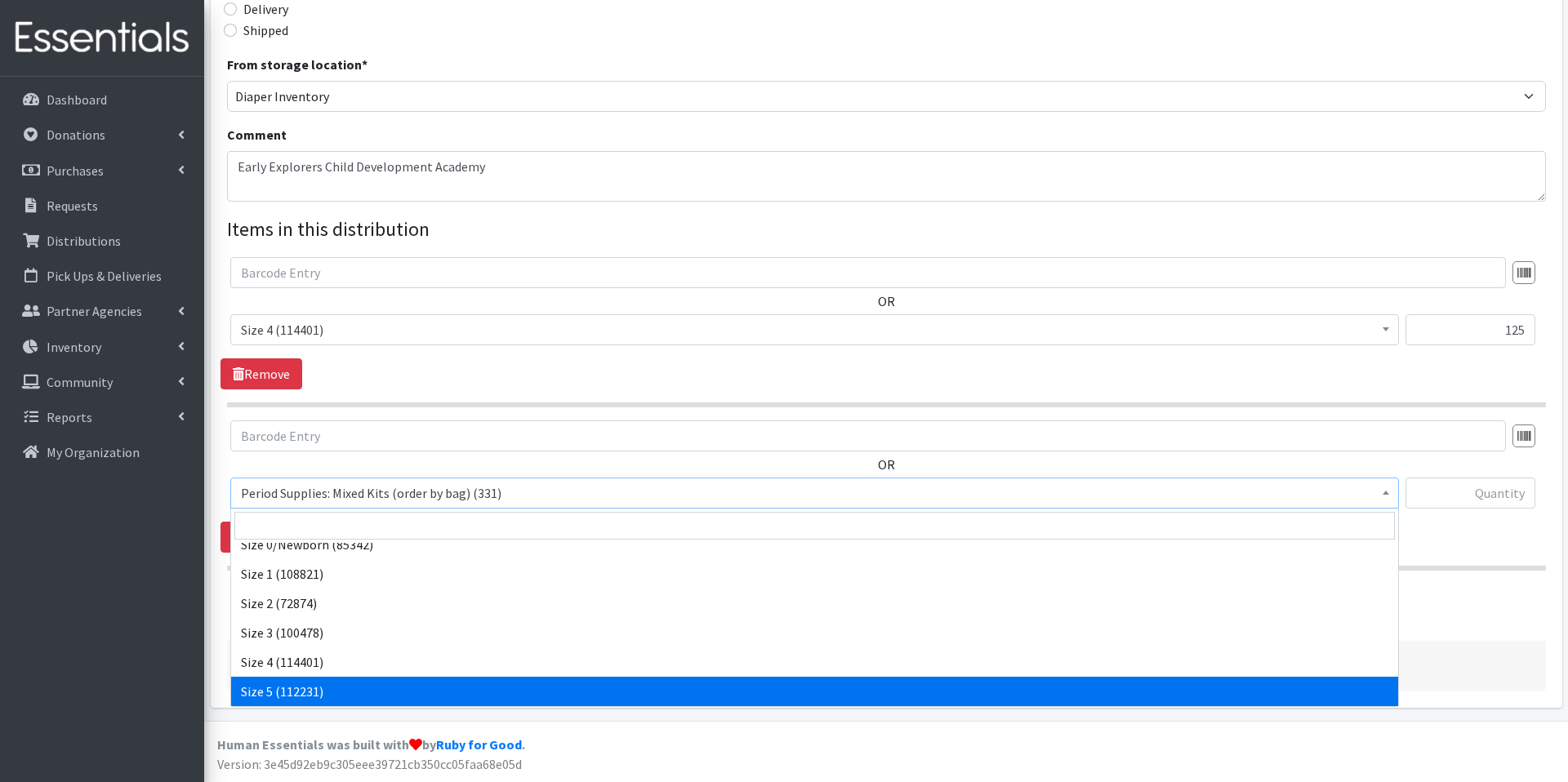
select select "1098"
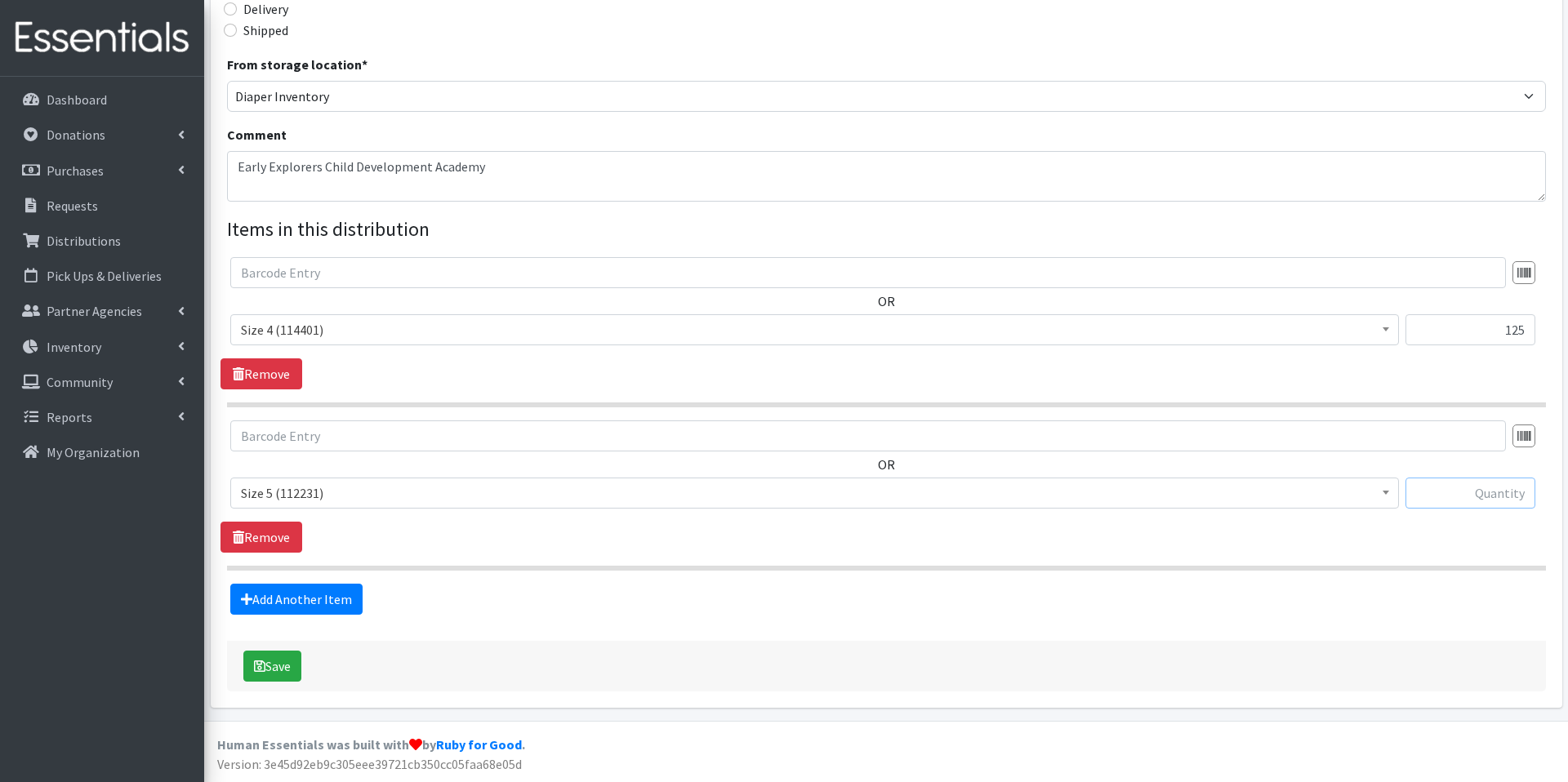
click at [1475, 497] on input "text" at bounding box center [1470, 493] width 130 height 31
type input "250"
click at [302, 608] on link "Add Another Item" at bounding box center [296, 600] width 132 height 31
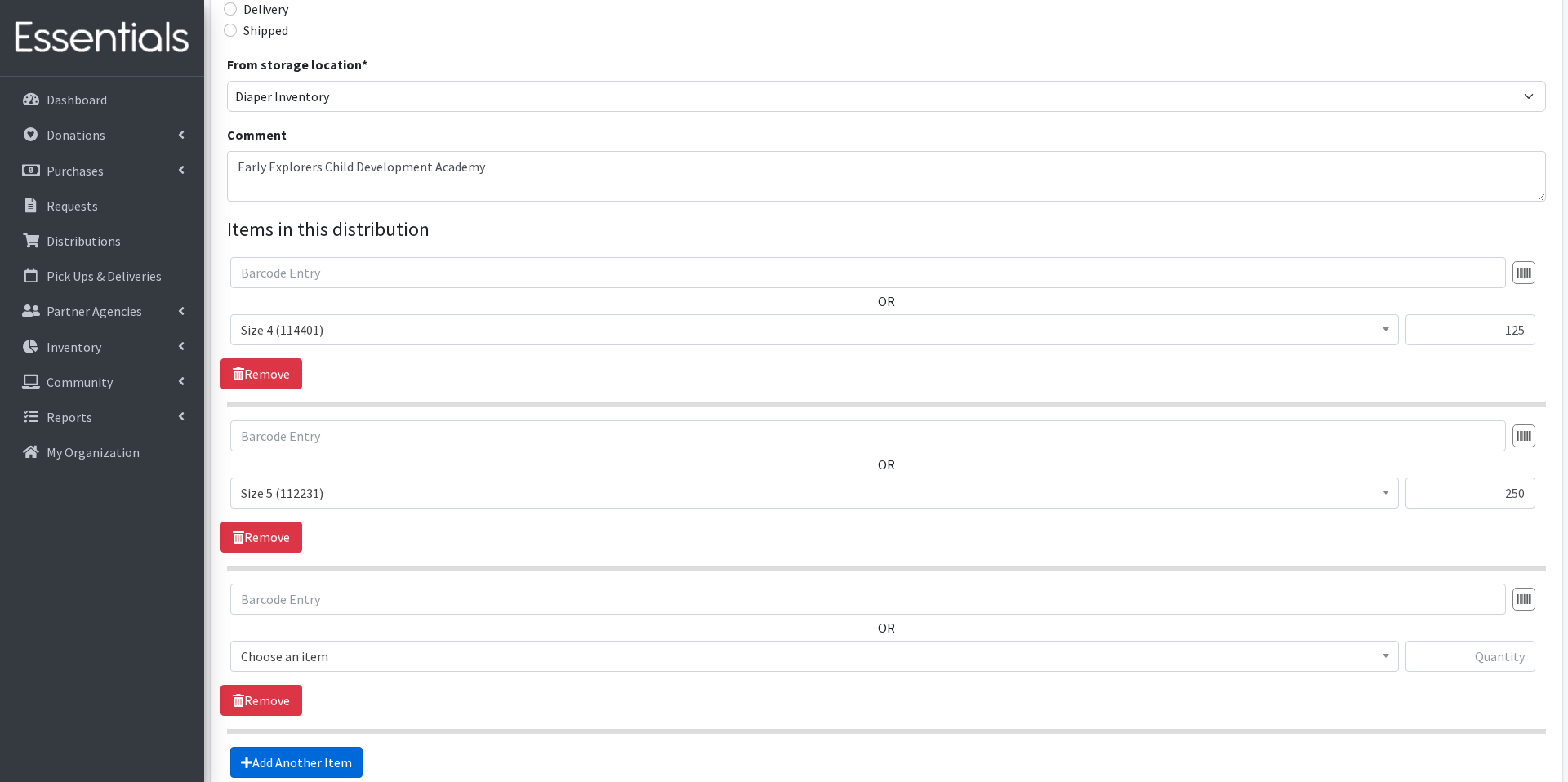
scroll to position [578, 0]
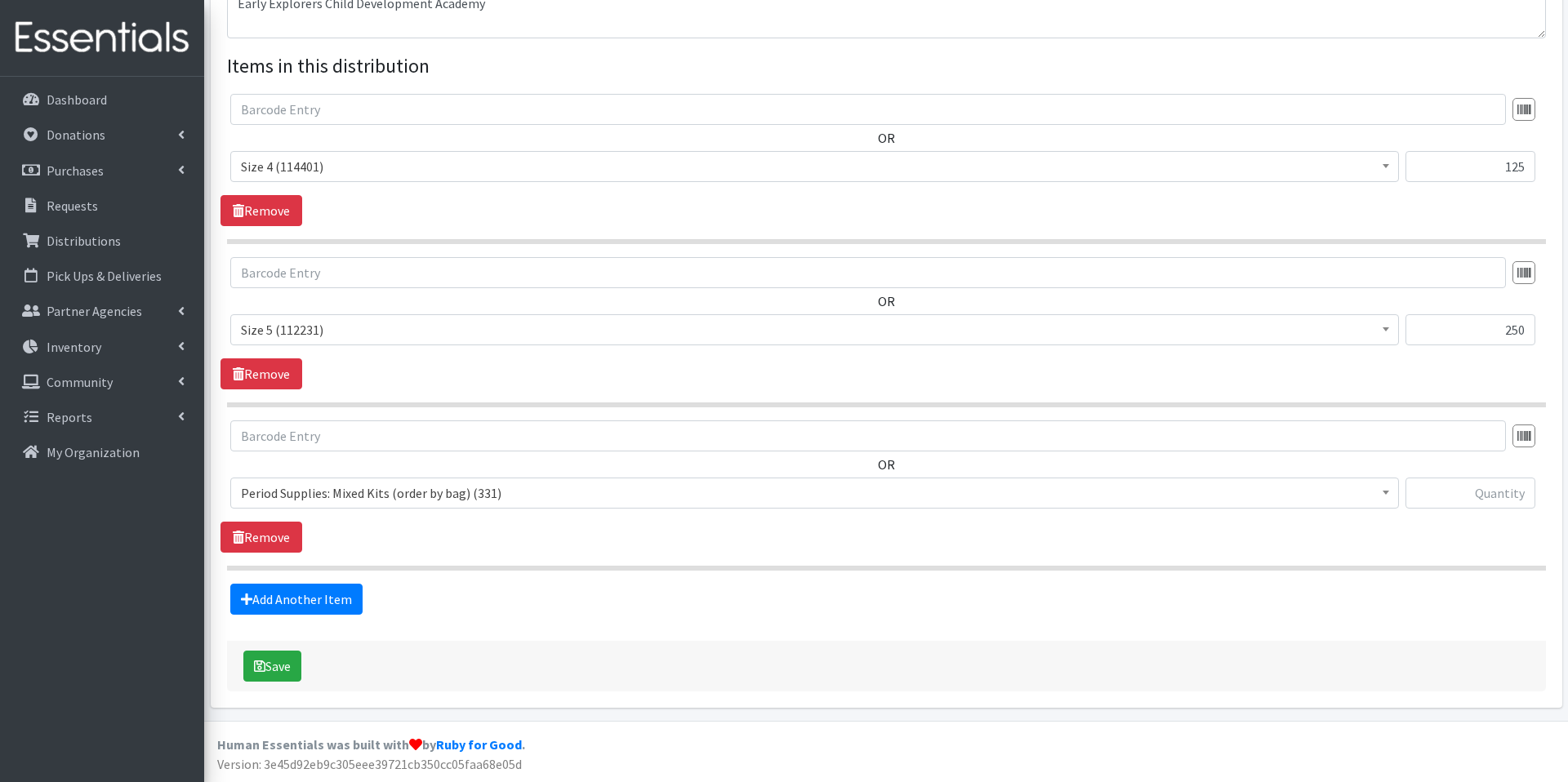
click at [466, 506] on span "Period Supplies: Mixed Kits (order by bag) (331)" at bounding box center [814, 493] width 1169 height 31
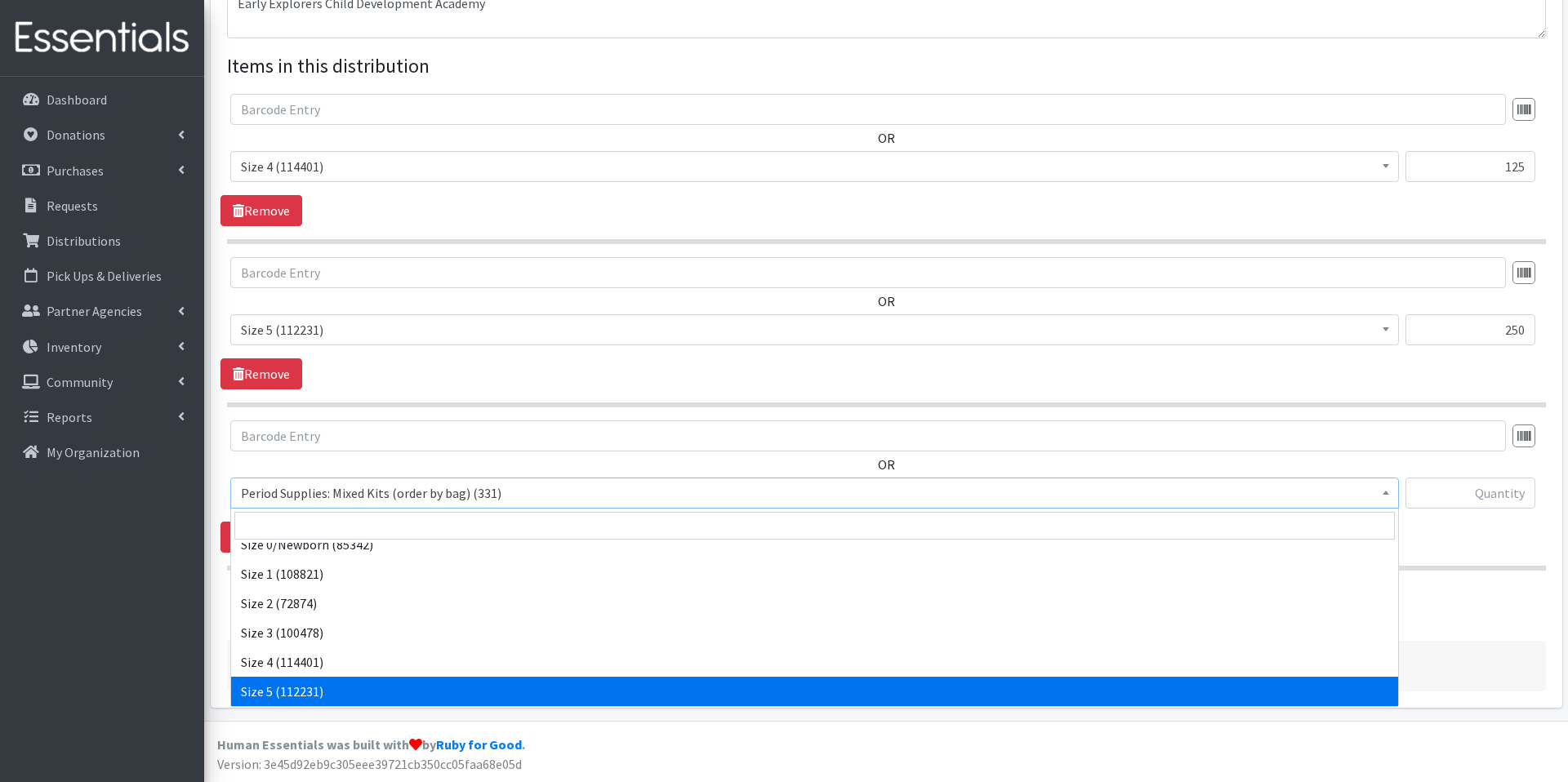
scroll to position [601, 0]
select select "1100"
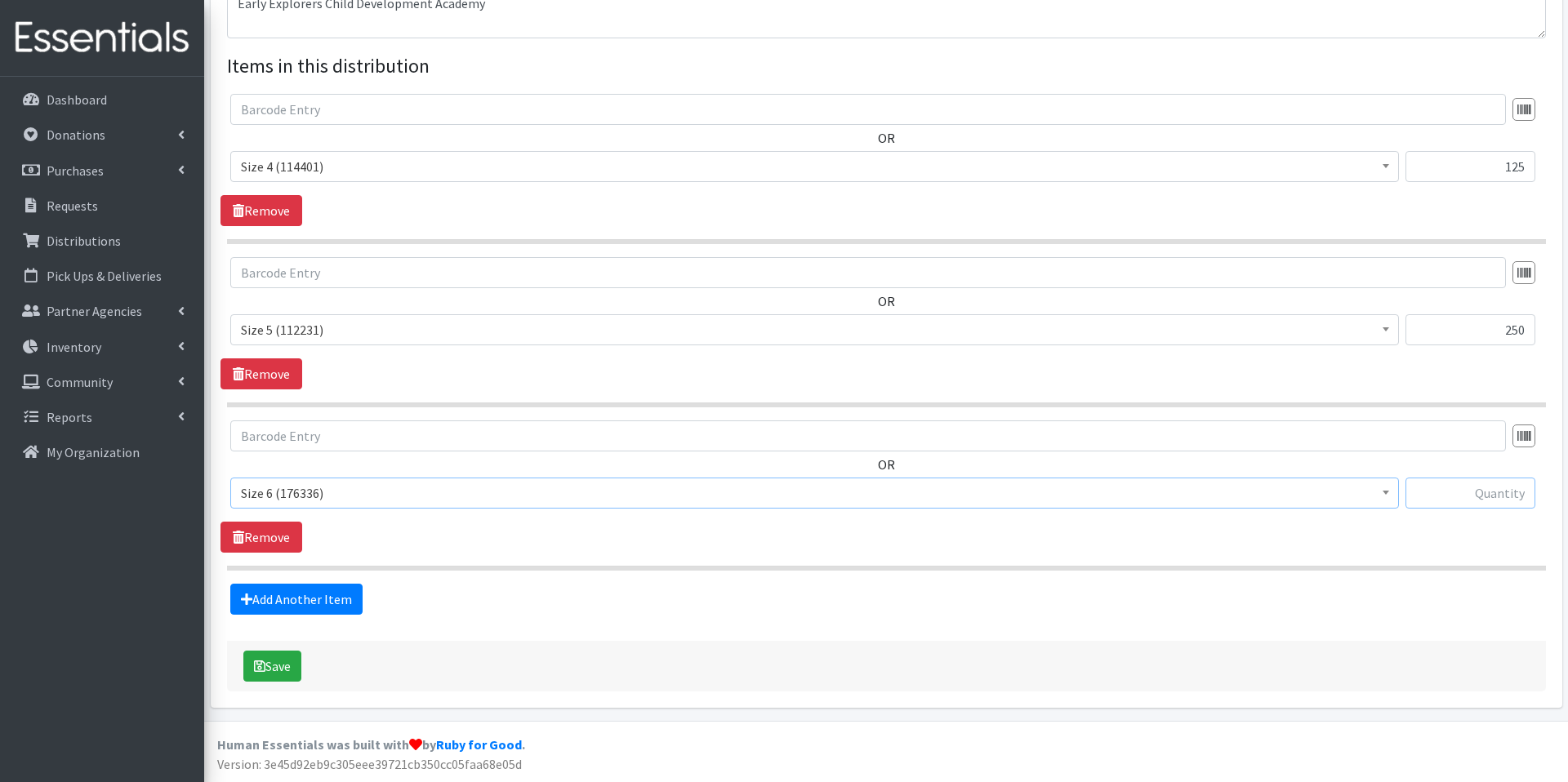
click at [1456, 492] on input "text" at bounding box center [1470, 493] width 130 height 31
type input "250"
click at [272, 665] on button "Save" at bounding box center [272, 667] width 58 height 31
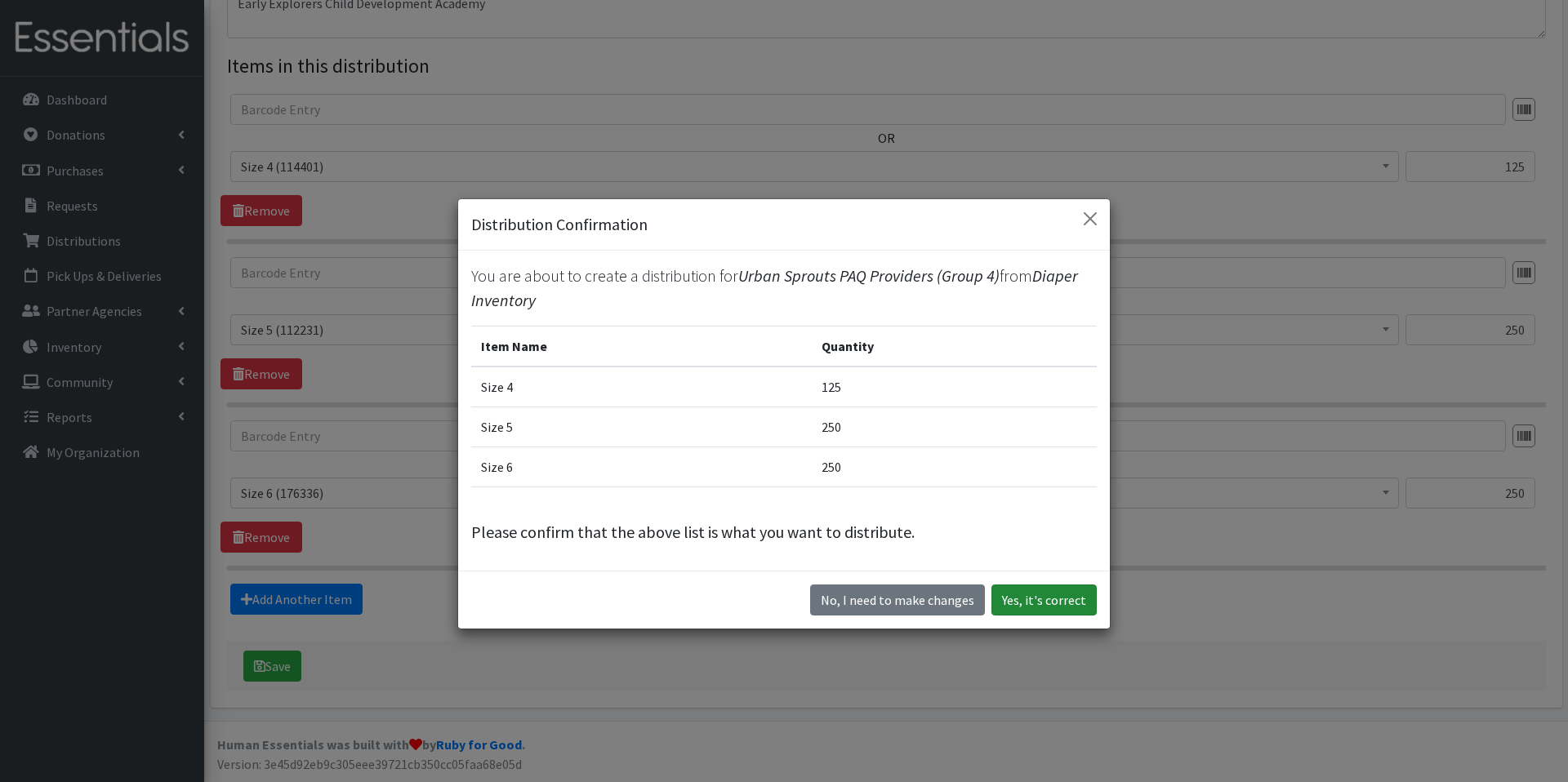
click at [1009, 599] on button "Yes, it's correct" at bounding box center [1044, 600] width 106 height 31
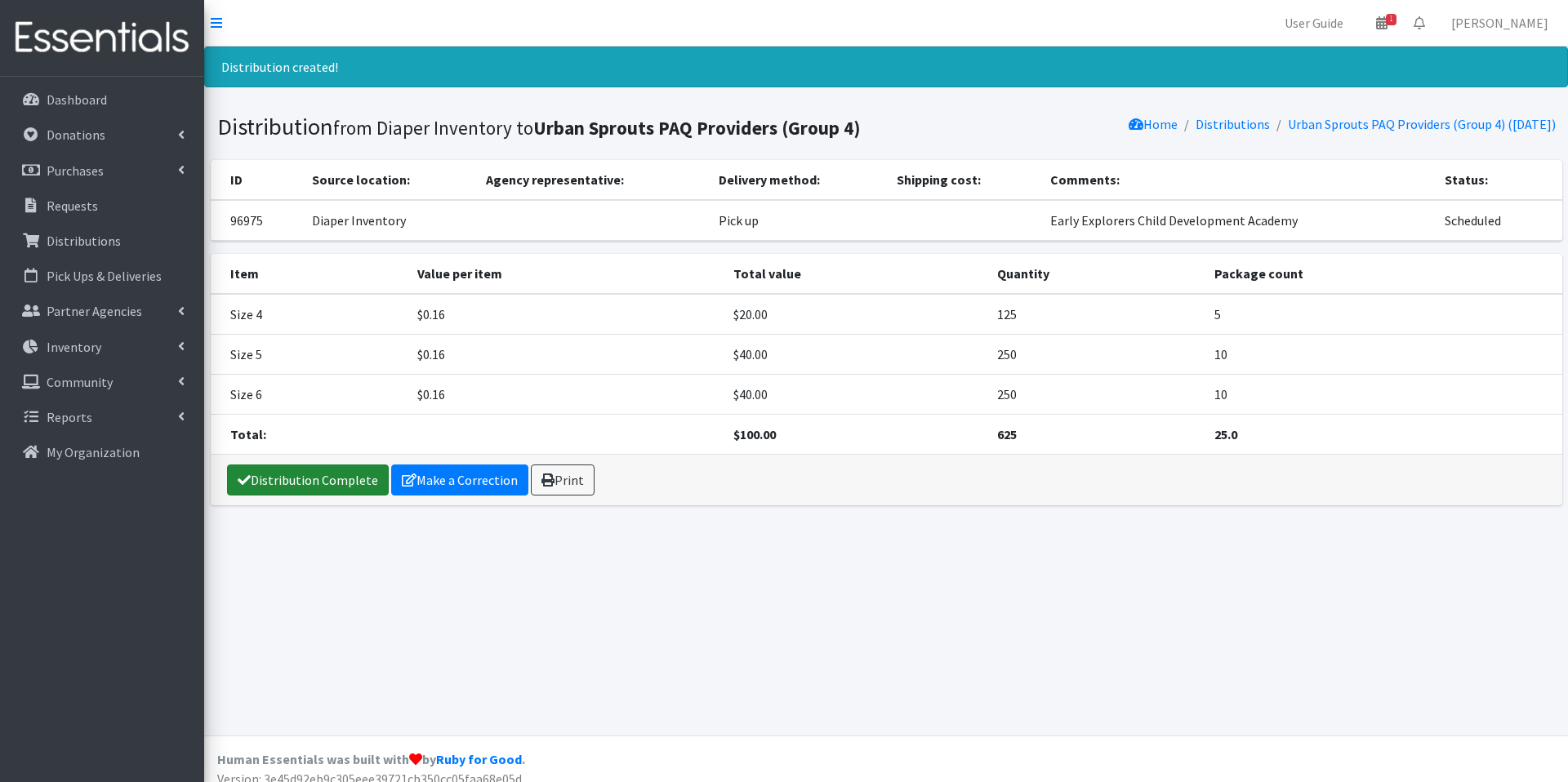
click at [369, 477] on link "Distribution Complete" at bounding box center [307, 481] width 161 height 31
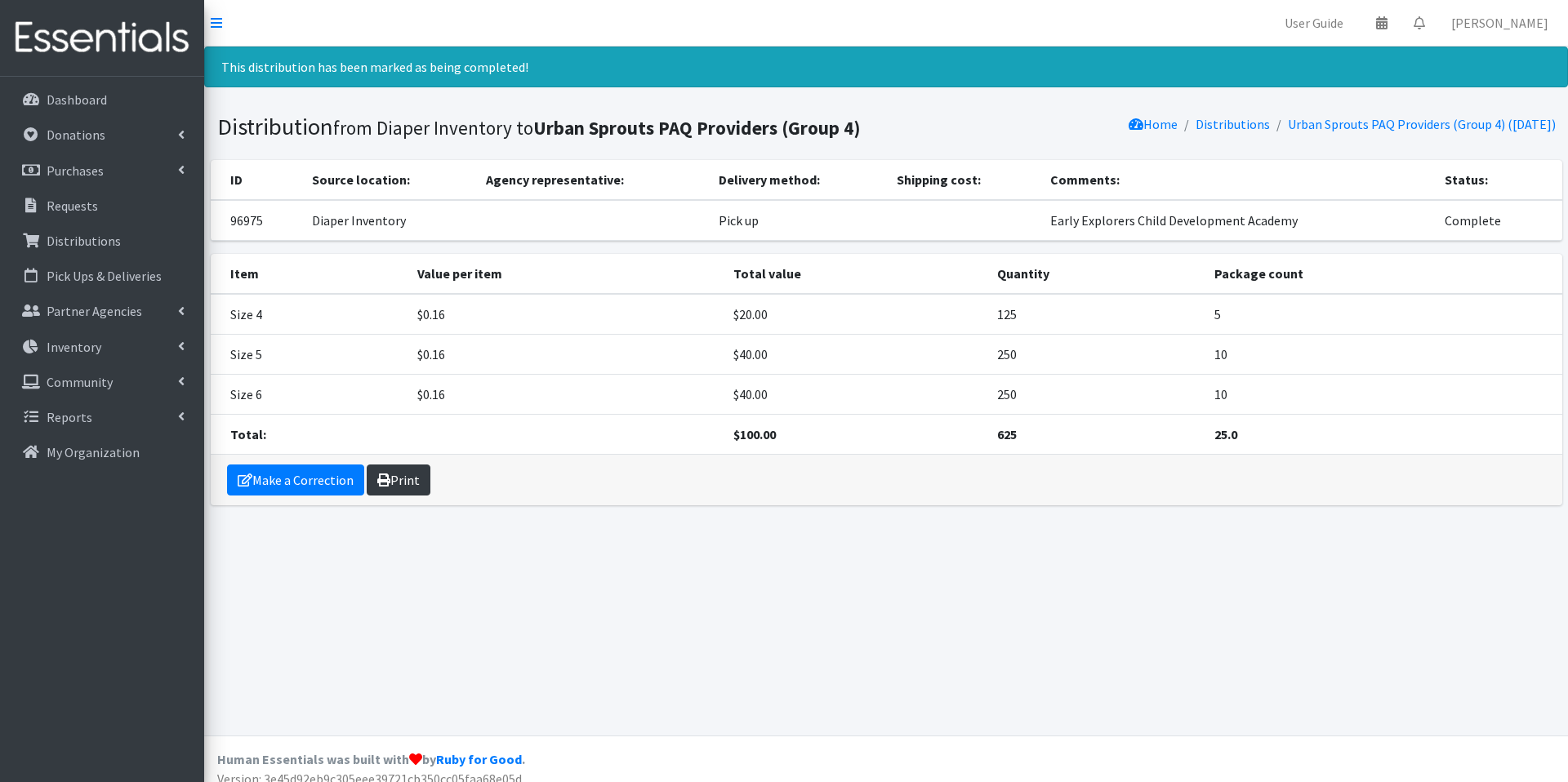
click at [405, 482] on link "Print" at bounding box center [398, 481] width 64 height 31
click at [406, 494] on link "Print" at bounding box center [398, 481] width 64 height 31
click at [1424, 23] on icon at bounding box center [1420, 23] width 12 height 13
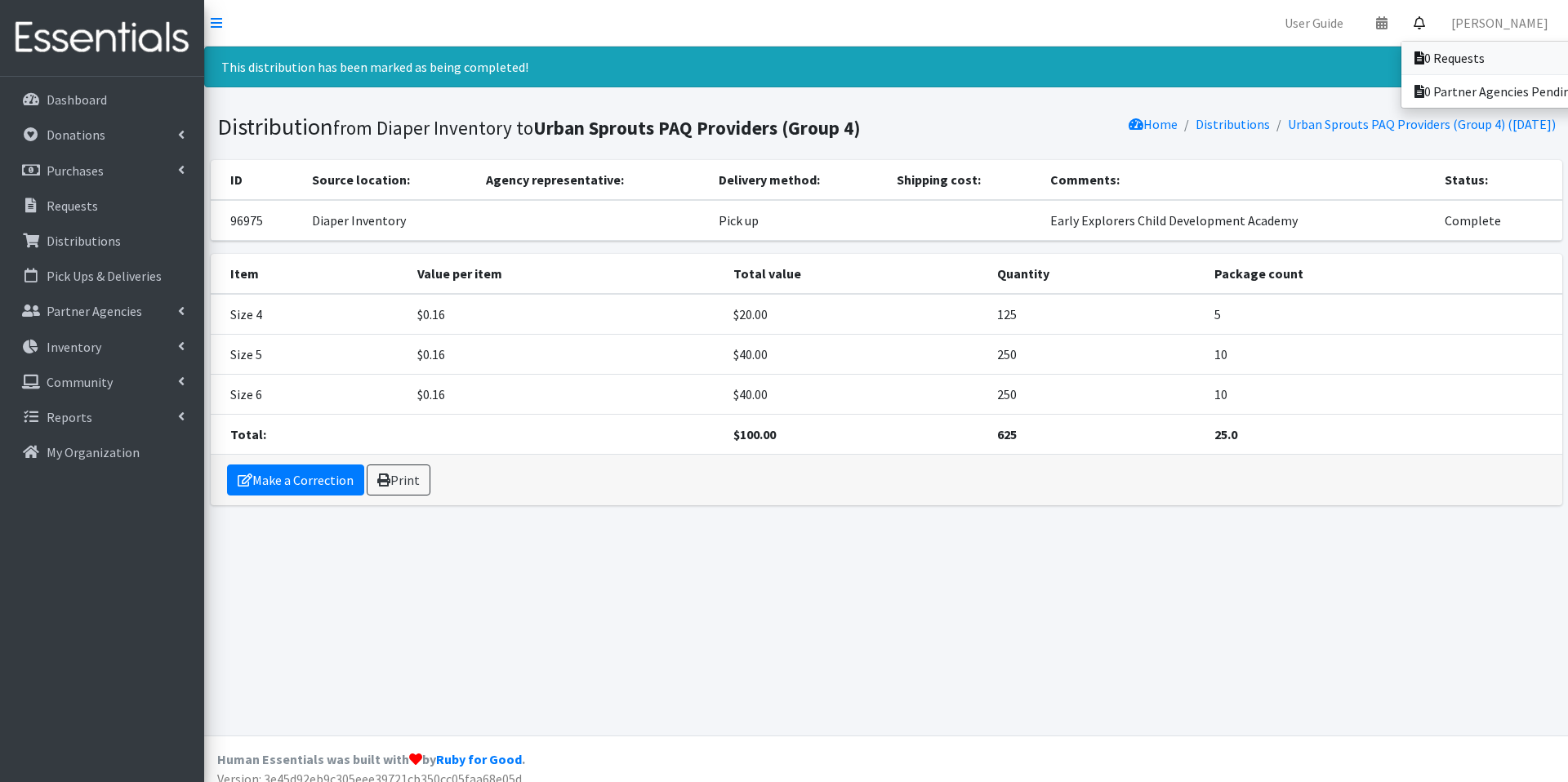
click at [1425, 48] on link "0 Requests" at bounding box center [1515, 58] width 227 height 32
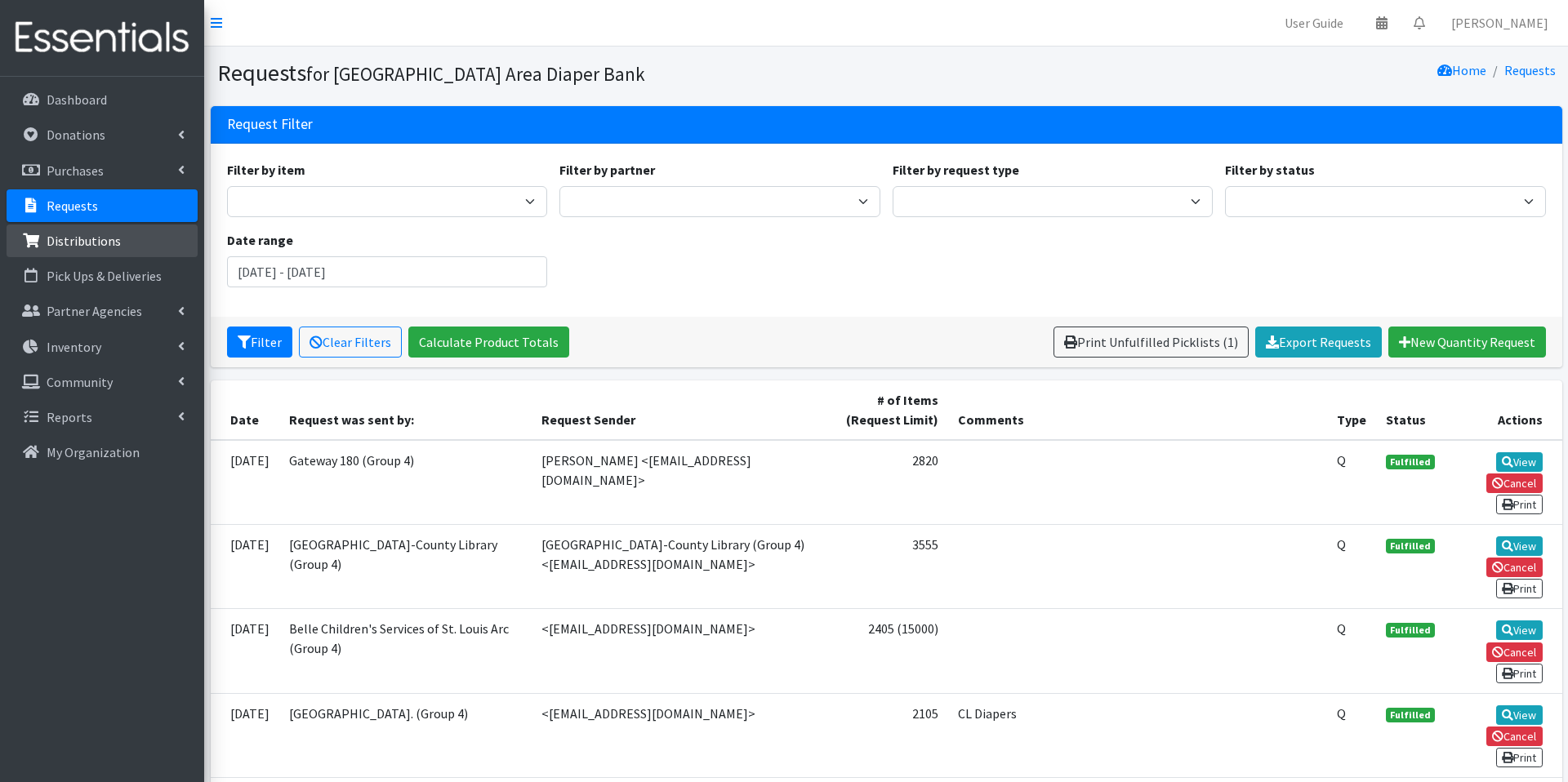
click at [127, 249] on link "Distributions" at bounding box center [102, 240] width 191 height 32
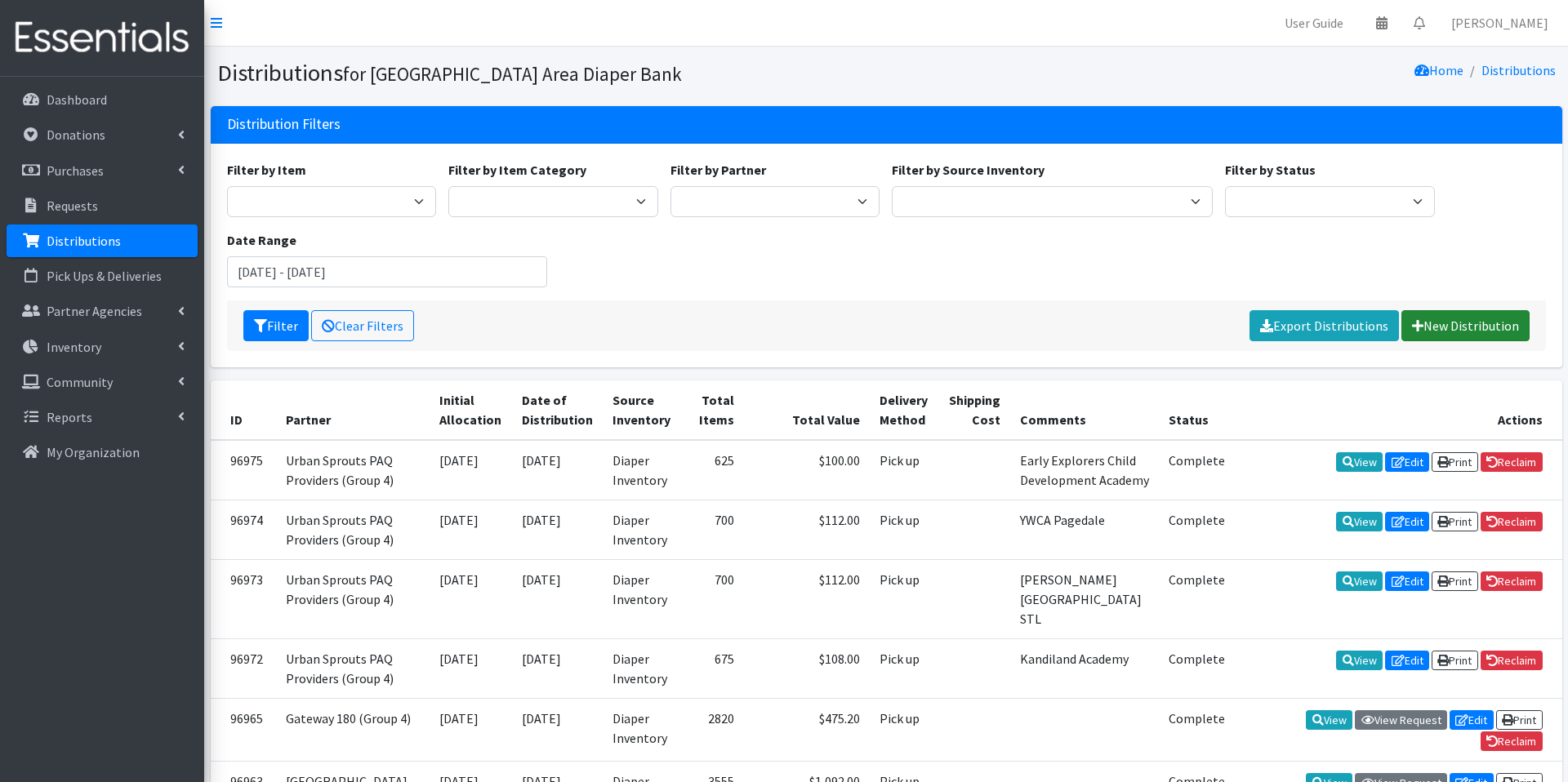
click at [1447, 323] on link "New Distribution" at bounding box center [1465, 326] width 128 height 31
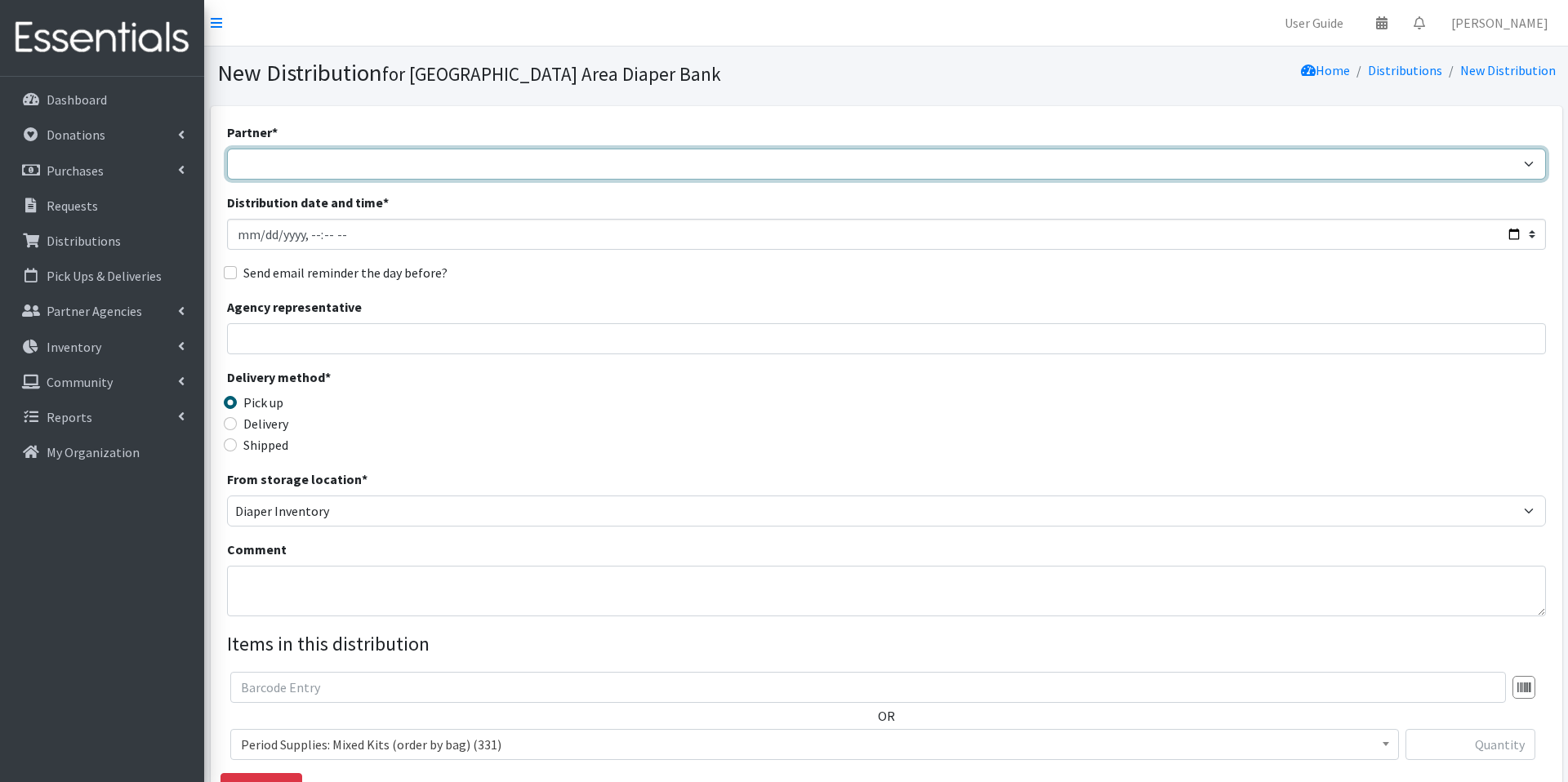
click at [854, 160] on select "Affinia Healthcare (Group 2) [PERSON_NAME] (Group 1) Assistance League of St. L…" at bounding box center [887, 164] width 1319 height 31
select select "5715"
click at [227, 149] on select "Affinia Healthcare (Group 2) [PERSON_NAME] (Group 1) Assistance League of St. L…" at bounding box center [887, 164] width 1319 height 31
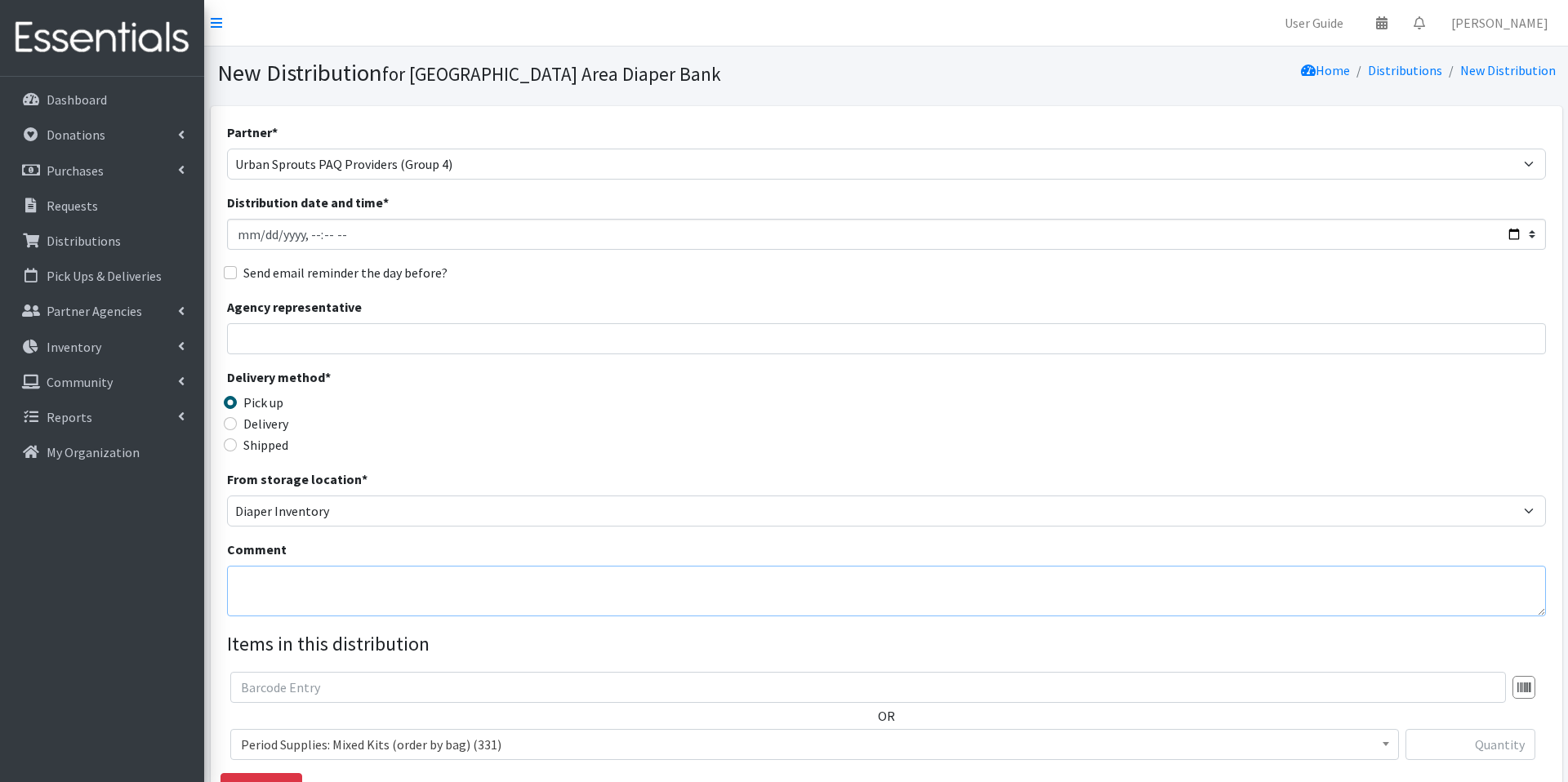
click at [688, 590] on textarea "Comment" at bounding box center [887, 591] width 1319 height 51
type textarea "KJW Care Center"
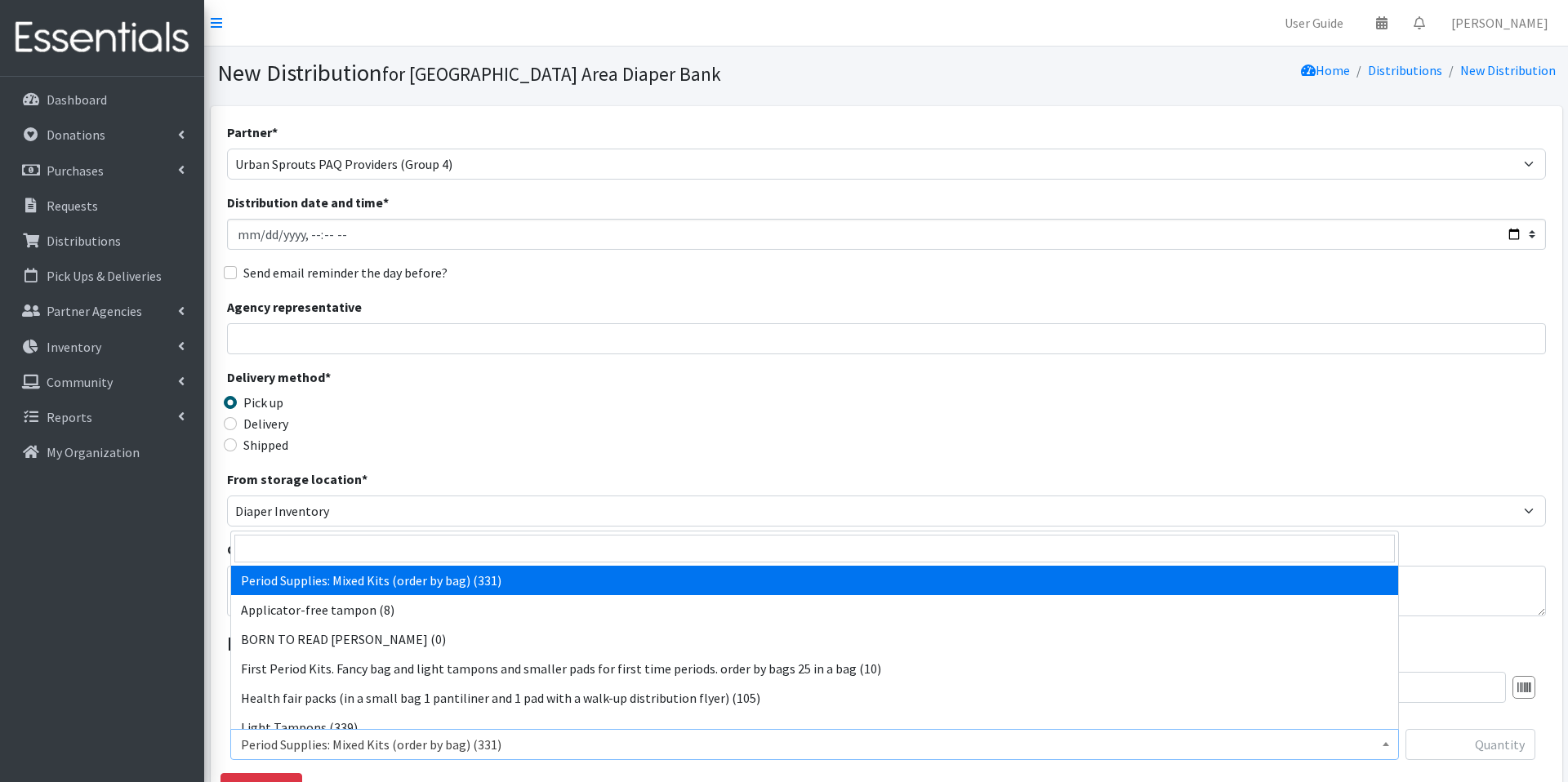
click at [530, 749] on span "Period Supplies: Mixed Kits (order by bag) (331)" at bounding box center [814, 744] width 1147 height 23
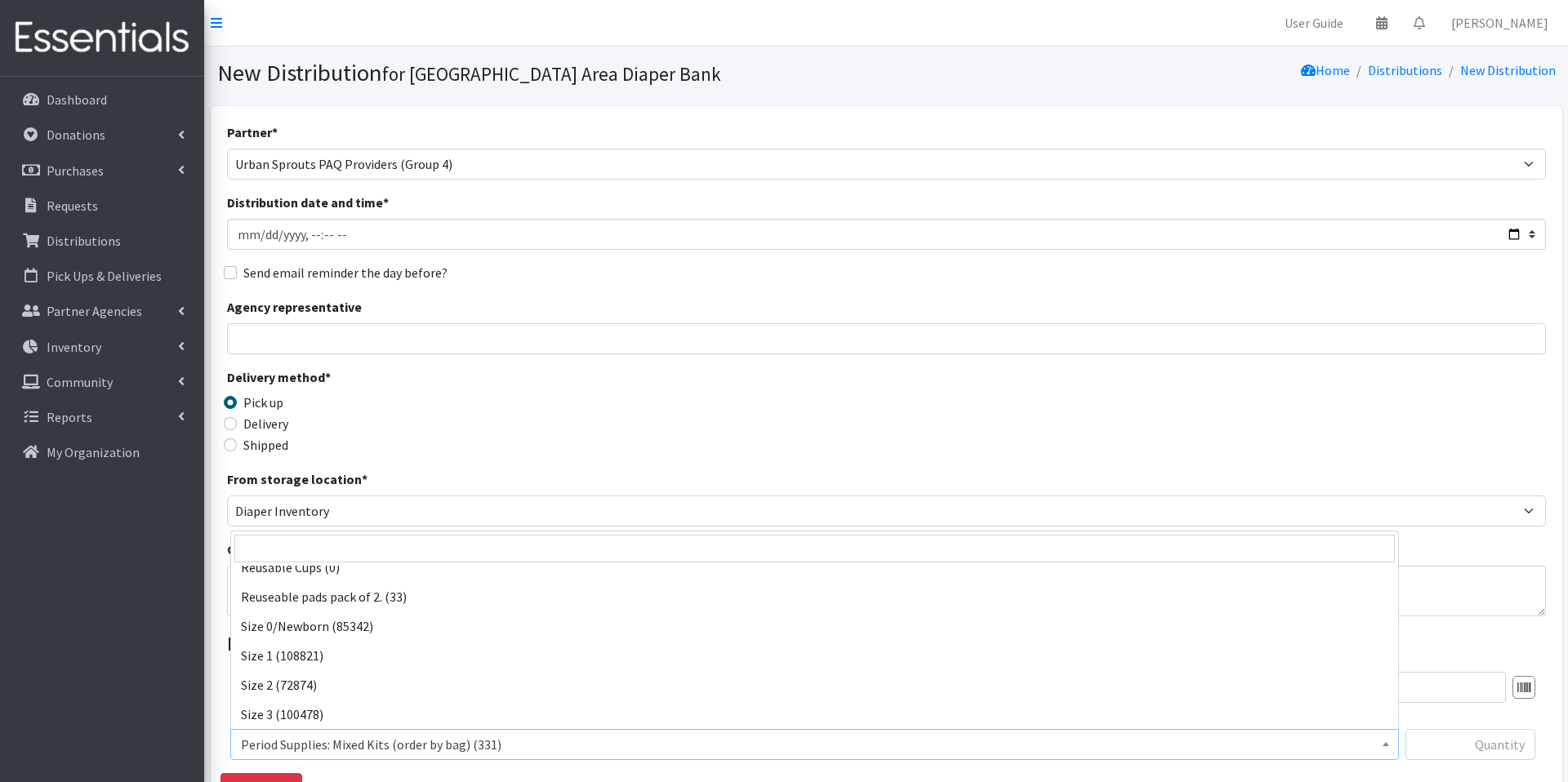
scroll to position [542, 0]
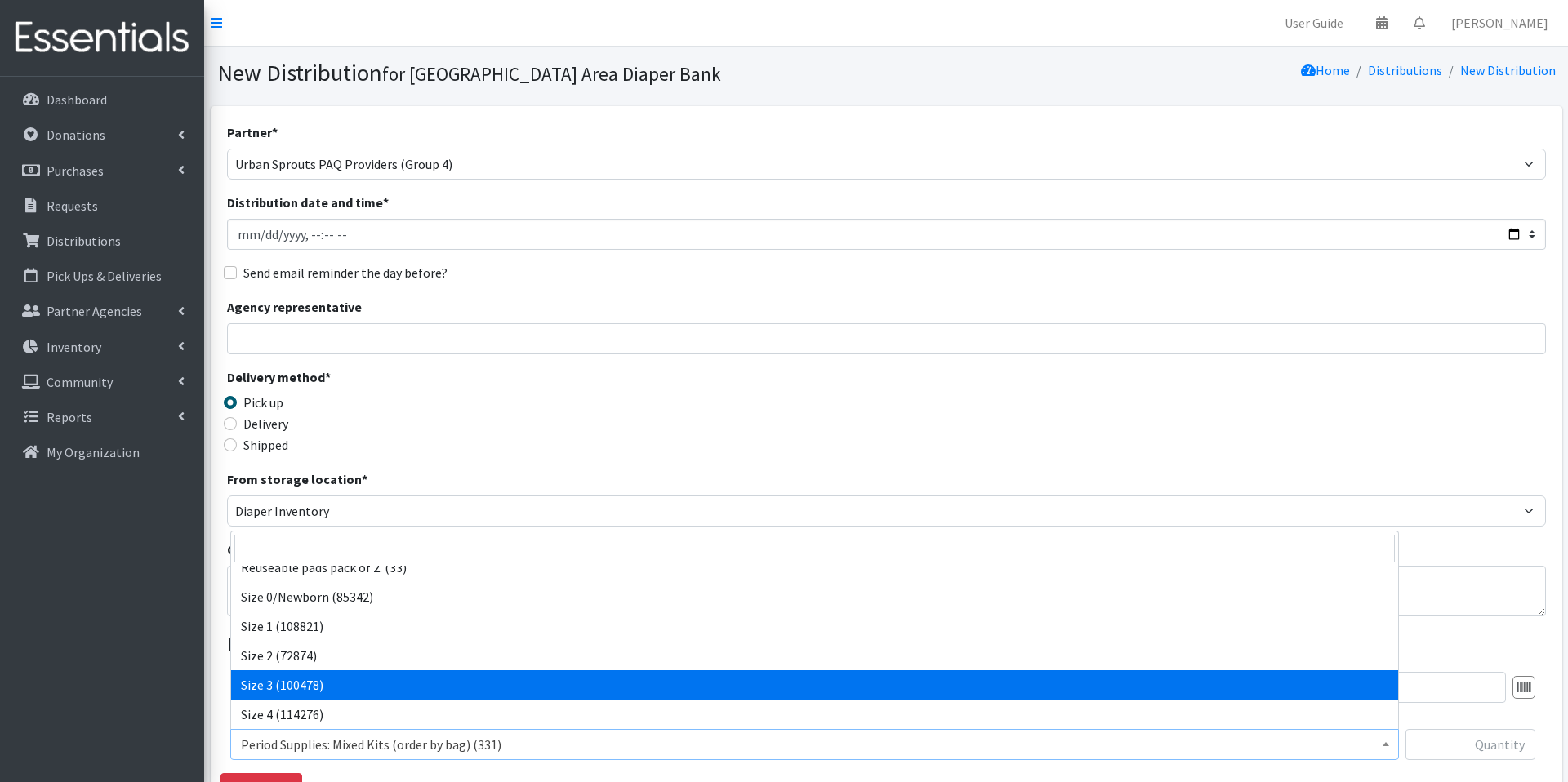
select select "1094"
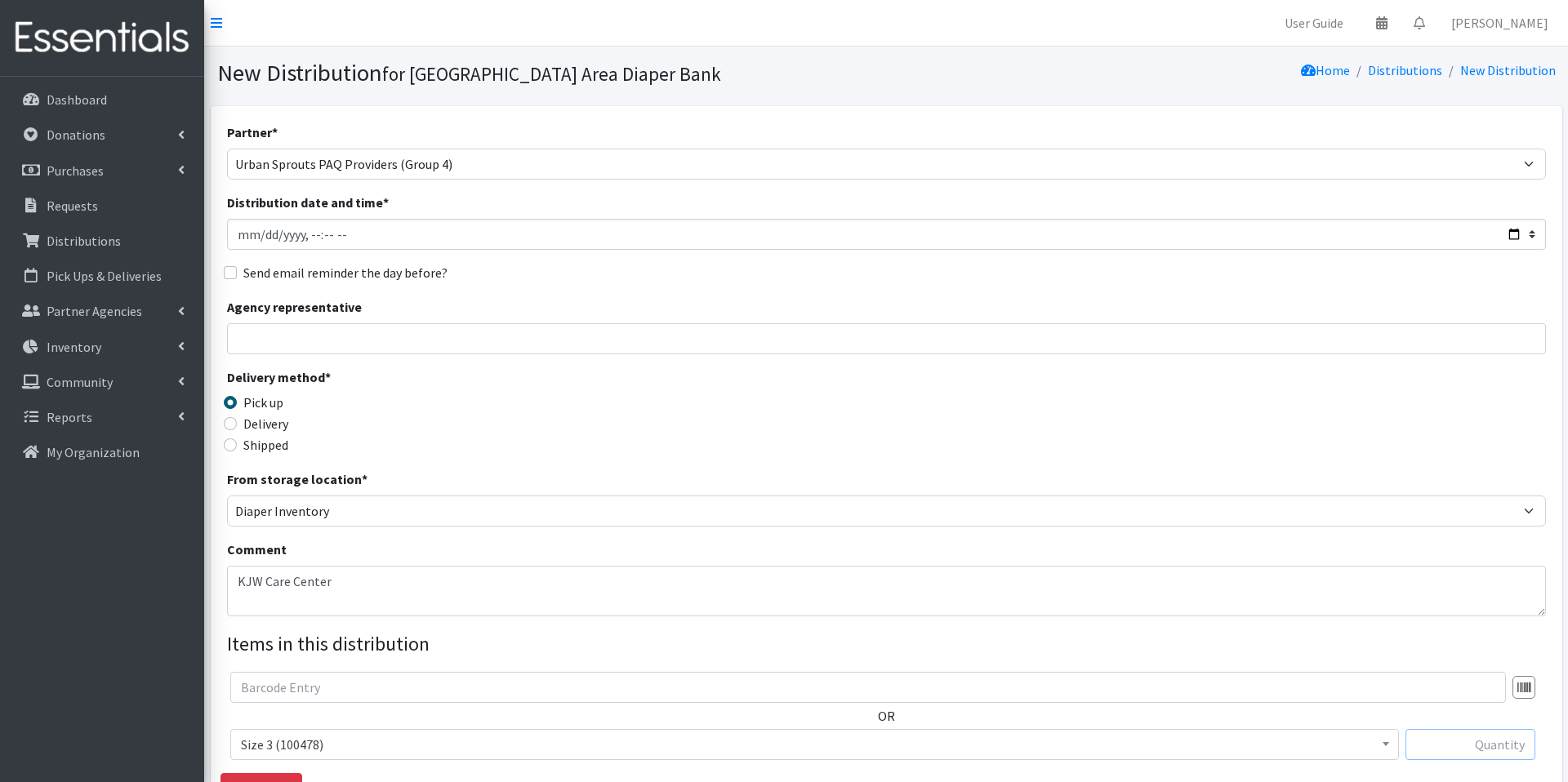
click at [1473, 751] on input "text" at bounding box center [1470, 745] width 130 height 31
type input "100"
click at [1507, 646] on legend "Items in this distribution" at bounding box center [887, 644] width 1319 height 29
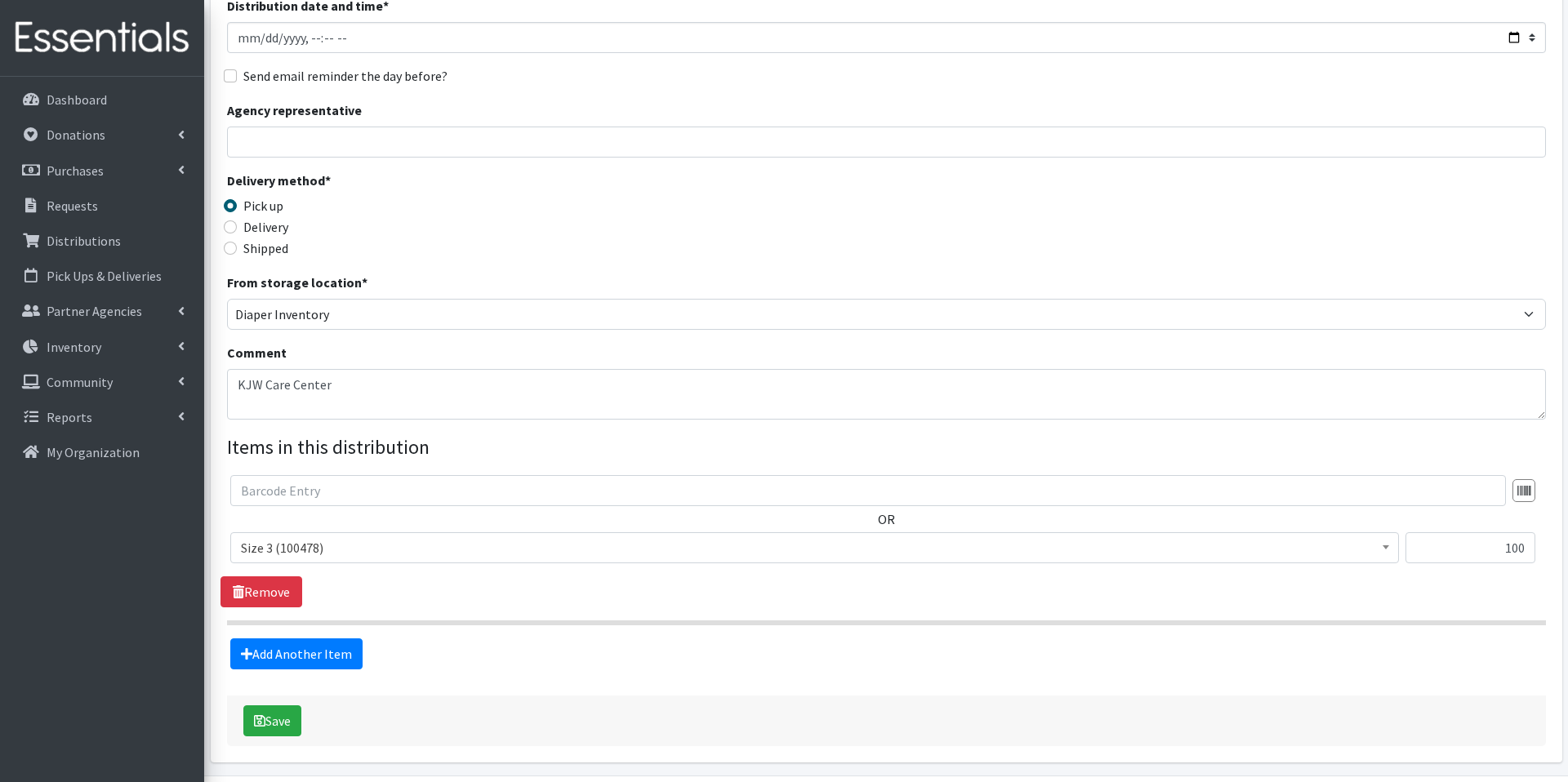
scroll to position [252, 0]
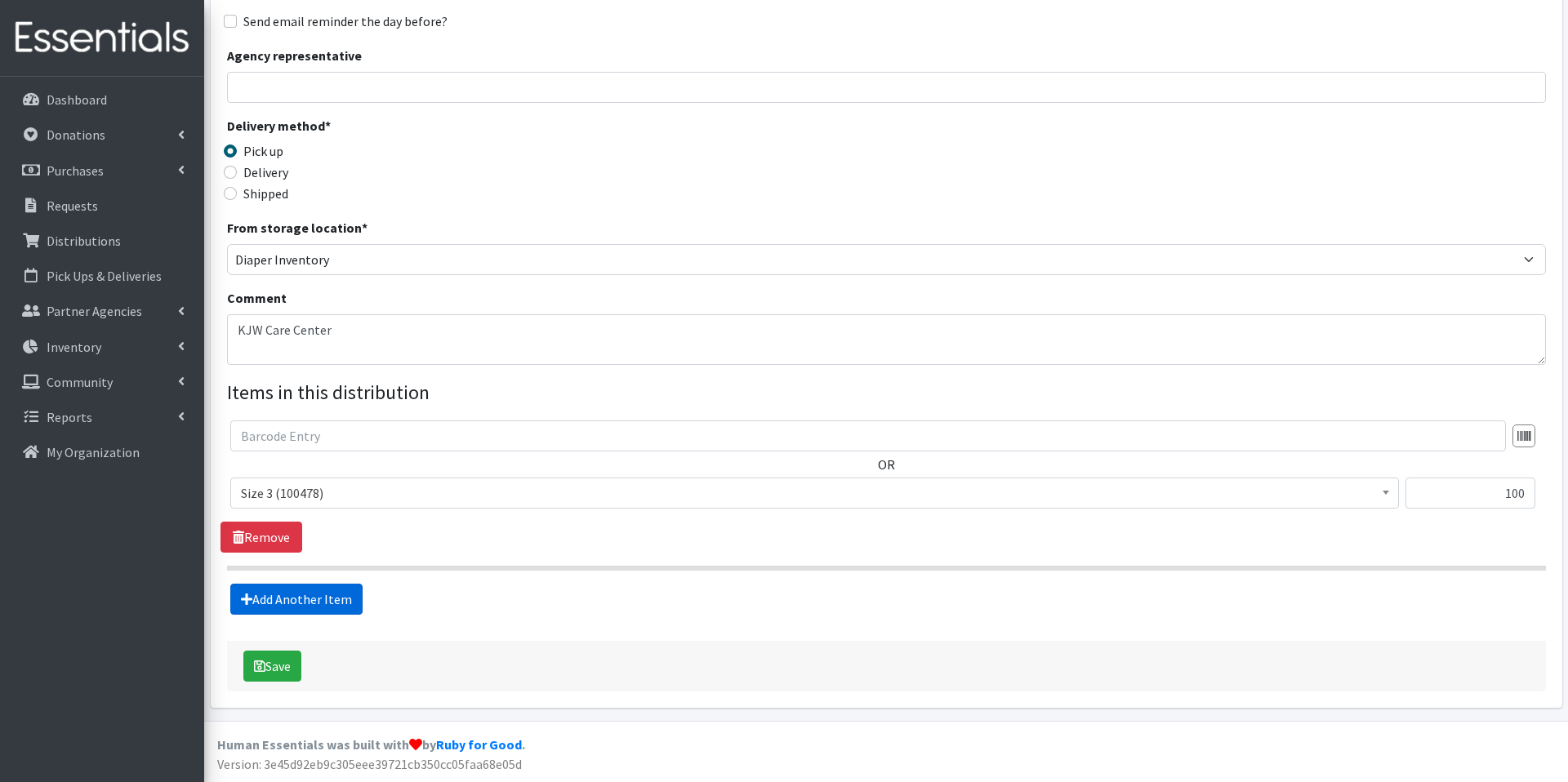
click at [317, 606] on link "Add Another Item" at bounding box center [296, 600] width 132 height 31
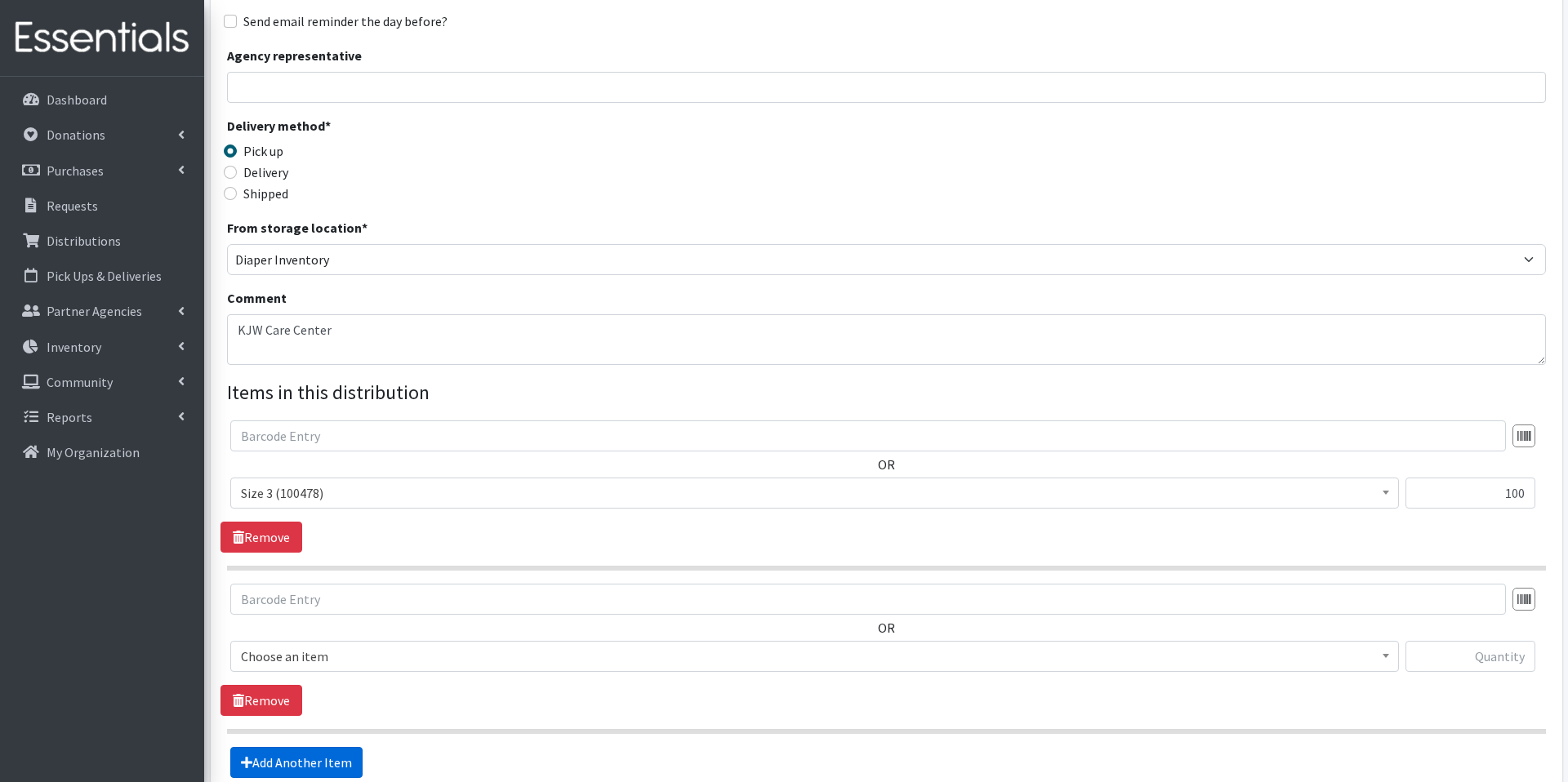
scroll to position [415, 0]
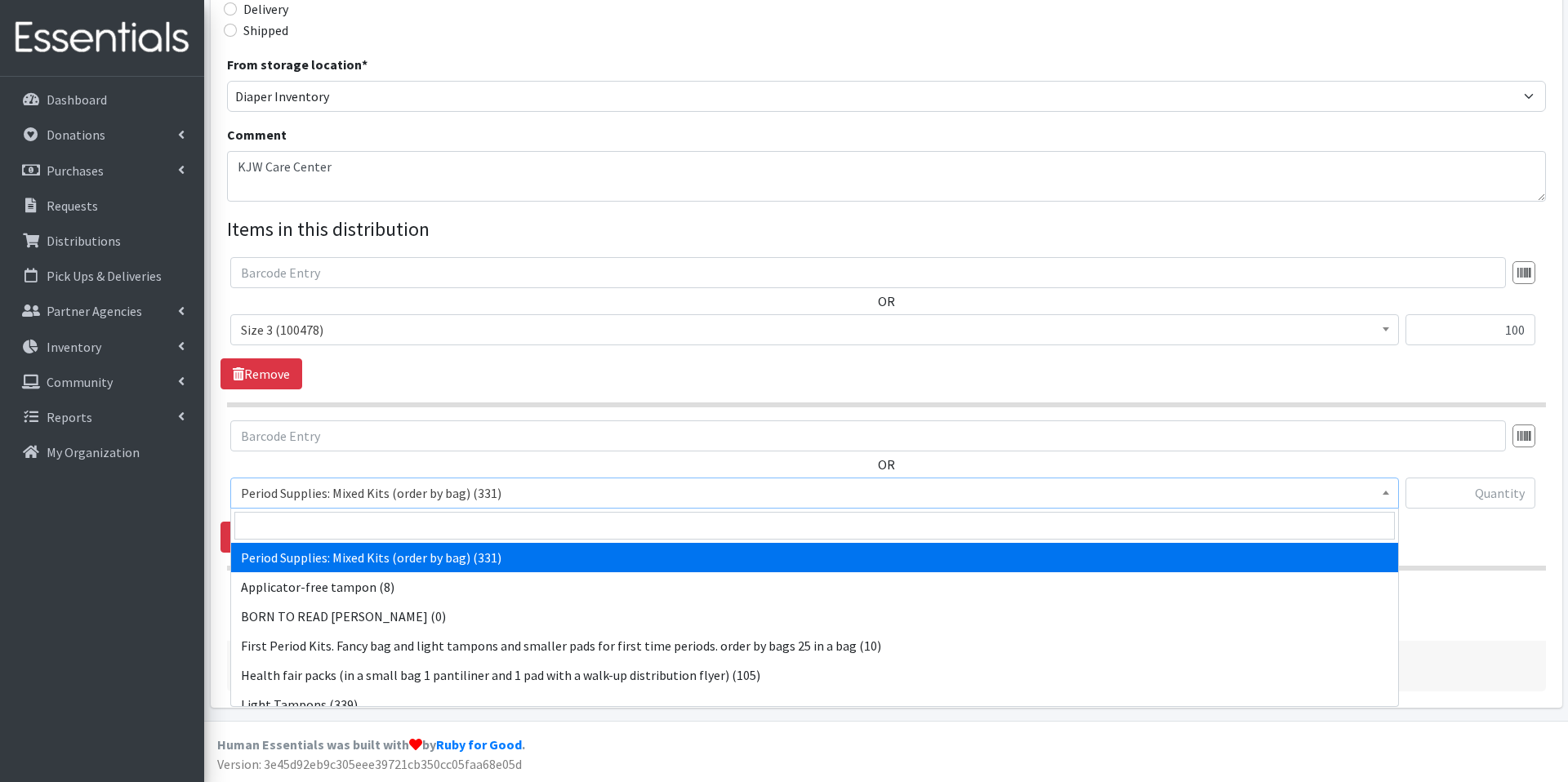
click at [405, 496] on span "Period Supplies: Mixed Kits (order by bag) (331)" at bounding box center [814, 492] width 1147 height 23
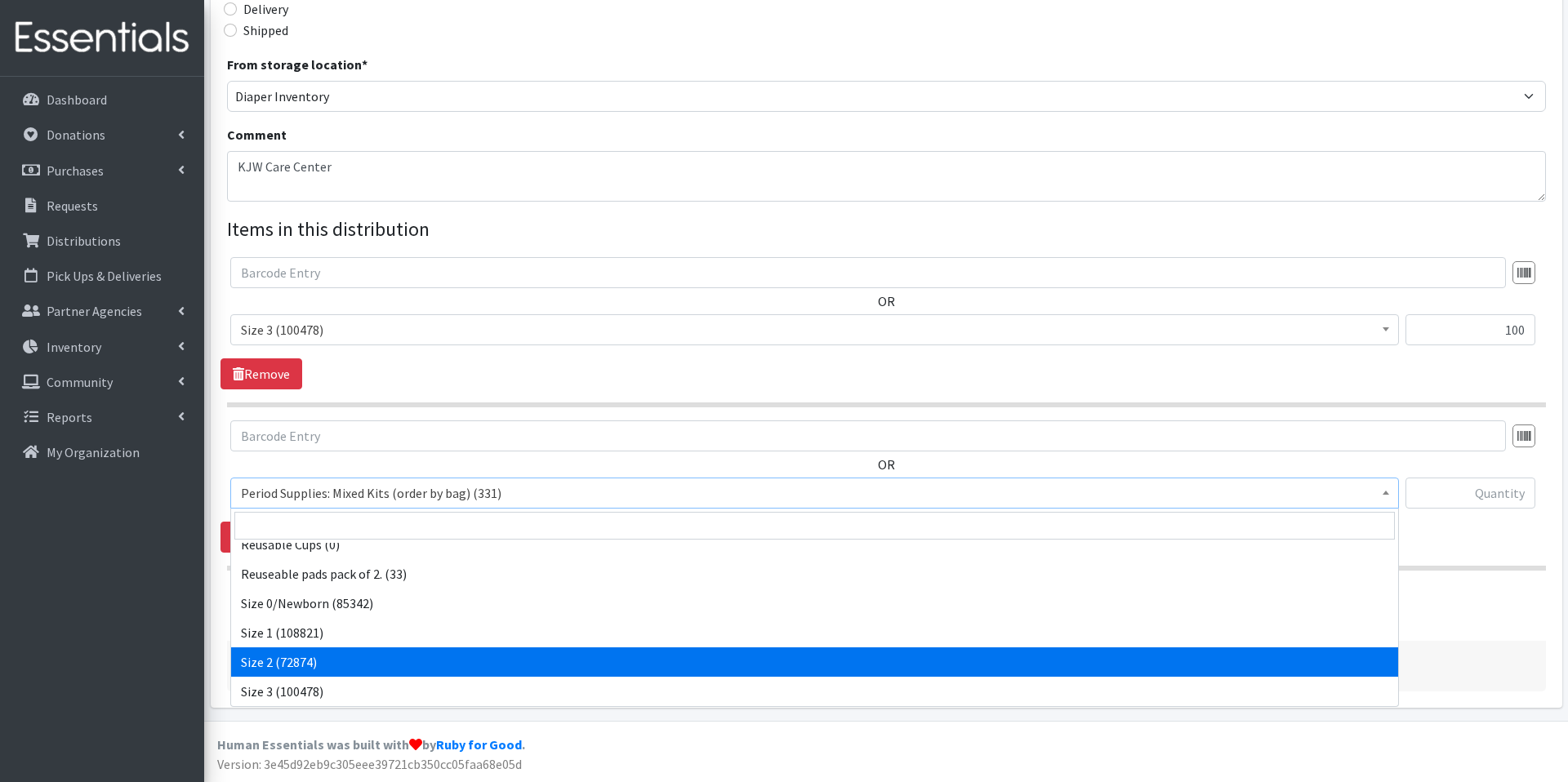
scroll to position [542, 0]
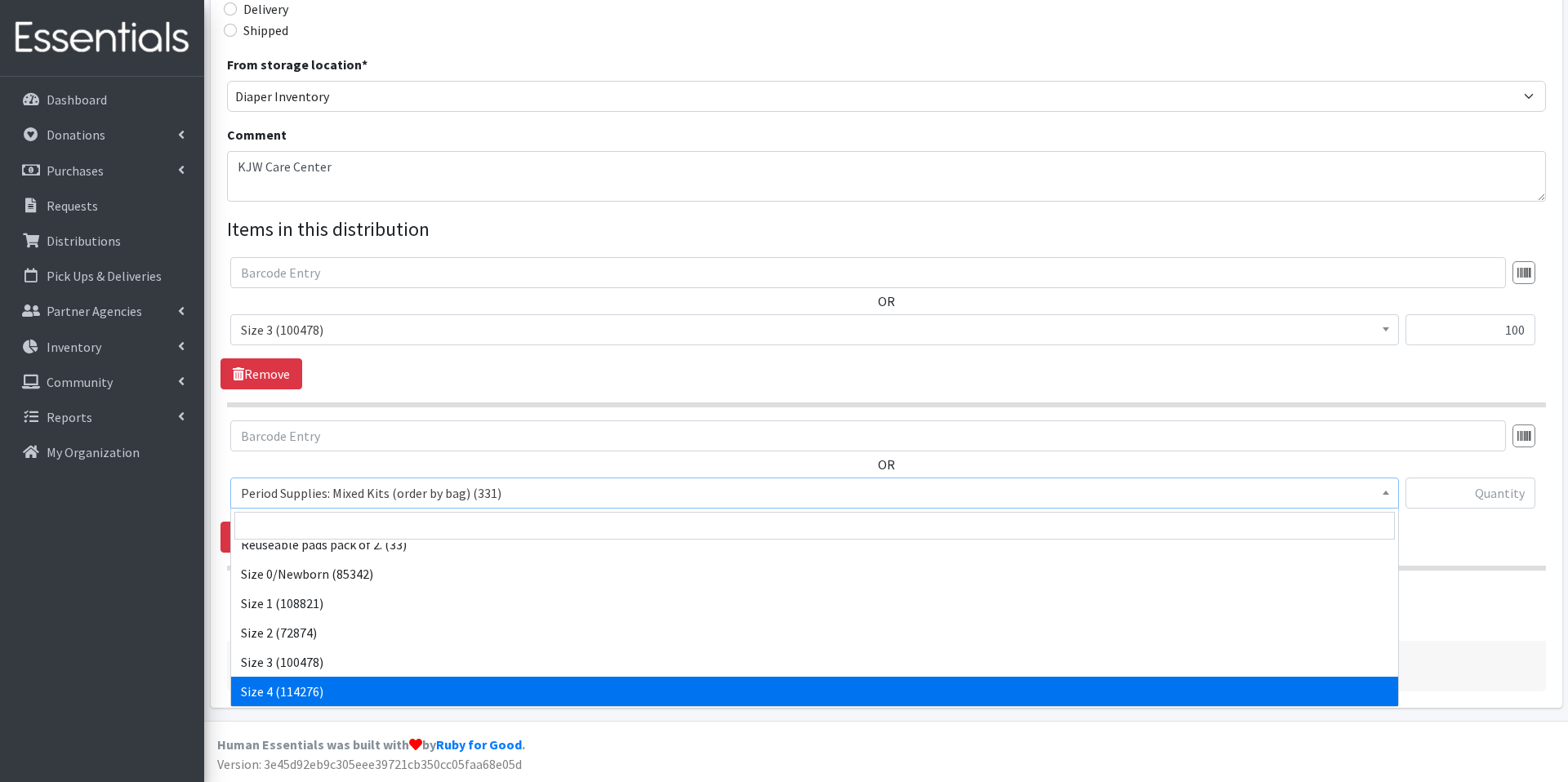
select select "1097"
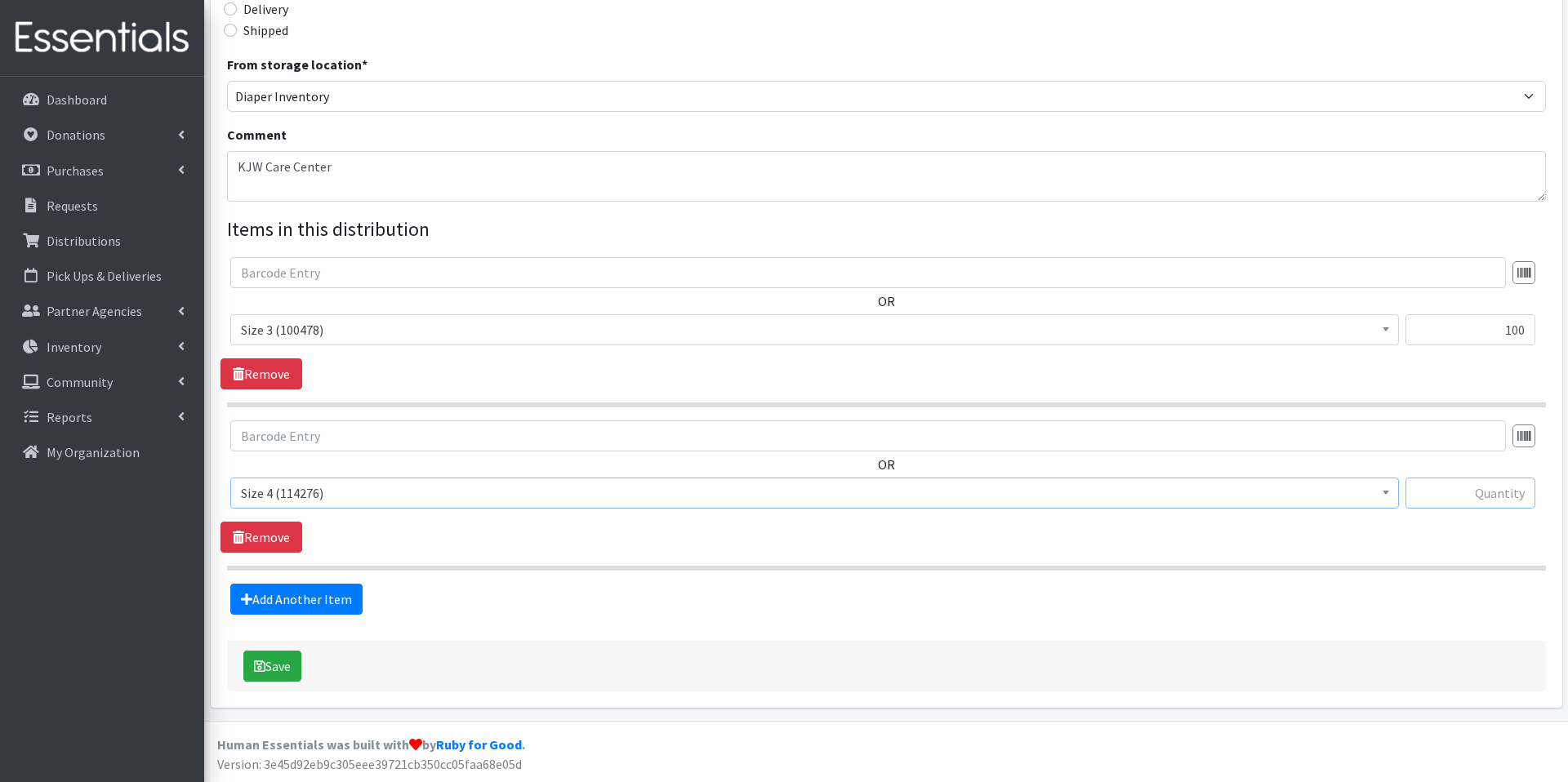
click at [1466, 496] on input "text" at bounding box center [1470, 493] width 130 height 31
type input "150"
click at [297, 595] on link "Add Another Item" at bounding box center [296, 600] width 132 height 31
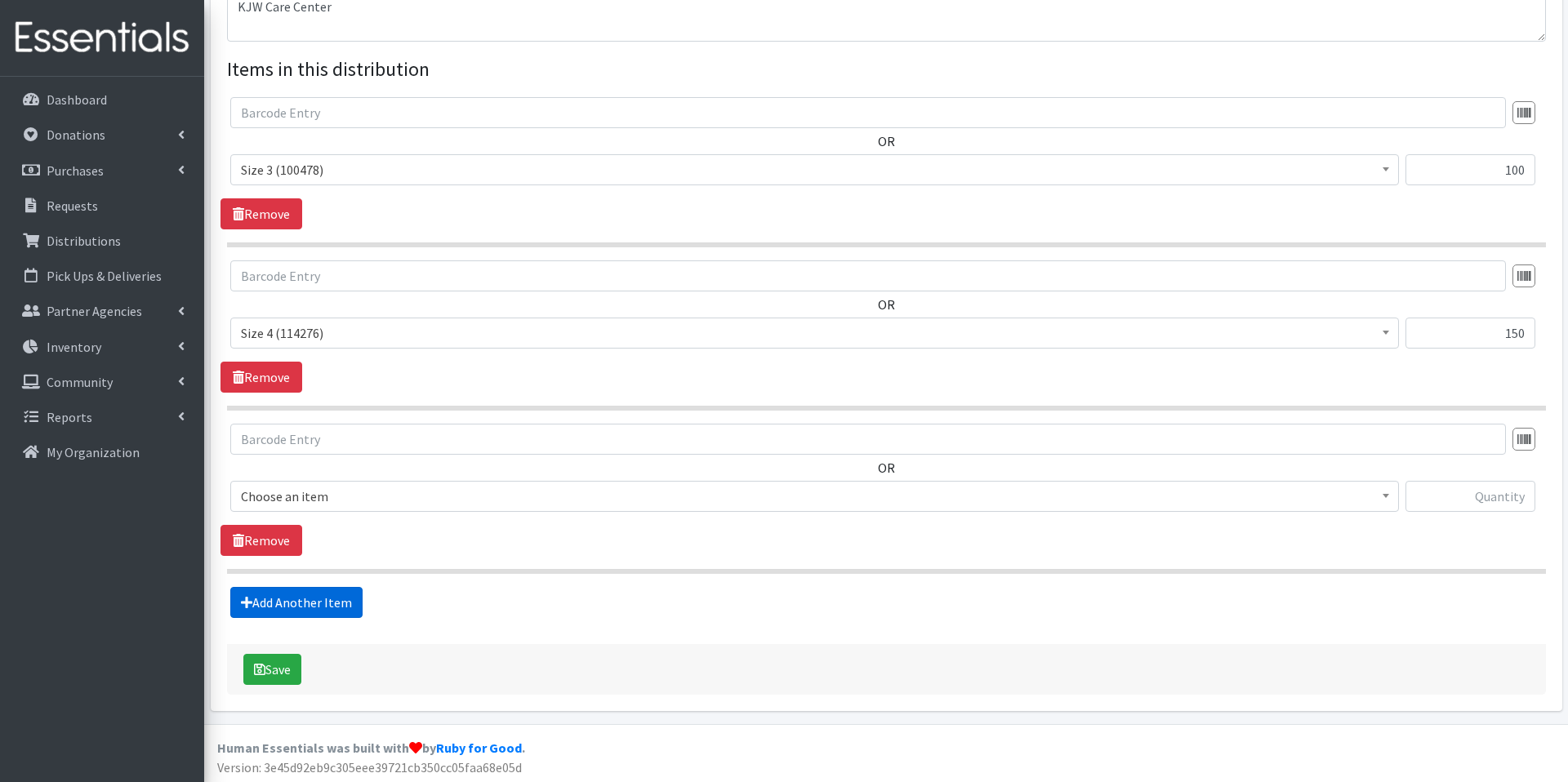
scroll to position [578, 0]
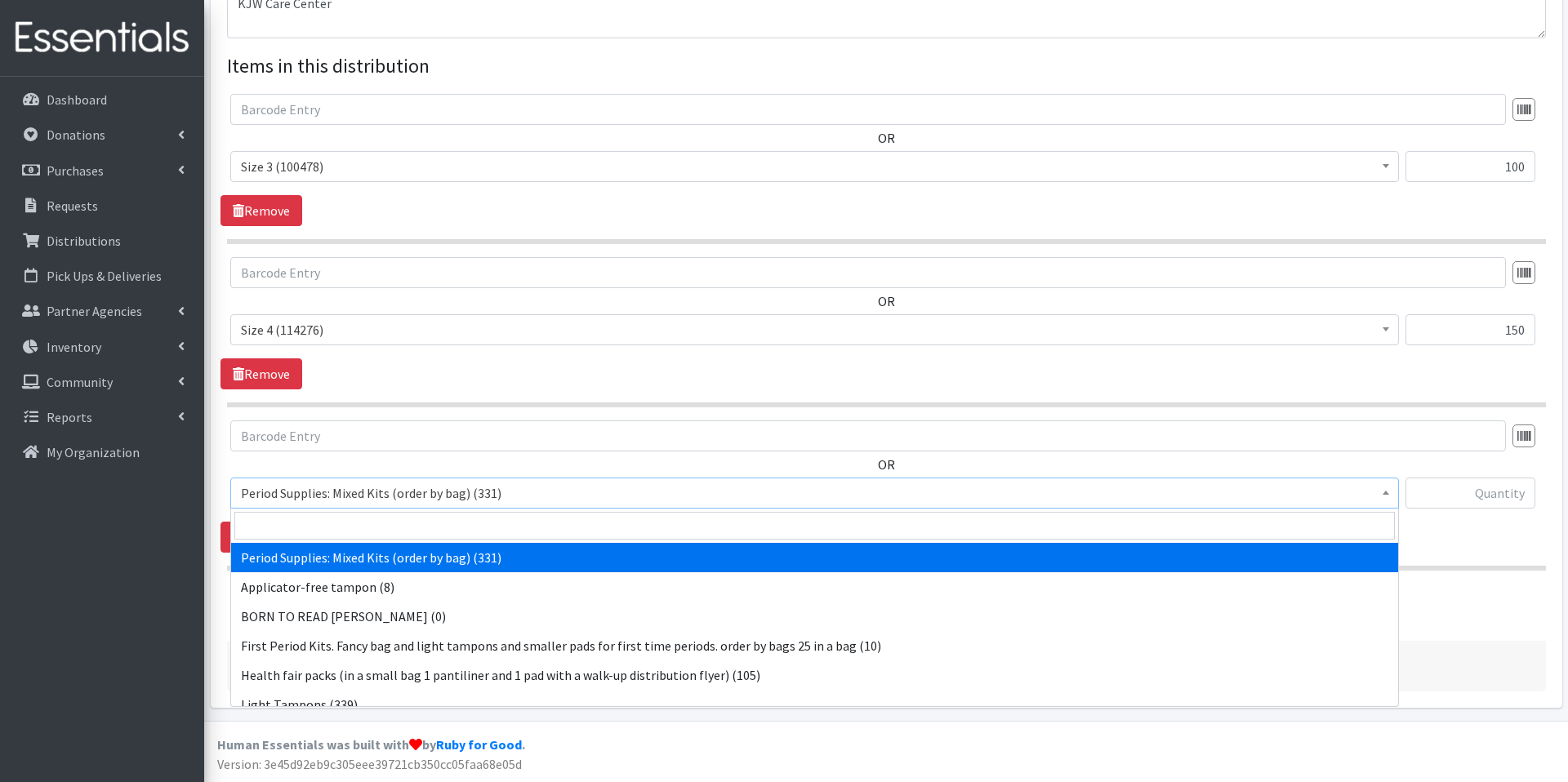
click at [515, 496] on span "Period Supplies: Mixed Kits (order by bag) (331)" at bounding box center [814, 492] width 1147 height 23
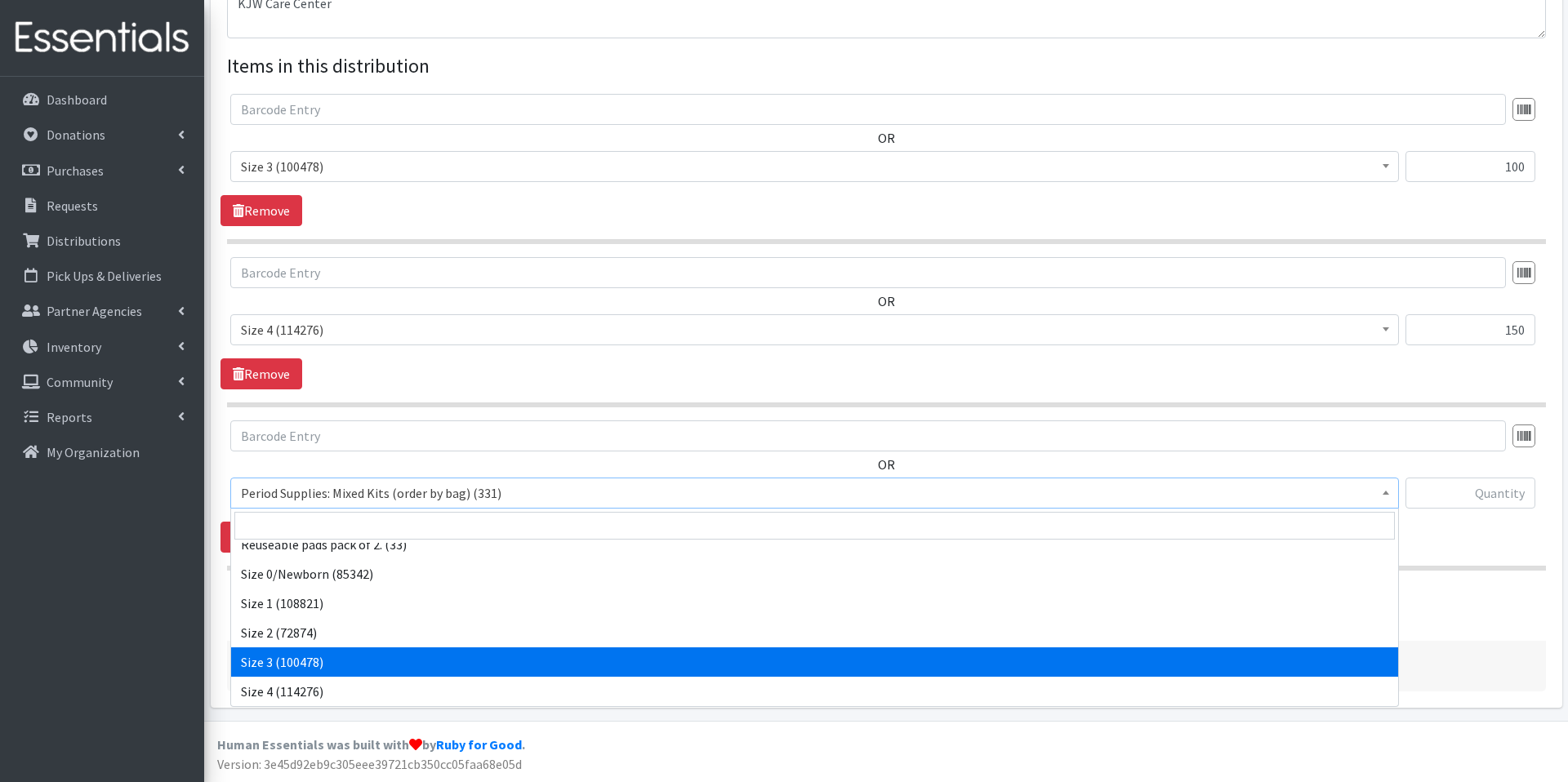
scroll to position [572, 0]
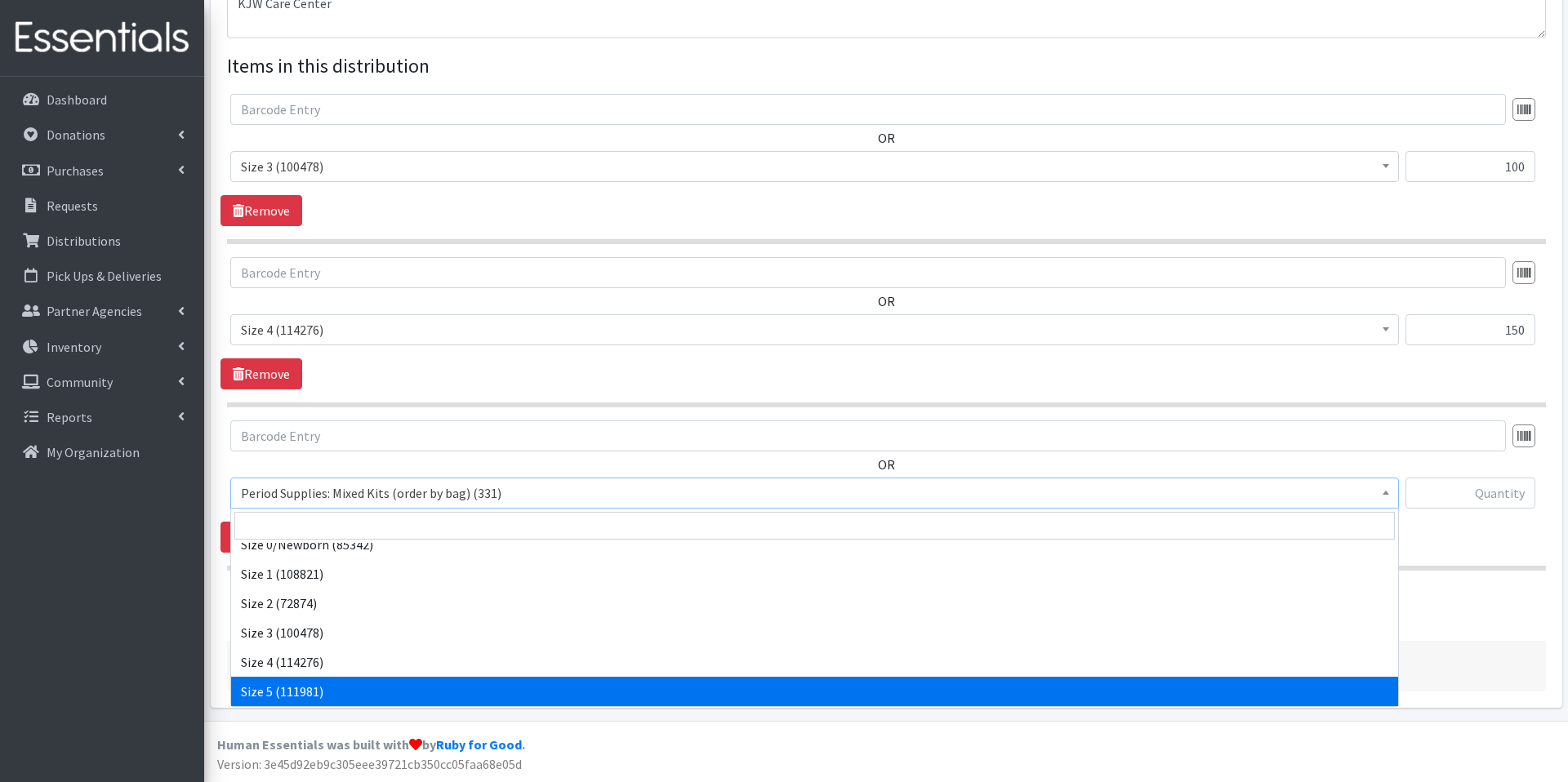
select select "1098"
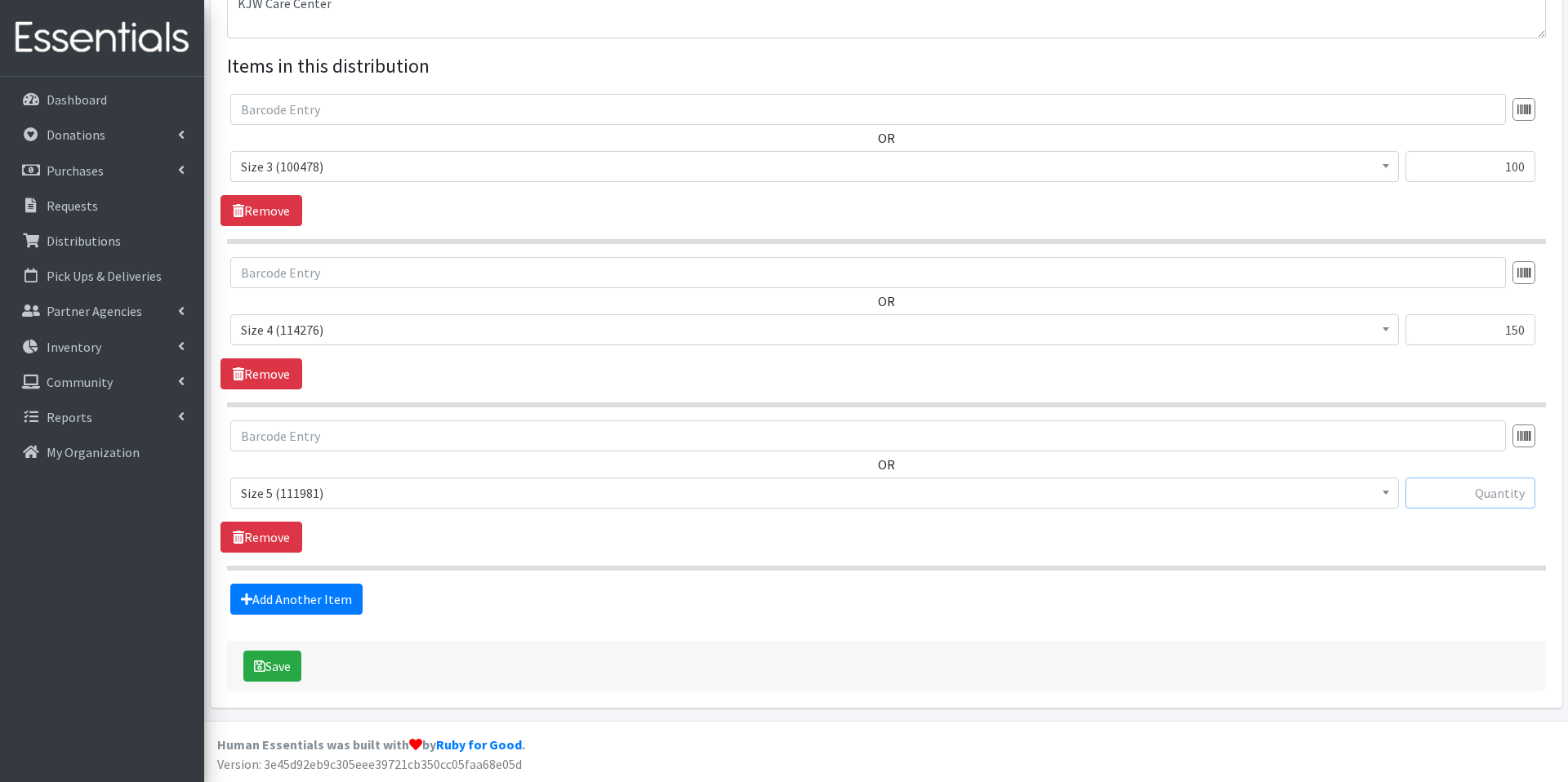
click at [1477, 496] on input "text" at bounding box center [1470, 493] width 130 height 31
type input "175"
click at [290, 586] on link "Add Another Item" at bounding box center [296, 600] width 132 height 31
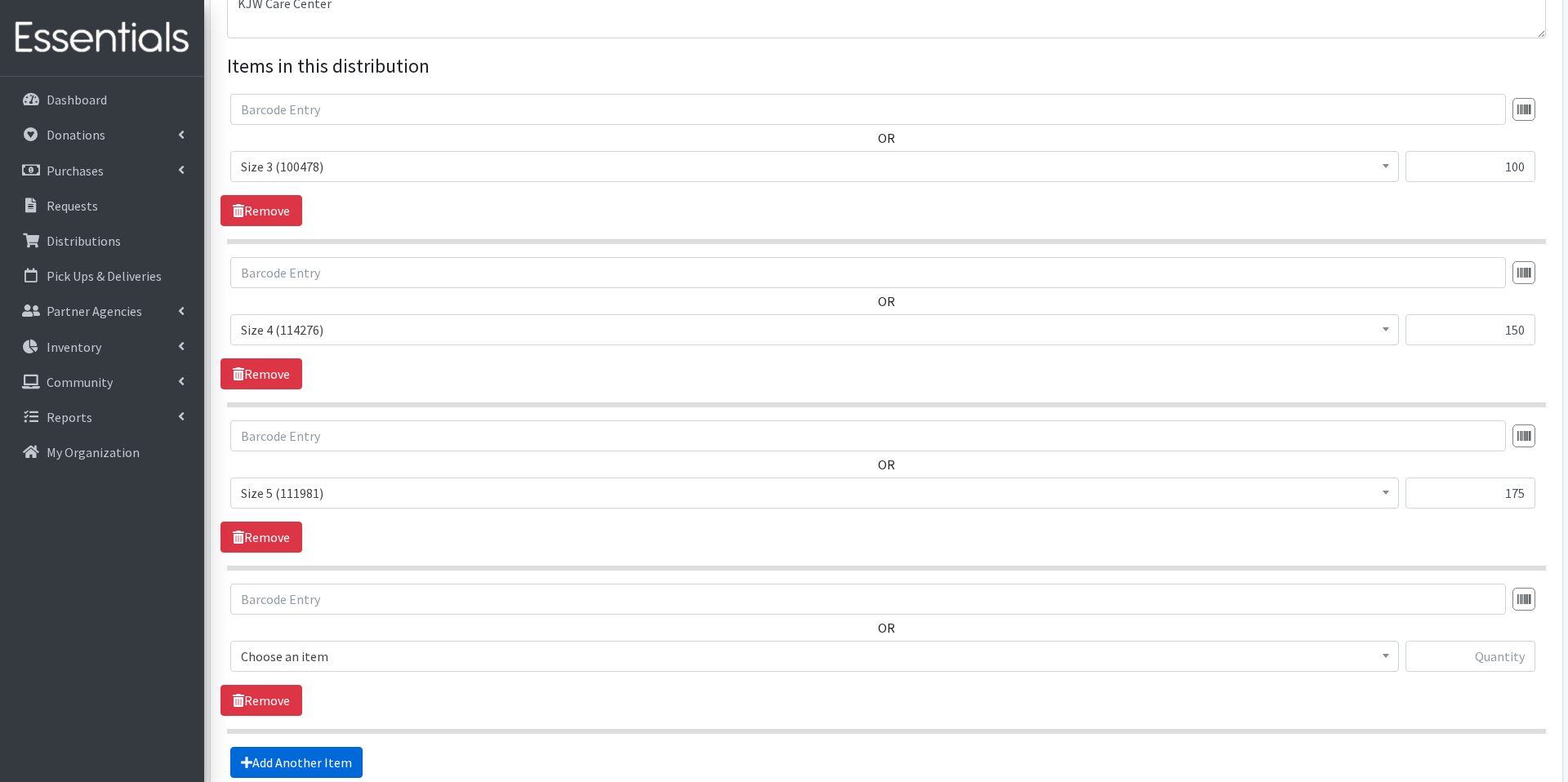
scroll to position [742, 0]
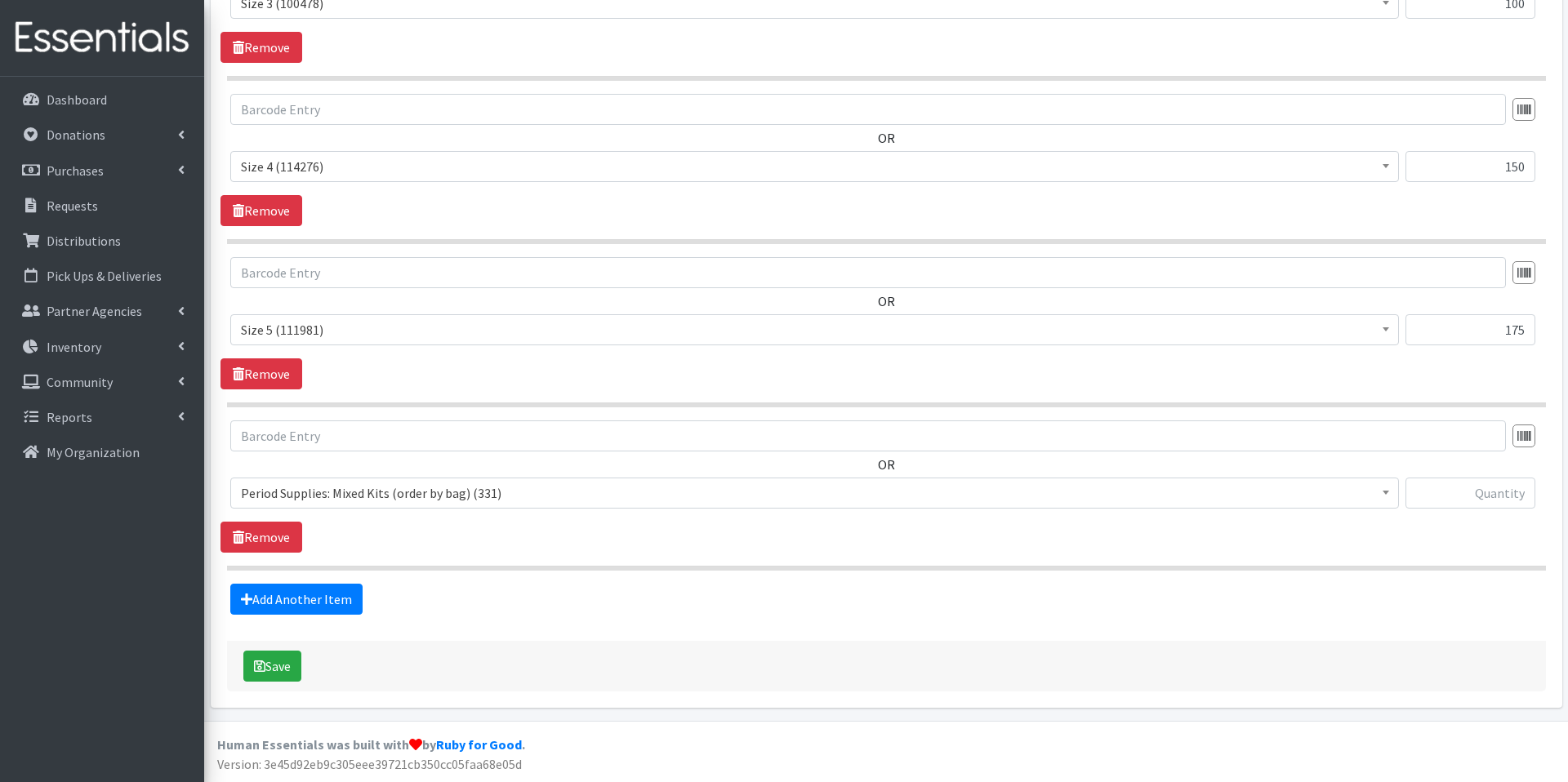
click at [400, 492] on span "Period Supplies: Mixed Kits (order by bag) (331)" at bounding box center [814, 492] width 1147 height 23
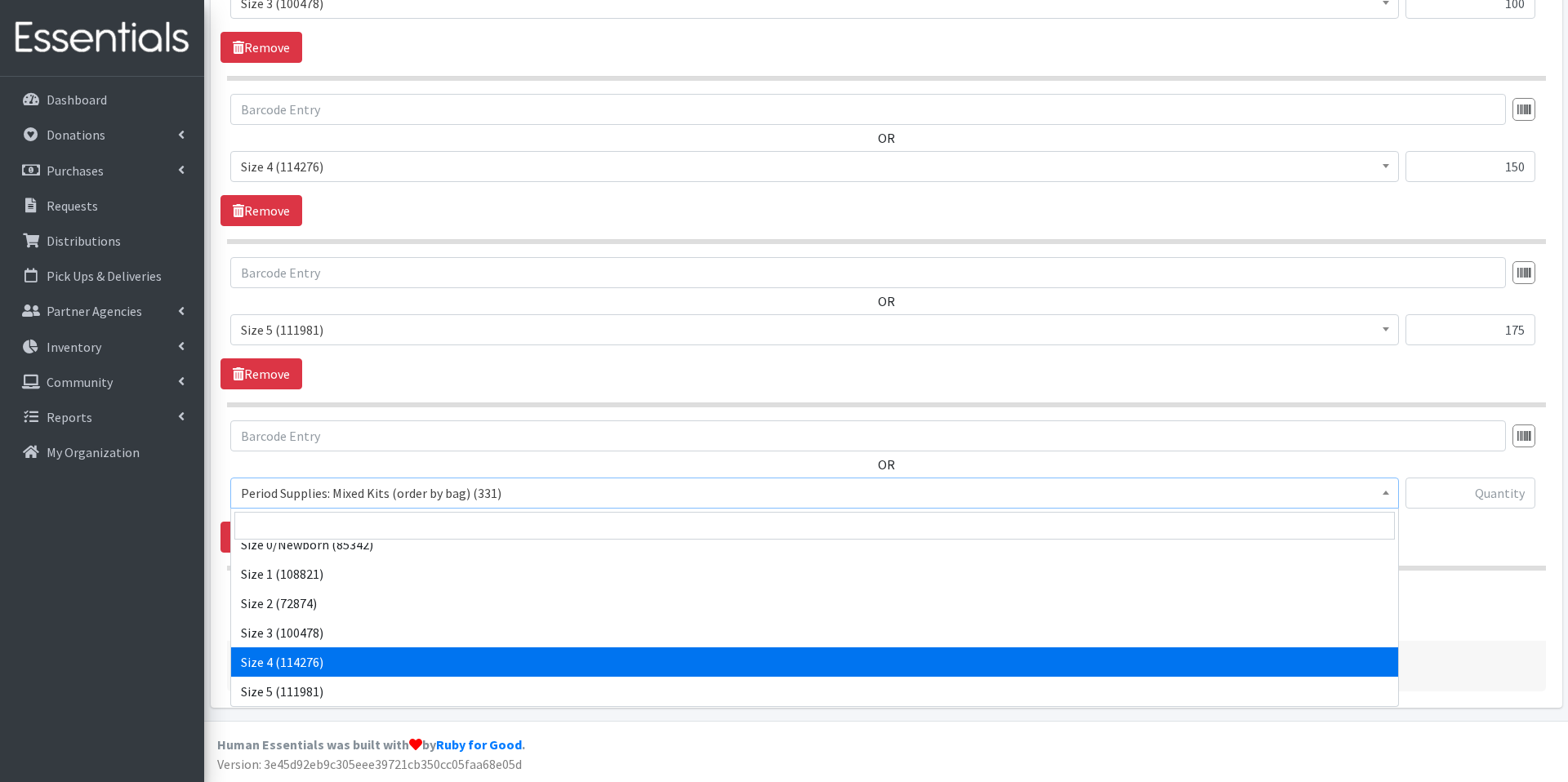
scroll to position [601, 0]
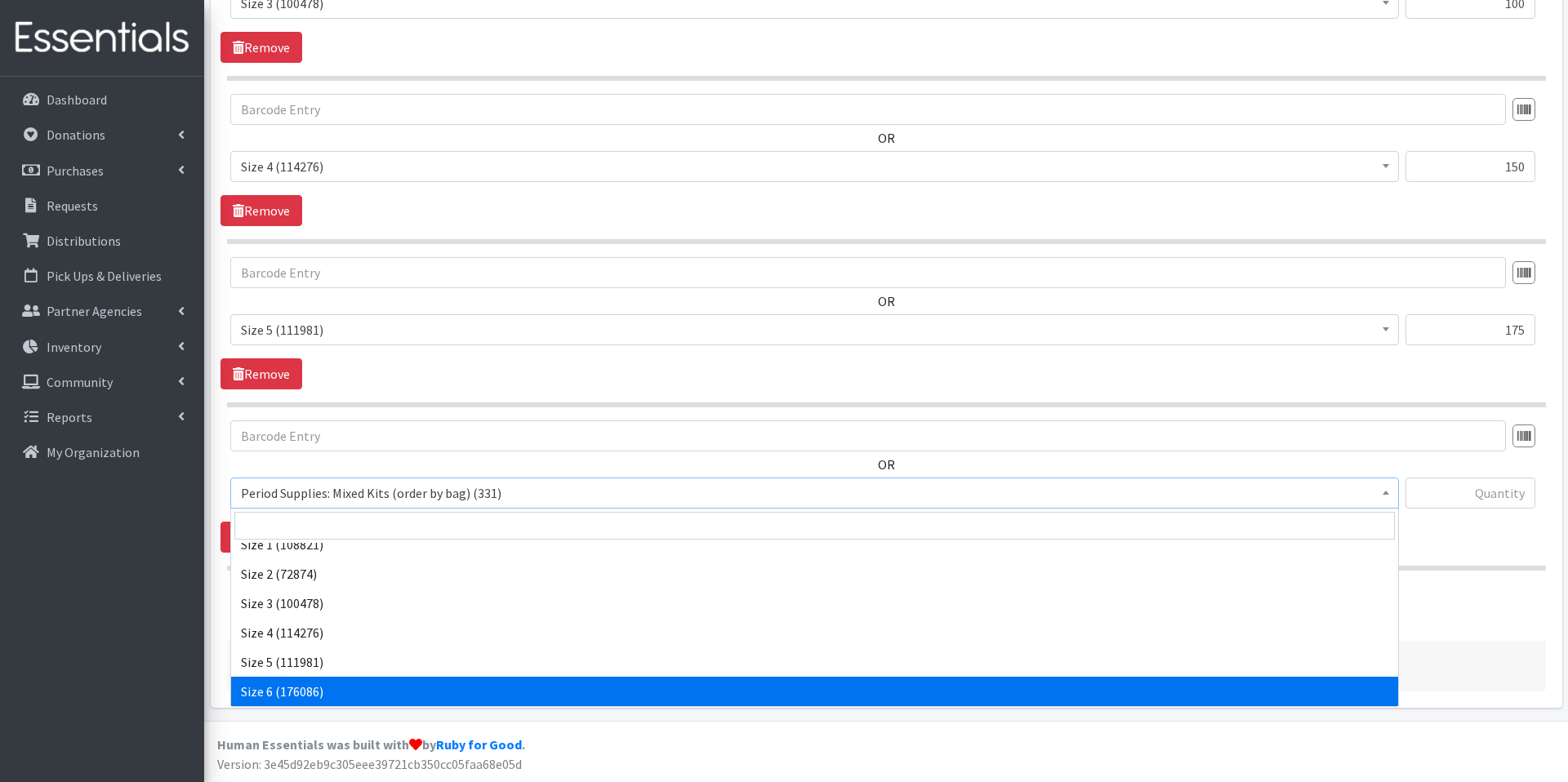
select select "1100"
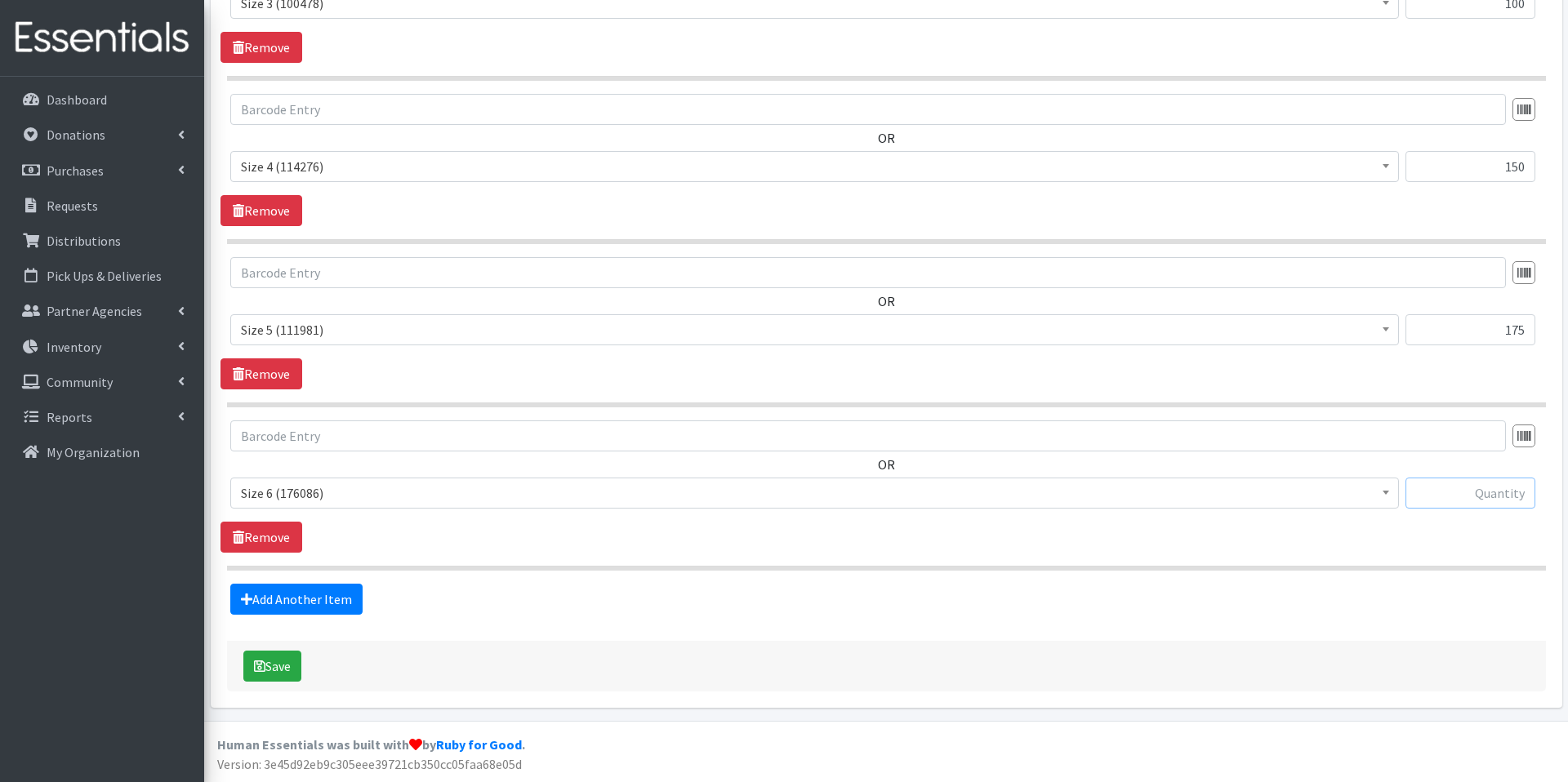
click at [1496, 494] on input "text" at bounding box center [1470, 493] width 130 height 31
type input "175"
click at [290, 666] on button "Save" at bounding box center [272, 667] width 58 height 31
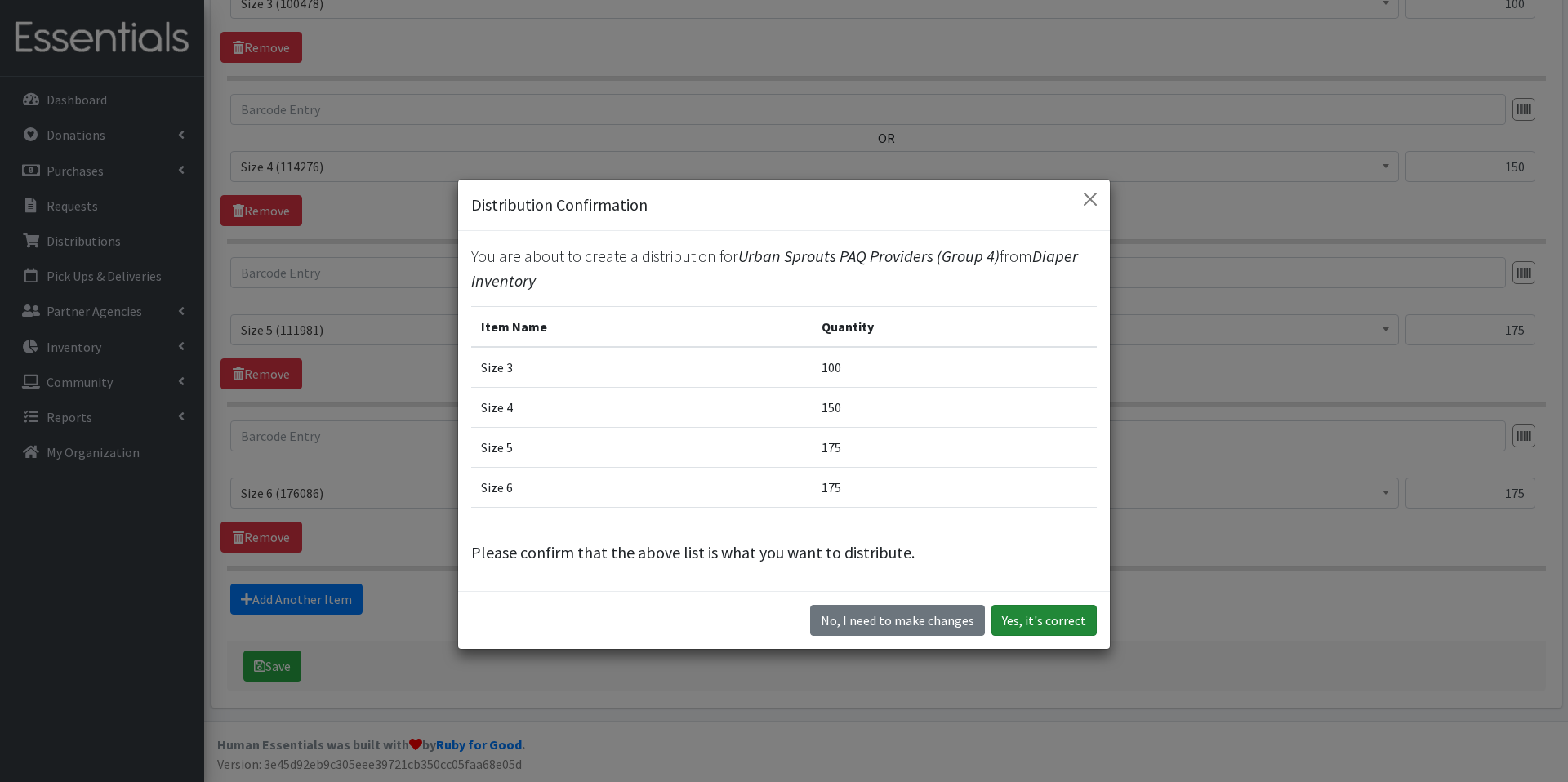
click at [1069, 626] on button "Yes, it's correct" at bounding box center [1044, 621] width 106 height 31
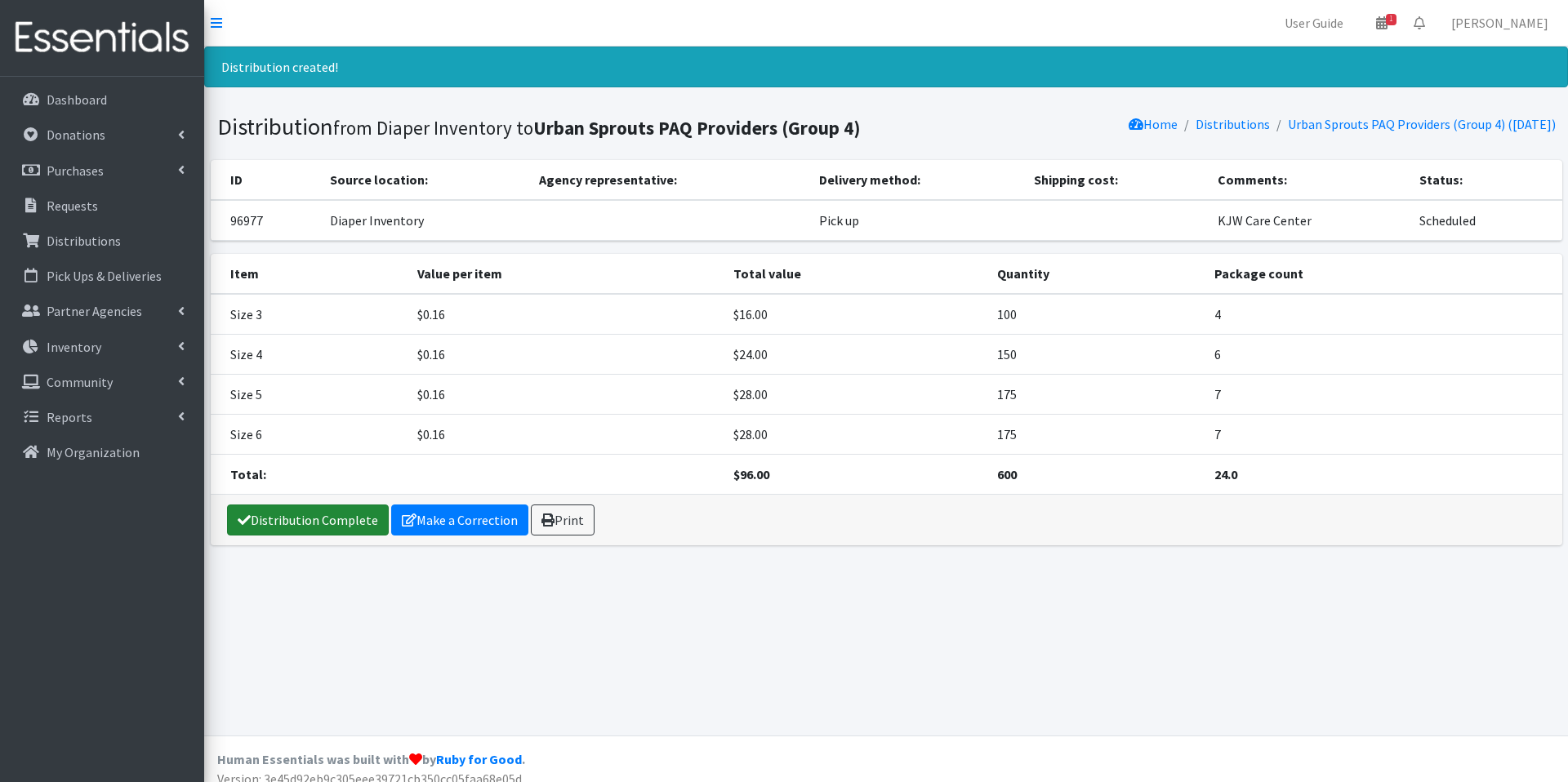
click at [316, 531] on link "Distribution Complete" at bounding box center [307, 521] width 161 height 31
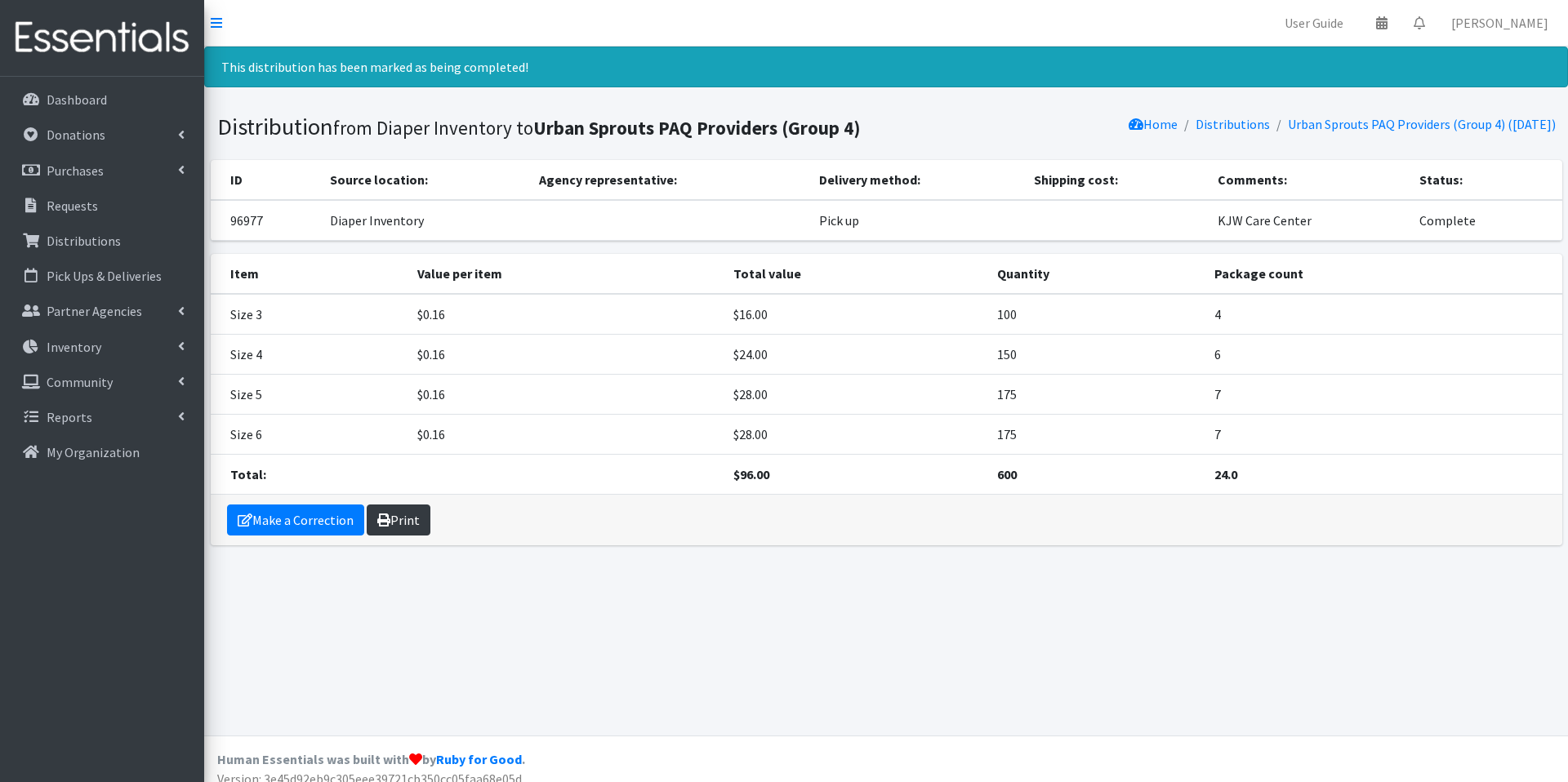
click at [423, 529] on link "Print" at bounding box center [398, 521] width 64 height 31
click at [318, 521] on link "Make a Correction" at bounding box center [296, 521] width 137 height 31
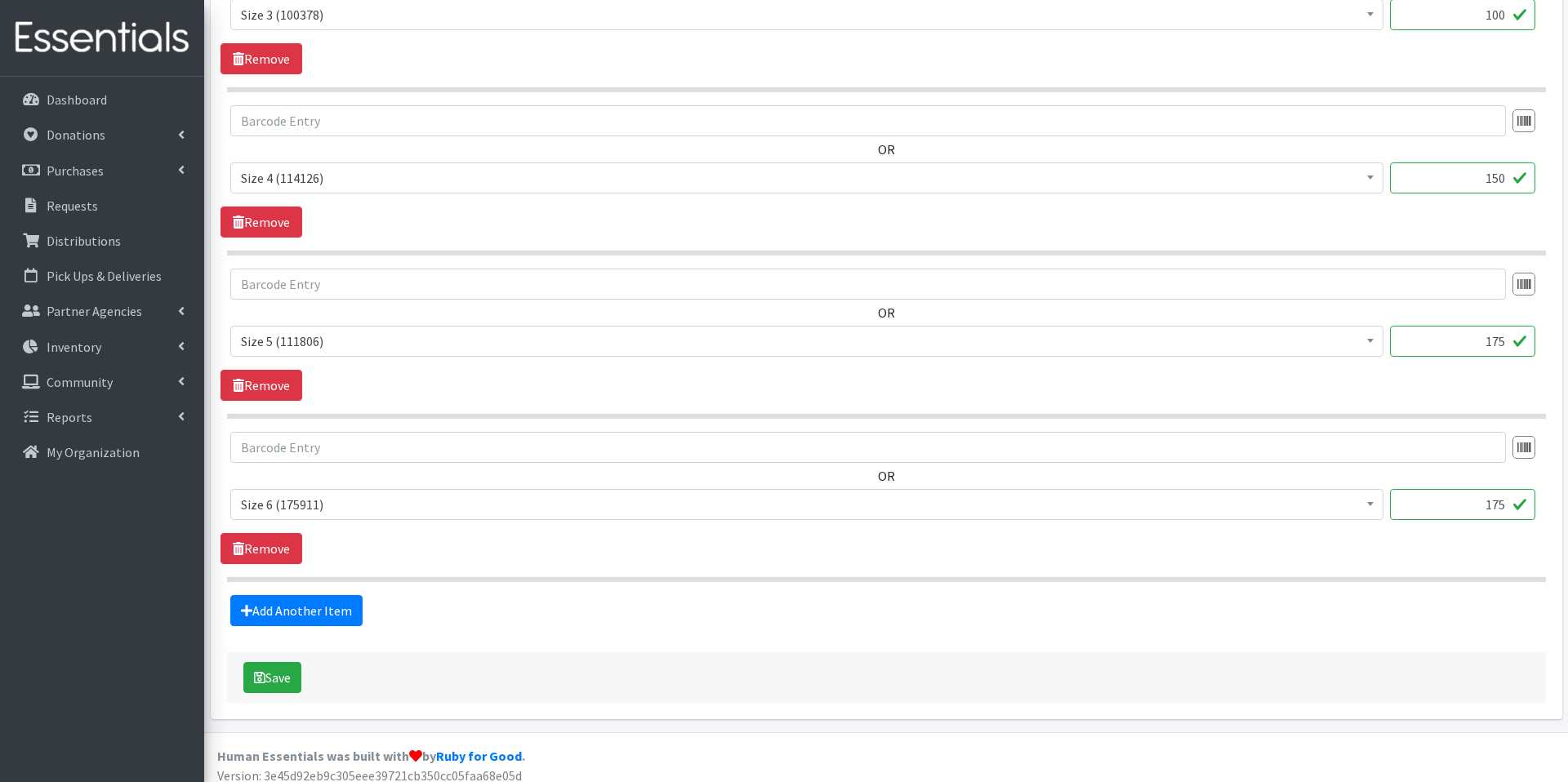
scroll to position [742, 0]
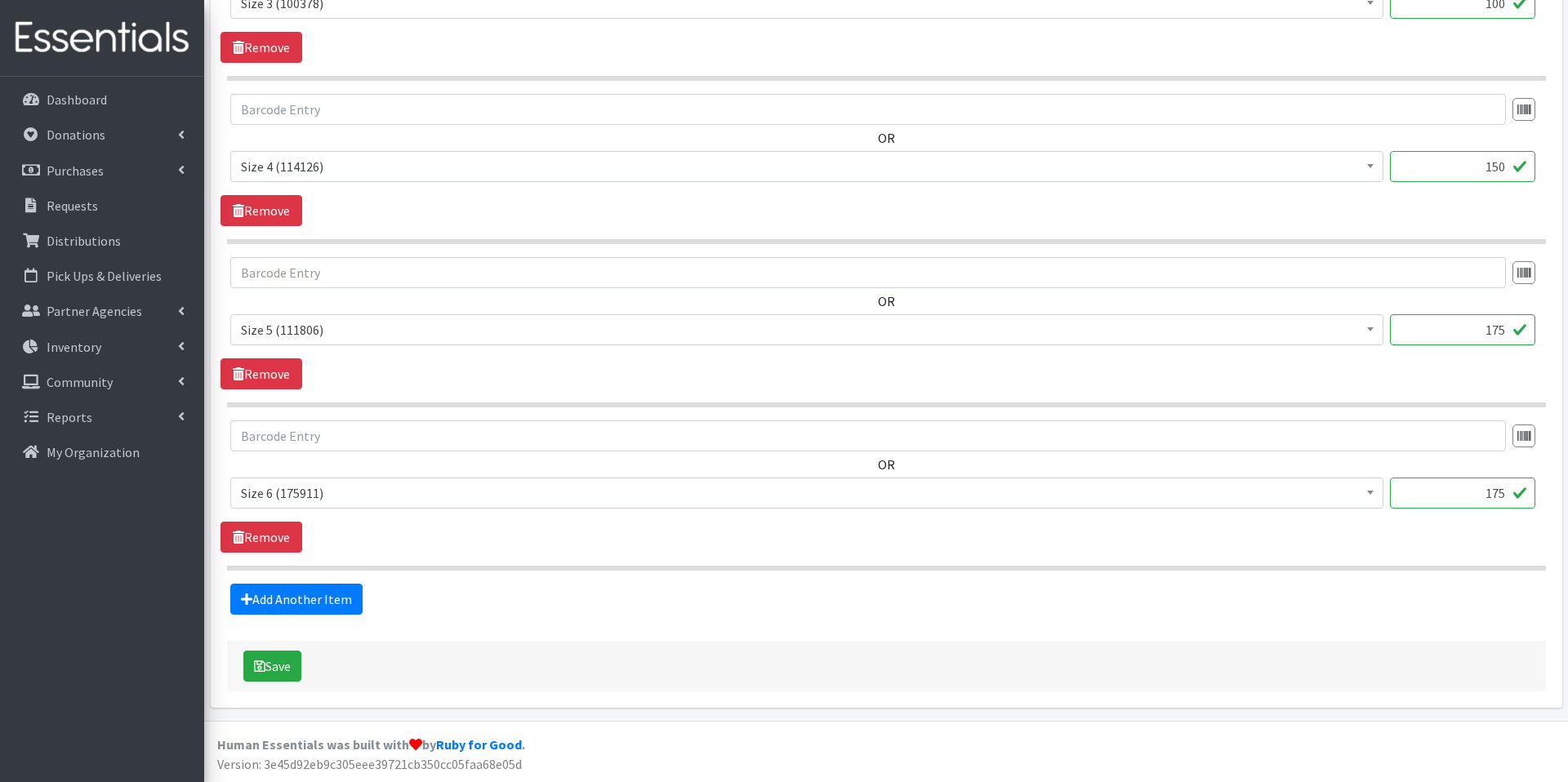
drag, startPoint x: 1481, startPoint y: 336, endPoint x: 1519, endPoint y: 336, distance: 38.0
click at [1519, 336] on input "175" at bounding box center [1462, 330] width 146 height 31
type input "225"
drag, startPoint x: 1486, startPoint y: 496, endPoint x: 1507, endPoint y: 496, distance: 21.0
click at [1507, 496] on input "175" at bounding box center [1462, 493] width 146 height 31
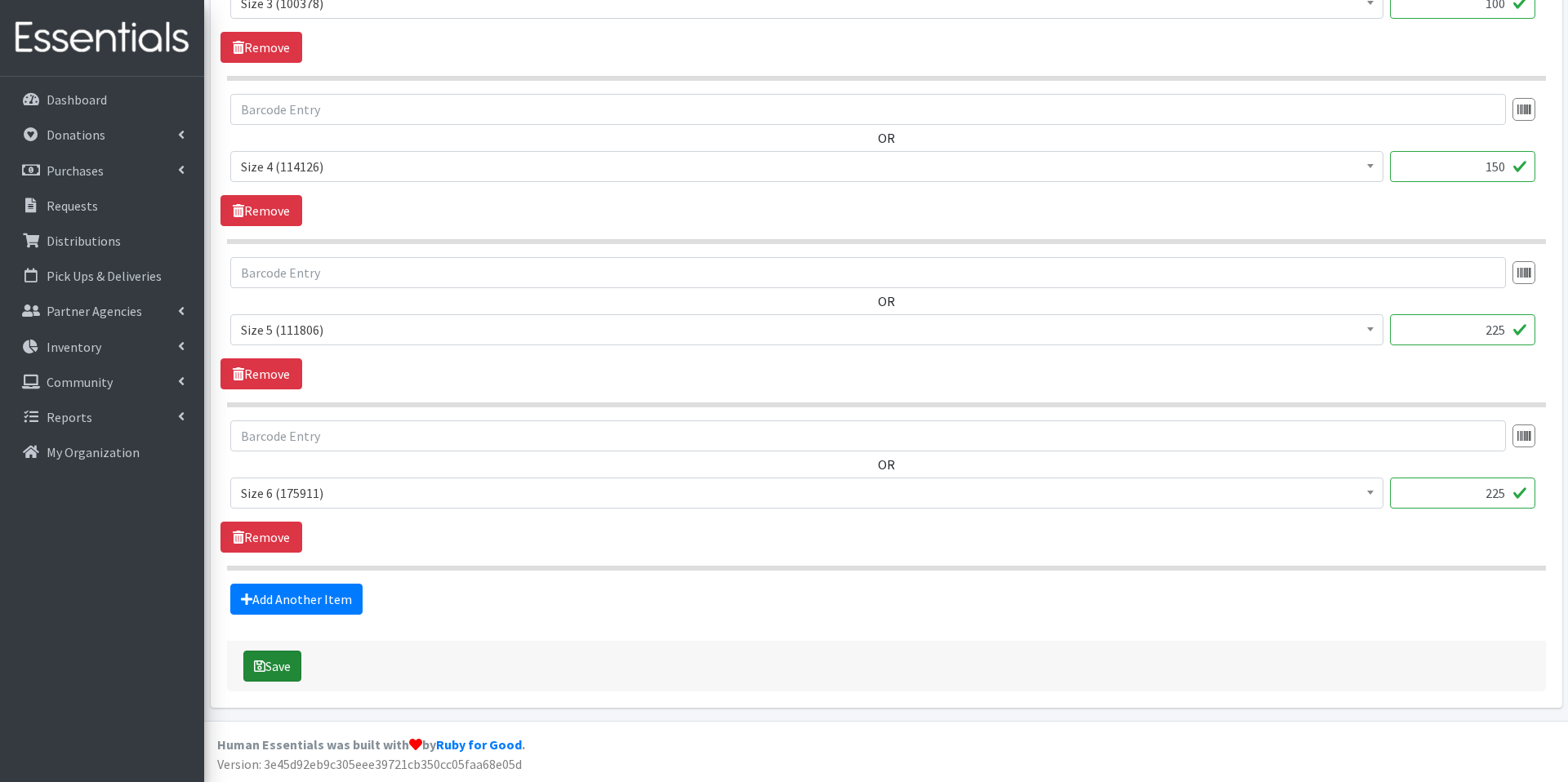
type input "225"
click at [280, 659] on button "Save" at bounding box center [272, 667] width 58 height 31
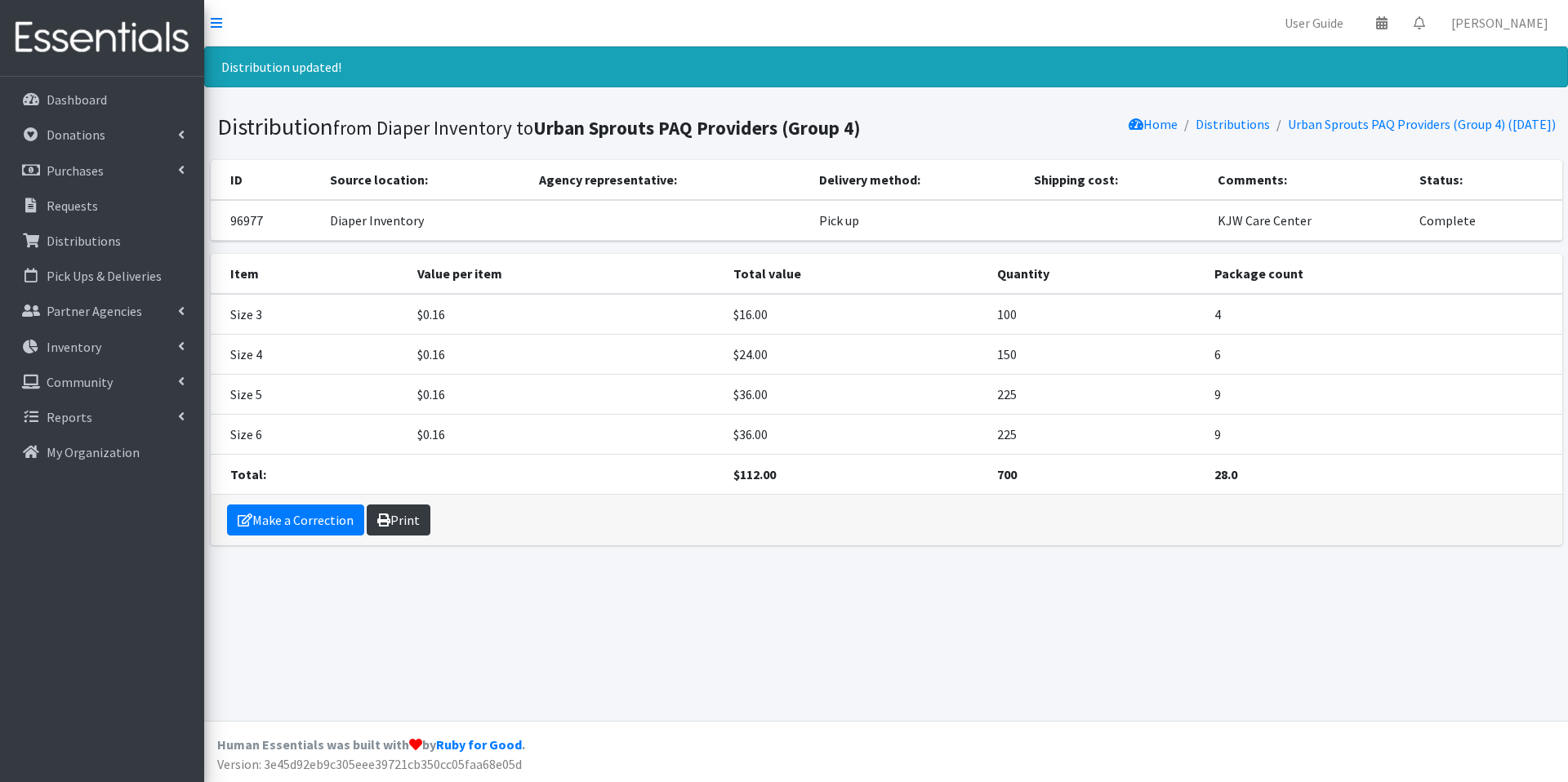
click at [380, 526] on icon at bounding box center [384, 520] width 13 height 13
click at [115, 243] on p "Distributions" at bounding box center [84, 241] width 74 height 17
